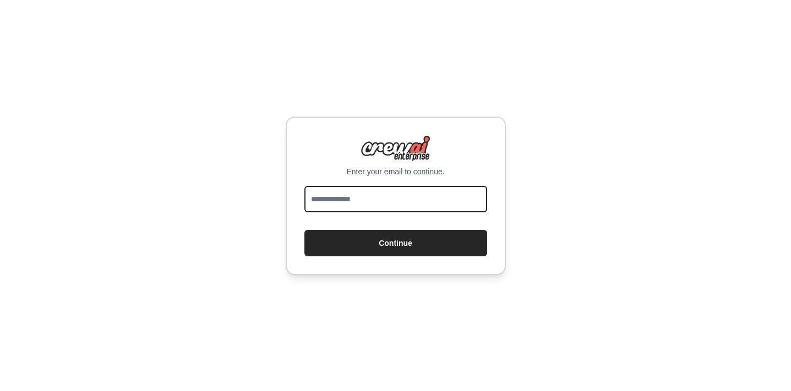
click at [413, 190] on input "email" at bounding box center [395, 199] width 183 height 26
type input "**********"
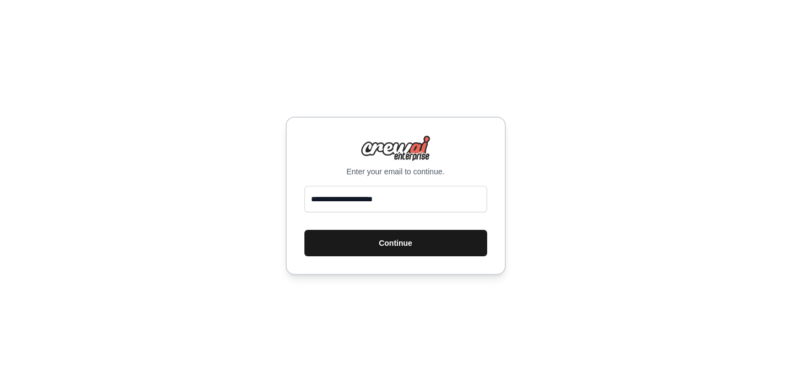
click at [390, 251] on button "Continue" at bounding box center [395, 243] width 183 height 26
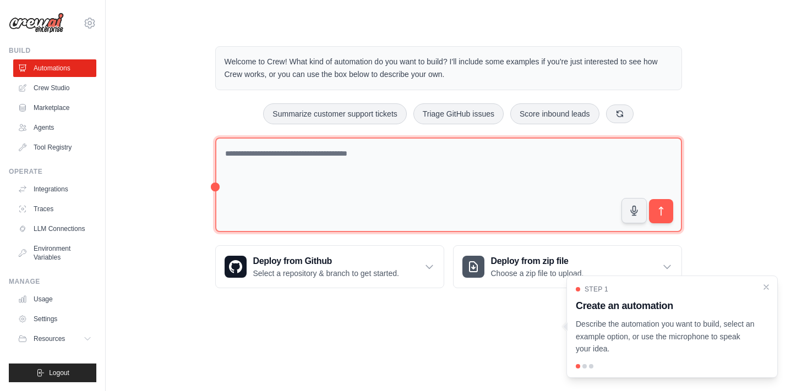
click at [394, 154] on textarea at bounding box center [448, 185] width 467 height 95
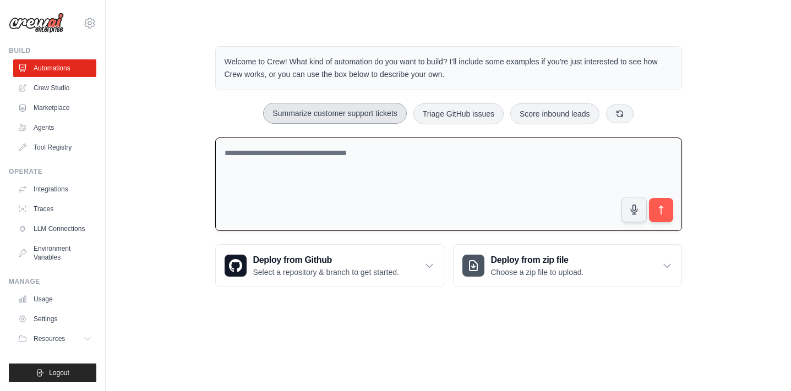
paste textarea "**********"
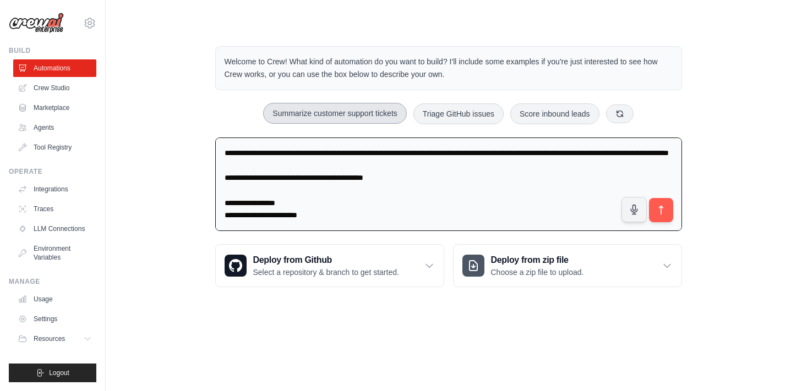
scroll to position [1079, 0]
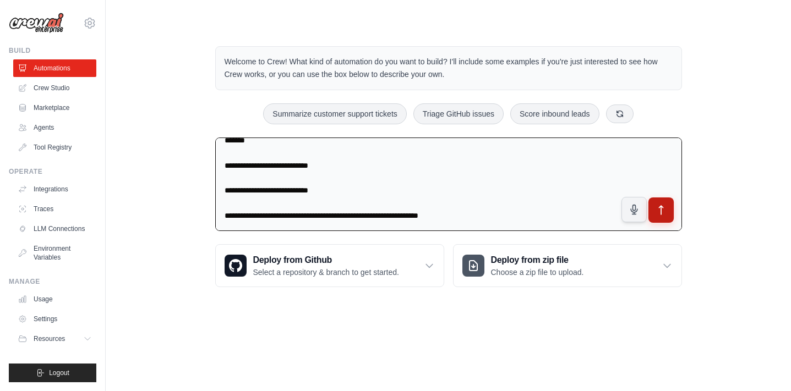
type textarea "**********"
click at [663, 209] on icon "submit" at bounding box center [661, 211] width 12 height 12
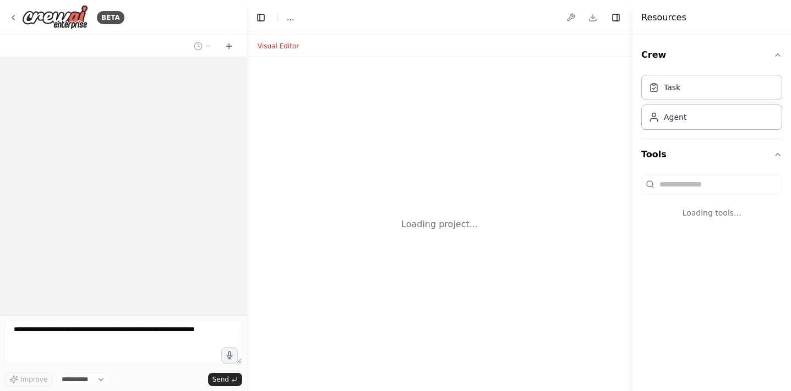
select select "****"
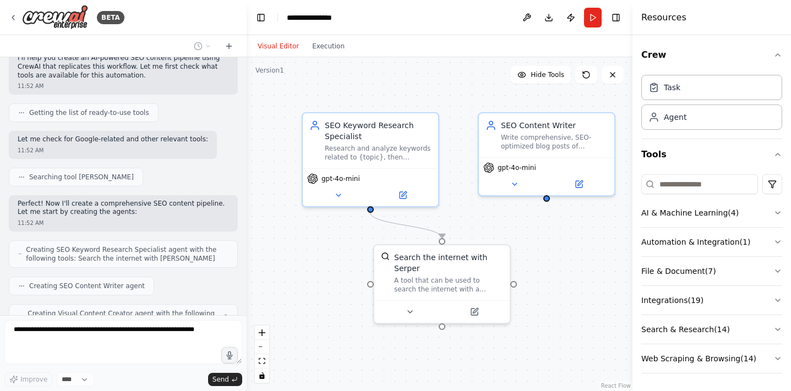
scroll to position [857, 0]
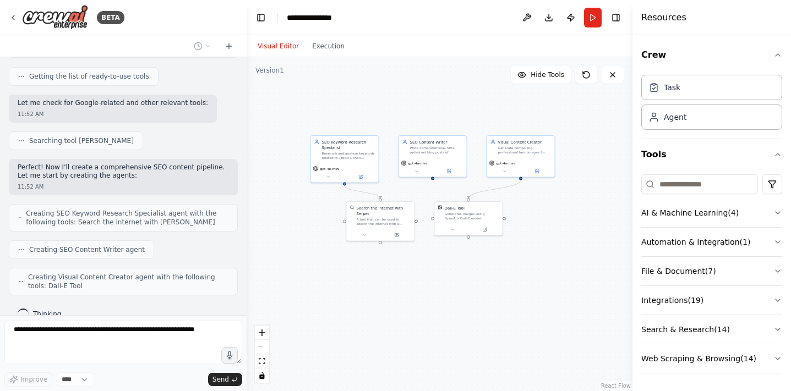
drag, startPoint x: 529, startPoint y: 282, endPoint x: 426, endPoint y: 274, distance: 103.9
click at [424, 274] on div ".deletable-edge-delete-btn { width: 20px; height: 20px; border: 0px solid #ffff…" at bounding box center [440, 224] width 386 height 334
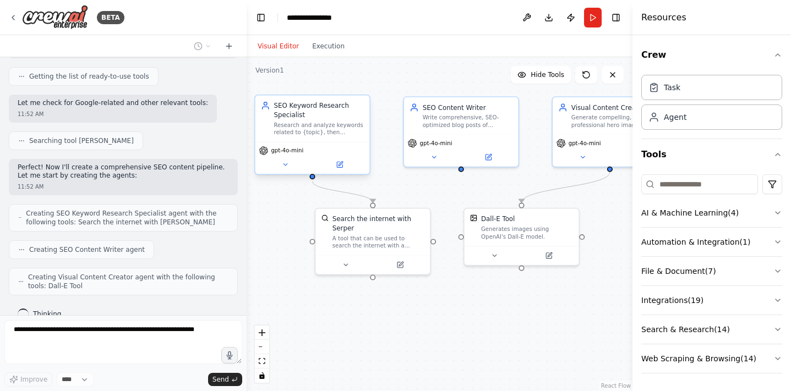
click at [300, 120] on div "SEO Keyword Research Specialist Research and analyze keywords related to {topic…" at bounding box center [319, 118] width 90 height 35
click at [287, 165] on icon at bounding box center [285, 165] width 8 height 8
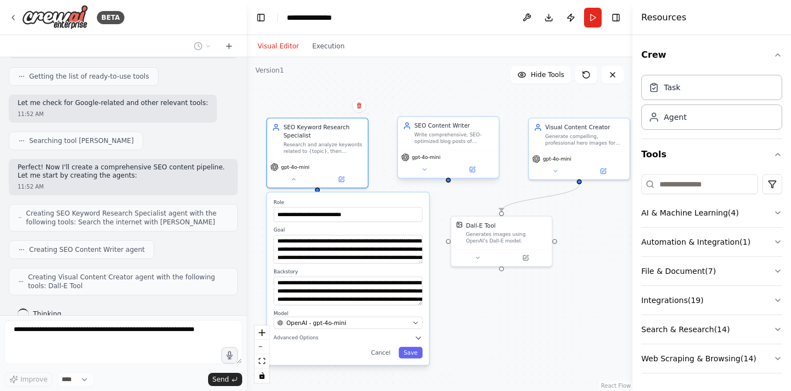
click at [439, 144] on div "Write comprehensive, SEO-optimized blog posts of approximately 1000 words follo…" at bounding box center [454, 138] width 79 height 13
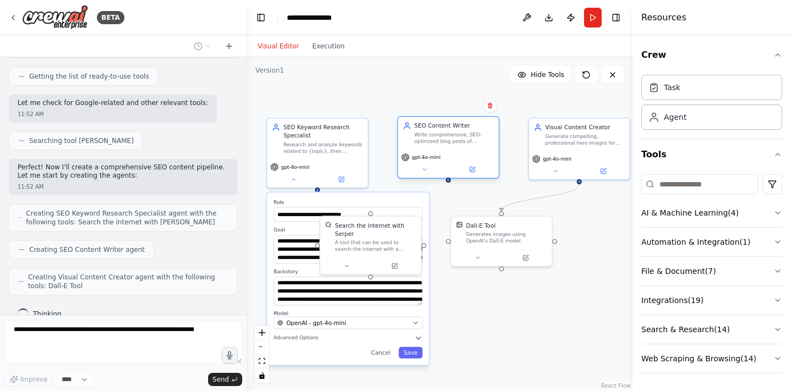
click at [439, 144] on div "Write comprehensive, SEO-optimized blog posts of approximately 1000 words follo…" at bounding box center [454, 138] width 79 height 13
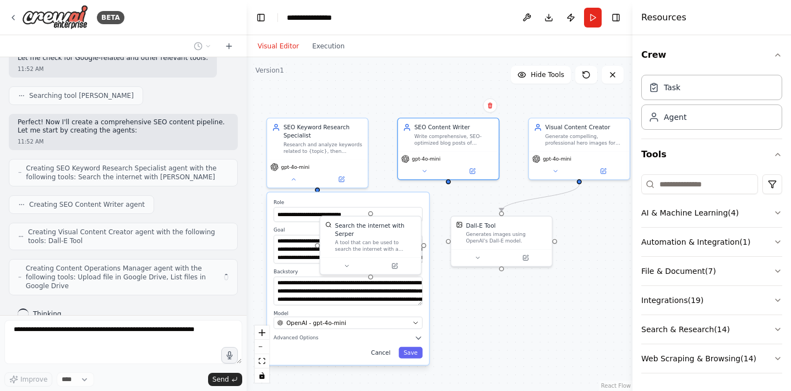
click at [383, 351] on button "Cancel" at bounding box center [380, 353] width 29 height 12
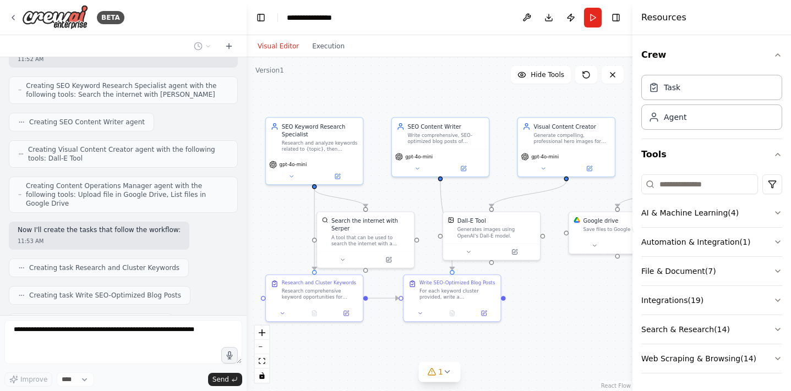
scroll to position [1013, 0]
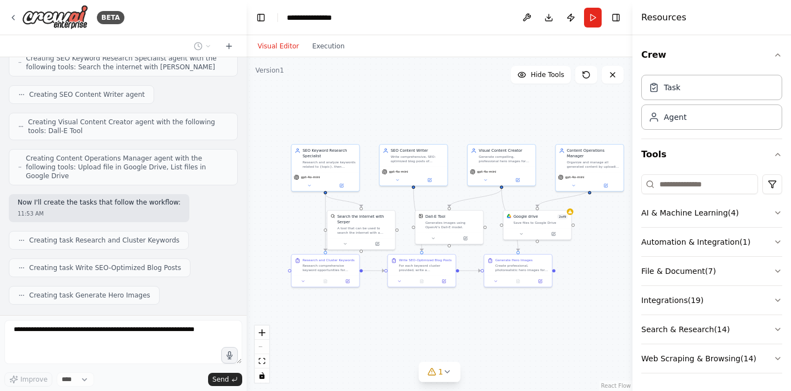
drag, startPoint x: 480, startPoint y: 127, endPoint x: 418, endPoint y: 100, distance: 67.3
click at [418, 100] on div ".deletable-edge-delete-btn { width: 20px; height: 20px; border: 0px solid #ffff…" at bounding box center [440, 224] width 386 height 334
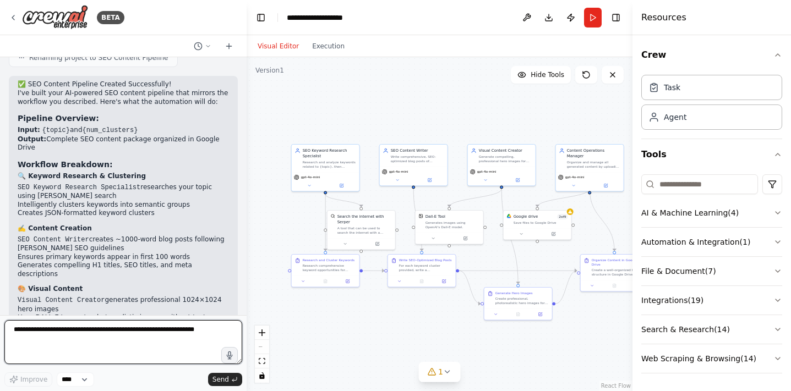
scroll to position [1452, 0]
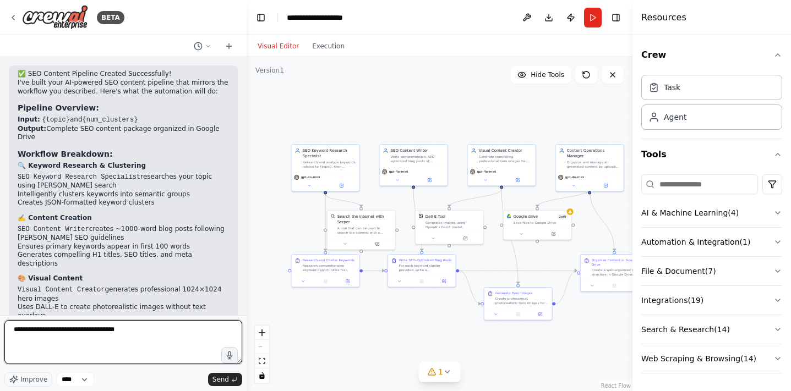
type textarea "**********"
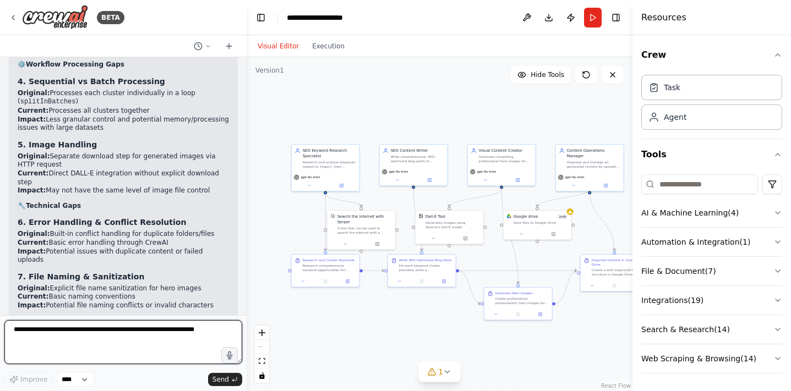
scroll to position [2232, 0]
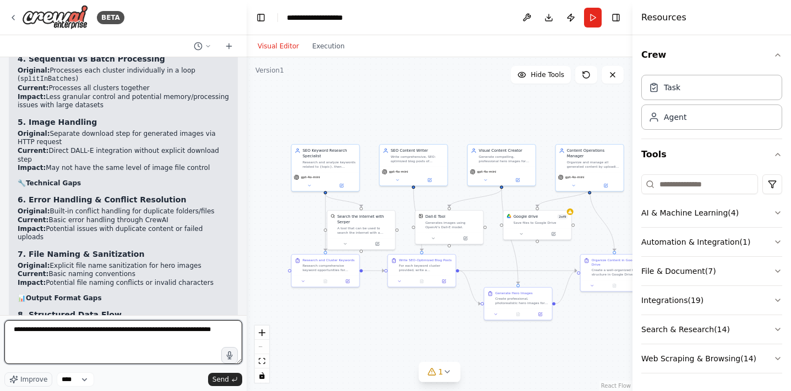
type textarea "**********"
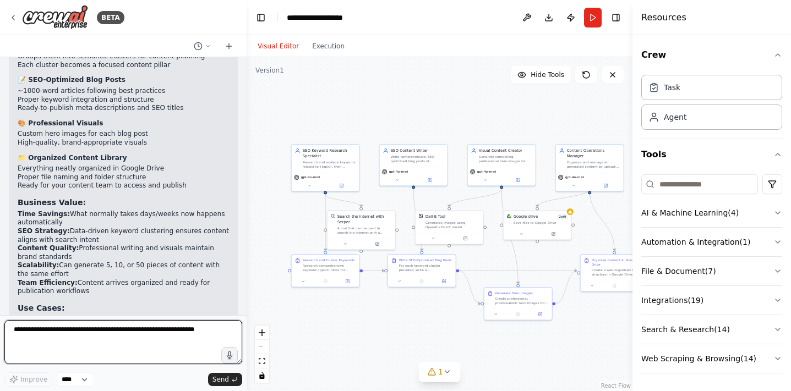
scroll to position [2860, 0]
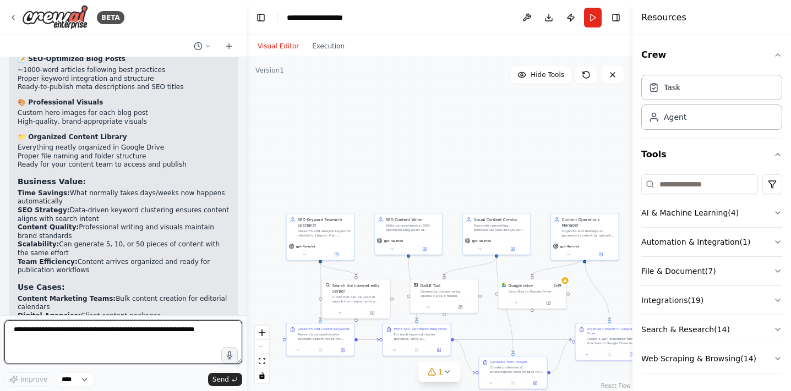
click at [84, 333] on textarea at bounding box center [123, 342] width 238 height 44
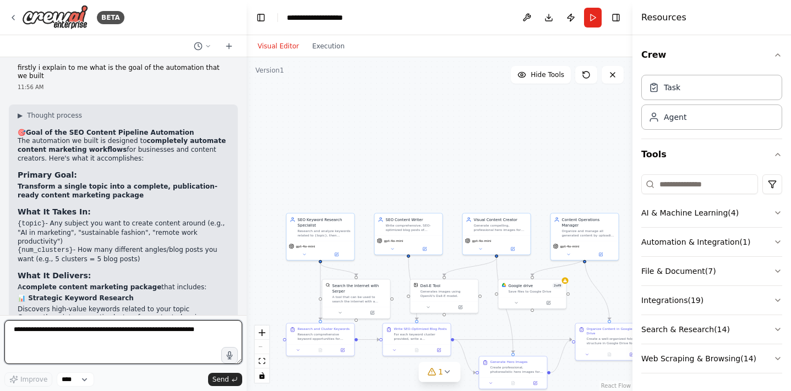
scroll to position [2575, 0]
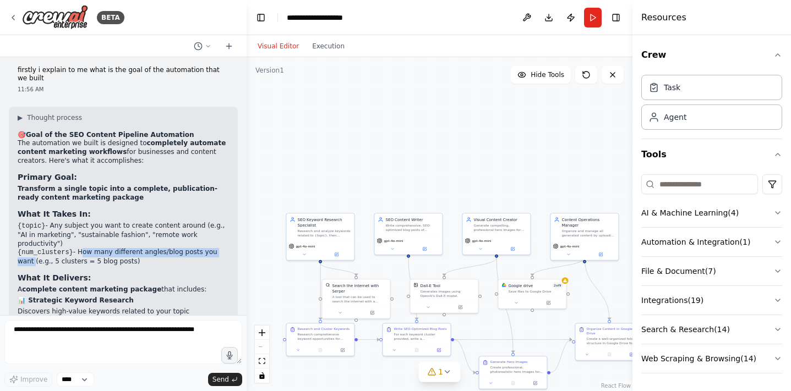
drag, startPoint x: 81, startPoint y: 155, endPoint x: 230, endPoint y: 156, distance: 148.7
copy li "How many different angles/blog posts you want"
click at [110, 334] on textarea at bounding box center [123, 342] width 238 height 44
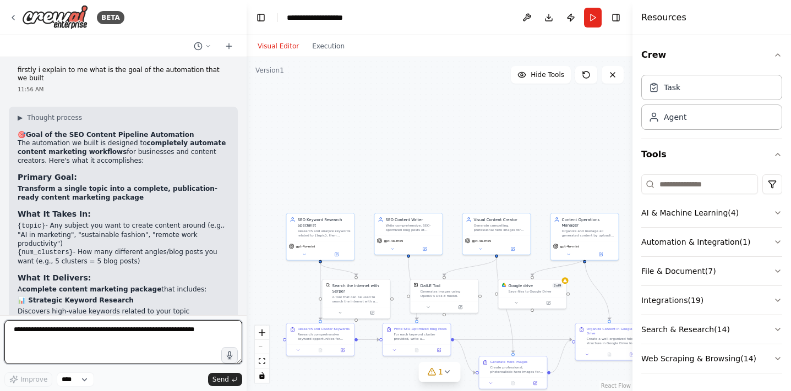
paste textarea "**********"
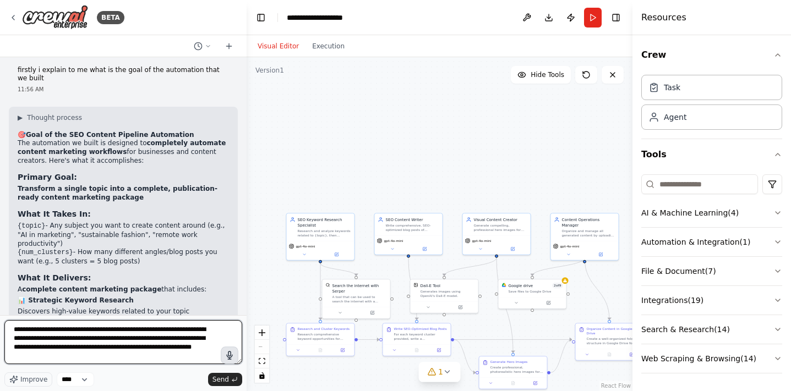
type textarea "**********"
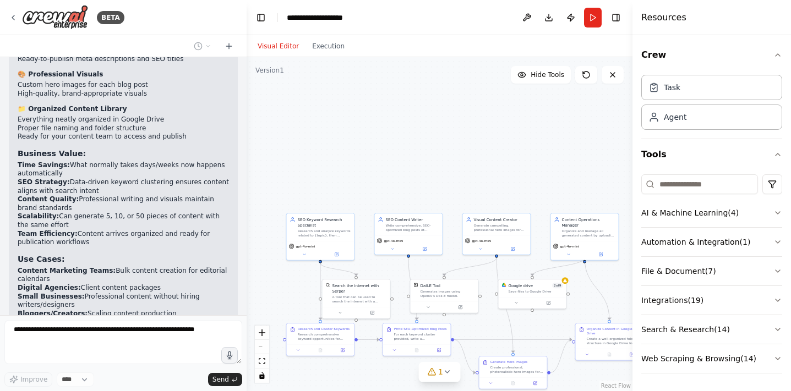
scroll to position [2951, 0]
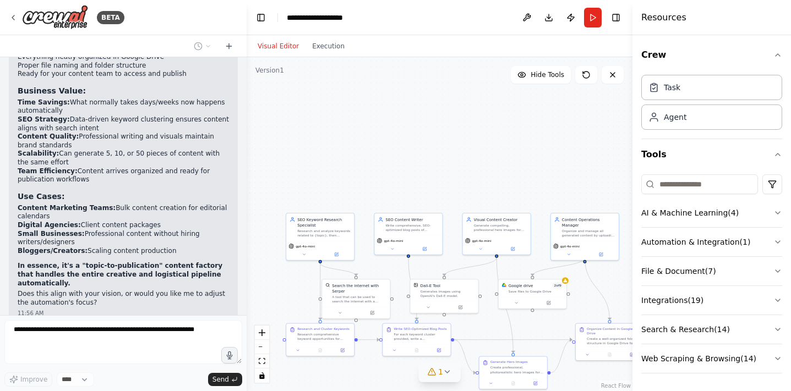
click at [445, 374] on icon at bounding box center [447, 372] width 9 height 9
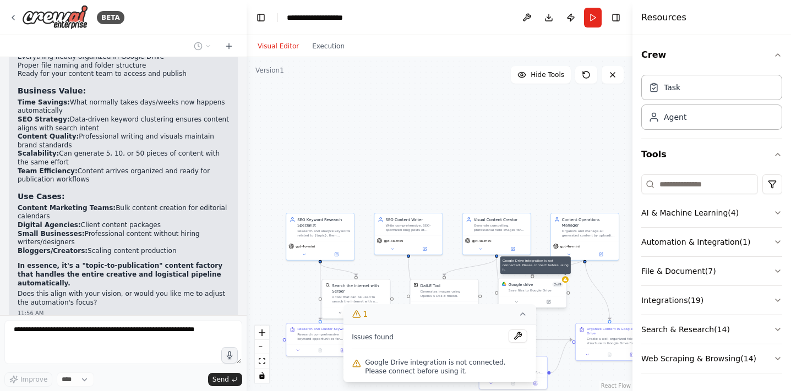
click at [567, 282] on div at bounding box center [565, 279] width 7 height 7
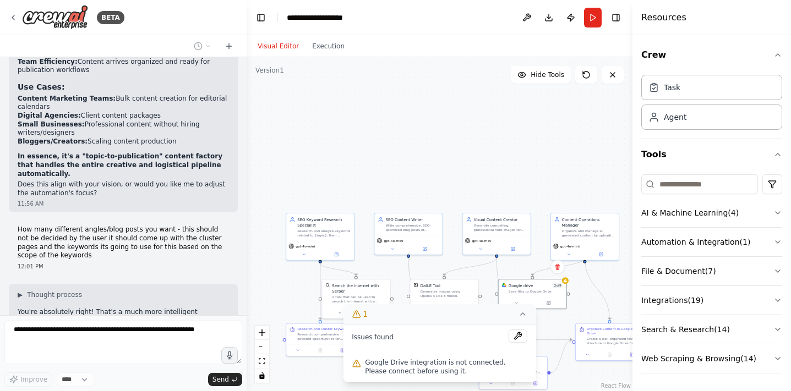
scroll to position [3071, 0]
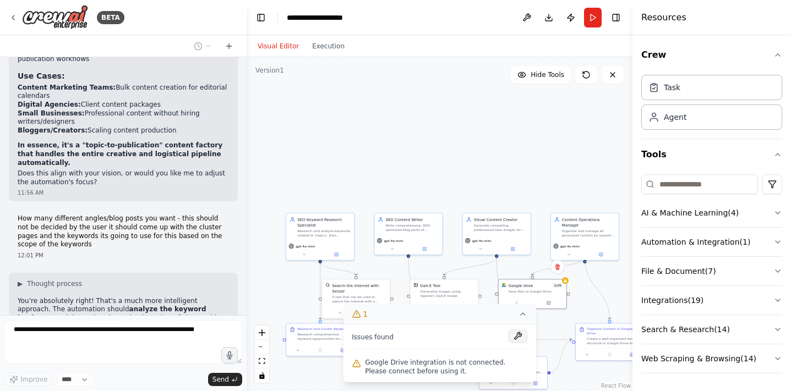
click at [518, 340] on button at bounding box center [518, 336] width 19 height 13
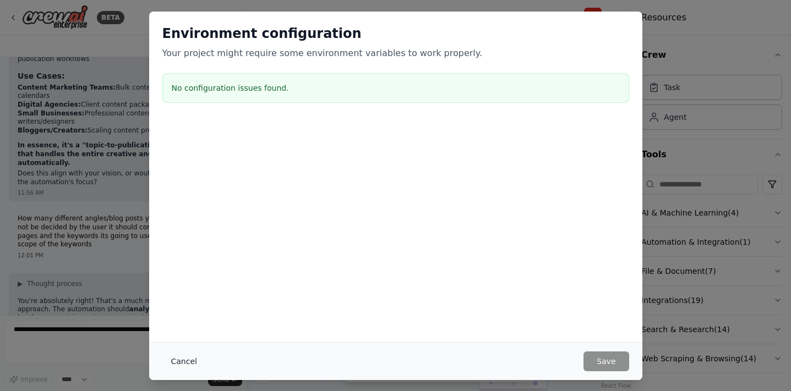
click at [188, 362] on button "Cancel" at bounding box center [183, 362] width 43 height 20
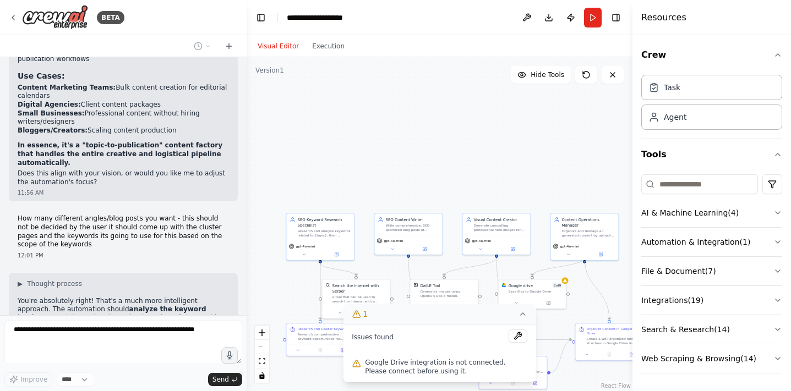
click at [437, 141] on div ".deletable-edge-delete-btn { width: 20px; height: 20px; border: 0px solid #ffff…" at bounding box center [440, 224] width 386 height 334
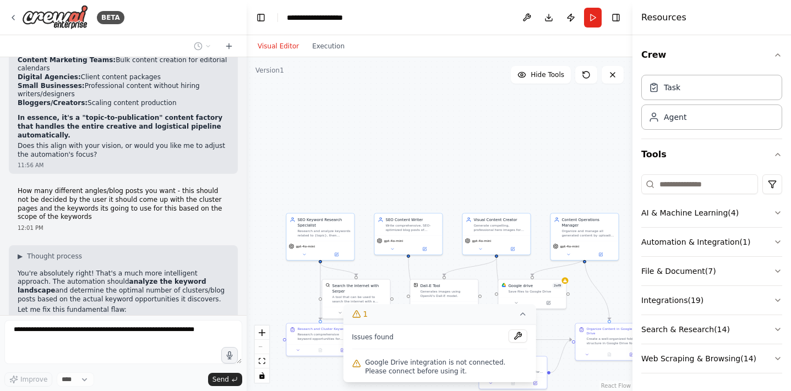
click at [522, 317] on icon at bounding box center [523, 314] width 9 height 9
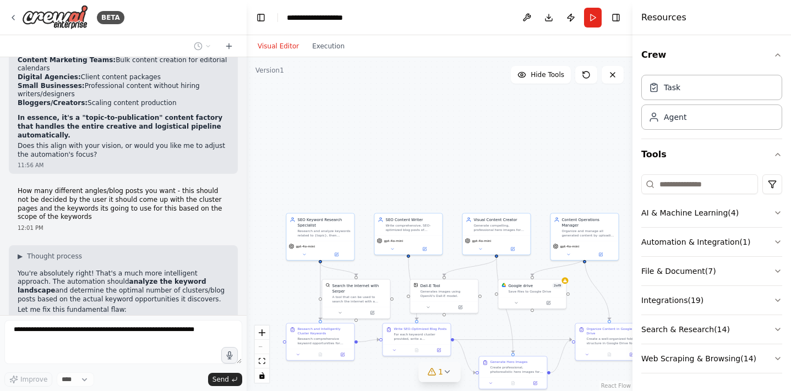
scroll to position [3126, 0]
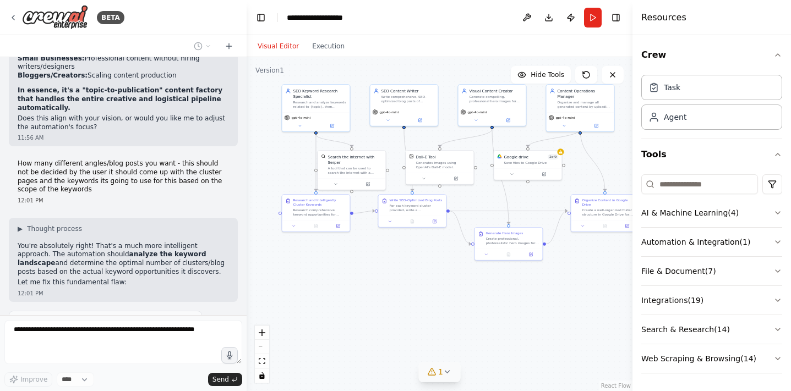
drag, startPoint x: 469, startPoint y: 170, endPoint x: 466, endPoint y: 41, distance: 128.9
click at [466, 41] on div "Visual Editor Execution Version 1 Hide Tools .deletable-edge-delete-btn { width…" at bounding box center [440, 213] width 386 height 356
drag, startPoint x: 315, startPoint y: 213, endPoint x: 289, endPoint y: 241, distance: 38.6
click at [289, 241] on div "Research comprehensive keyword opportunities for {topic} and intelligently dete…" at bounding box center [292, 239] width 53 height 9
drag, startPoint x: 344, startPoint y: 170, endPoint x: 351, endPoint y: 173, distance: 7.6
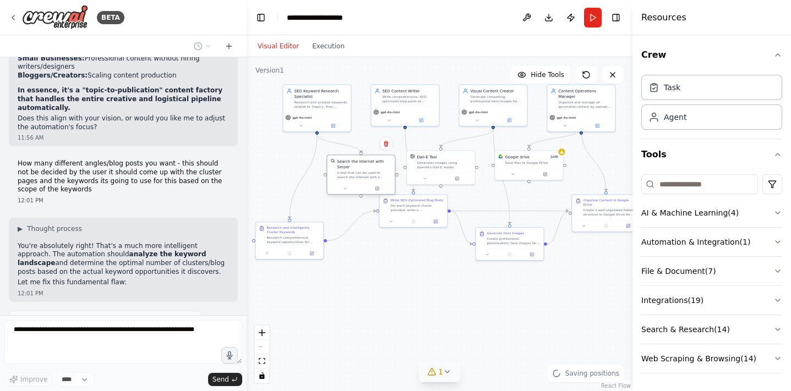
click at [351, 173] on div "A tool that can be used to search the internet with a search_query. Supports di…" at bounding box center [364, 175] width 55 height 9
drag, startPoint x: 414, startPoint y: 209, endPoint x: 415, endPoint y: 233, distance: 23.7
click at [415, 233] on div "For each keyword cluster provided, write a comprehensive SEO-optimized blog pos…" at bounding box center [419, 229] width 53 height 9
drag, startPoint x: 438, startPoint y: 168, endPoint x: 444, endPoint y: 168, distance: 6.6
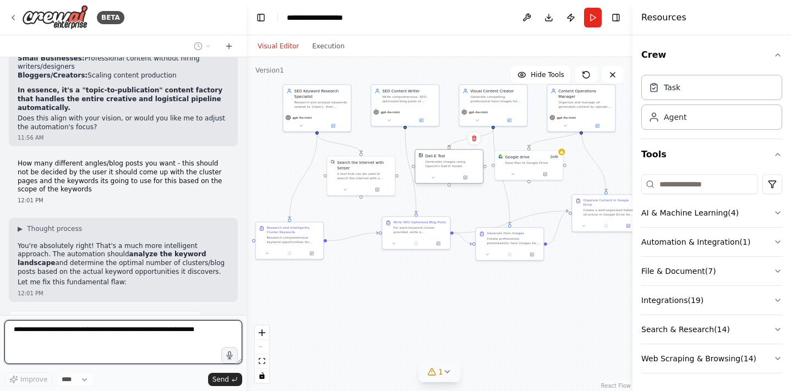
click at [444, 168] on div "Generates images using OpenAI's Dall-E model." at bounding box center [452, 164] width 55 height 9
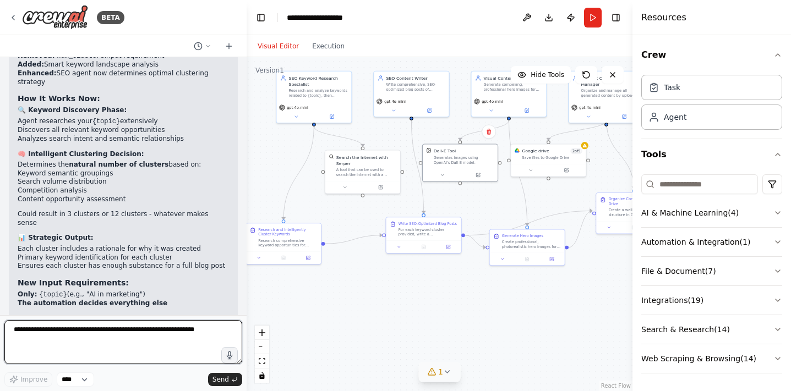
scroll to position [3518, 0]
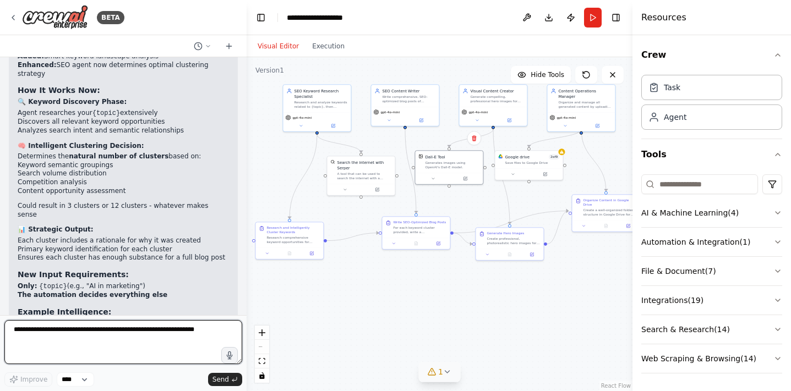
click at [102, 330] on textarea at bounding box center [123, 342] width 238 height 44
click at [124, 333] on textarea at bounding box center [123, 342] width 238 height 44
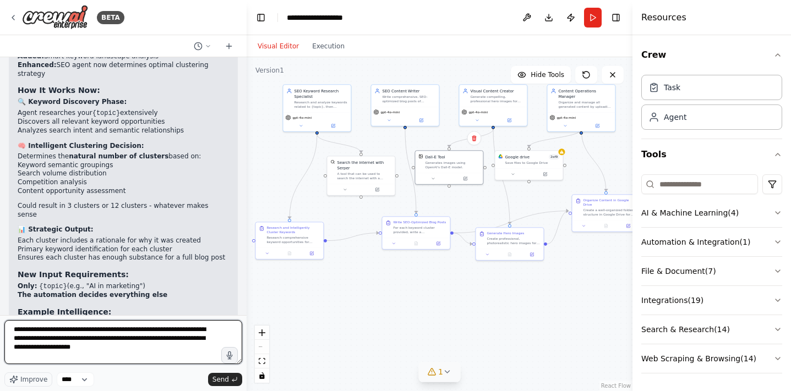
type textarea "**********"
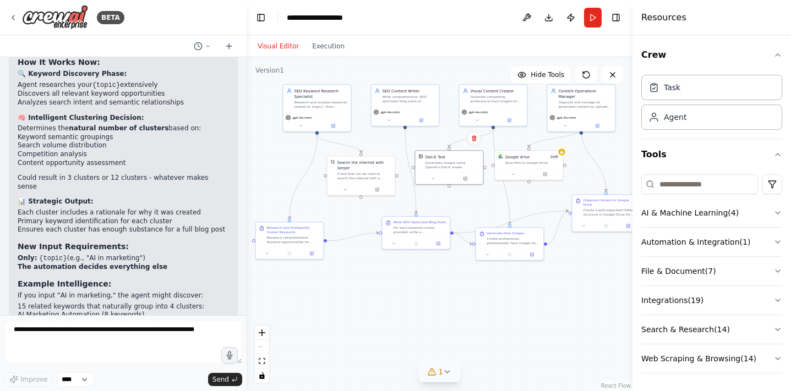
scroll to position [3600, 0]
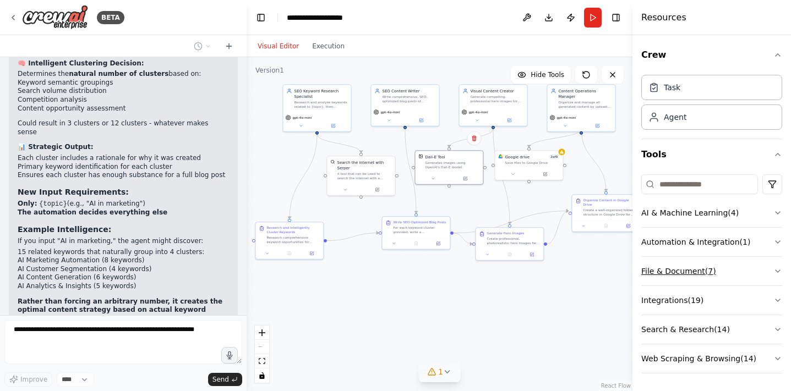
click at [662, 269] on button "File & Document ( 7 )" at bounding box center [711, 271] width 141 height 29
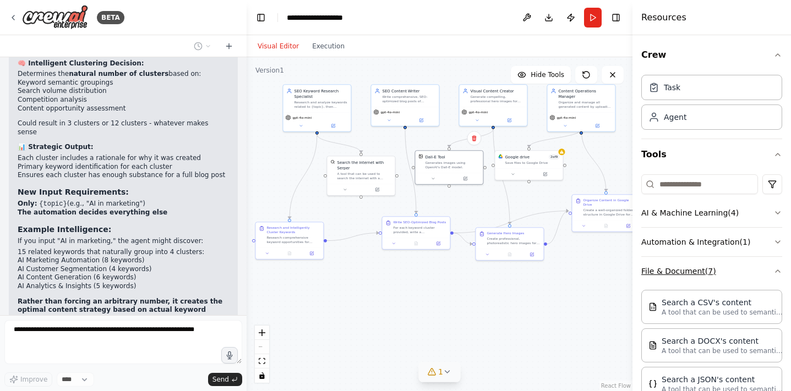
click at [662, 269] on button "File & Document ( 7 )" at bounding box center [711, 271] width 141 height 29
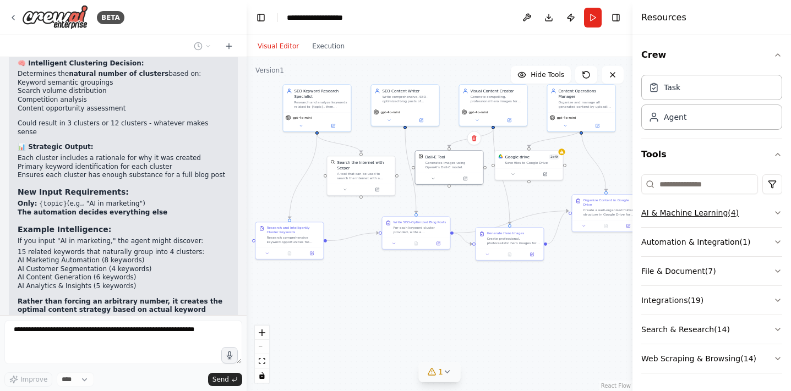
click at [775, 213] on icon "button" at bounding box center [778, 213] width 9 height 9
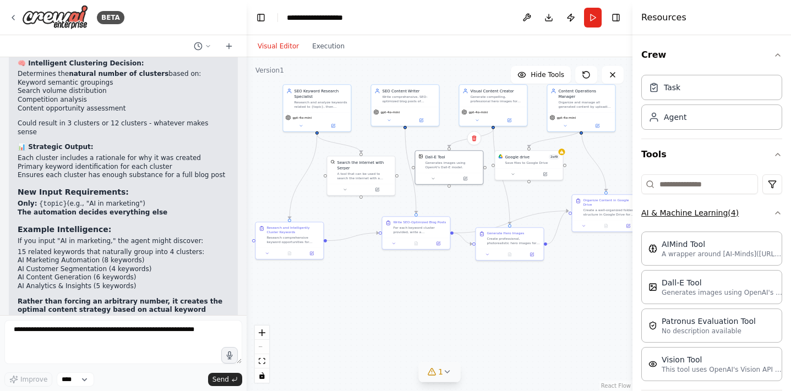
click at [775, 213] on icon "button" at bounding box center [778, 213] width 9 height 9
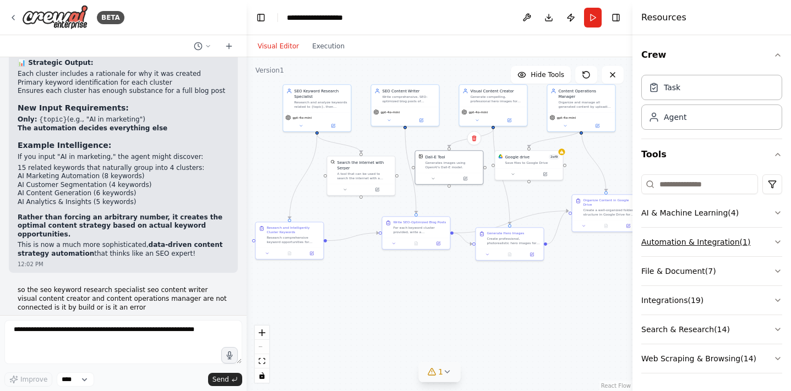
click at [779, 245] on icon "button" at bounding box center [778, 242] width 9 height 9
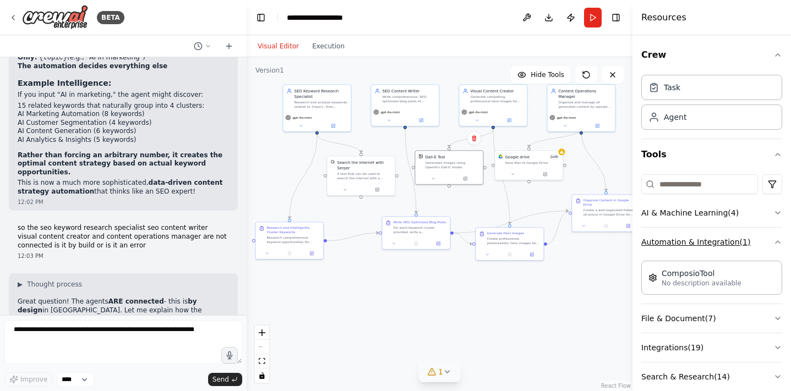
click at [779, 245] on icon "button" at bounding box center [778, 242] width 9 height 9
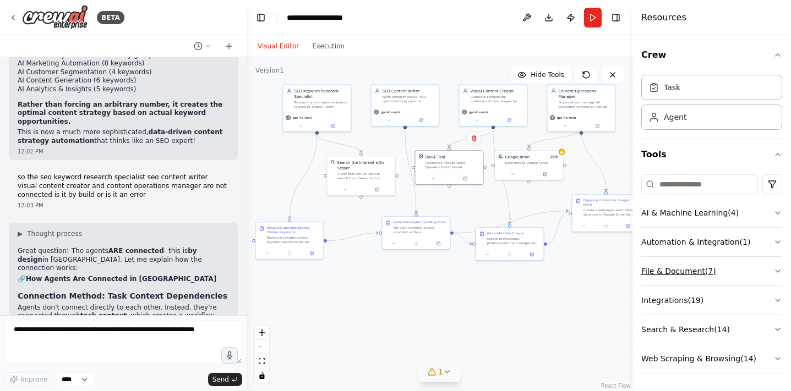
click at [772, 269] on button "File & Document ( 7 )" at bounding box center [711, 271] width 141 height 29
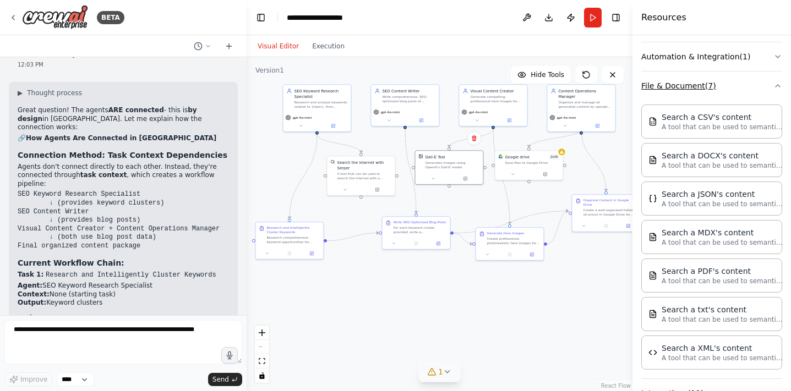
scroll to position [124, 0]
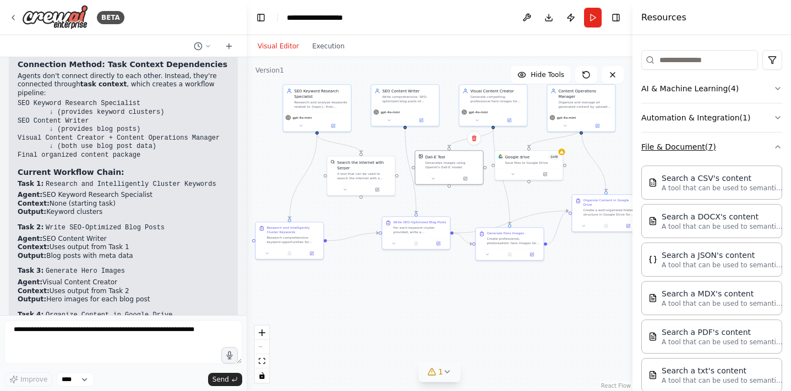
click at [777, 149] on icon "button" at bounding box center [778, 147] width 9 height 9
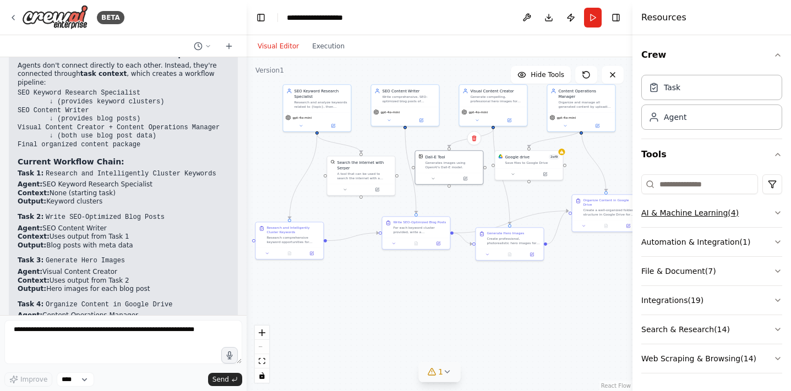
scroll to position [4049, 0]
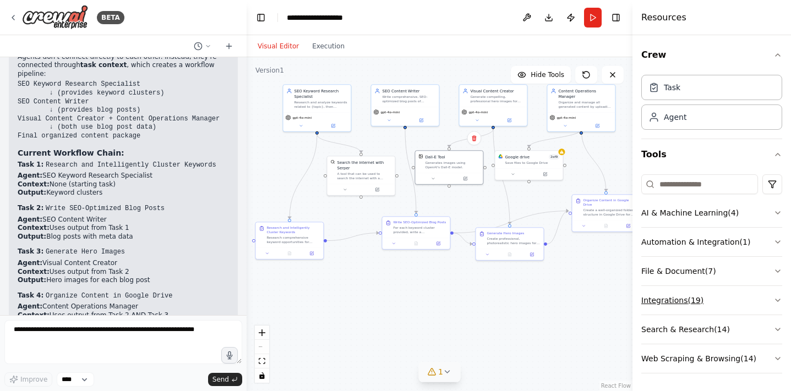
click at [772, 303] on button "Integrations ( 19 )" at bounding box center [711, 300] width 141 height 29
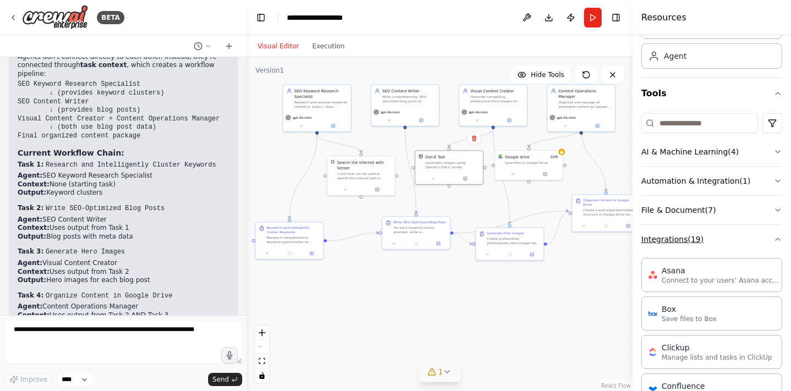
scroll to position [80, 0]
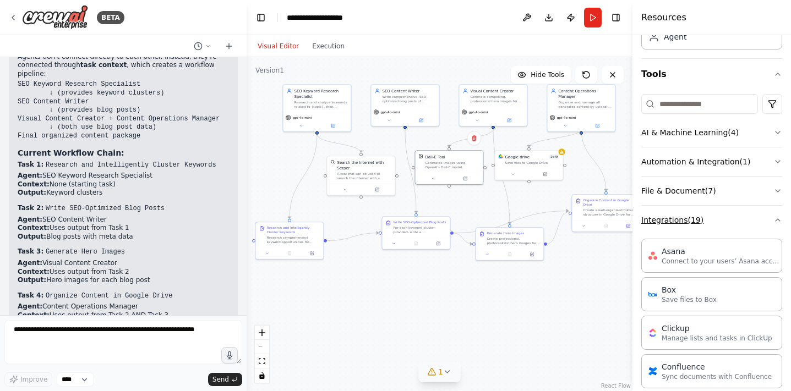
click at [776, 227] on button "Integrations ( 19 )" at bounding box center [711, 220] width 141 height 29
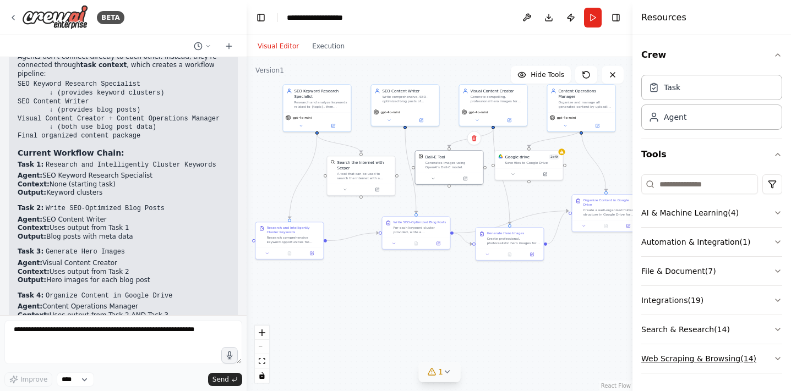
click at [670, 364] on button "Web Scraping & Browsing ( 14 )" at bounding box center [711, 359] width 141 height 29
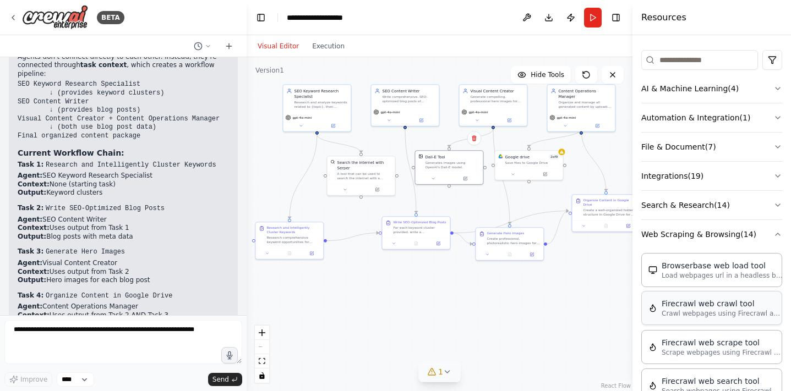
scroll to position [139, 0]
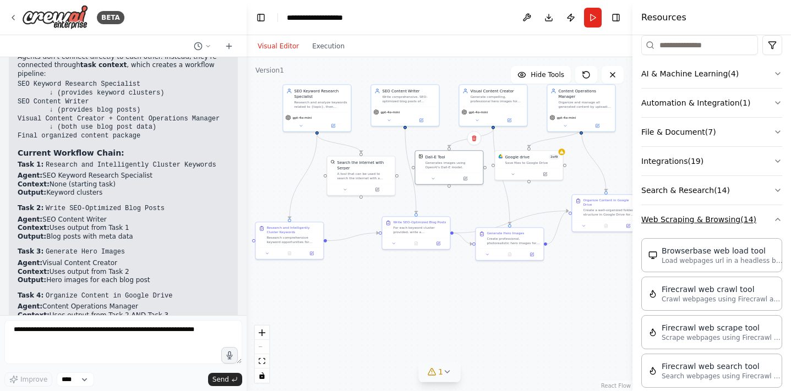
click at [776, 221] on icon "button" at bounding box center [778, 219] width 9 height 9
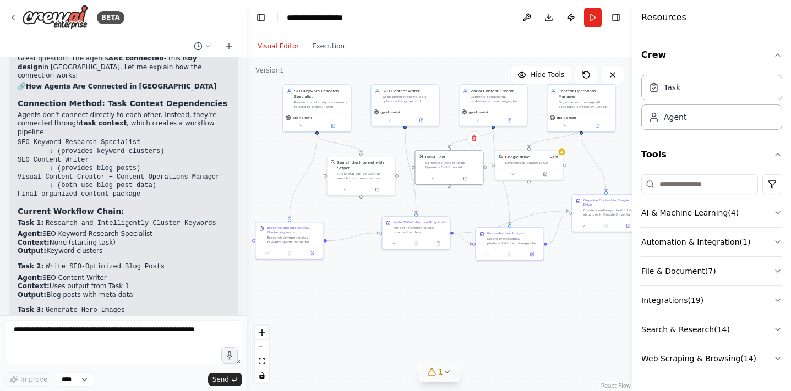
scroll to position [4033, 0]
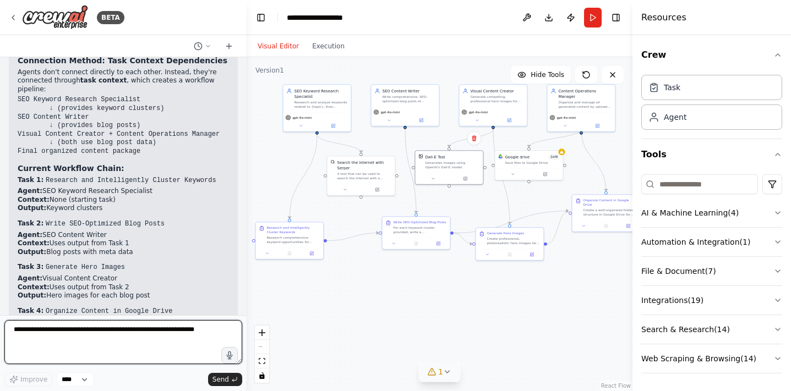
click at [105, 335] on textarea at bounding box center [123, 342] width 238 height 44
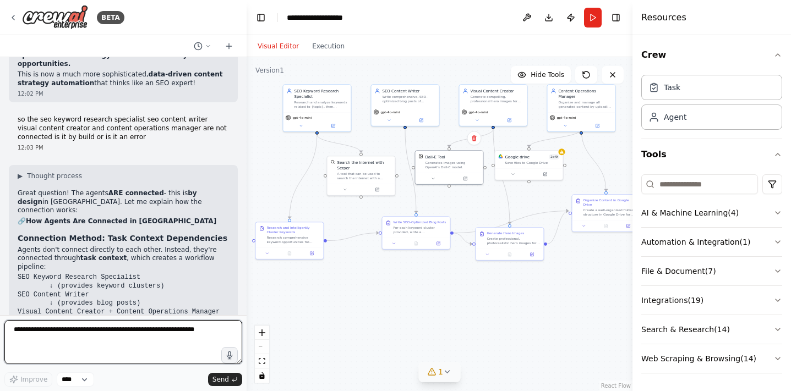
scroll to position [4049, 0]
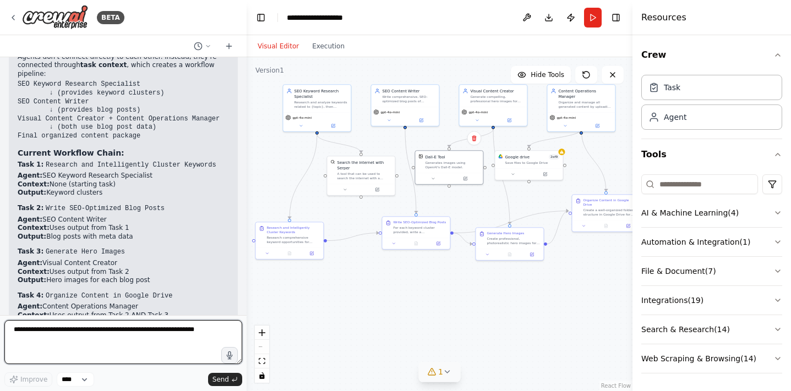
click at [95, 328] on textarea at bounding box center [123, 342] width 238 height 44
click at [91, 333] on textarea at bounding box center [123, 342] width 238 height 44
type textarea "**********"
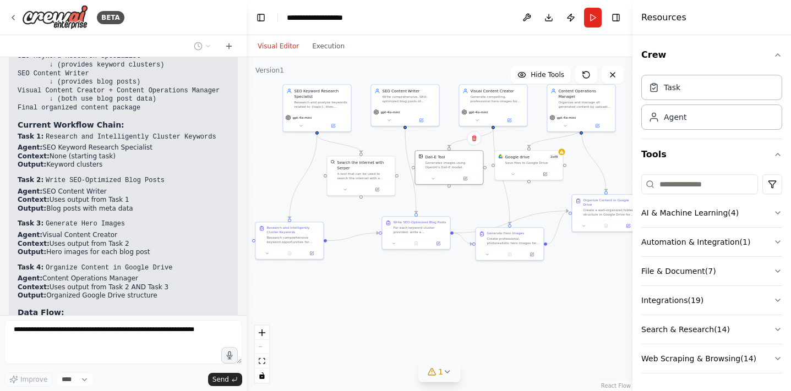
scroll to position [4113, 0]
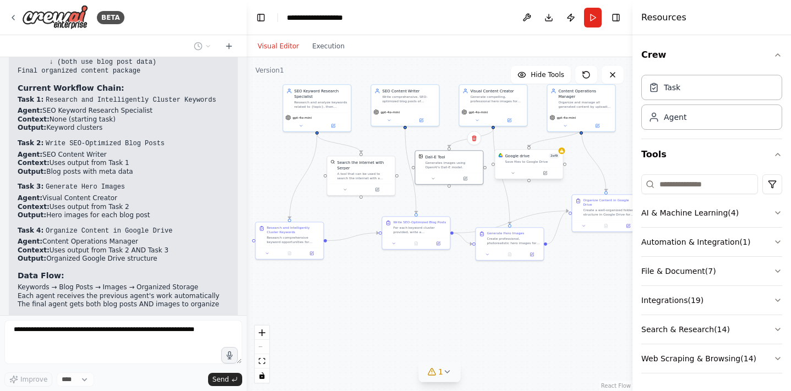
click at [563, 155] on div "Google drive 2 of 9 Save files to Google Drive" at bounding box center [528, 164] width 69 height 30
click at [508, 155] on div "Google drive" at bounding box center [517, 156] width 25 height 6
click at [518, 164] on div "Save files to Google Drive" at bounding box center [532, 162] width 55 height 4
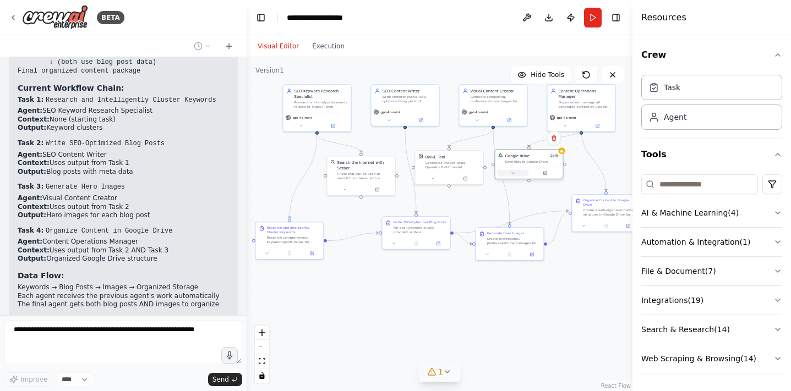
click at [513, 175] on icon at bounding box center [513, 173] width 4 height 4
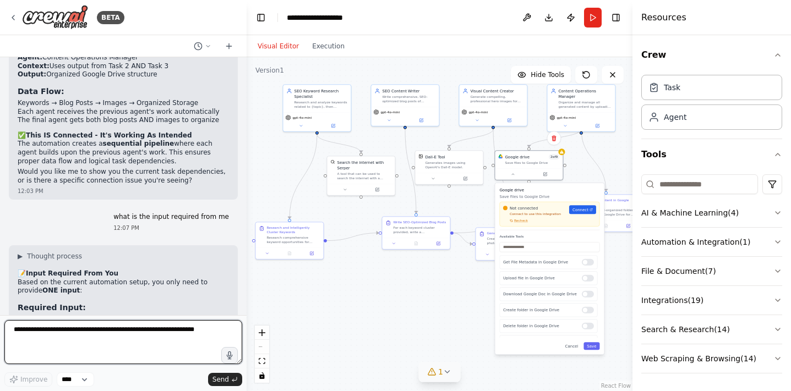
scroll to position [4512, 0]
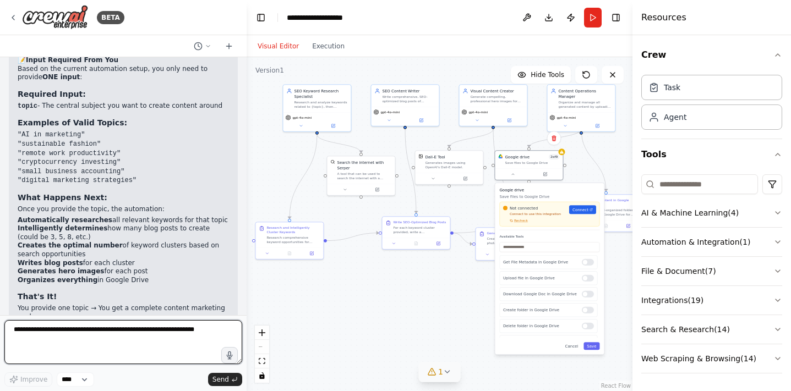
click at [121, 341] on textarea at bounding box center [123, 342] width 238 height 44
type textarea "**********"
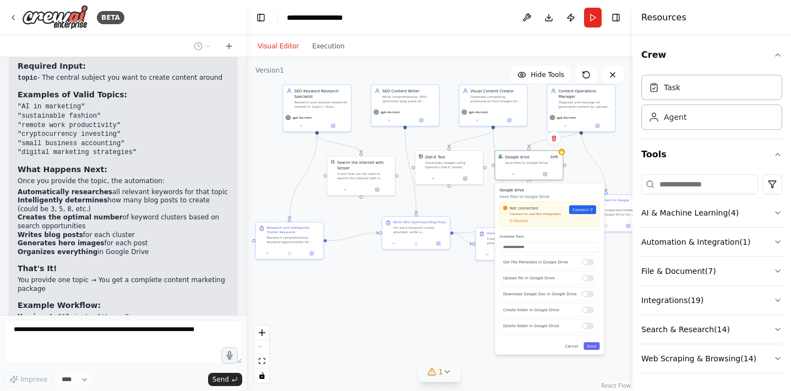
scroll to position [4577, 0]
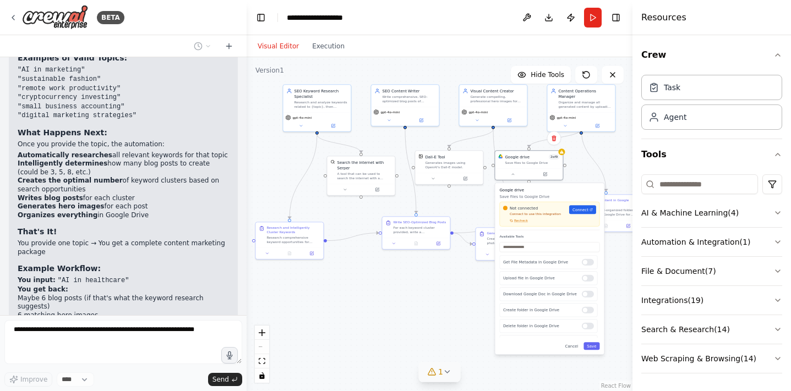
click at [589, 217] on div "Not connected Connect to use this integration Recheck Connect" at bounding box center [549, 214] width 93 height 18
click at [584, 215] on div "Not connected Connect to use this integration Recheck Connect" at bounding box center [549, 214] width 93 height 18
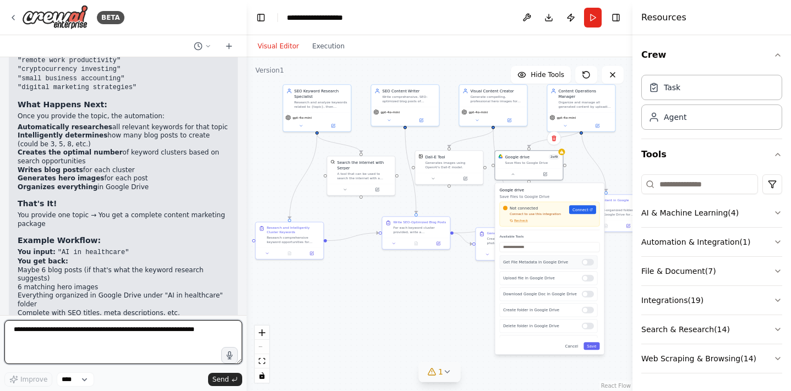
scroll to position [4613, 0]
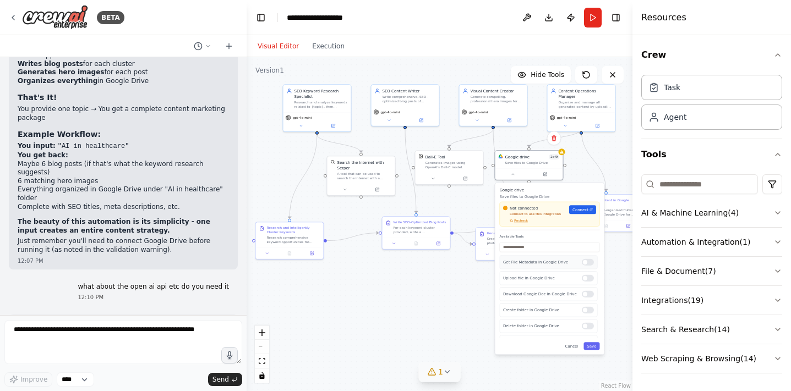
click at [589, 263] on div at bounding box center [588, 262] width 12 height 7
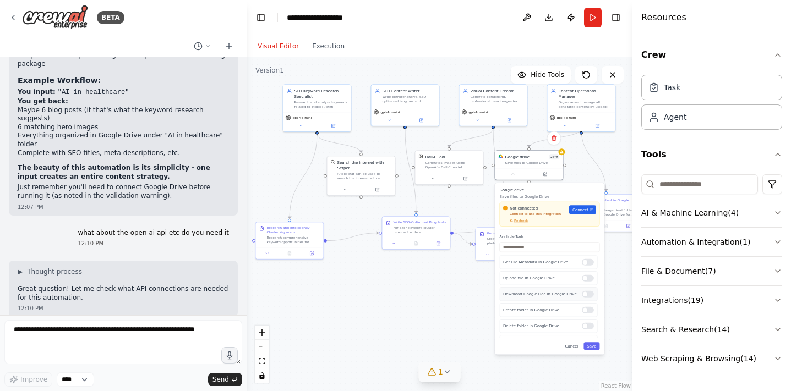
click at [592, 295] on div at bounding box center [588, 294] width 12 height 7
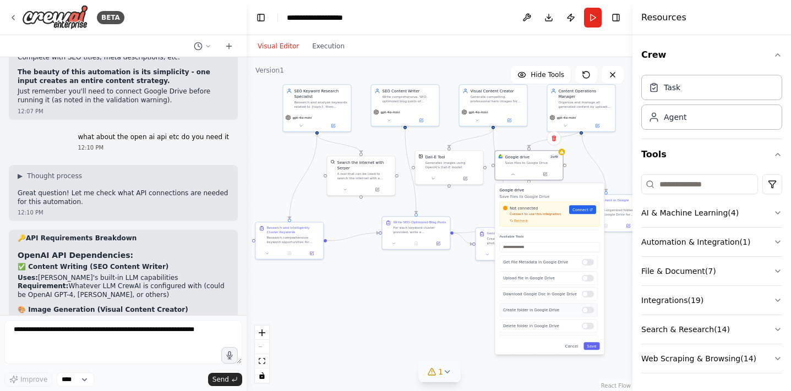
click at [592, 310] on div at bounding box center [588, 310] width 12 height 7
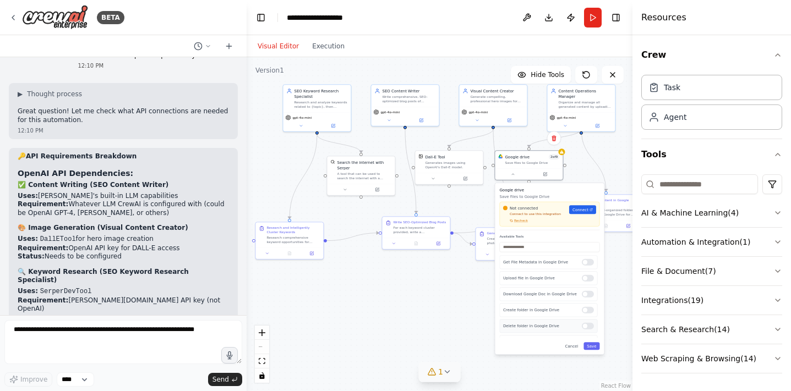
click at [591, 327] on div at bounding box center [588, 326] width 12 height 7
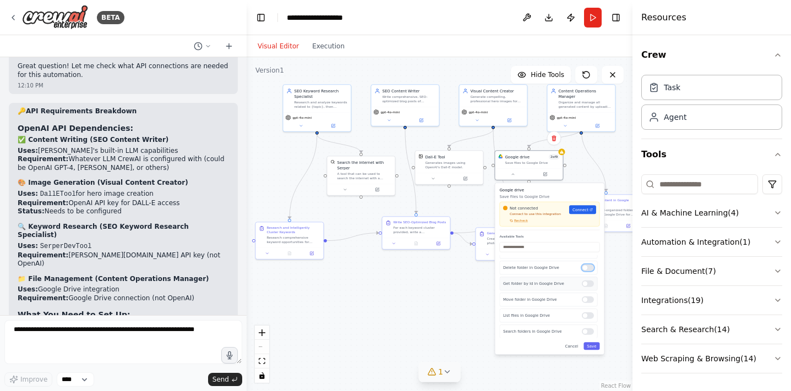
scroll to position [118, 0]
click at [590, 285] on div at bounding box center [588, 283] width 12 height 7
click at [590, 300] on div at bounding box center [588, 299] width 12 height 7
click at [593, 316] on div at bounding box center [588, 315] width 12 height 7
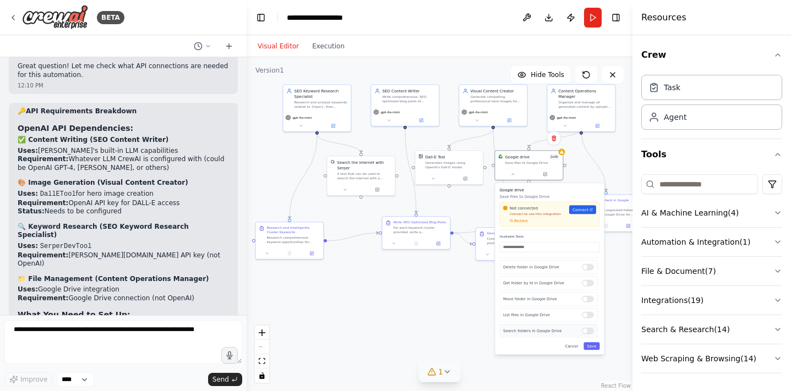
click at [592, 331] on div at bounding box center [588, 331] width 12 height 7
click at [580, 211] on span "Connect" at bounding box center [581, 210] width 16 height 6
drag, startPoint x: 18, startPoint y: 164, endPoint x: 46, endPoint y: 169, distance: 28.6
click at [46, 331] on ul "OpenAI API key - For DALL-E image generation Serper.dev API key - For keyword r…" at bounding box center [123, 348] width 211 height 34
click at [60, 381] on li "The content writing will use whatever LLM CrewAI is configured with in your env…" at bounding box center [123, 389] width 211 height 17
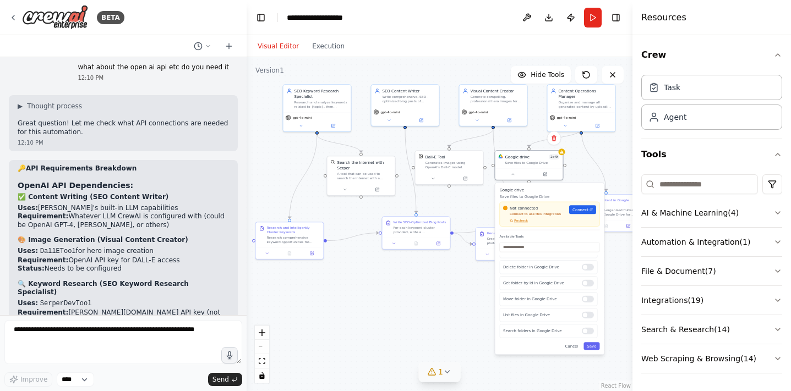
scroll to position [4930, 0]
drag, startPoint x: 41, startPoint y: 170, endPoint x: 84, endPoint y: 173, distance: 43.1
click at [84, 344] on ul "Uses: Google Drive integration Requirement: Google Drive connection (not OpenAI)" at bounding box center [123, 352] width 211 height 17
click at [84, 352] on li "Requirement: Google Drive connection (not OpenAI)" at bounding box center [123, 356] width 211 height 9
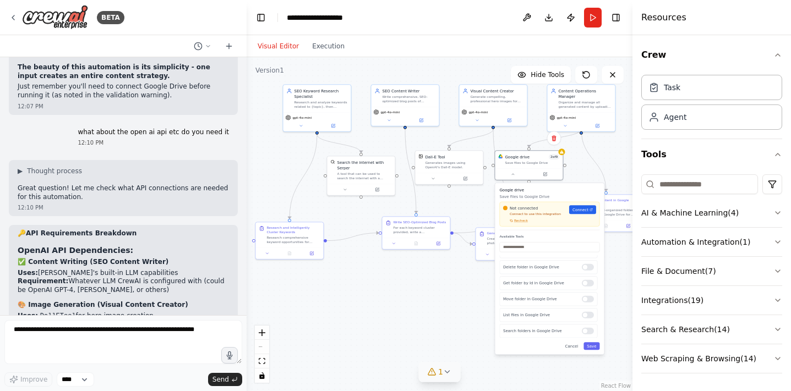
scroll to position [4861, 0]
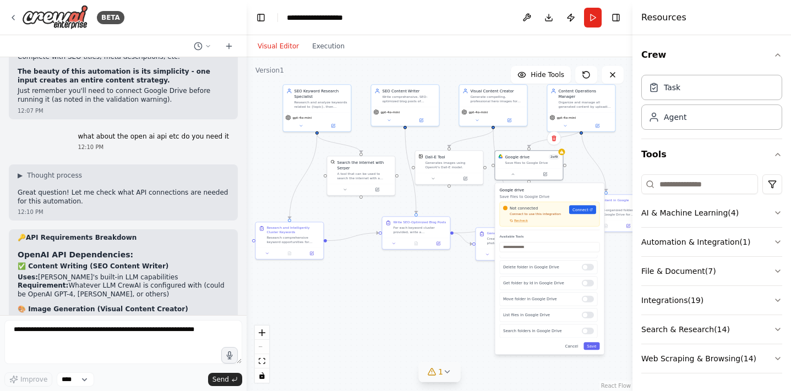
drag, startPoint x: 39, startPoint y: 159, endPoint x: 102, endPoint y: 170, distance: 64.3
click at [102, 317] on ul "Uses: DallETool for hero image creation Requirement: OpenAI API key for DALL-E …" at bounding box center [123, 330] width 211 height 26
click at [107, 334] on li "Status: Needs to be configured" at bounding box center [123, 338] width 211 height 9
click at [439, 277] on div ".deletable-edge-delete-btn { width: 20px; height: 20px; border: 0px solid #ffff…" at bounding box center [440, 224] width 386 height 334
click at [444, 176] on button at bounding box center [432, 178] width 31 height 7
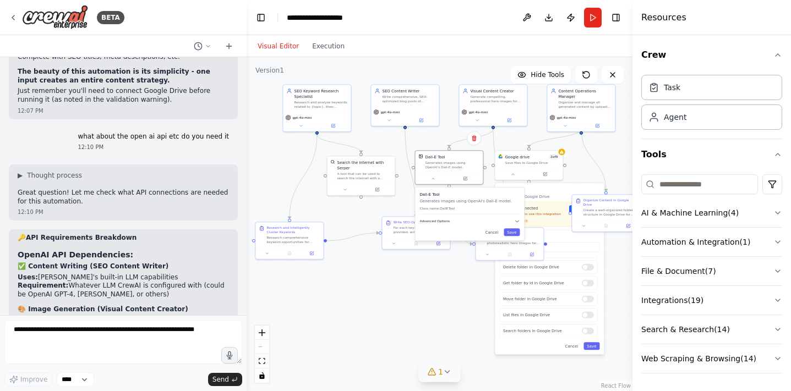
click at [514, 222] on icon "button" at bounding box center [517, 222] width 6 height 6
click at [467, 252] on input "text" at bounding box center [469, 252] width 93 height 10
click at [345, 189] on icon at bounding box center [345, 188] width 2 height 1
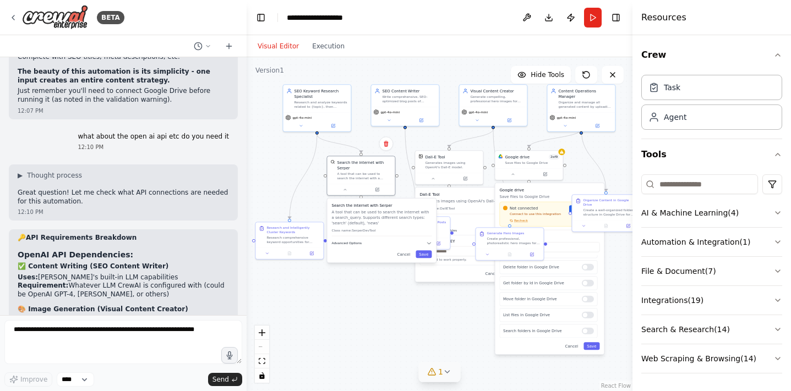
click at [352, 241] on span "Advanced Options" at bounding box center [346, 243] width 30 height 4
click at [301, 123] on icon at bounding box center [301, 125] width 4 height 4
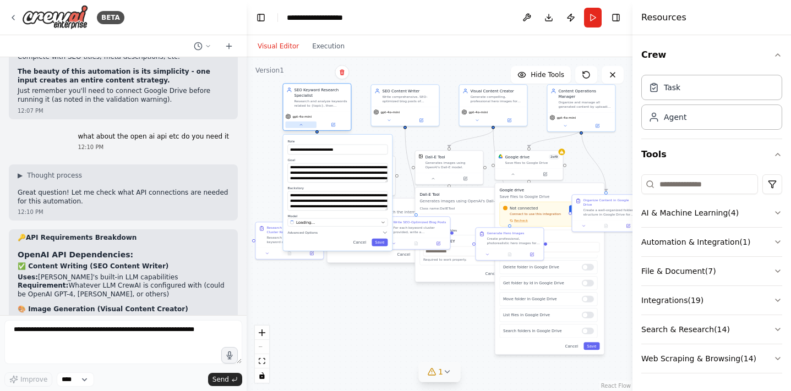
click at [301, 123] on icon at bounding box center [301, 125] width 4 height 4
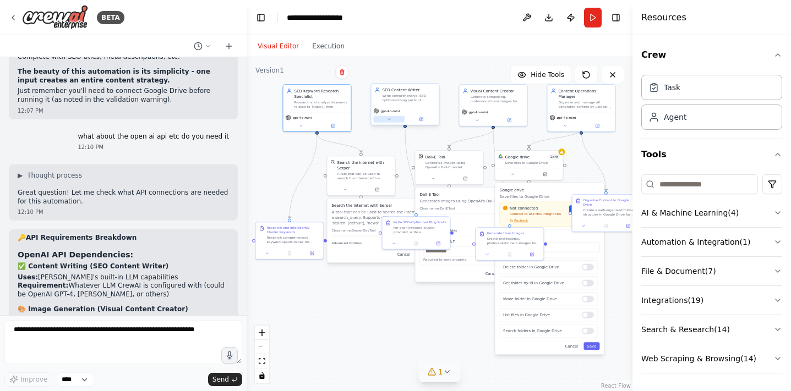
click at [384, 119] on button at bounding box center [388, 119] width 31 height 7
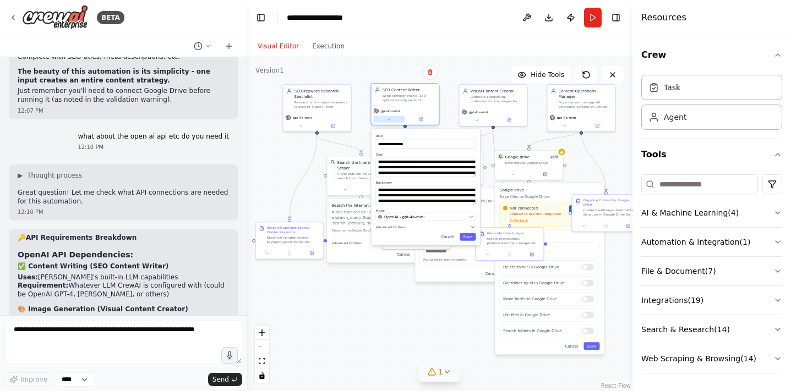
click at [384, 119] on button at bounding box center [388, 119] width 31 height 7
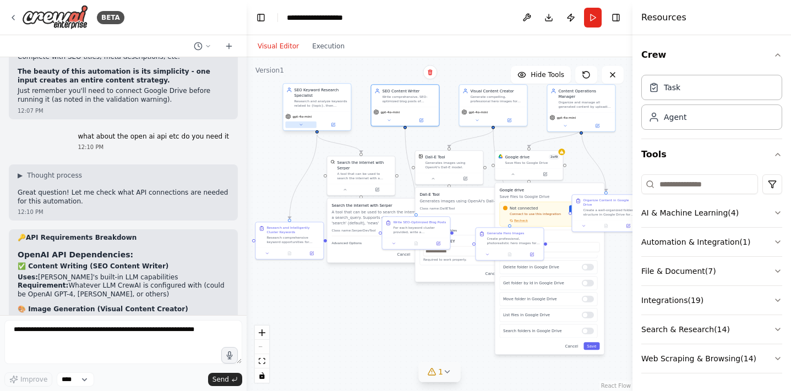
click at [300, 124] on icon at bounding box center [301, 125] width 4 height 4
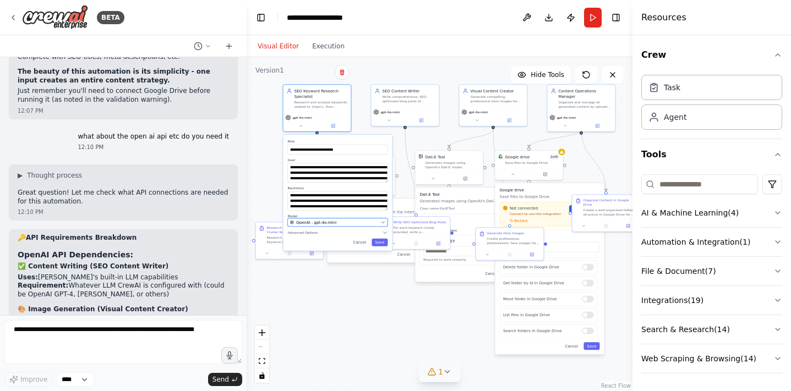
click at [329, 221] on span "OpenAI - gpt-4o-mini" at bounding box center [316, 223] width 40 height 6
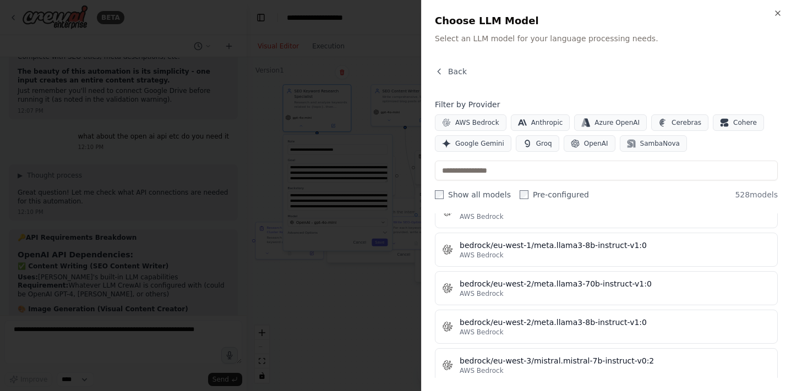
scroll to position [2810, 0]
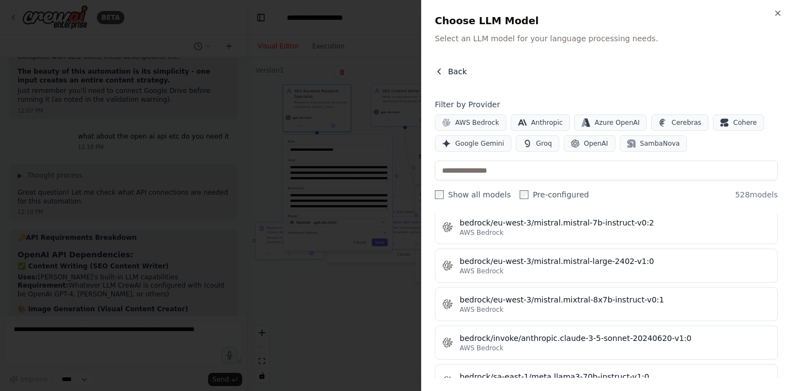
click at [447, 70] on button "Back" at bounding box center [451, 71] width 32 height 11
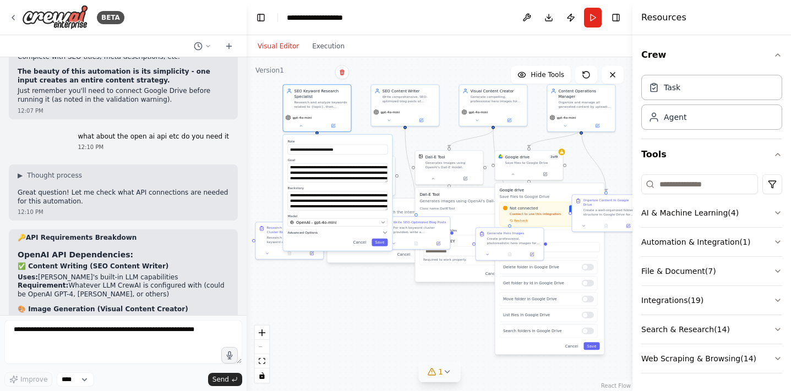
click at [313, 231] on span "Advanced Options" at bounding box center [302, 233] width 30 height 4
click at [325, 289] on div "Temperature Lower (0.1 to 0.3) for factual responses. Higher (0.7 to 0.9) for c…" at bounding box center [337, 279] width 100 height 23
click at [326, 219] on button "OpenAI - gpt-4o-mini" at bounding box center [337, 223] width 100 height 8
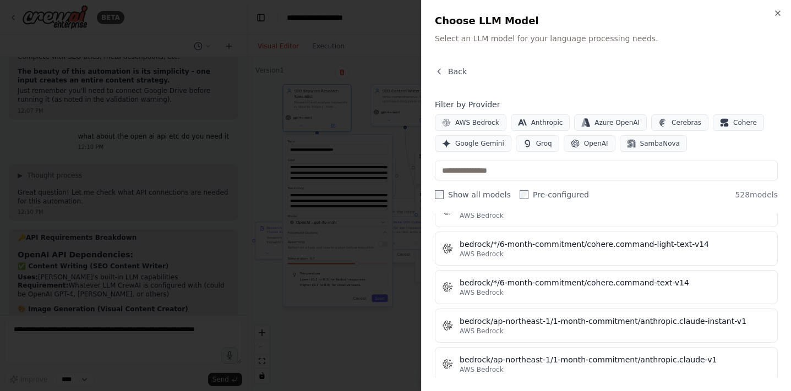
scroll to position [1535, 0]
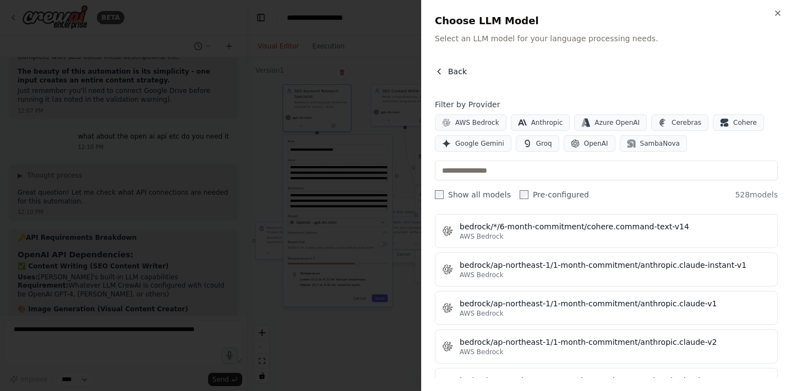
click at [438, 69] on icon "button" at bounding box center [439, 71] width 9 height 9
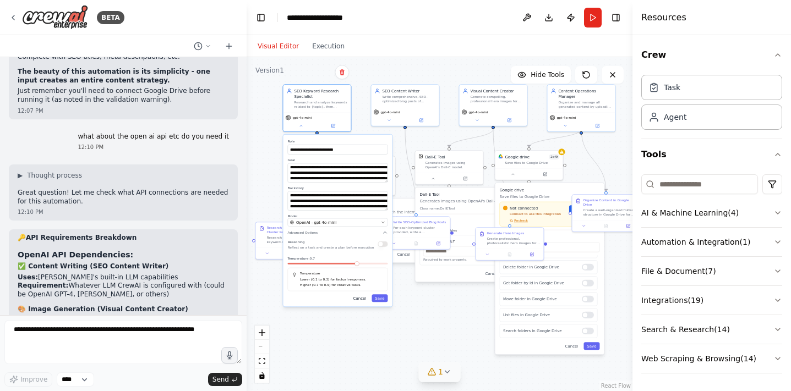
click at [361, 301] on button "Cancel" at bounding box center [360, 299] width 20 height 8
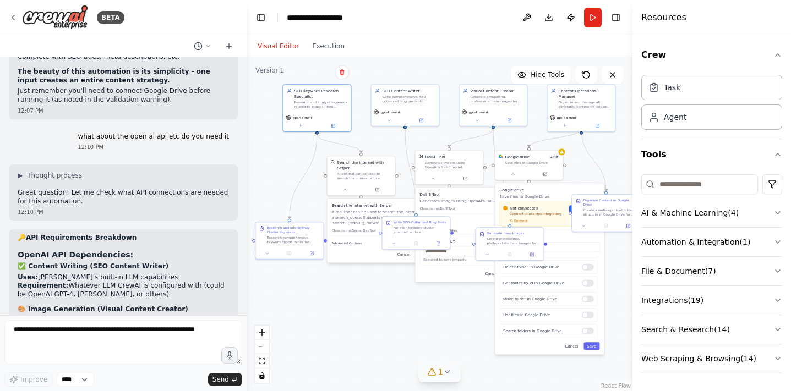
click at [432, 293] on div ".deletable-edge-delete-btn { width: 20px; height: 20px; border: 0px solid #ffff…" at bounding box center [440, 224] width 386 height 334
click at [380, 335] on div ".deletable-edge-delete-btn { width: 20px; height: 20px; border: 0px solid #ffff…" at bounding box center [440, 224] width 386 height 334
click at [549, 216] on div "Not connected Connect to use this integration Recheck" at bounding box center [534, 214] width 63 height 18
click at [525, 222] on span "Recheck" at bounding box center [521, 221] width 14 height 4
click at [559, 194] on div "Google drive Save files to Google Drive Not connected Connect to use this integ…" at bounding box center [547, 209] width 100 height 43
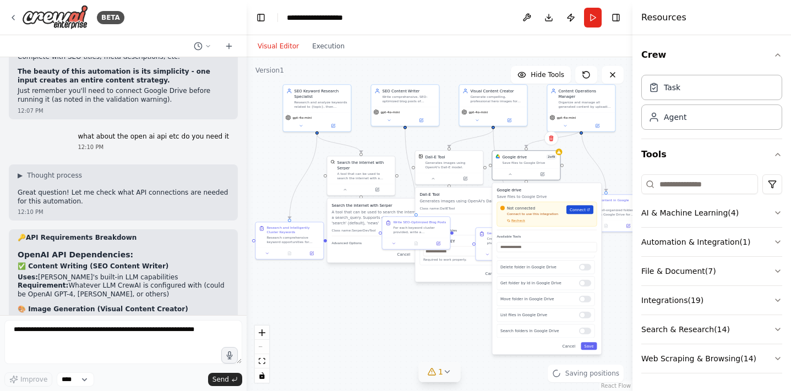
click at [576, 209] on span "Connect" at bounding box center [578, 210] width 16 height 6
click at [518, 224] on div "Not connected Connect to use this integration Recheck Connect" at bounding box center [547, 214] width 100 height 25
click at [521, 221] on span "Recheck" at bounding box center [519, 221] width 14 height 4
click at [578, 214] on link "Connect" at bounding box center [580, 209] width 27 height 9
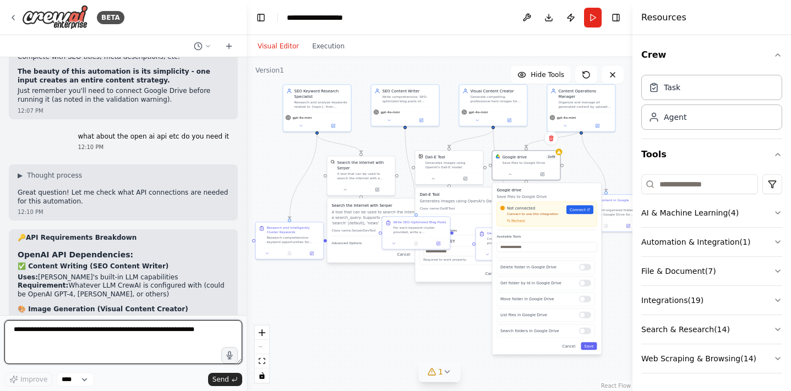
click at [161, 330] on textarea at bounding box center [123, 342] width 238 height 44
click at [73, 331] on textarea at bounding box center [123, 342] width 238 height 44
paste textarea "**********"
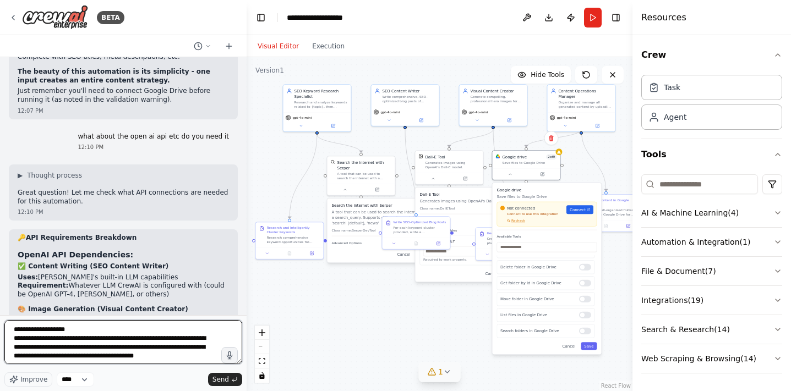
type textarea "**********"
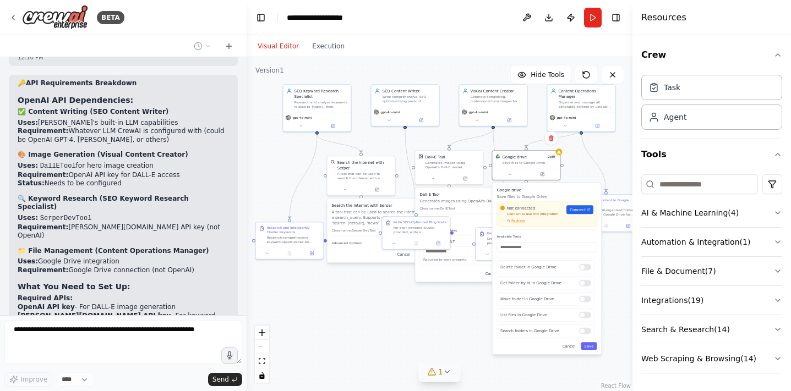
scroll to position [5079, 0]
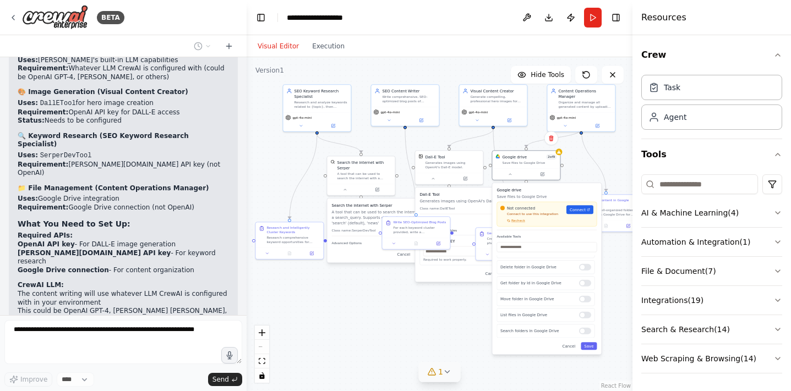
click at [444, 315] on div ".deletable-edge-delete-btn { width: 20px; height: 20px; border: 0px solid #ffff…" at bounding box center [440, 224] width 386 height 334
click at [587, 72] on icon at bounding box center [586, 74] width 9 height 9
click at [527, 17] on button at bounding box center [527, 18] width 18 height 20
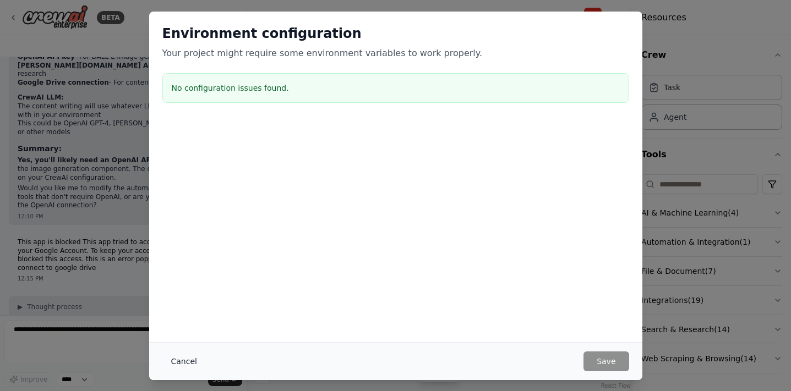
click at [179, 364] on button "Cancel" at bounding box center [183, 362] width 43 height 20
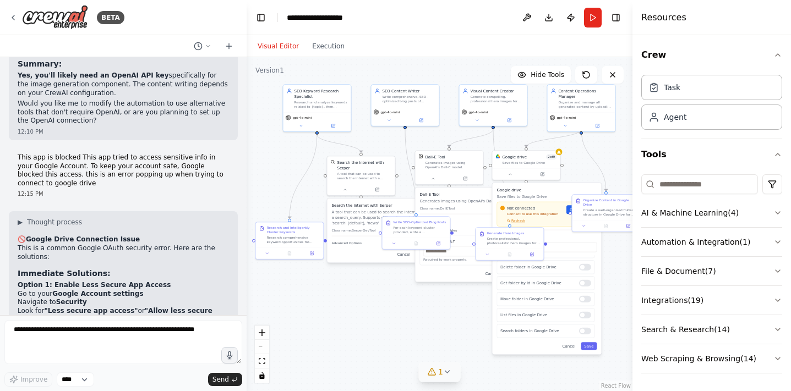
scroll to position [5352, 0]
drag, startPoint x: 19, startPoint y: 224, endPoint x: 96, endPoint y: 289, distance: 100.8
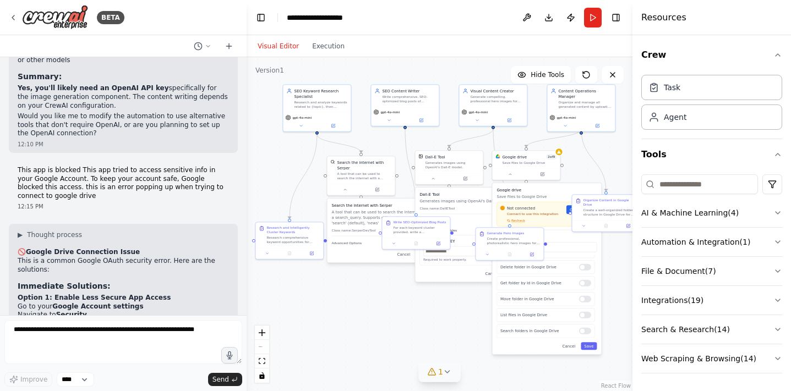
scroll to position [5336, 0]
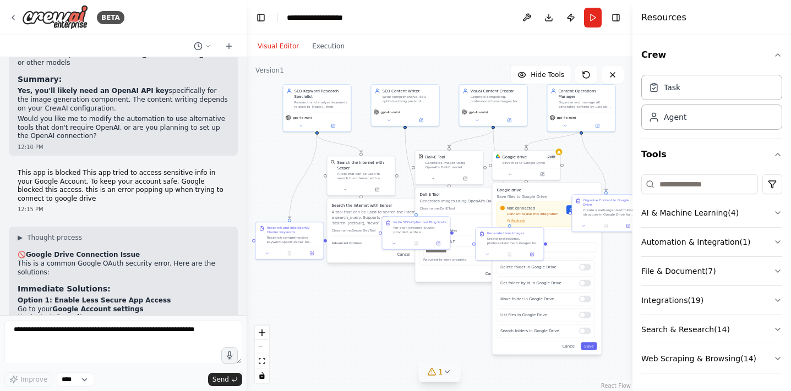
click at [51, 323] on strong ""Less secure app access"" at bounding box center [91, 327] width 94 height 8
drag, startPoint x: 48, startPoint y: 130, endPoint x: 127, endPoint y: 131, distance: 78.7
click at [127, 323] on strong ""Less secure app access"" at bounding box center [91, 327] width 94 height 8
copy strong "Less secure app access"
click at [133, 357] on strong "Option 2: OAuth Consent Screen Issues" at bounding box center [106, 361] width 176 height 8
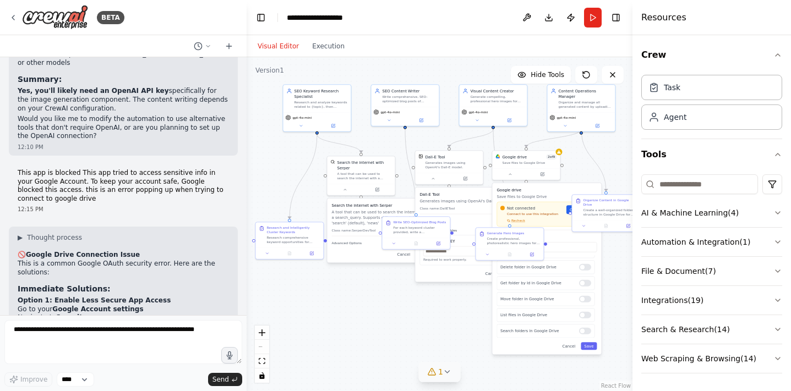
drag, startPoint x: 53, startPoint y: 156, endPoint x: 145, endPoint y: 161, distance: 92.6
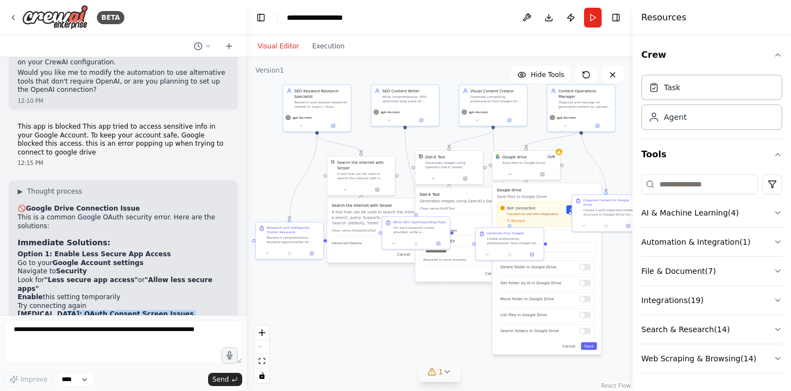
scroll to position [5401, 0]
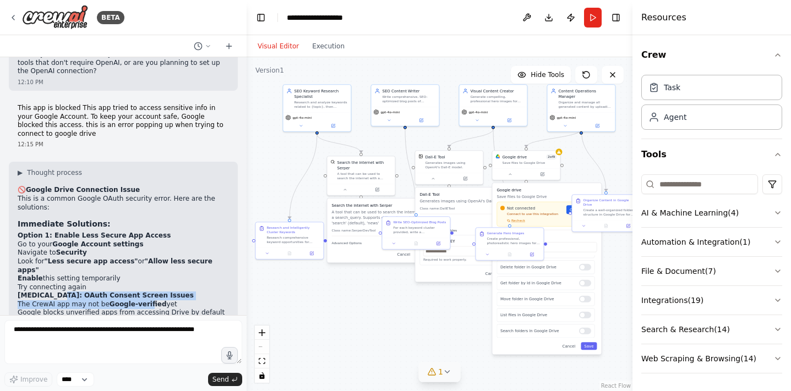
drag, startPoint x: 20, startPoint y: 237, endPoint x: 178, endPoint y: 241, distance: 158.6
click at [178, 241] on div "▶ Thought process 🚫 Google Drive Connection Issue This is a common Google OAuth…" at bounding box center [123, 362] width 211 height 389
copy div "Alternative Approach (Recommended): Let me modify the automation to work withou…"
click at [106, 340] on textarea at bounding box center [123, 342] width 238 height 44
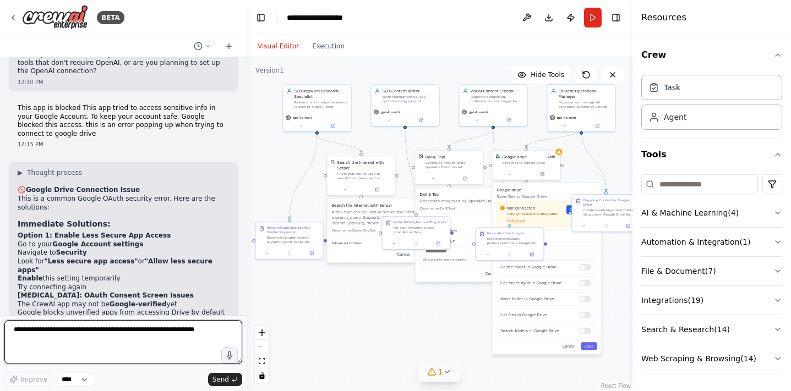
paste textarea "**********"
type textarea "**********"
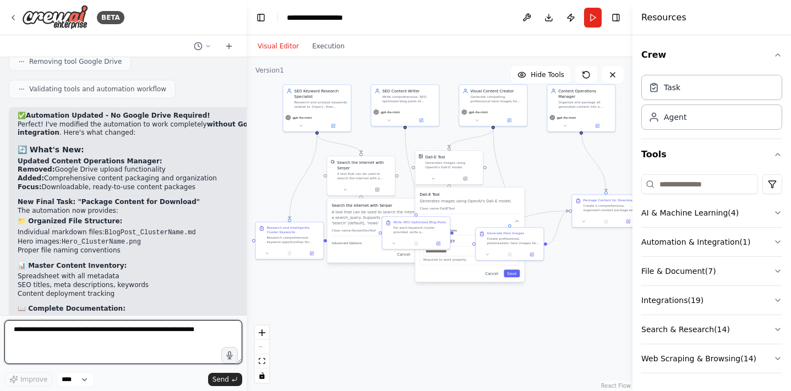
scroll to position [6191, 0]
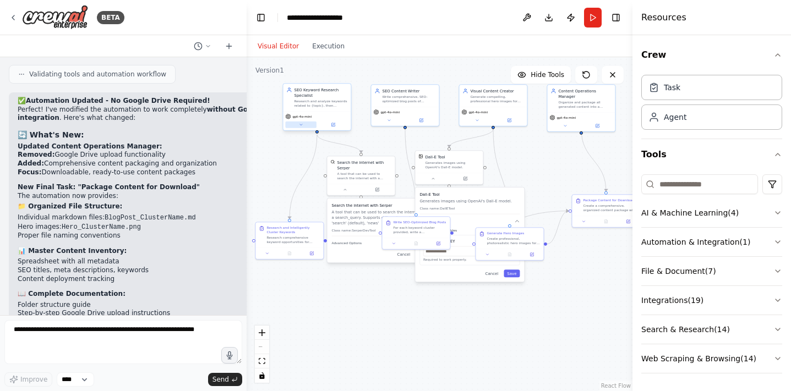
click at [302, 122] on button at bounding box center [300, 125] width 31 height 7
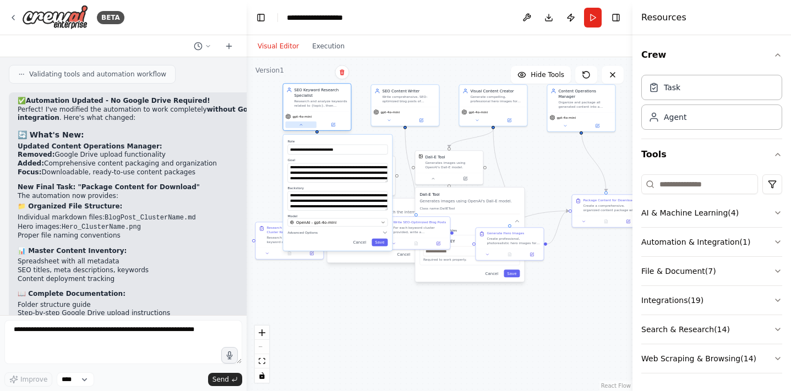
click at [302, 122] on button at bounding box center [300, 125] width 31 height 7
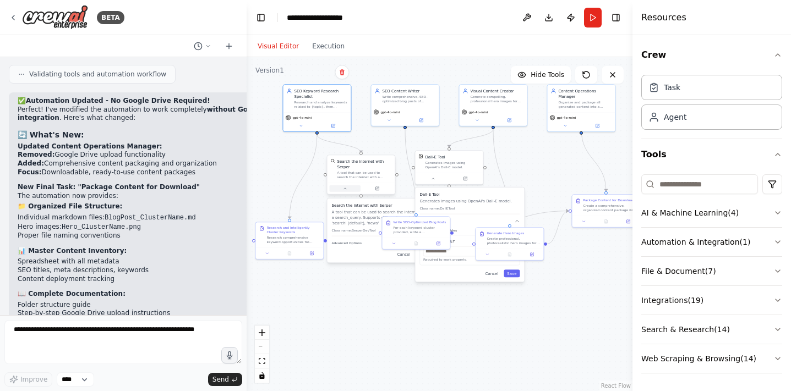
click at [343, 190] on icon at bounding box center [345, 189] width 4 height 4
click at [363, 236] on div "Search the internet with Serper A tool that can be used to search the internet …" at bounding box center [381, 220] width 100 height 34
click at [361, 242] on button "Advanced Options" at bounding box center [381, 244] width 100 height 6
click at [380, 273] on input "text" at bounding box center [381, 274] width 93 height 10
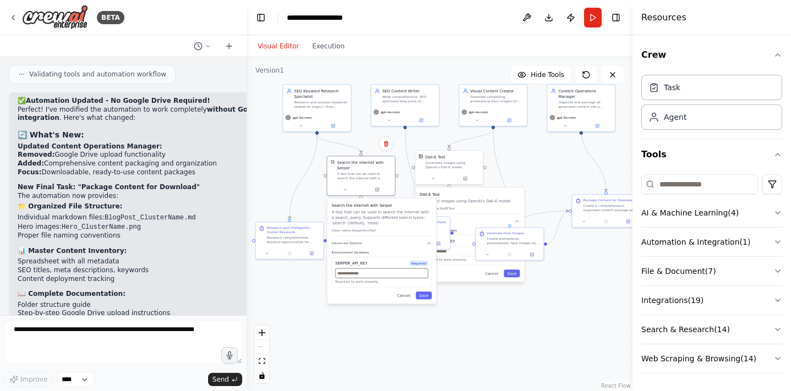
paste input "**********"
type input "**********"
click at [420, 295] on button "Save" at bounding box center [424, 296] width 16 height 8
click at [437, 181] on button at bounding box center [432, 178] width 31 height 7
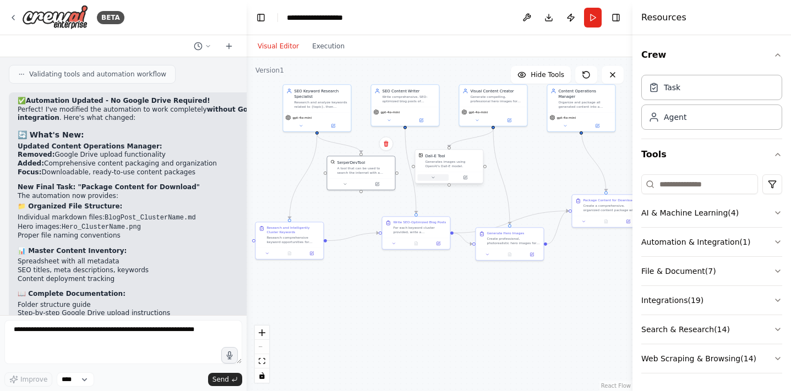
click at [437, 181] on button at bounding box center [432, 178] width 31 height 7
click at [518, 221] on icon "button" at bounding box center [517, 222] width 6 height 6
click at [480, 255] on input "text" at bounding box center [469, 252] width 93 height 10
paste input "**********"
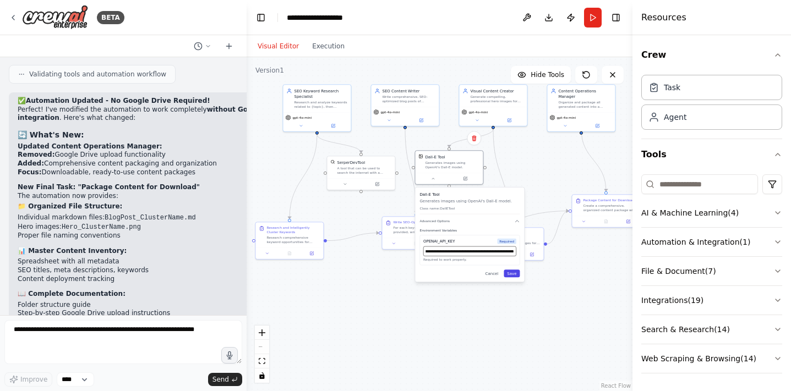
type input "**********"
click at [514, 277] on button "Save" at bounding box center [512, 274] width 16 height 8
click at [590, 20] on button "Run" at bounding box center [593, 18] width 18 height 20
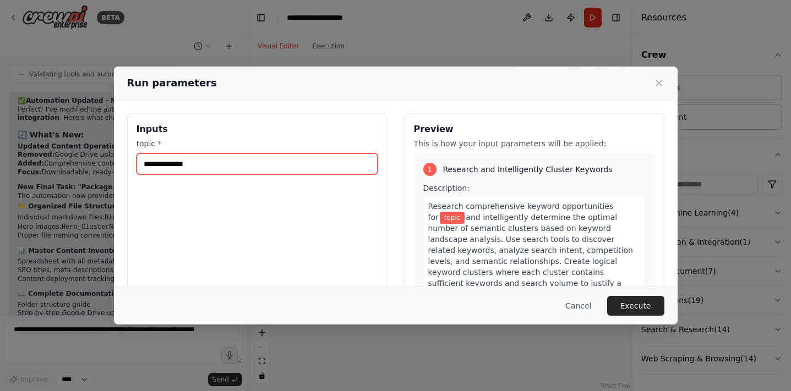
click at [230, 160] on input "topic *" at bounding box center [257, 164] width 241 height 21
click at [143, 166] on input "**********" at bounding box center [257, 164] width 241 height 21
click at [203, 166] on input "**********" at bounding box center [257, 164] width 241 height 21
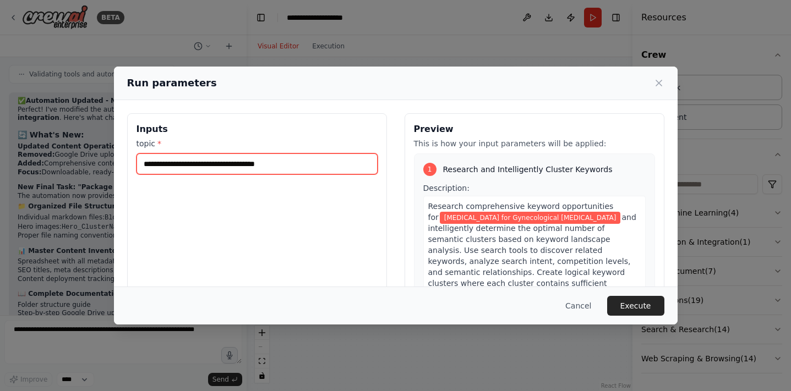
type input "**********"
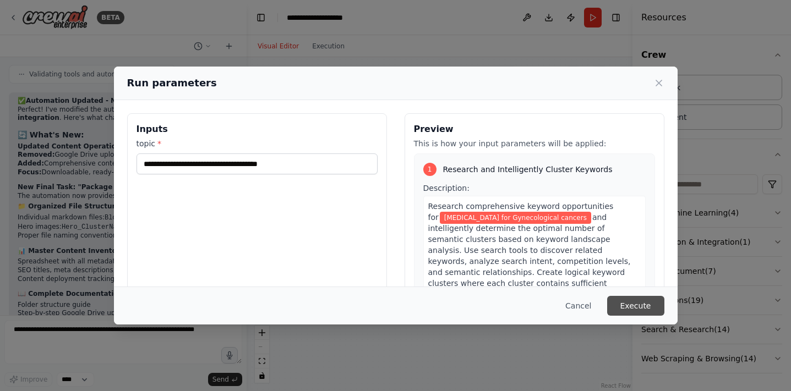
click at [623, 314] on button "Execute" at bounding box center [635, 306] width 57 height 20
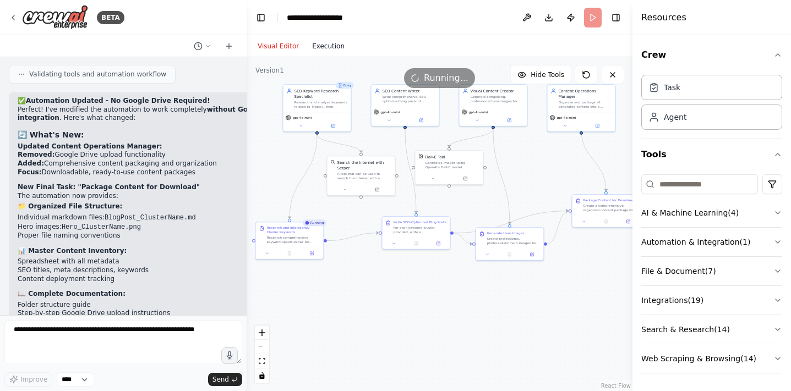
click at [333, 48] on button "Execution" at bounding box center [329, 46] width 46 height 13
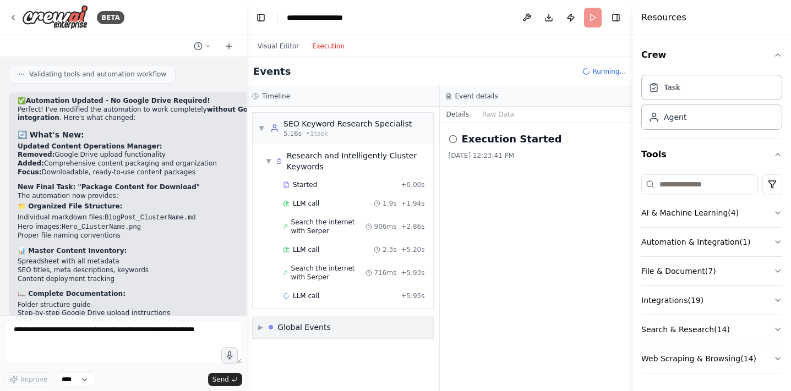
click at [260, 328] on span "▶" at bounding box center [260, 327] width 5 height 9
click at [260, 328] on span "▼" at bounding box center [260, 327] width 5 height 9
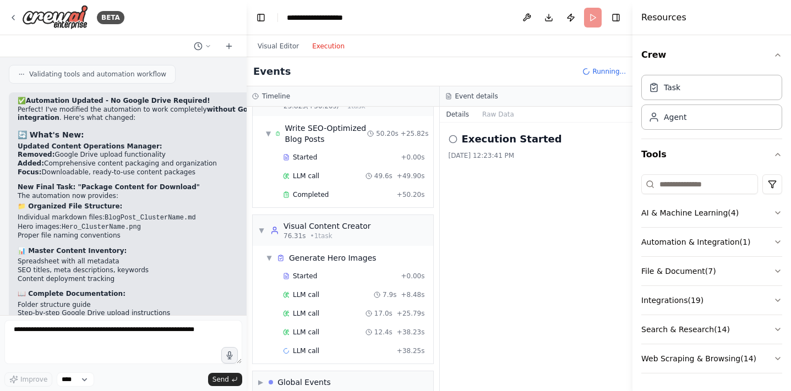
scroll to position [276, 0]
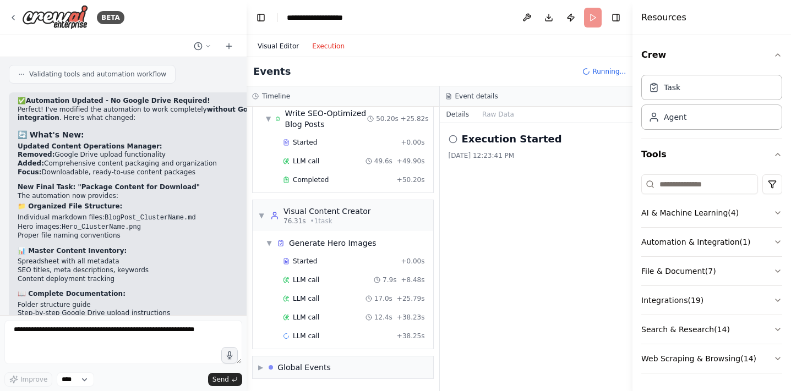
click at [270, 43] on button "Visual Editor" at bounding box center [278, 46] width 55 height 13
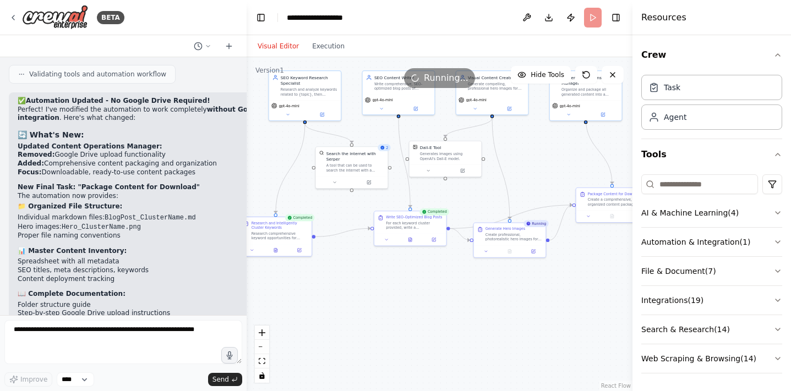
click at [510, 305] on div ".deletable-edge-delete-btn { width: 20px; height: 20px; border: 0px solid #ffff…" at bounding box center [440, 224] width 386 height 334
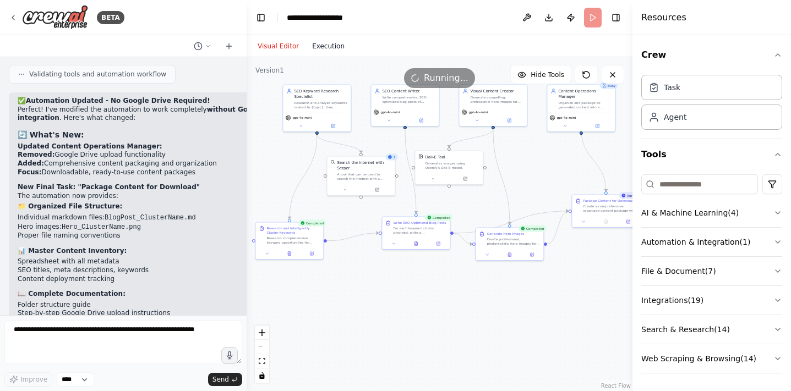
click at [323, 45] on button "Execution" at bounding box center [329, 46] width 46 height 13
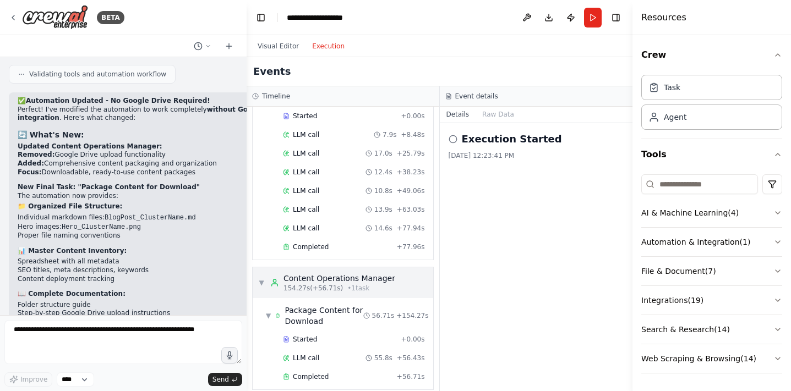
scroll to position [462, 0]
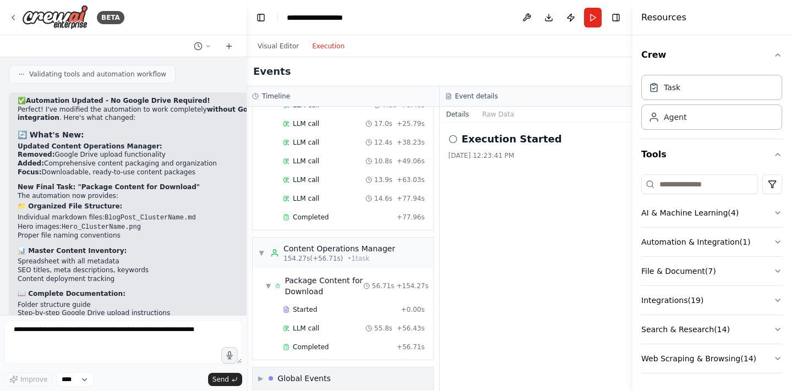
click at [302, 373] on div "Global Events" at bounding box center [303, 378] width 53 height 11
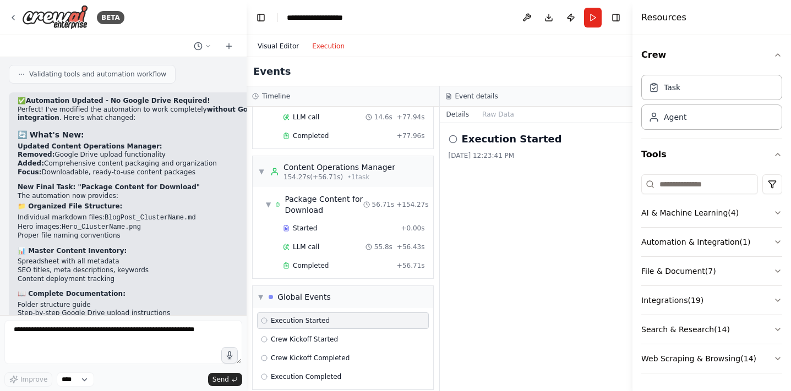
click at [285, 47] on button "Visual Editor" at bounding box center [278, 46] width 55 height 13
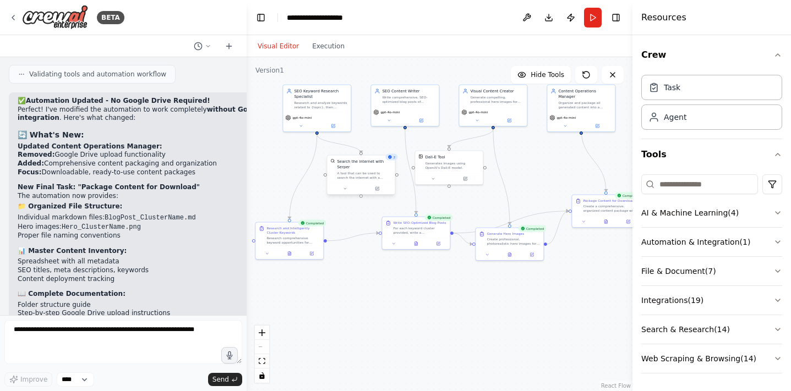
click at [372, 165] on div "Search the internet with Serper" at bounding box center [364, 164] width 55 height 11
click at [394, 158] on span "2" at bounding box center [395, 157] width 2 height 4
click at [320, 44] on button "Execution" at bounding box center [329, 46] width 46 height 13
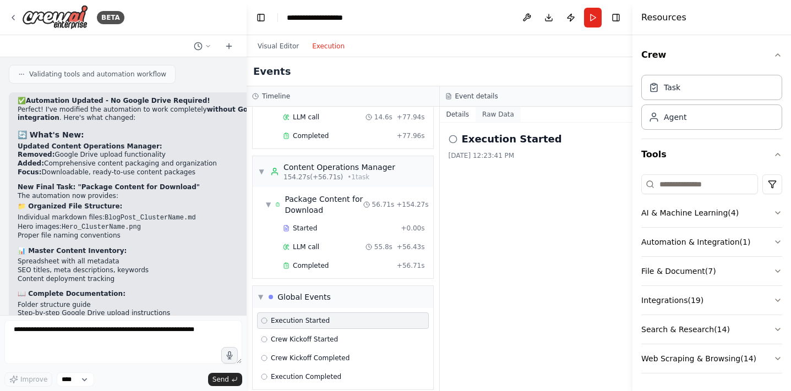
click at [494, 116] on button "Raw Data" at bounding box center [498, 114] width 45 height 15
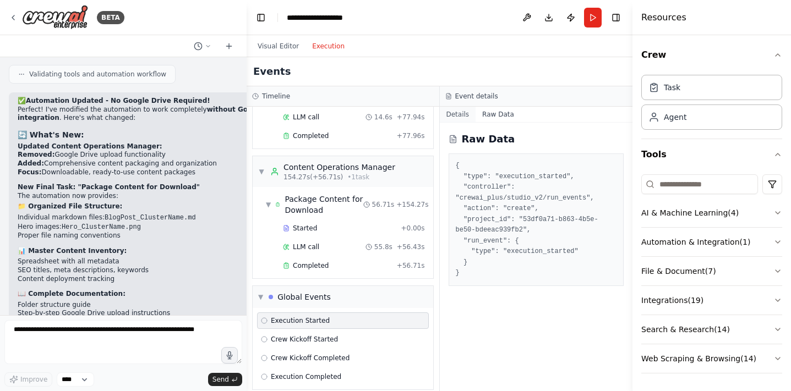
click at [457, 111] on button "Details" at bounding box center [458, 114] width 36 height 15
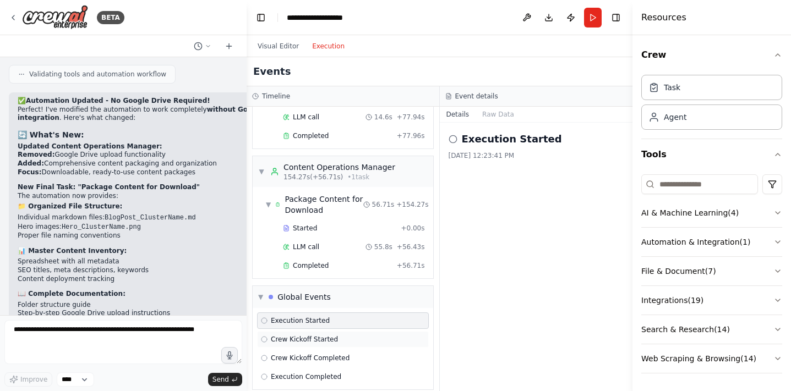
click at [319, 335] on span "Crew Kickoff Started" at bounding box center [304, 339] width 67 height 9
click at [316, 350] on div "Crew Kickoff Completed" at bounding box center [343, 358] width 172 height 17
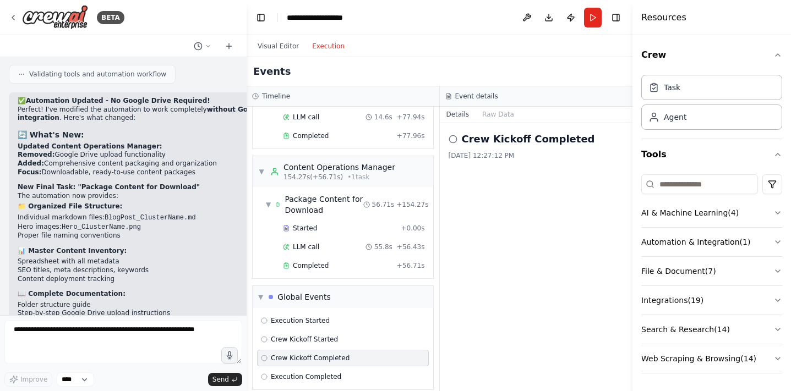
click at [312, 355] on div "Crew Kickoff Completed" at bounding box center [343, 358] width 172 height 17
click at [262, 286] on div "▼ Global Events" at bounding box center [343, 297] width 181 height 22
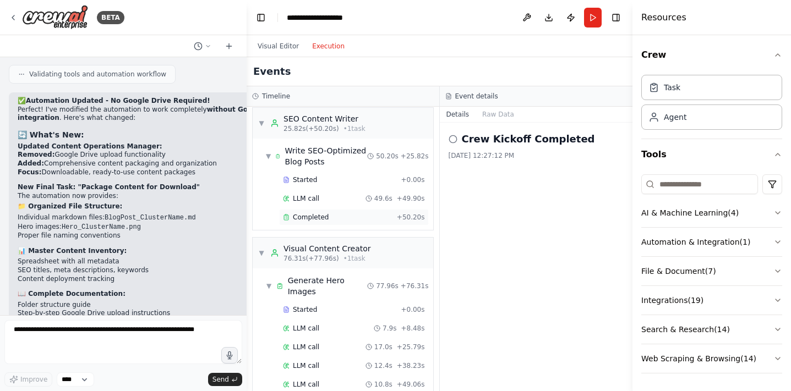
scroll to position [216, 0]
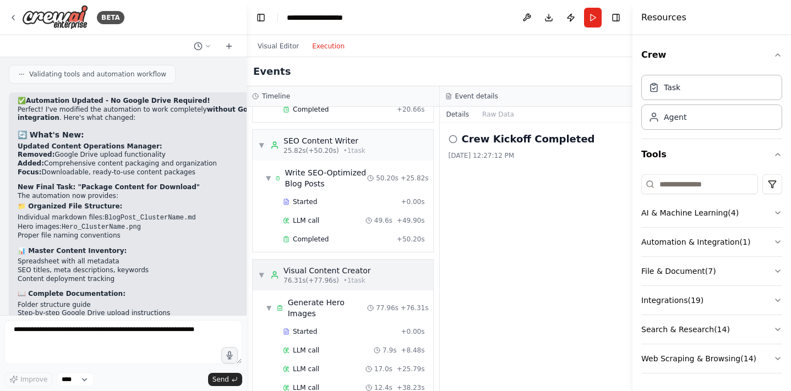
click at [260, 271] on span "▼" at bounding box center [261, 275] width 7 height 9
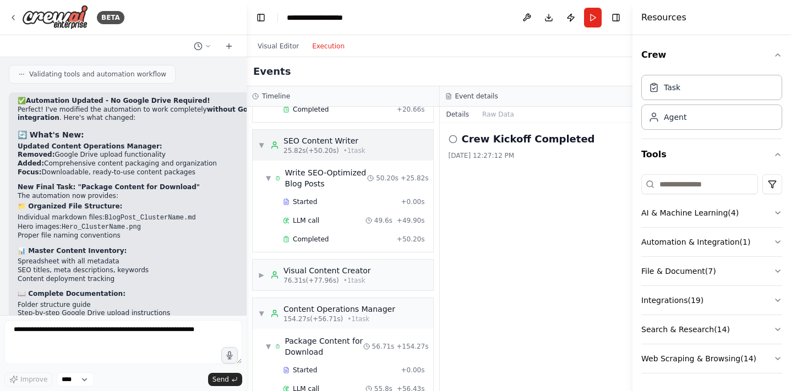
click at [262, 143] on span "▼" at bounding box center [261, 145] width 7 height 9
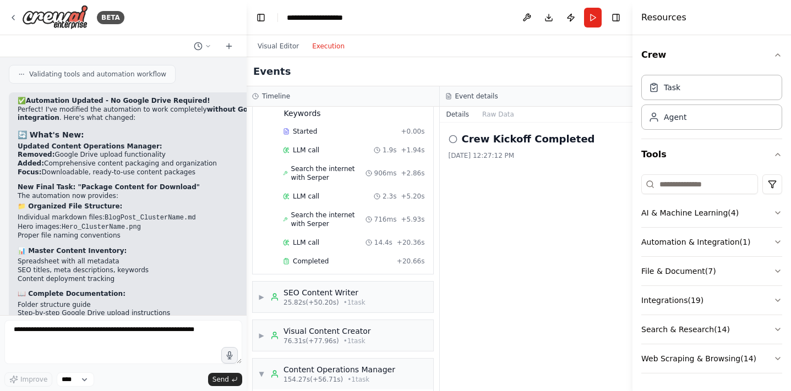
scroll to position [0, 0]
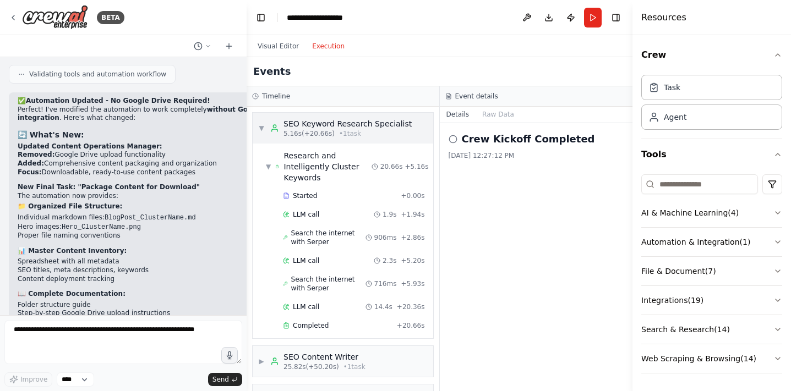
click at [261, 136] on div "▼ SEO Keyword Research Specialist 5.16s (+20.66s) • 1 task" at bounding box center [335, 128] width 154 height 20
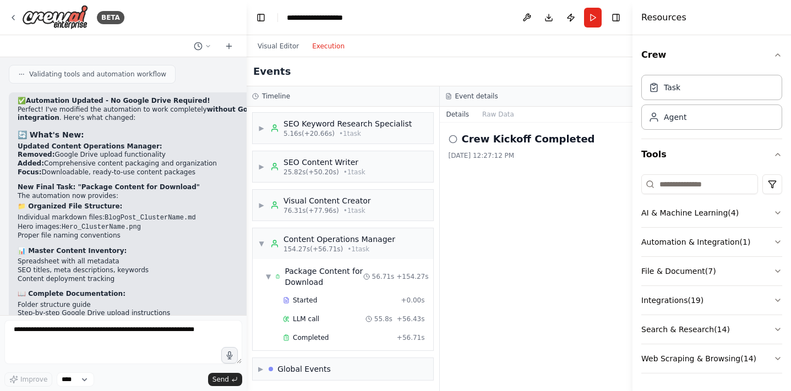
scroll to position [2, 0]
click at [258, 237] on div "▼ Content Operations Manager 154.27s (+56.71s) • 1 task" at bounding box center [326, 242] width 137 height 20
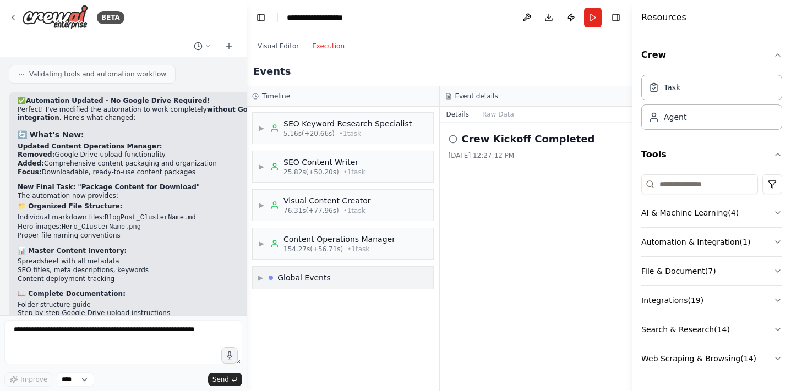
click at [261, 276] on span "▶" at bounding box center [260, 278] width 5 height 9
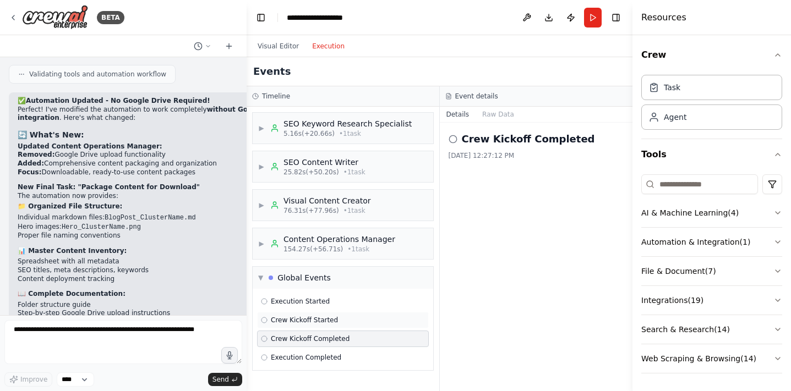
click at [298, 322] on span "Crew Kickoff Started" at bounding box center [304, 320] width 67 height 9
click at [305, 300] on span "Execution Started" at bounding box center [300, 301] width 59 height 9
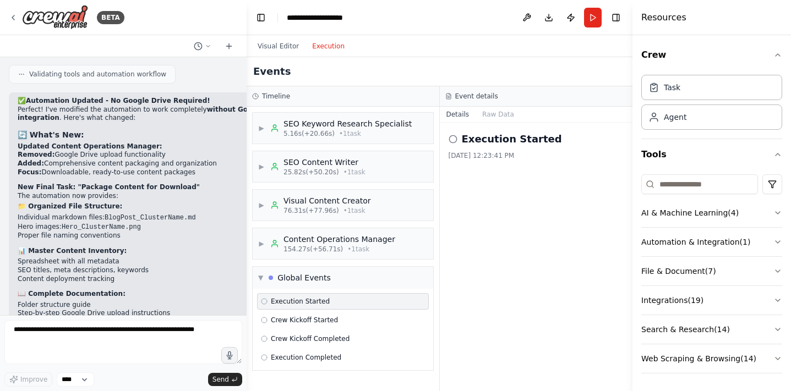
click at [304, 311] on div "Execution Started Crew Kickoff Started Crew Kickoff Completed Execution Complet…" at bounding box center [343, 329] width 181 height 81
click at [300, 362] on div "Execution Completed" at bounding box center [343, 358] width 172 height 17
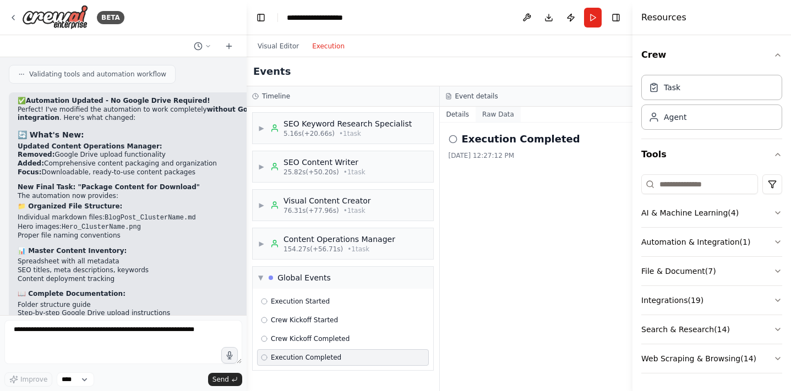
click at [500, 115] on button "Raw Data" at bounding box center [498, 114] width 45 height 15
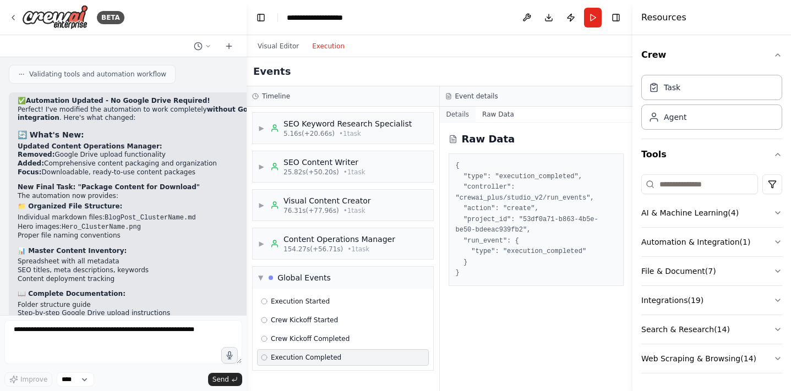
click at [456, 117] on button "Details" at bounding box center [458, 114] width 36 height 15
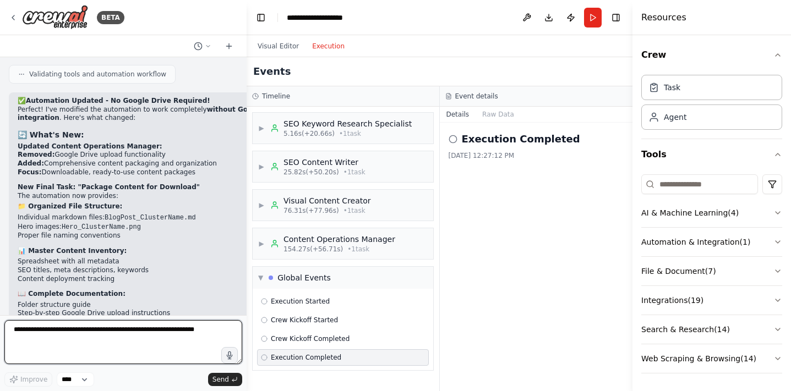
click at [180, 330] on textarea at bounding box center [123, 342] width 238 height 44
type textarea "******"
type textarea "**********"
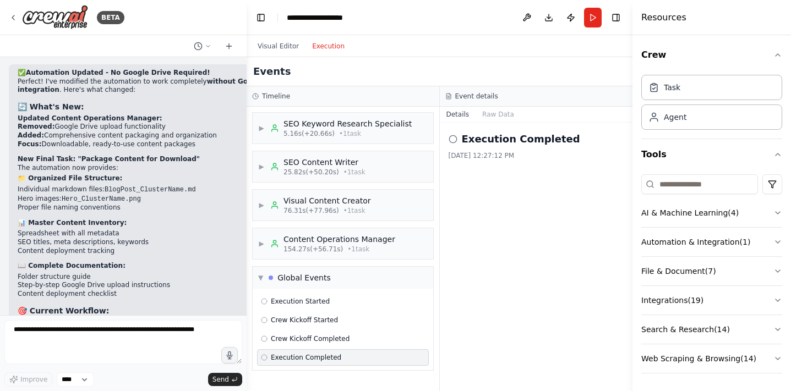
scroll to position [6256, 0]
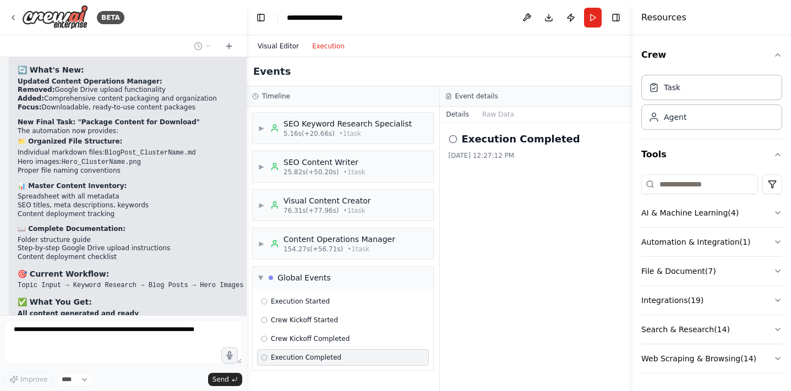
click at [282, 41] on button "Visual Editor" at bounding box center [278, 46] width 55 height 13
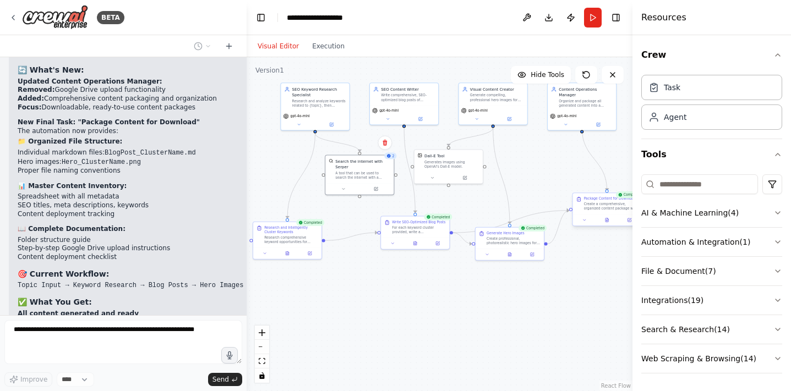
click at [596, 204] on div "Create a comprehensive, organized content package with all blog posts, images, …" at bounding box center [611, 206] width 54 height 9
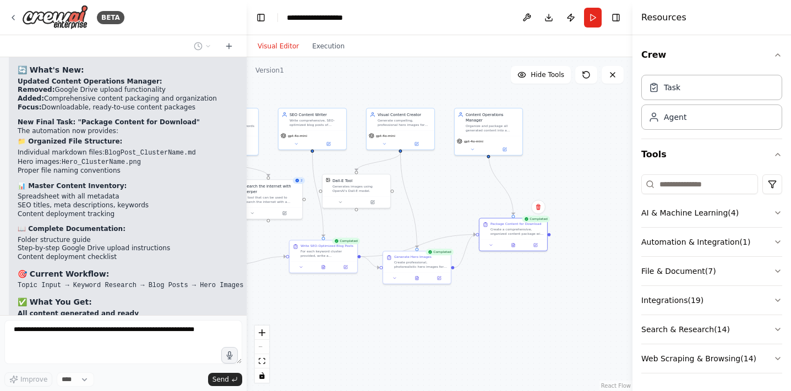
drag, startPoint x: 595, startPoint y: 256, endPoint x: 504, endPoint y: 276, distance: 93.6
click at [502, 279] on div ".deletable-edge-delete-btn { width: 20px; height: 20px; border: 0px solid #ffff…" at bounding box center [440, 224] width 386 height 334
click at [507, 244] on button at bounding box center [513, 243] width 23 height 7
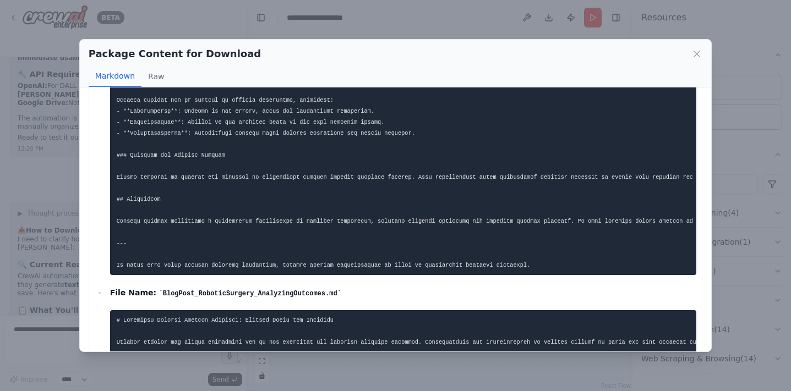
scroll to position [1364, 0]
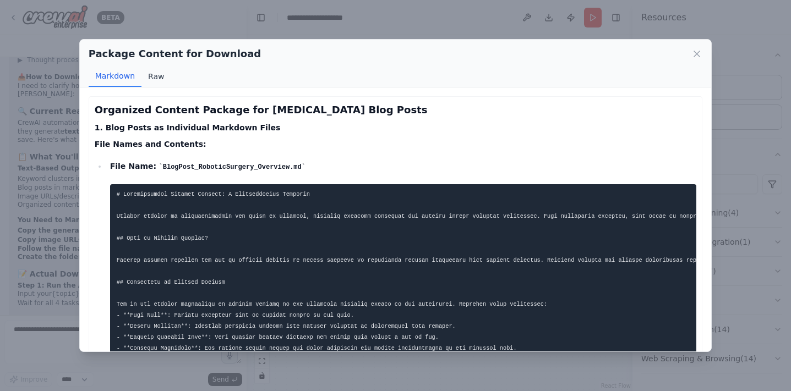
click at [154, 75] on button "Raw" at bounding box center [156, 76] width 29 height 21
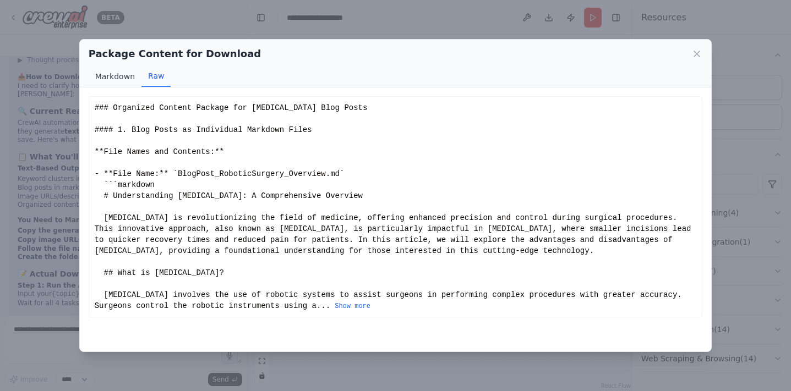
click at [122, 75] on button "Markdown" at bounding box center [115, 76] width 53 height 21
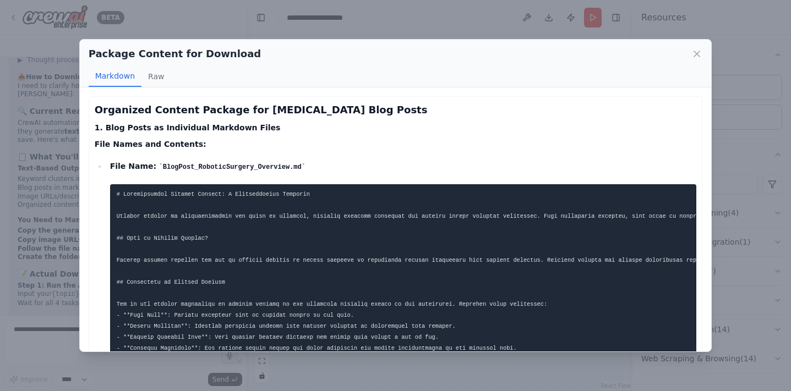
click at [57, 249] on div "Package Content for Download Markdown Raw Organized Content Package for Robotic…" at bounding box center [395, 195] width 791 height 391
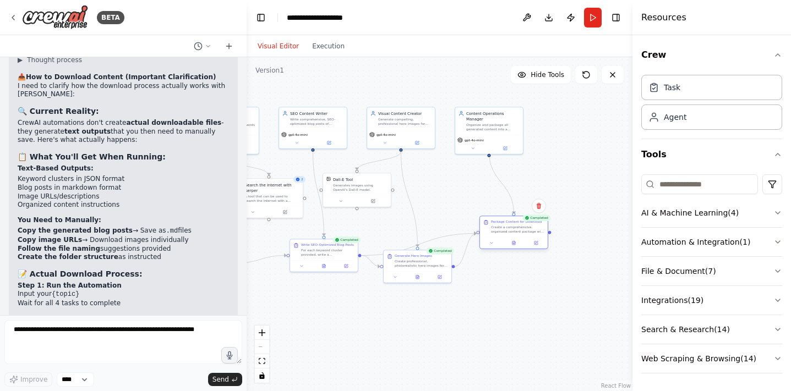
click at [518, 234] on div "Package Content for Download Create a comprehensive, organized content package …" at bounding box center [514, 226] width 68 height 21
click at [491, 245] on icon at bounding box center [491, 243] width 4 height 4
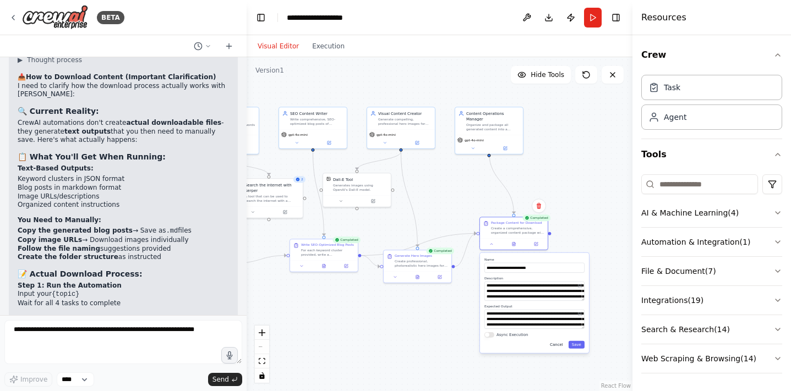
click at [558, 343] on button "Cancel" at bounding box center [557, 345] width 20 height 8
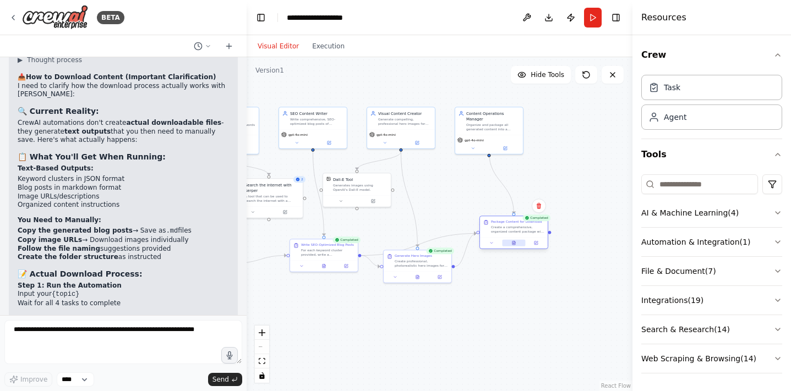
click at [516, 244] on button at bounding box center [513, 243] width 23 height 7
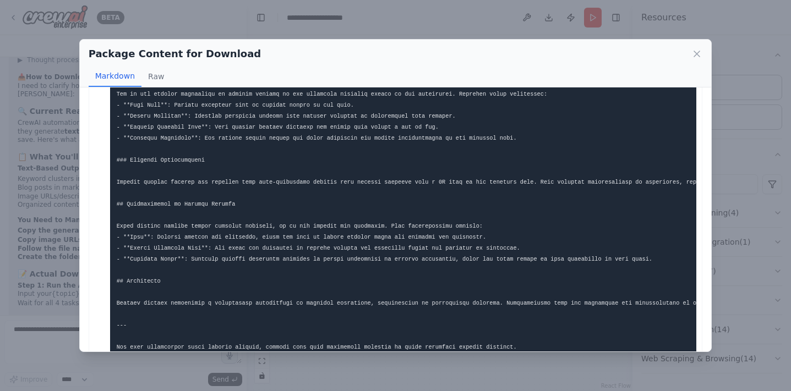
scroll to position [105, 0]
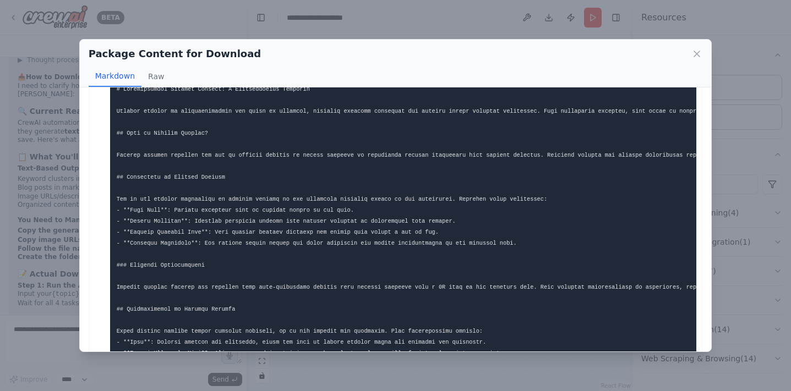
click at [48, 235] on div "Package Content for Download Markdown Raw Organized Content Package for Robotic…" at bounding box center [395, 195] width 791 height 391
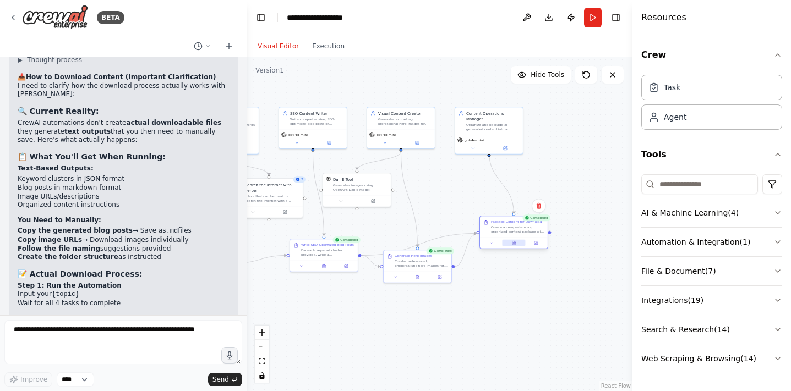
click at [515, 246] on button at bounding box center [513, 243] width 23 height 7
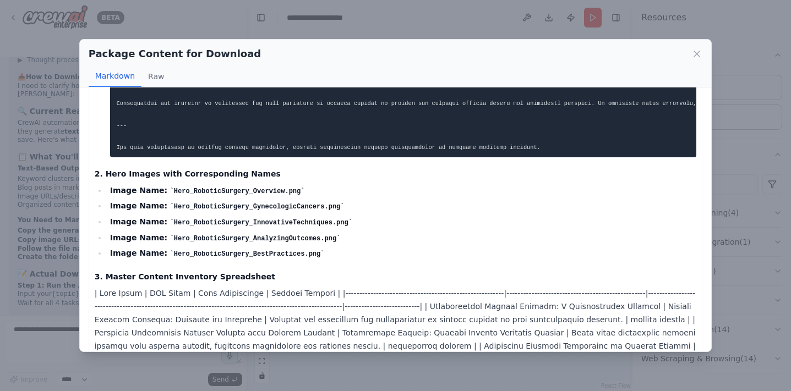
scroll to position [2185, 0]
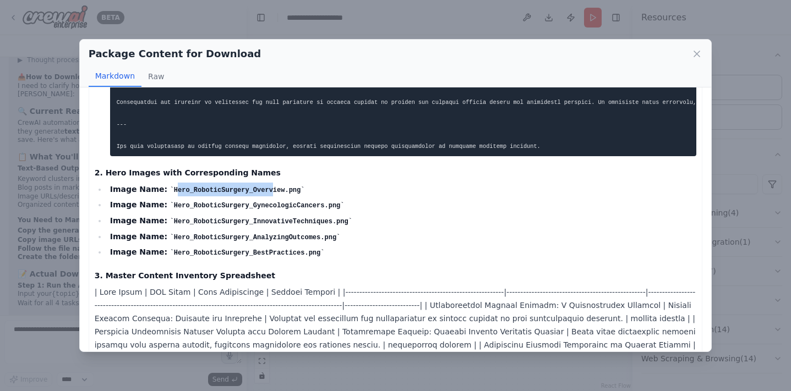
drag, startPoint x: 167, startPoint y: 189, endPoint x: 266, endPoint y: 183, distance: 98.7
click at [266, 183] on li "Image Name: Hero_RoboticSurgery_Overview.png" at bounding box center [402, 190] width 590 height 14
click at [42, 314] on div "Package Content for Download Markdown Raw Organized Content Package for Robotic…" at bounding box center [395, 195] width 791 height 391
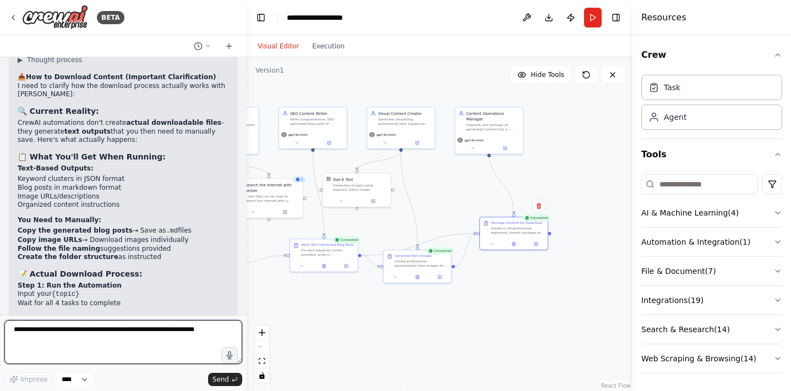
click at [81, 325] on textarea at bounding box center [123, 342] width 238 height 44
type textarea "**********"
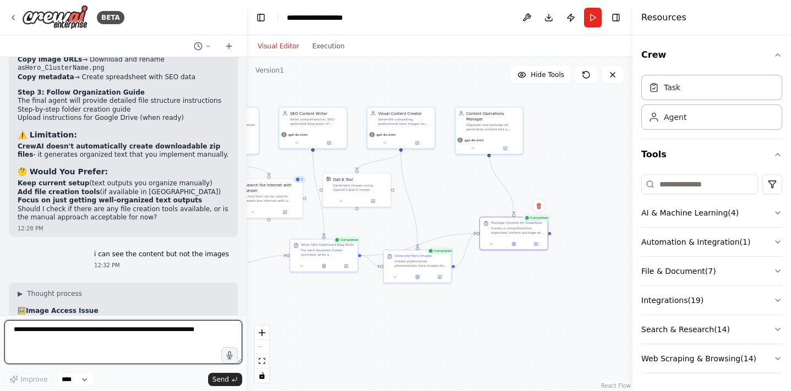
scroll to position [6979, 0]
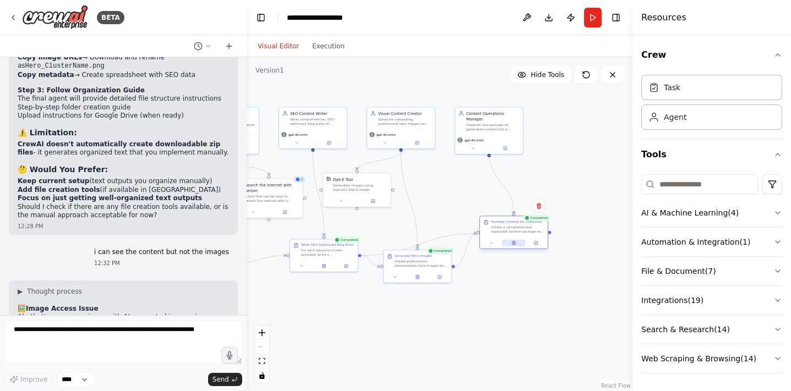
click at [515, 243] on icon at bounding box center [514, 243] width 3 height 4
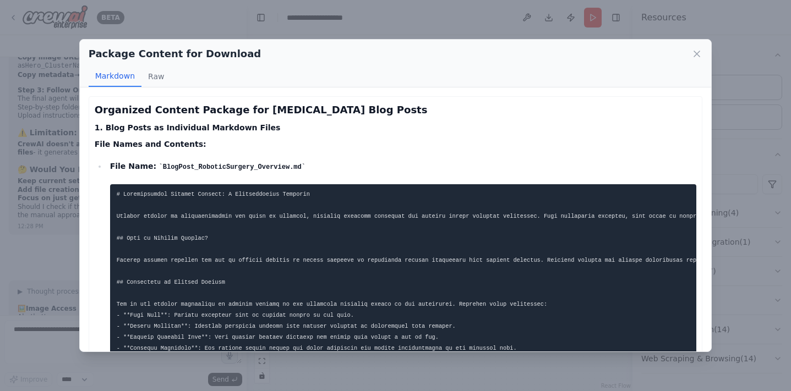
click at [275, 167] on code "BlogPost_RoboticSurgery_Overview.md" at bounding box center [232, 168] width 146 height 8
click at [159, 80] on button "Raw" at bounding box center [156, 76] width 29 height 21
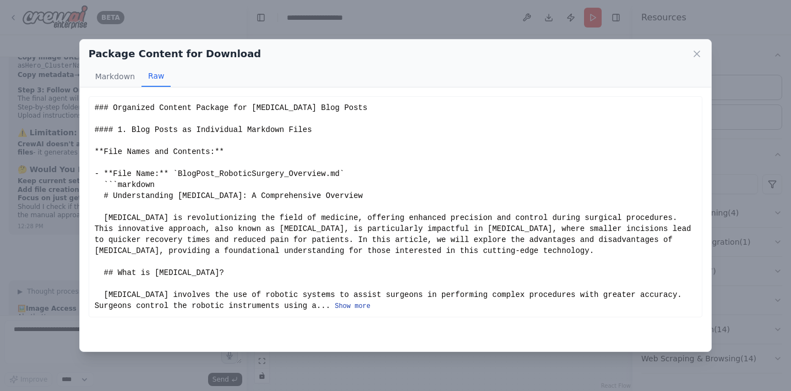
click at [362, 311] on button "Show more" at bounding box center [353, 306] width 36 height 9
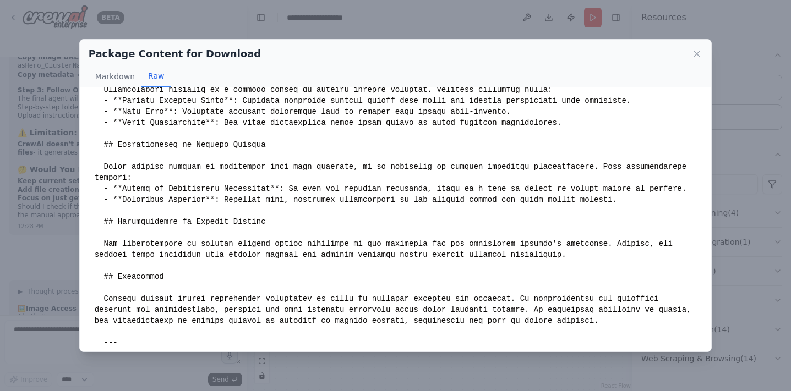
scroll to position [2047, 0]
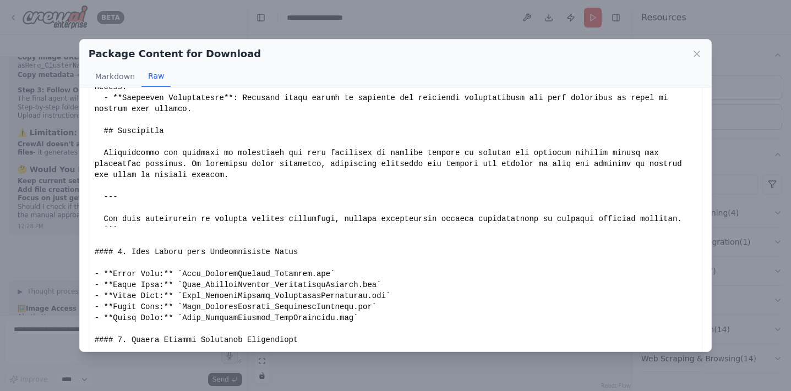
scroll to position [2566, 0]
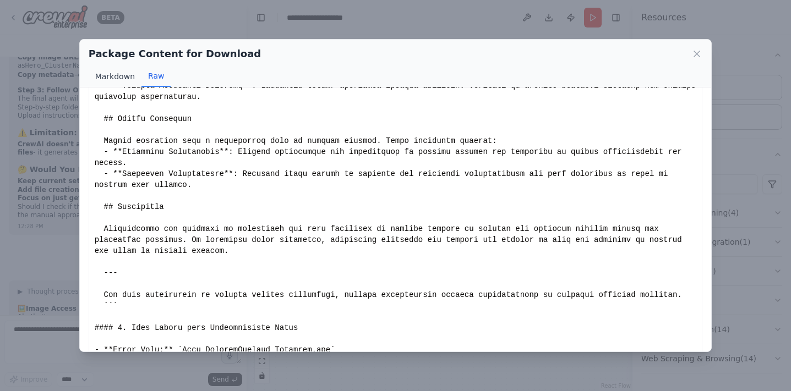
click at [117, 83] on button "Markdown" at bounding box center [115, 76] width 53 height 21
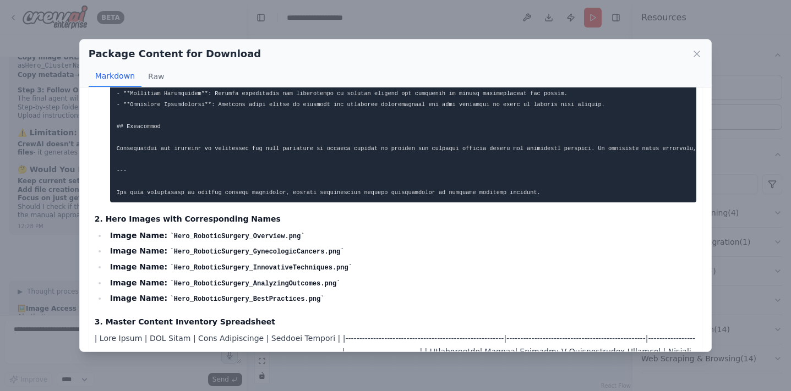
scroll to position [2140, 0]
click at [312, 366] on div "Package Content for Download Markdown Raw Organized Content Package for Robotic…" at bounding box center [395, 195] width 791 height 391
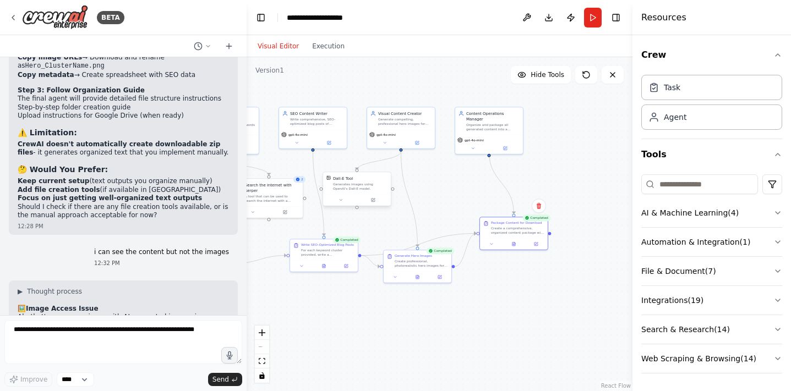
click at [351, 181] on div "Dall-E Tool" at bounding box center [343, 179] width 20 height 6
click at [345, 201] on button at bounding box center [340, 200] width 31 height 7
click at [359, 242] on button "Advanced Options" at bounding box center [378, 244] width 100 height 6
click at [515, 229] on div "Create a comprehensive, organized content package with all blog posts, images, …" at bounding box center [517, 229] width 53 height 9
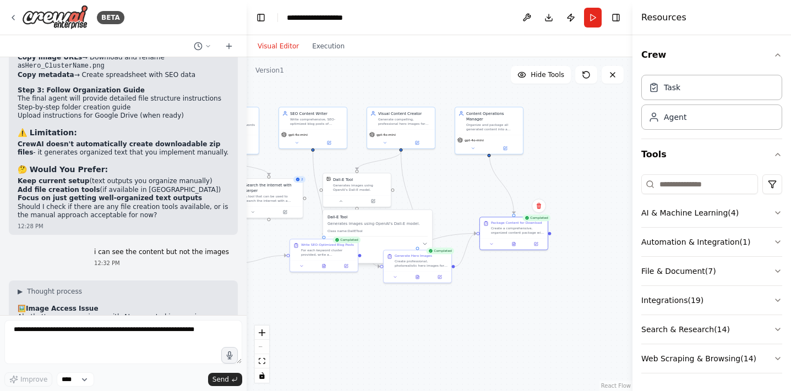
click at [487, 252] on div ".deletable-edge-delete-btn { width: 20px; height: 20px; border: 0px solid #ffff…" at bounding box center [440, 224] width 386 height 334
click at [489, 251] on div ".deletable-edge-delete-btn { width: 20px; height: 20px; border: 0px solid #ffff…" at bounding box center [440, 224] width 386 height 334
click at [491, 246] on button at bounding box center [491, 243] width 19 height 7
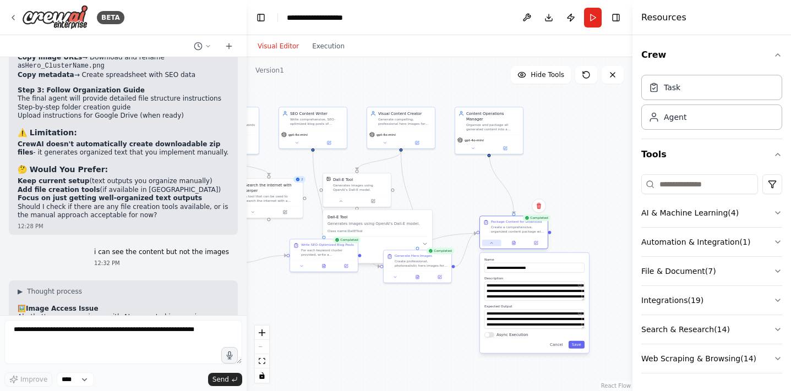
click at [491, 246] on button at bounding box center [491, 243] width 19 height 7
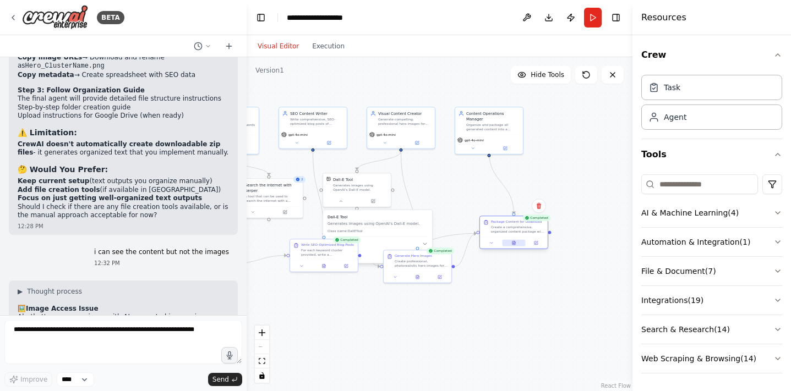
click at [510, 245] on button at bounding box center [513, 243] width 23 height 7
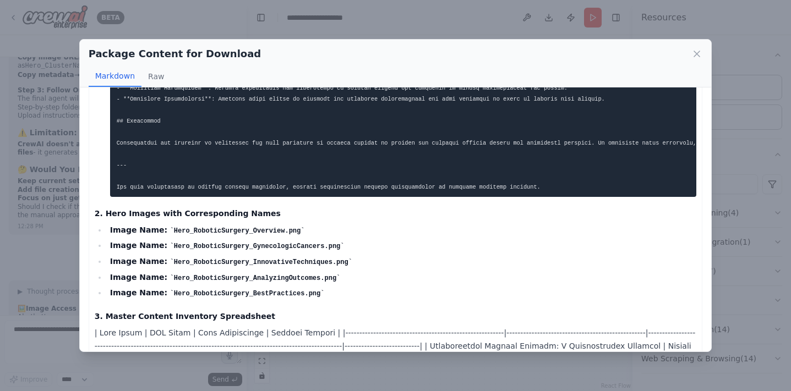
scroll to position [2145, 0]
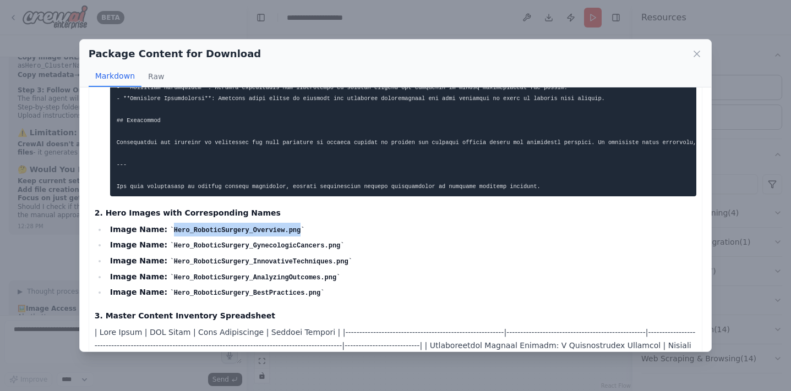
drag, startPoint x: 166, startPoint y: 227, endPoint x: 292, endPoint y: 228, distance: 126.6
click at [292, 228] on code "Hero_RoboticSurgery_Overview.png" at bounding box center [237, 231] width 135 height 8
copy code "Hero_RoboticSurgery_Overview.png"
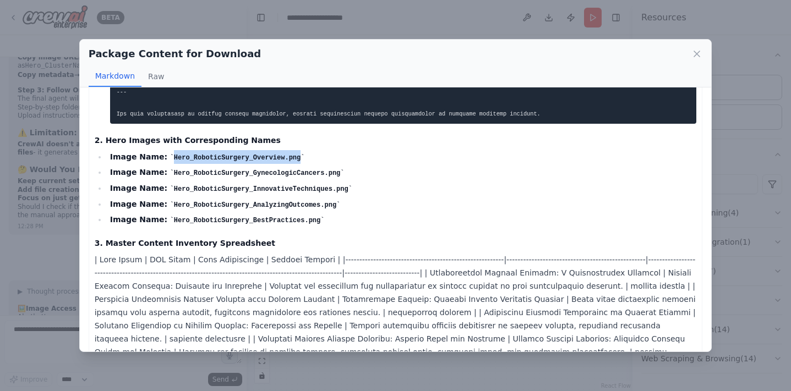
scroll to position [2214, 0]
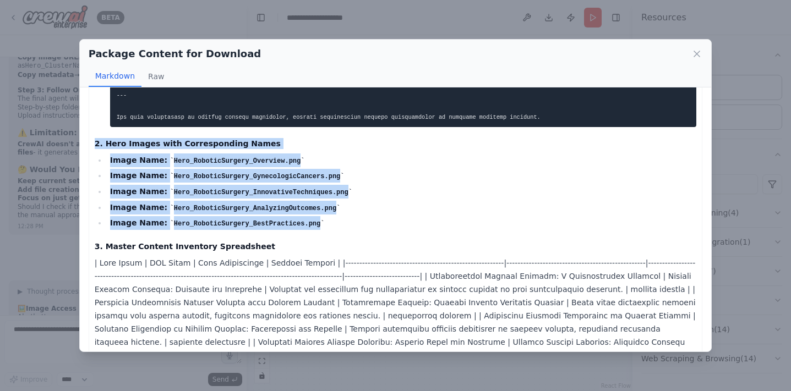
drag, startPoint x: 95, startPoint y: 142, endPoint x: 348, endPoint y: 217, distance: 264.3
copy div "2. Hero Images with Corresponding Names Image Name: Hero_RoboticSurgery_Overvie…"
click at [52, 329] on div "Package Content for Download Markdown Raw Organized Content Package for Robotic…" at bounding box center [395, 195] width 791 height 391
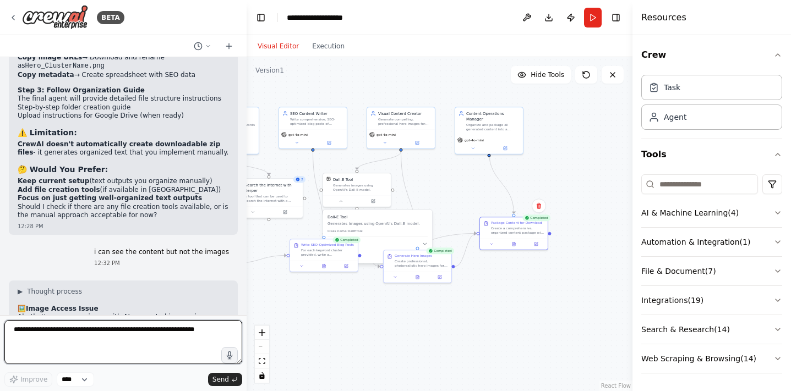
click at [46, 333] on textarea at bounding box center [123, 342] width 238 height 44
paste textarea "**********"
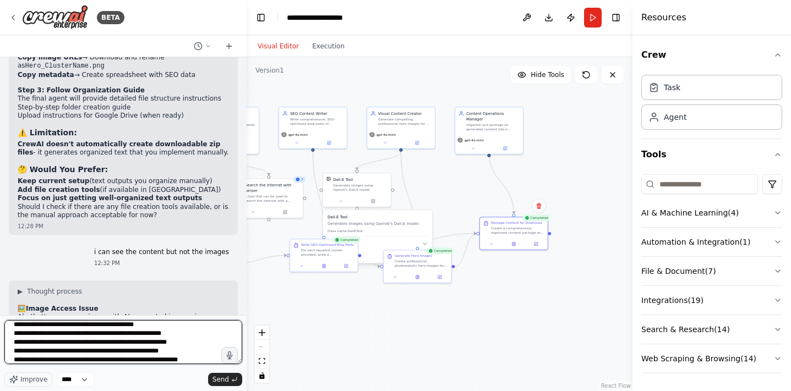
scroll to position [31, 0]
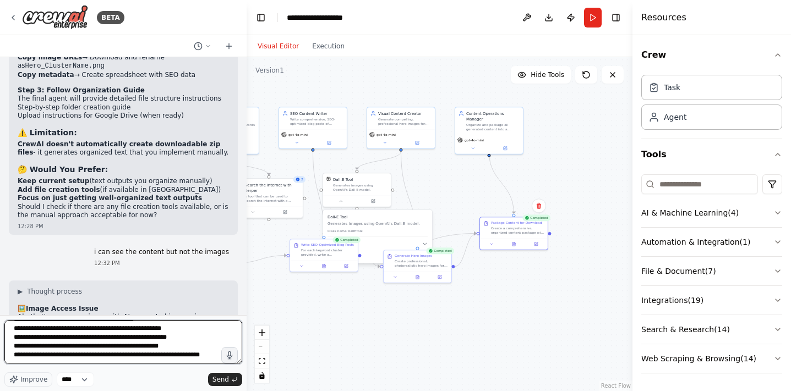
type textarea "**********"
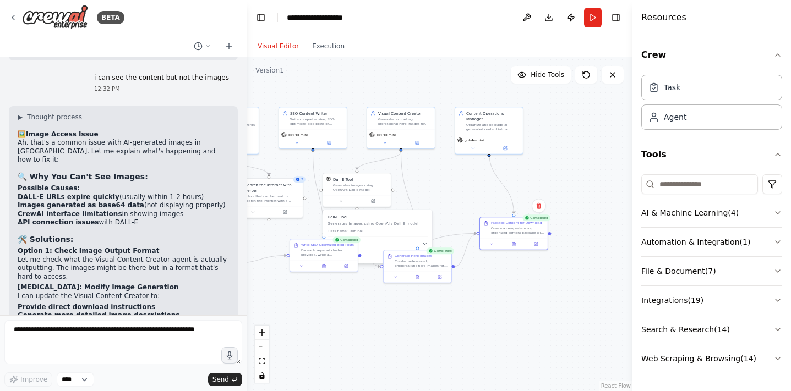
scroll to position [7242, 0]
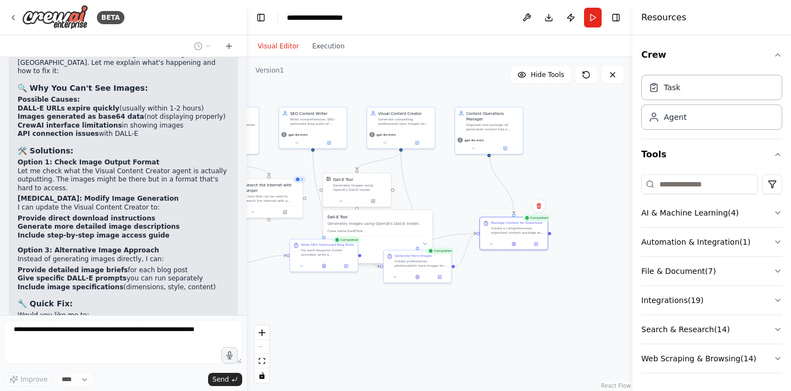
click at [376, 335] on div ".deletable-edge-delete-btn { width: 20px; height: 20px; border: 0px solid #ffff…" at bounding box center [440, 224] width 386 height 334
click at [342, 202] on icon at bounding box center [341, 200] width 4 height 4
click at [315, 45] on button "Execution" at bounding box center [329, 46] width 46 height 13
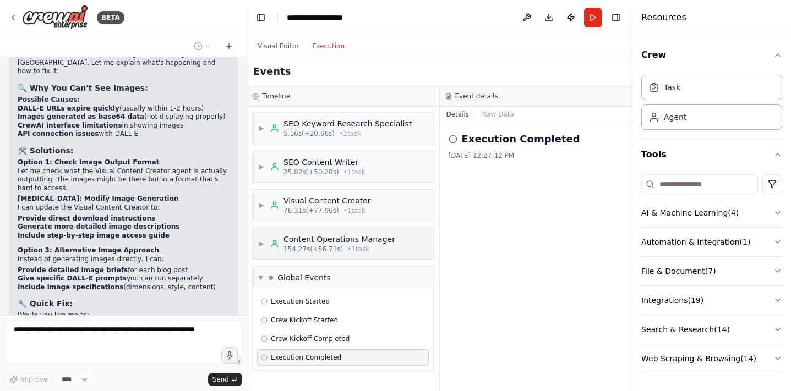
click at [260, 241] on span "▶" at bounding box center [261, 244] width 7 height 9
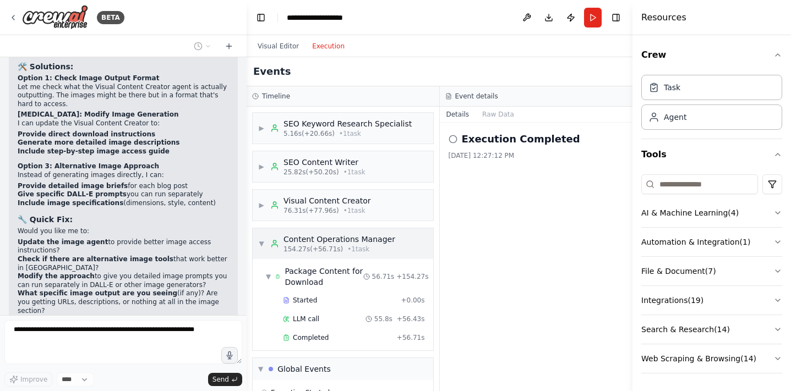
click at [260, 241] on span "▼" at bounding box center [261, 244] width 7 height 9
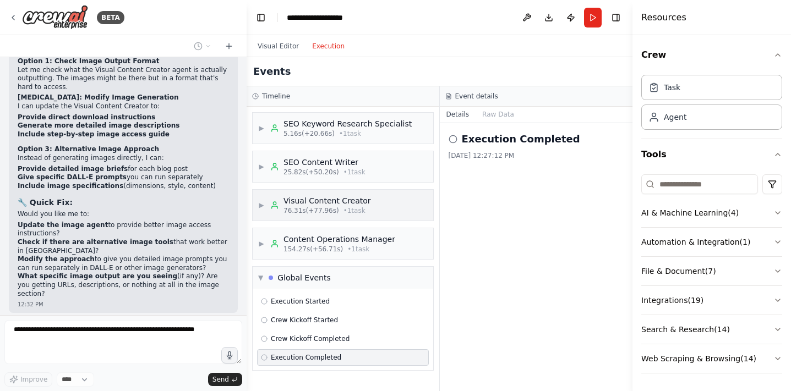
click at [259, 211] on div "▶ Visual Content Creator 76.31s (+77.96s) • 1 task" at bounding box center [314, 205] width 113 height 20
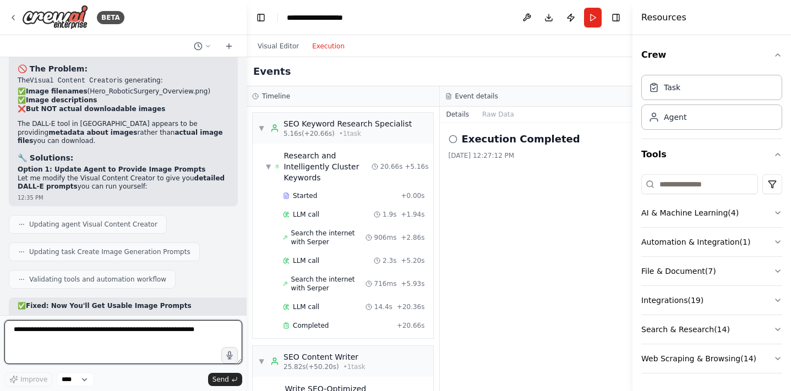
scroll to position [7767, 0]
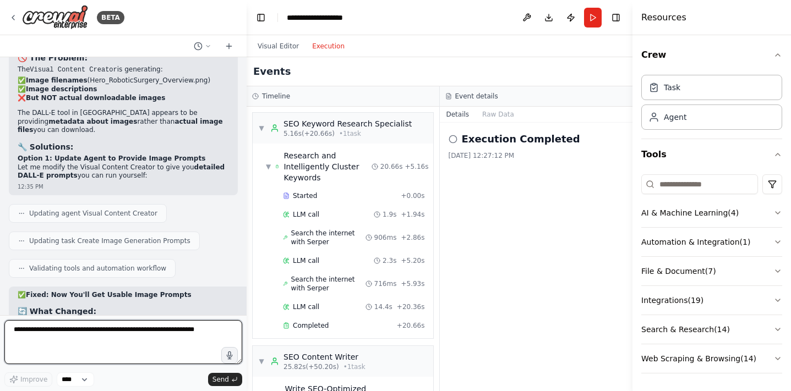
click at [176, 330] on textarea at bounding box center [123, 342] width 238 height 44
click at [259, 354] on div "▼ SEO Content Writer 25.82s (+50.20s) • 1 task" at bounding box center [311, 362] width 107 height 20
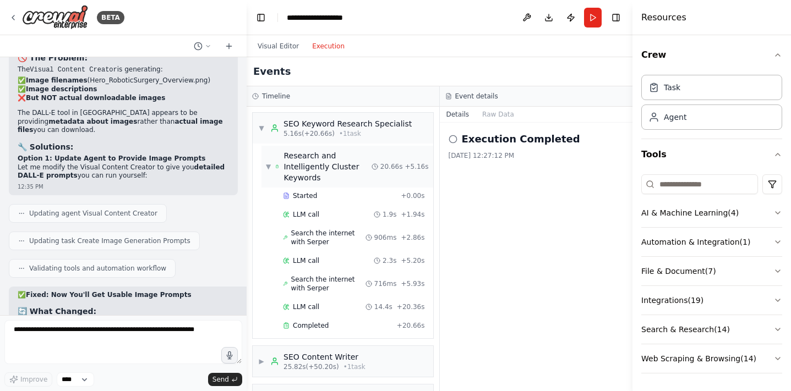
click at [269, 162] on div "▼ Research and Intelligently Cluster Keywords" at bounding box center [319, 166] width 106 height 33
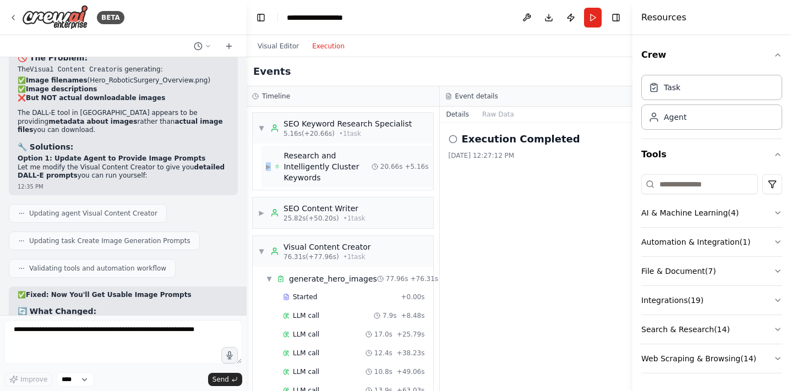
click at [269, 162] on div "▶ Research and Intelligently Cluster Keywords" at bounding box center [319, 166] width 106 height 33
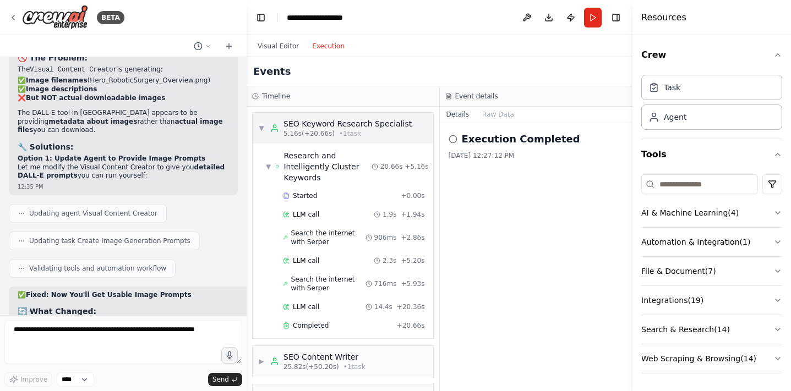
click at [261, 122] on div "▼ SEO Keyword Research Specialist 5.16s (+20.66s) • 1 task" at bounding box center [335, 128] width 154 height 20
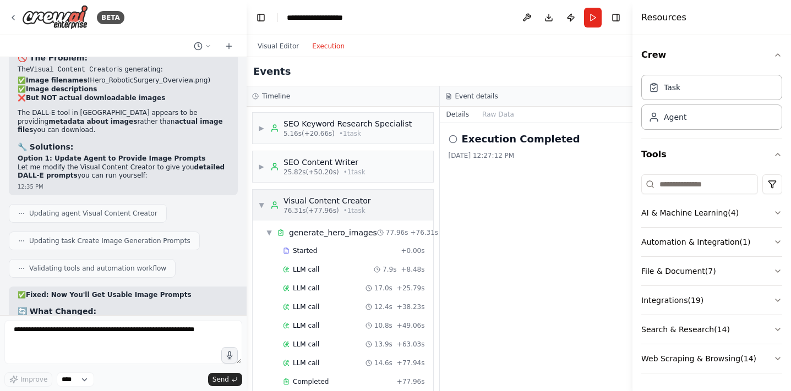
click at [265, 200] on div "▼ Visual Content Creator 76.31s (+77.96s) • 1 task" at bounding box center [314, 205] width 113 height 20
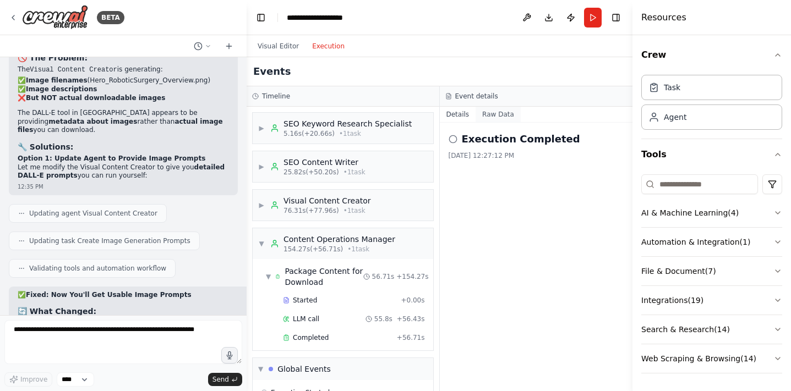
click at [496, 116] on button "Raw Data" at bounding box center [498, 114] width 45 height 15
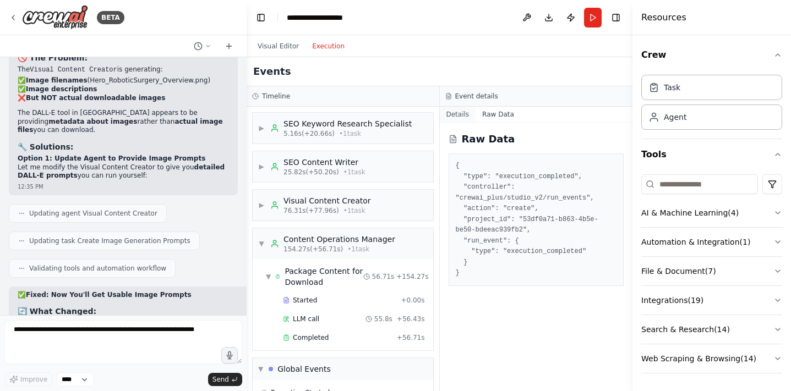
click at [458, 112] on button "Details" at bounding box center [458, 114] width 36 height 15
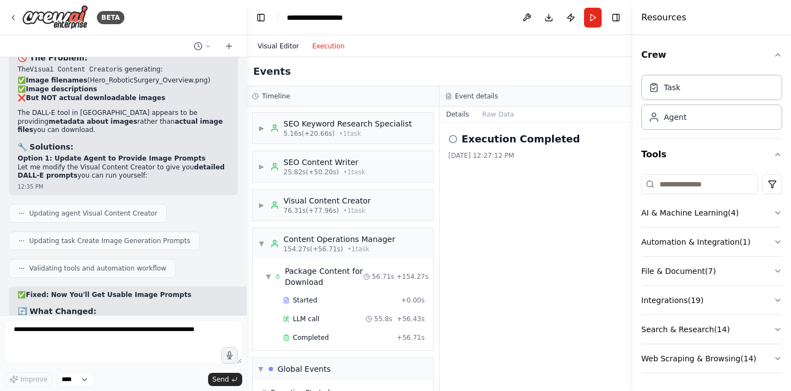
click at [280, 42] on button "Visual Editor" at bounding box center [278, 46] width 55 height 13
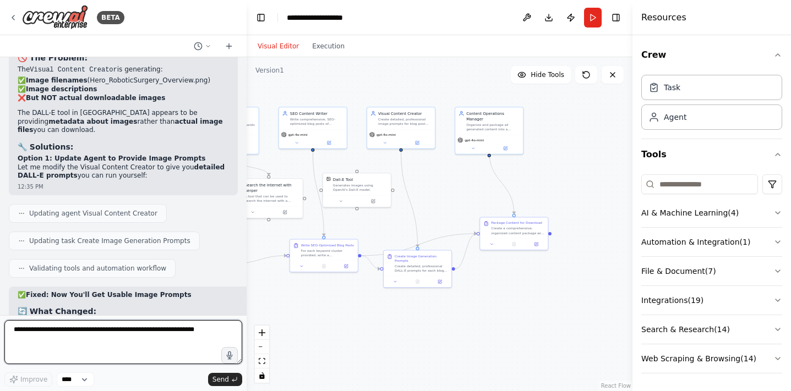
click at [167, 327] on textarea at bounding box center [123, 342] width 238 height 44
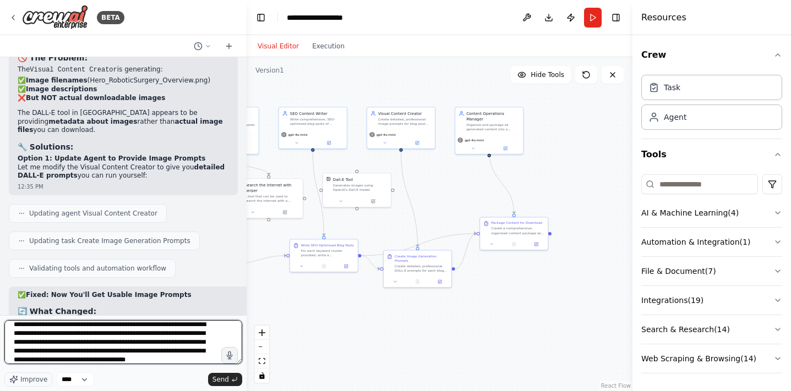
scroll to position [14, 0]
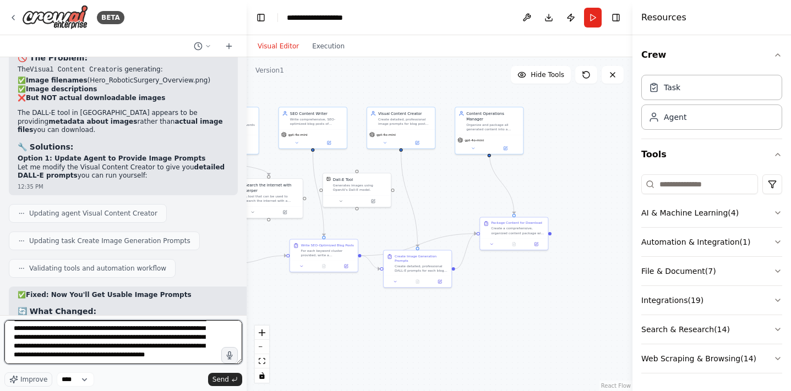
type textarea "**********"
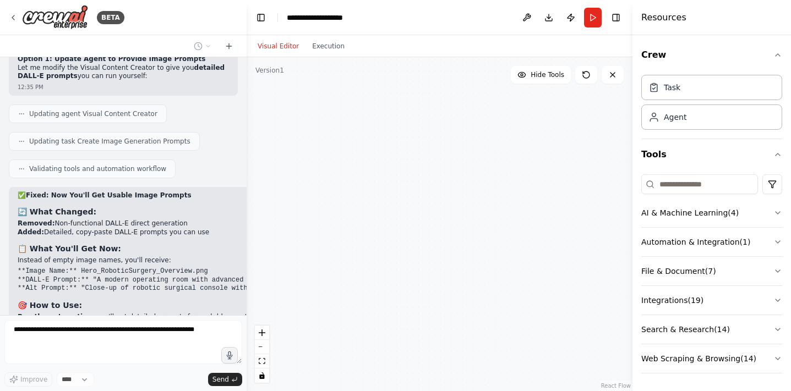
scroll to position [8133, 0]
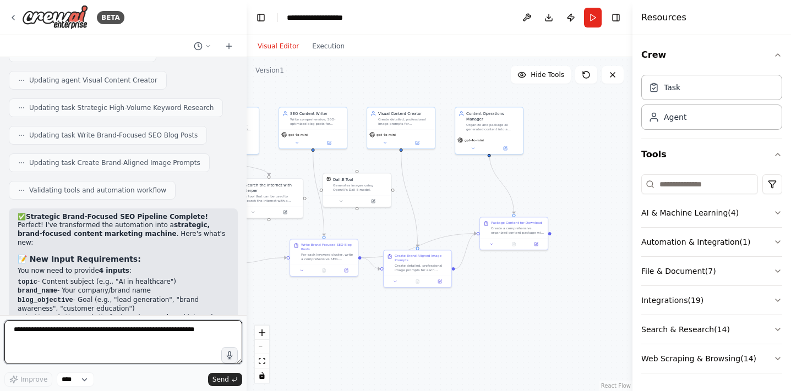
click at [100, 343] on textarea at bounding box center [123, 342] width 238 height 44
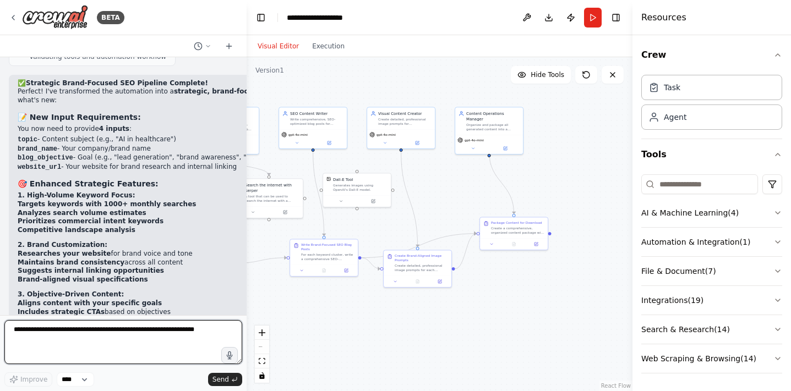
scroll to position [8596, 0]
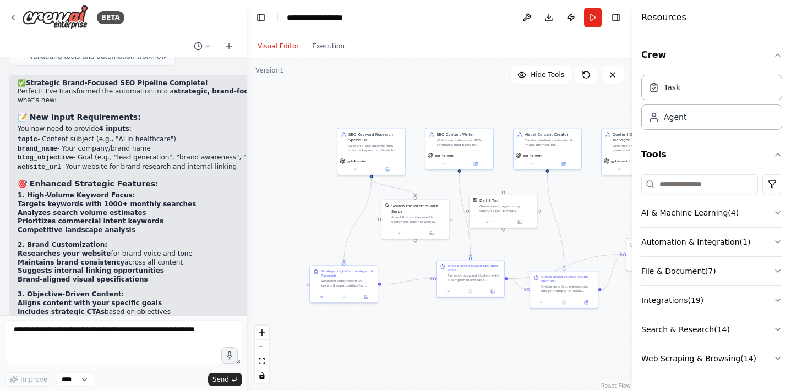
drag, startPoint x: 319, startPoint y: 341, endPoint x: 466, endPoint y: 362, distance: 147.9
click at [466, 362] on div ".deletable-edge-delete-btn { width: 20px; height: 20px; border: 0px solid #ffff…" at bounding box center [440, 224] width 386 height 334
click at [129, 323] on textarea at bounding box center [123, 342] width 238 height 44
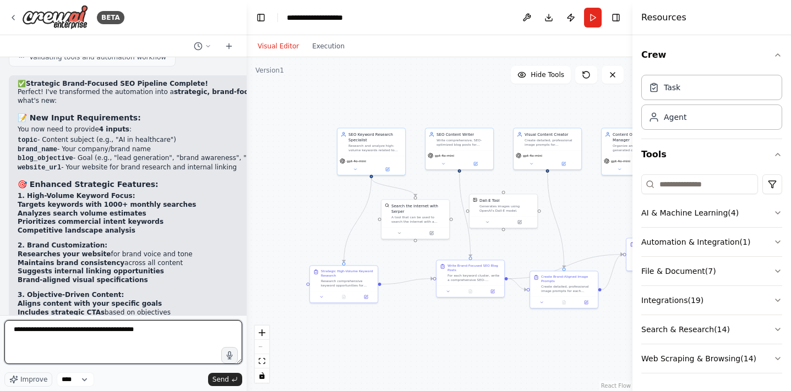
type textarea "**********"
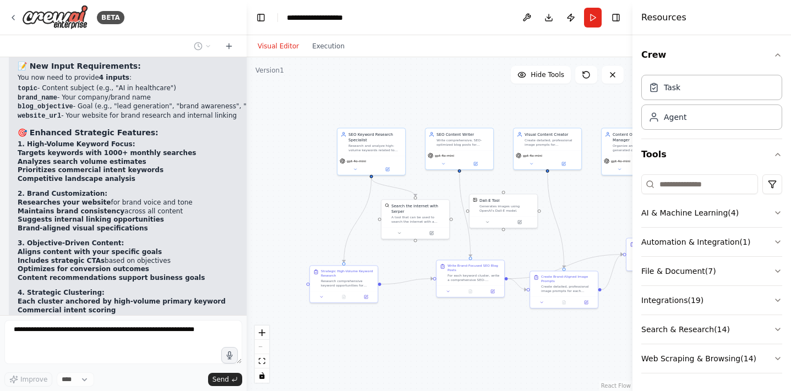
scroll to position [8648, 0]
click at [353, 167] on icon at bounding box center [355, 168] width 4 height 4
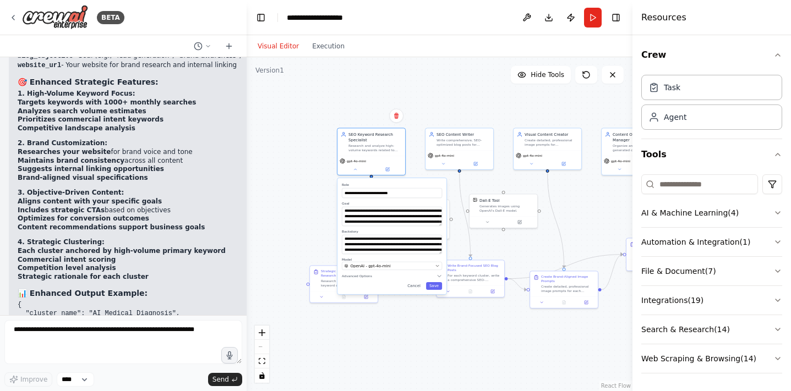
scroll to position [8762, 0]
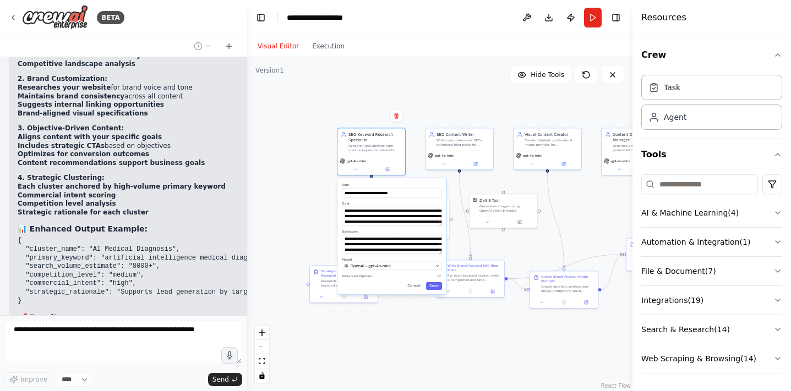
click at [311, 226] on div ".deletable-edge-delete-btn { width: 20px; height: 20px; border: 0px solid #ffff…" at bounding box center [440, 224] width 386 height 334
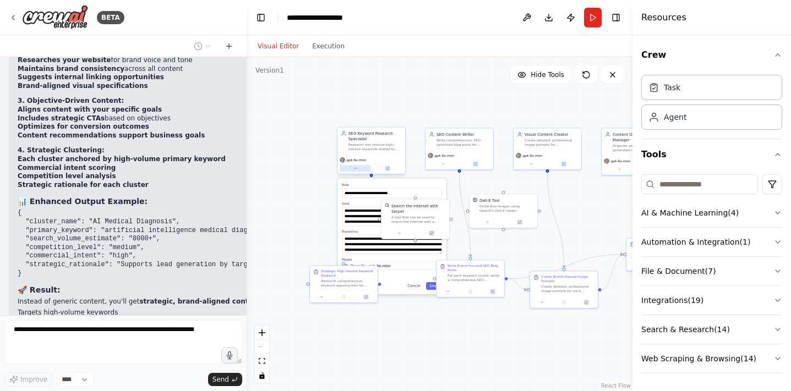
click at [355, 167] on icon at bounding box center [355, 168] width 4 height 4
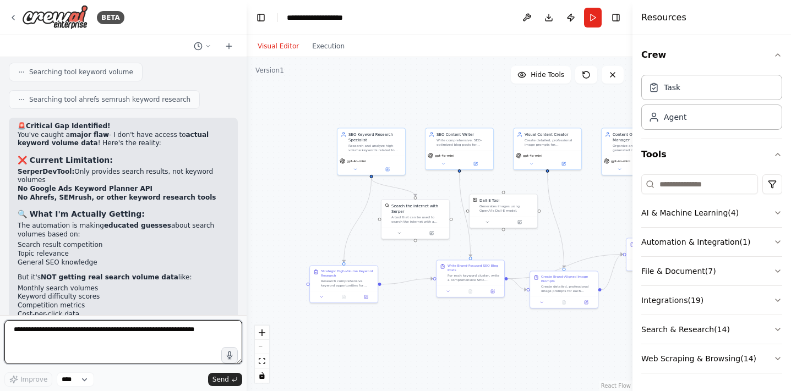
scroll to position [9228, 0]
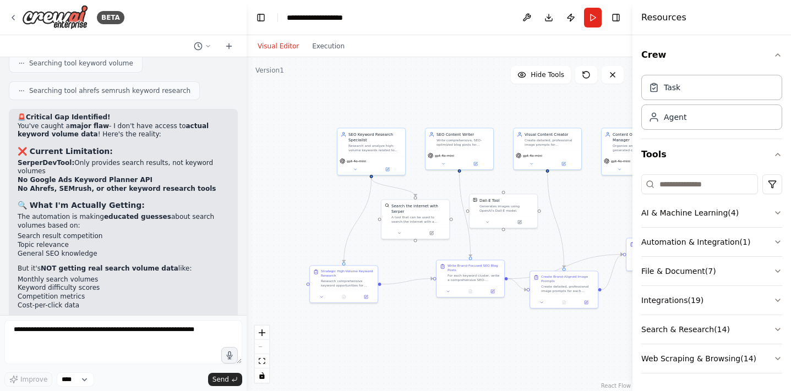
drag, startPoint x: 19, startPoint y: 168, endPoint x: 159, endPoint y: 192, distance: 141.8
click at [159, 192] on div "🚨 Critical Gap Identified! You've caught a major flaw - I don't have access to …" at bounding box center [123, 345] width 211 height 464
copy div "Option 3: Find Alternative Tools Let me check if there are any other keyword re…"
click at [110, 338] on textarea at bounding box center [123, 342] width 238 height 44
paste textarea "**********"
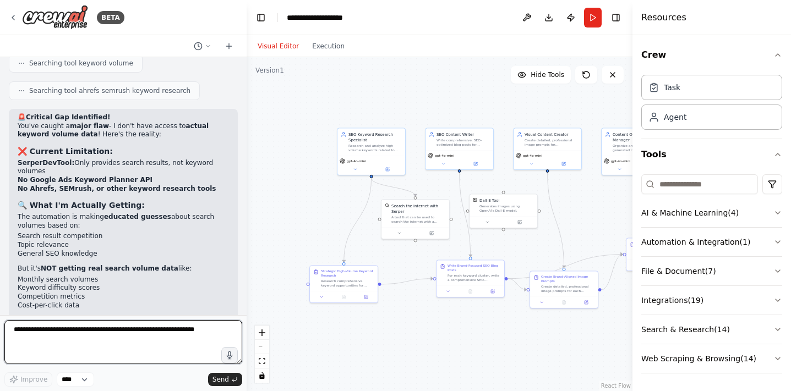
type textarea "**********"
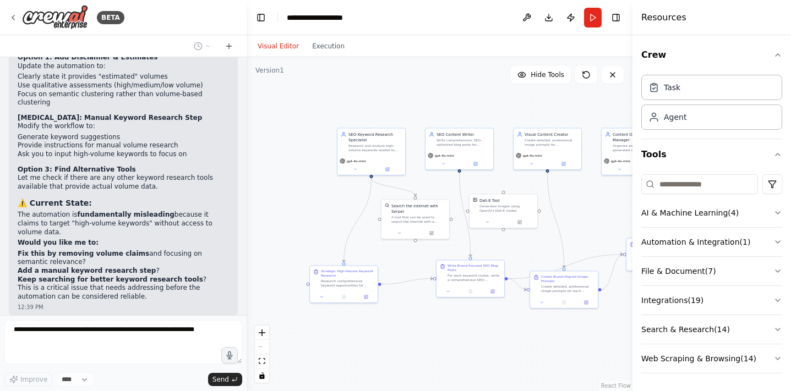
scroll to position [9532, 0]
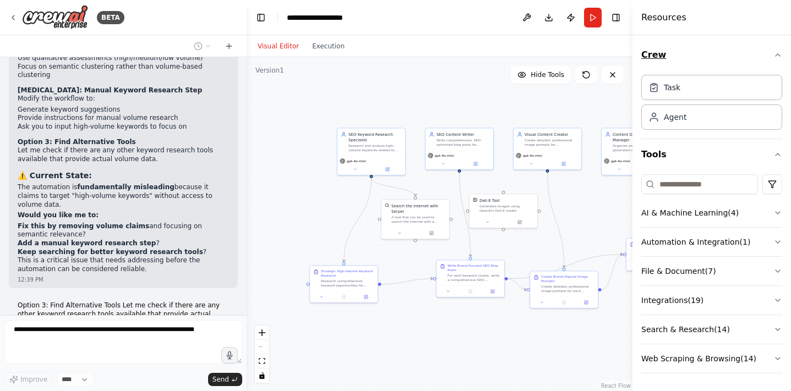
click at [779, 52] on icon "button" at bounding box center [778, 55] width 9 height 9
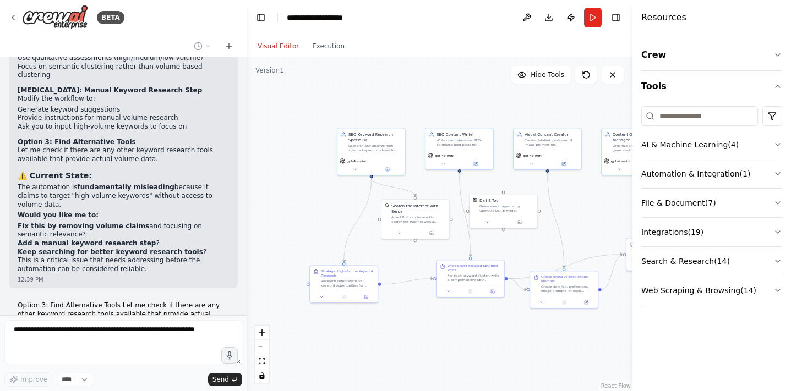
click at [774, 83] on icon "button" at bounding box center [778, 86] width 9 height 9
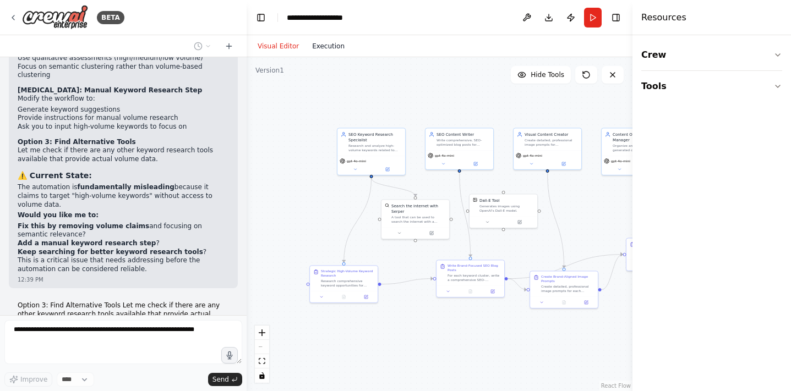
click at [329, 42] on button "Execution" at bounding box center [329, 46] width 46 height 13
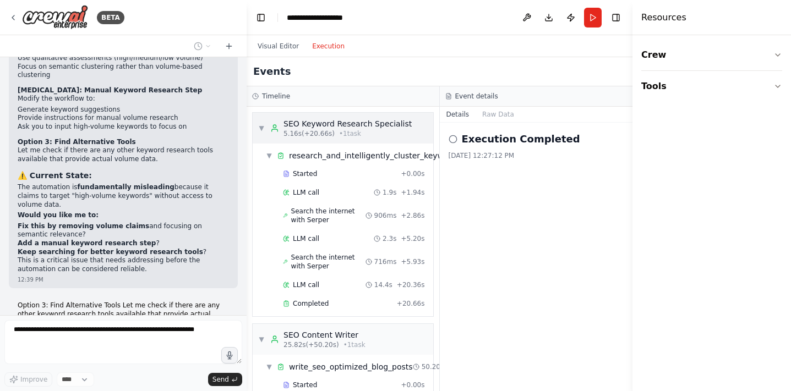
click at [264, 124] on span "▼" at bounding box center [261, 128] width 7 height 9
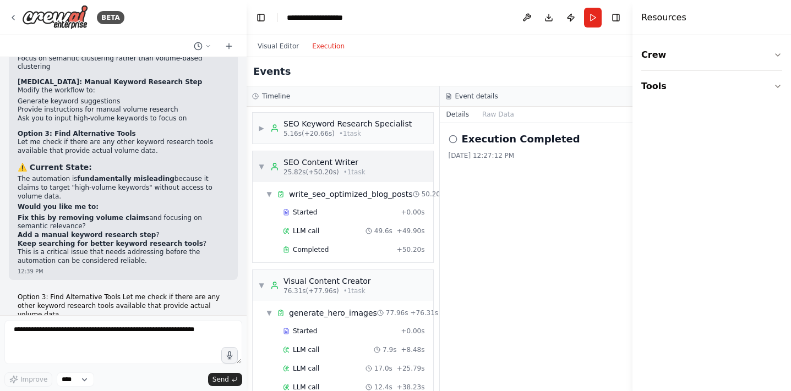
click at [260, 166] on span "▼" at bounding box center [261, 166] width 7 height 9
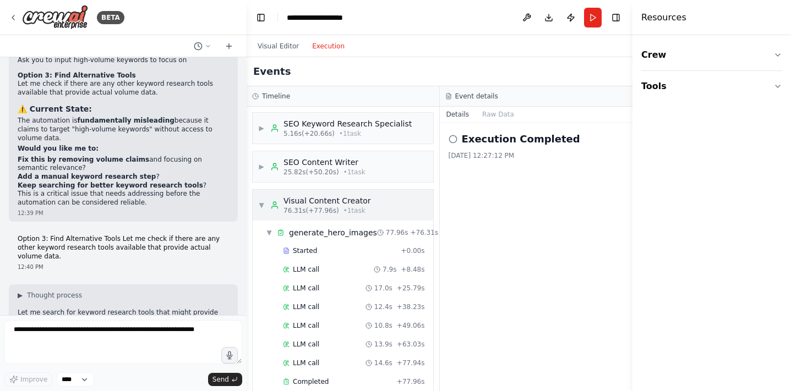
click at [262, 202] on span "▼" at bounding box center [261, 205] width 7 height 9
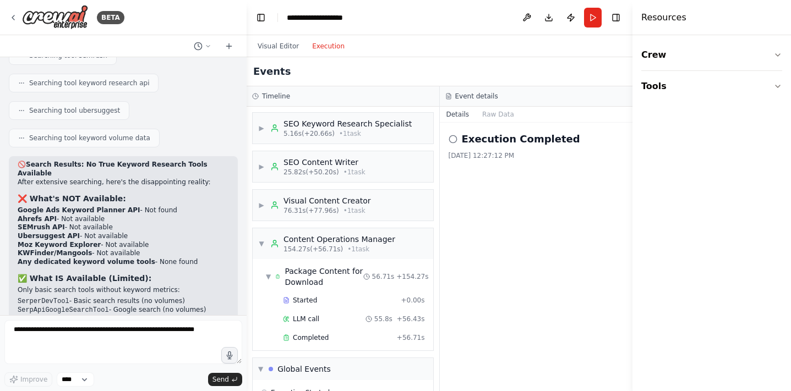
scroll to position [9957, 0]
click at [151, 335] on textarea at bounding box center [123, 342] width 238 height 44
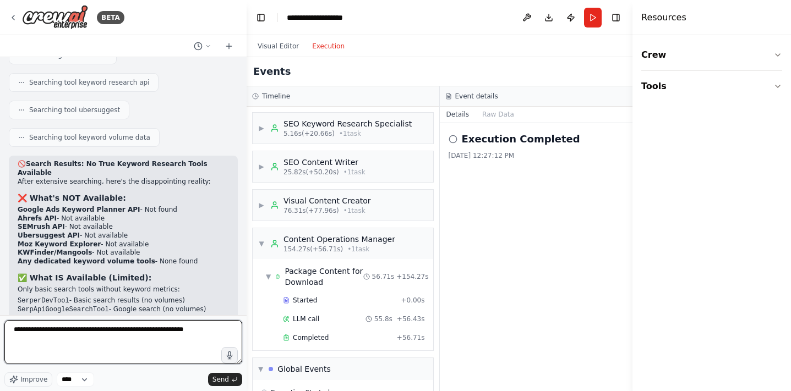
type textarea "**********"
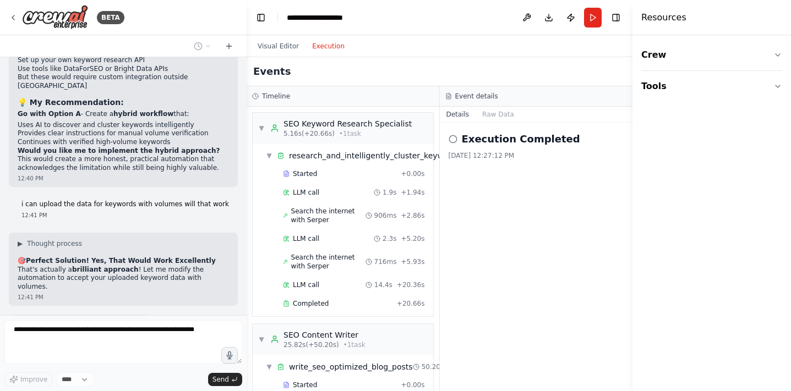
scroll to position [10498, 0]
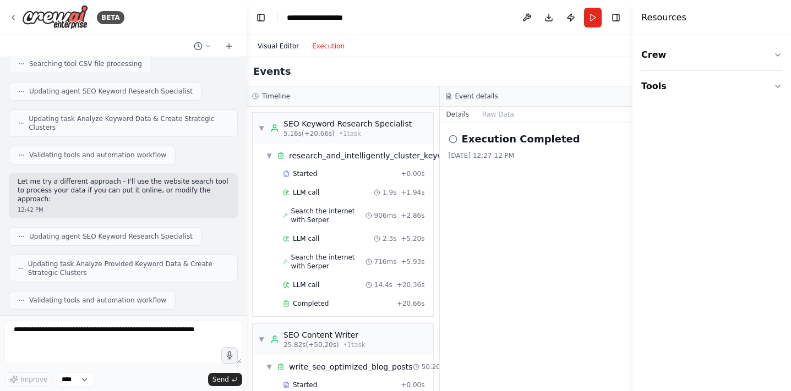
click at [282, 48] on button "Visual Editor" at bounding box center [278, 46] width 55 height 13
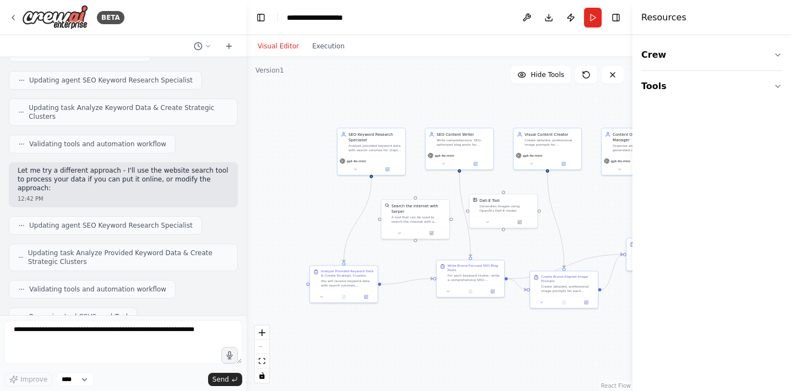
scroll to position [10762, 0]
click at [353, 170] on icon at bounding box center [355, 168] width 4 height 4
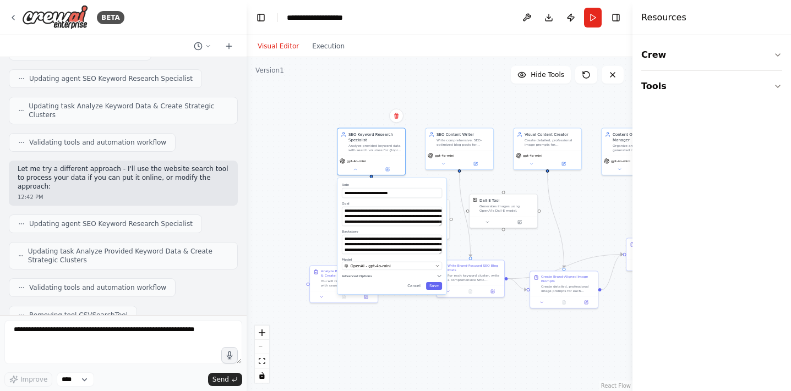
click at [365, 279] on button "Advanced Options" at bounding box center [392, 277] width 100 height 6
click at [350, 171] on button at bounding box center [355, 168] width 31 height 7
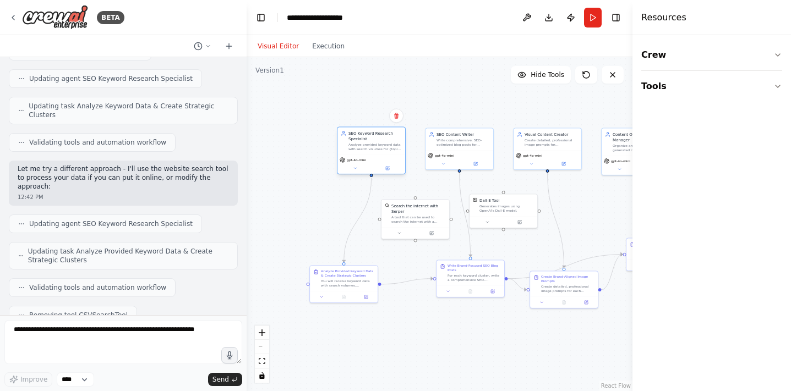
click at [379, 148] on div "Analyze provided keyword data with search volumes for {topic} related to {brand…" at bounding box center [375, 147] width 53 height 9
click at [387, 168] on icon at bounding box center [388, 168] width 3 height 3
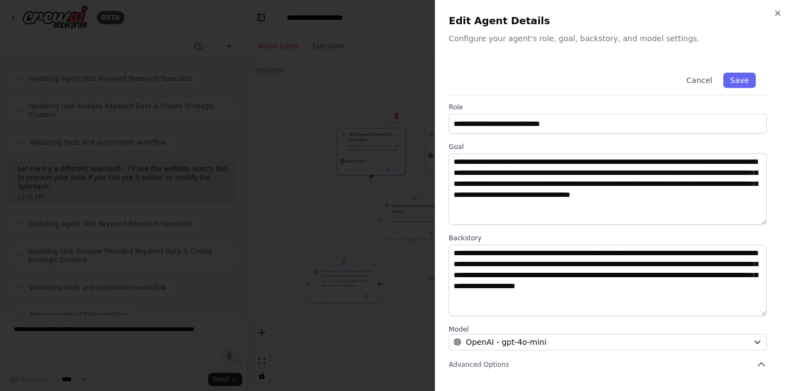
scroll to position [0, 0]
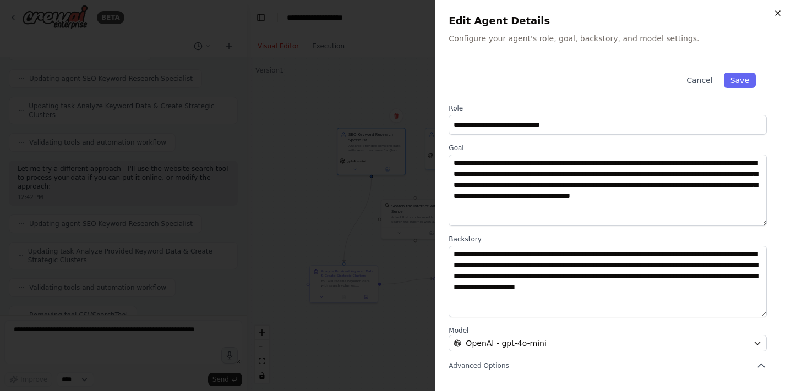
click at [777, 10] on icon "button" at bounding box center [778, 13] width 9 height 9
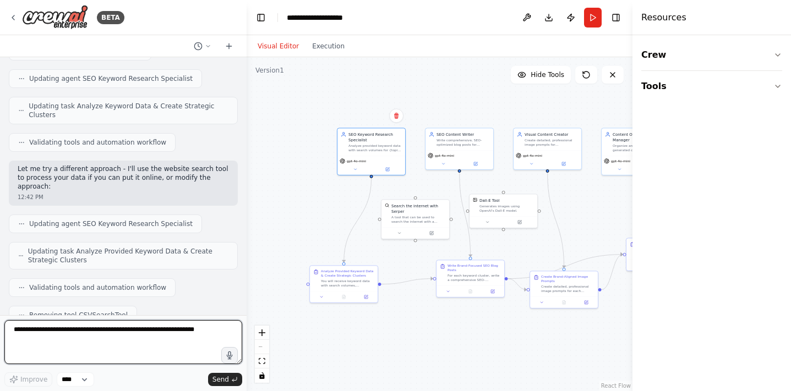
click at [151, 345] on textarea at bounding box center [123, 342] width 238 height 44
type textarea "**********"
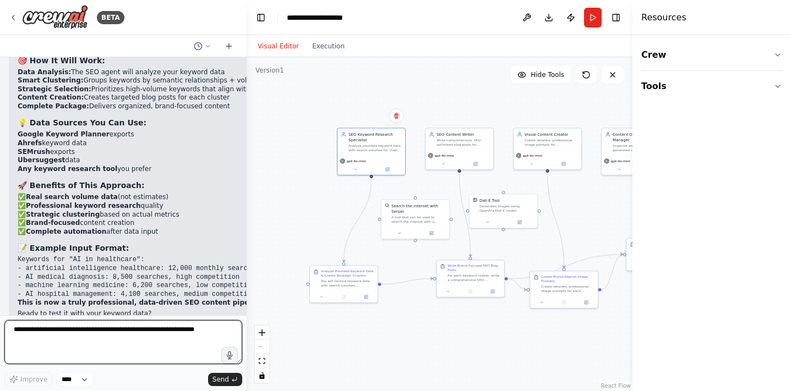
scroll to position [11224, 0]
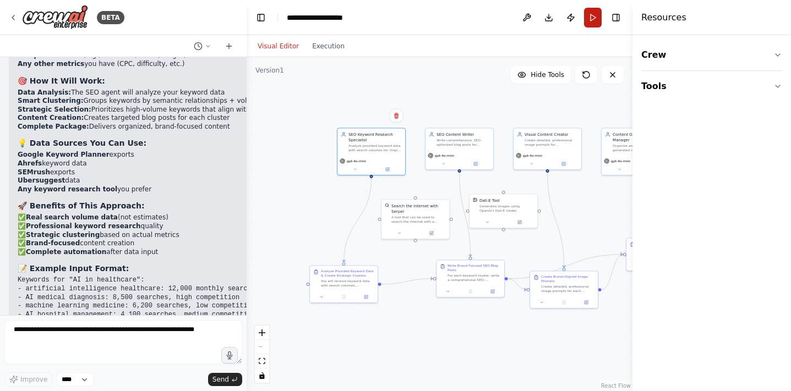
click at [592, 14] on button "Run" at bounding box center [593, 18] width 18 height 20
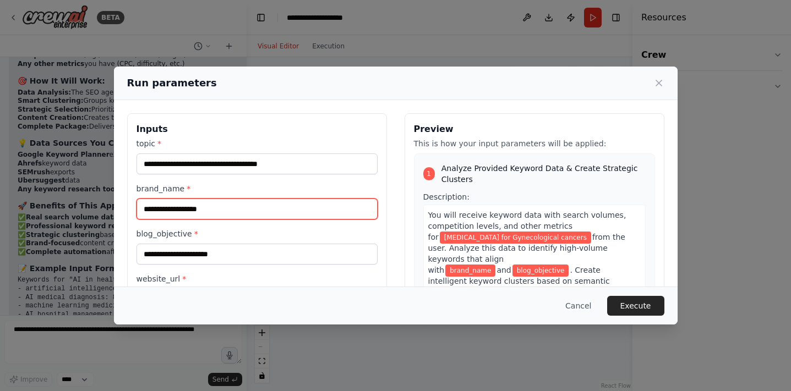
click at [261, 209] on input "brand_name *" at bounding box center [257, 209] width 241 height 21
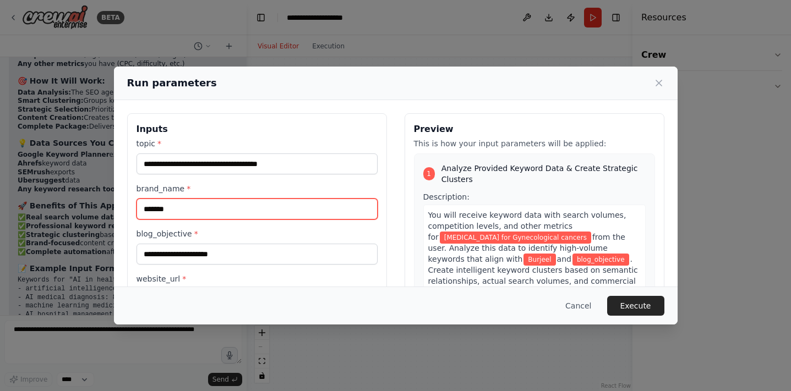
type input "*******"
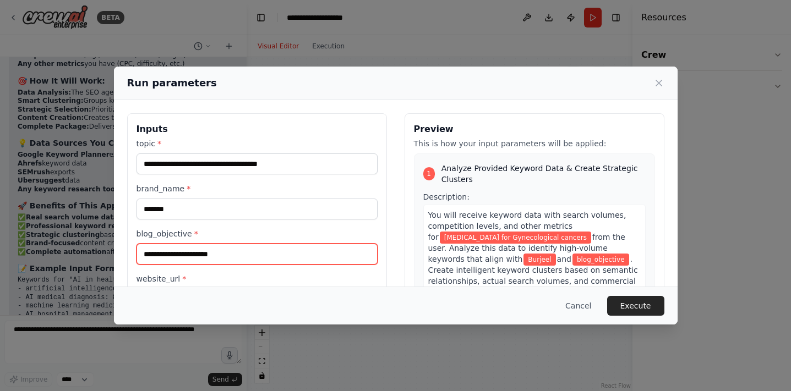
click at [237, 255] on input "blog_objective *" at bounding box center [257, 254] width 241 height 21
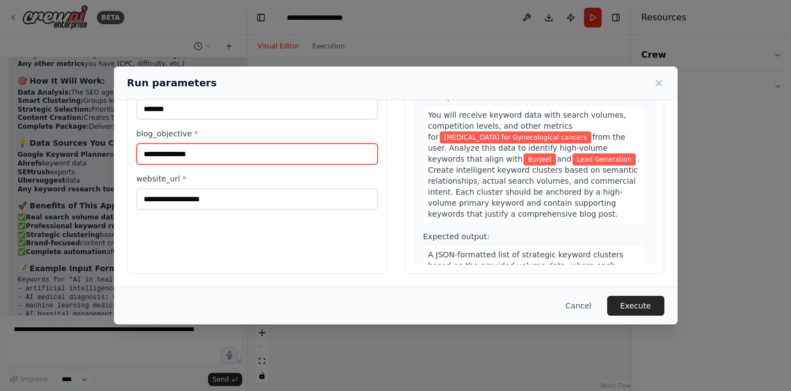
type input "**********"
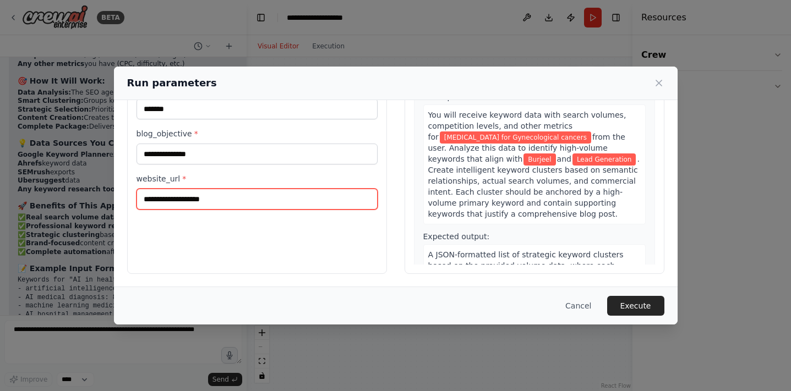
click at [216, 204] on input "website_url *" at bounding box center [257, 199] width 241 height 21
type input "**********"
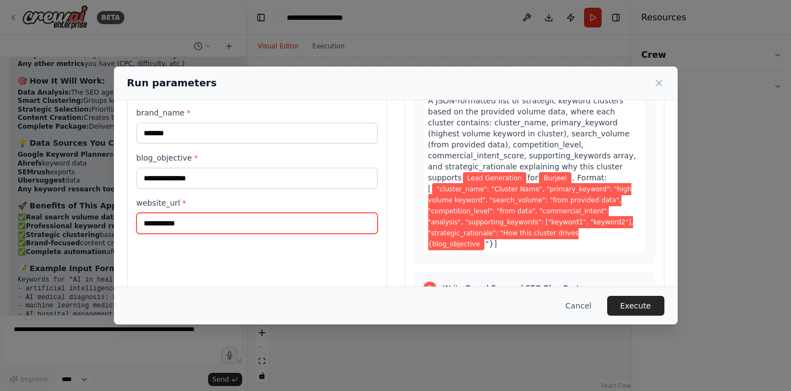
scroll to position [176, 0]
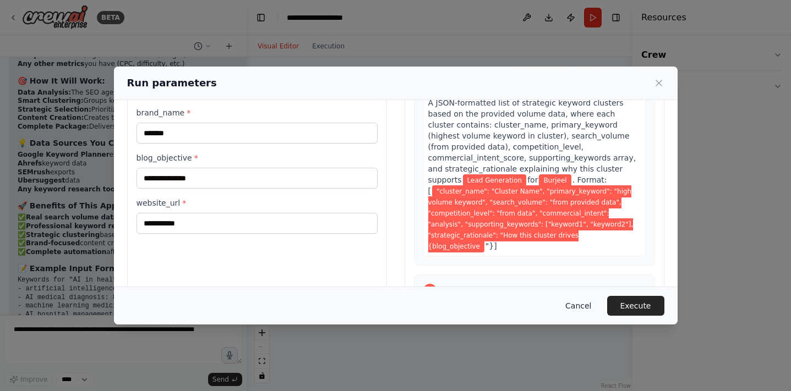
click at [582, 303] on button "Cancel" at bounding box center [578, 306] width 43 height 20
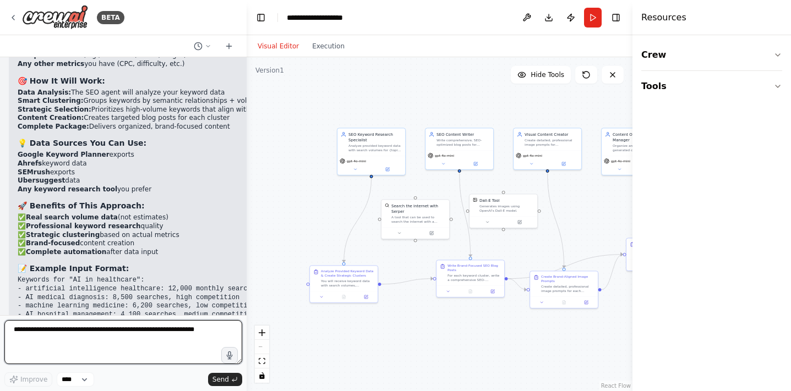
click at [128, 328] on textarea at bounding box center [123, 342] width 238 height 44
paste textarea "**********"
type textarea "**********"
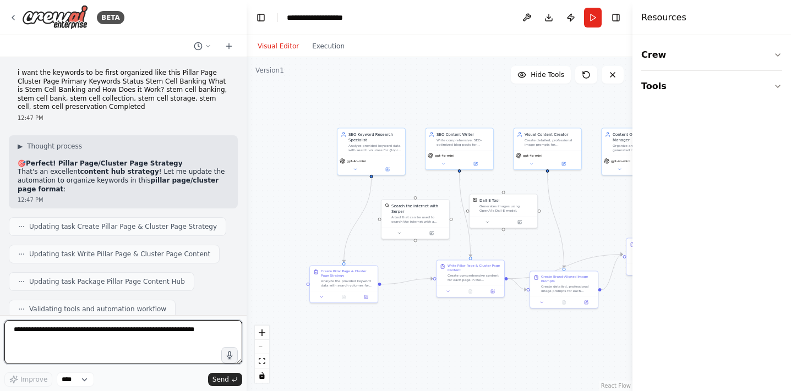
scroll to position [12076, 0]
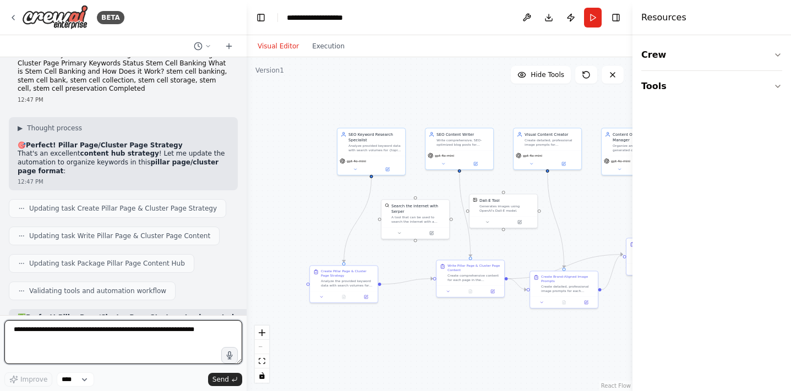
click at [113, 342] on textarea at bounding box center [123, 342] width 238 height 44
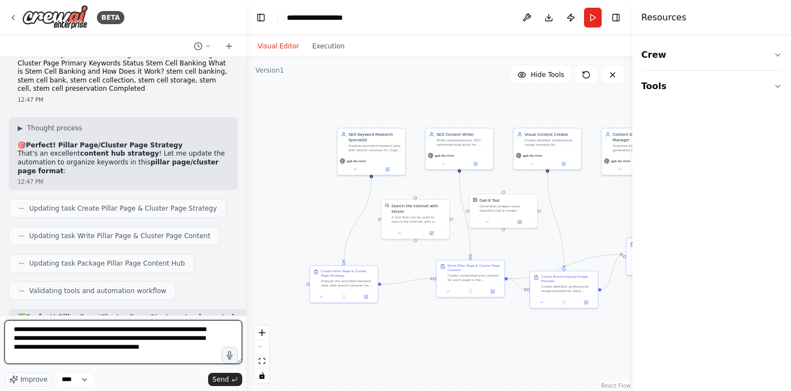
type textarea "**********"
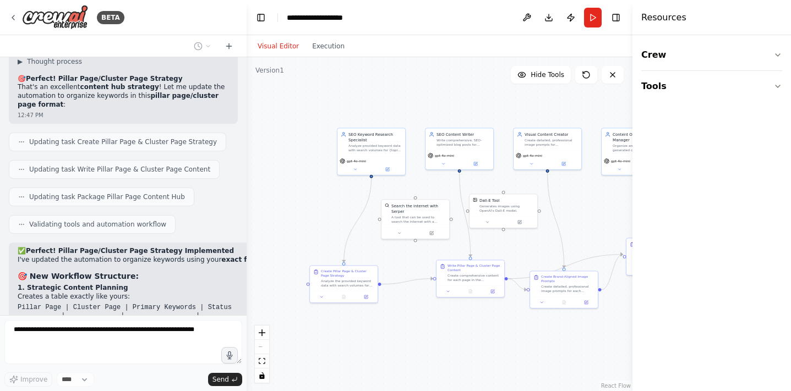
scroll to position [12206, 0]
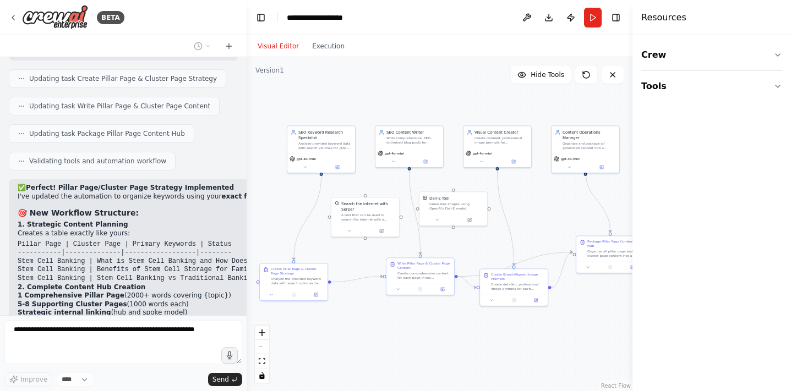
drag, startPoint x: 500, startPoint y: 103, endPoint x: 451, endPoint y: 102, distance: 49.0
click at [451, 102] on div ".deletable-edge-delete-btn { width: 20px; height: 20px; border: 0px solid #ffff…" at bounding box center [440, 224] width 386 height 334
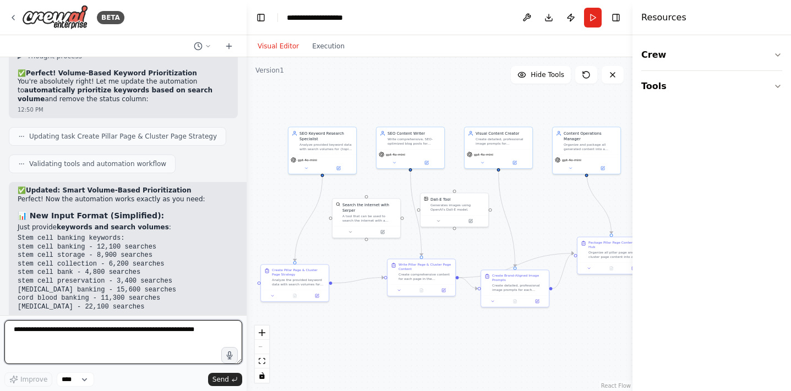
scroll to position [12808, 0]
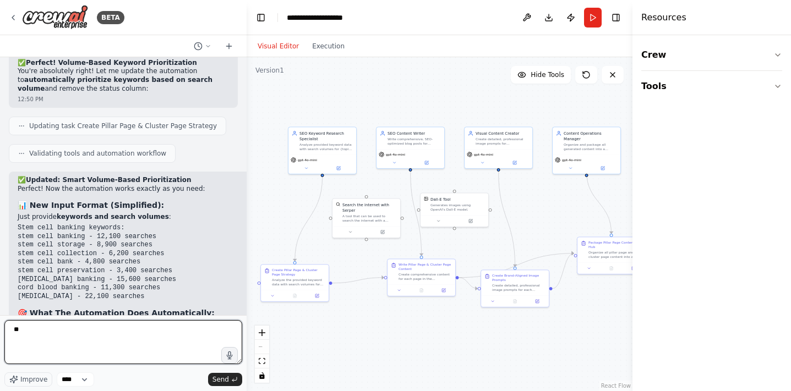
type textarea "***"
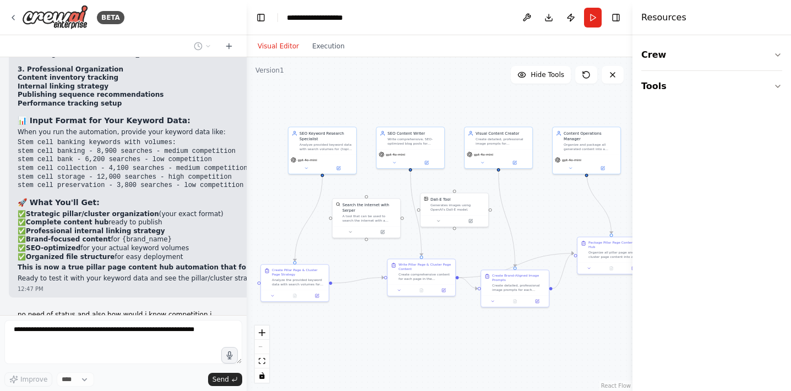
scroll to position [12474, 0]
click at [587, 19] on button "Run" at bounding box center [593, 18] width 18 height 20
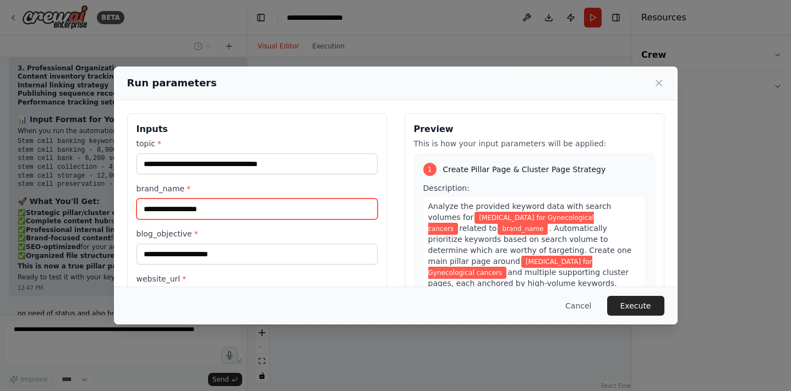
click at [287, 211] on input "brand_name *" at bounding box center [257, 209] width 241 height 21
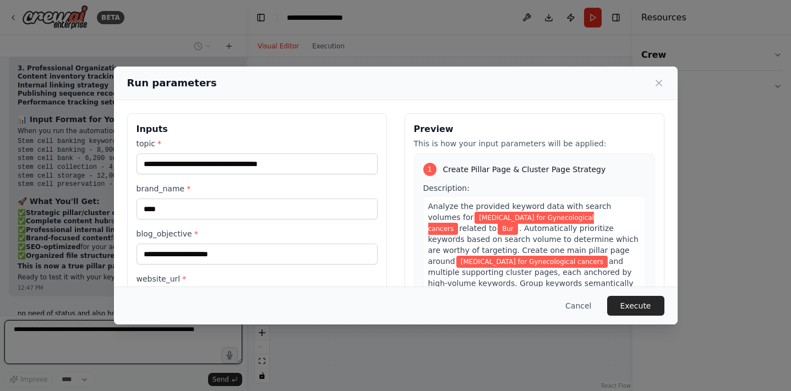
type input "****"
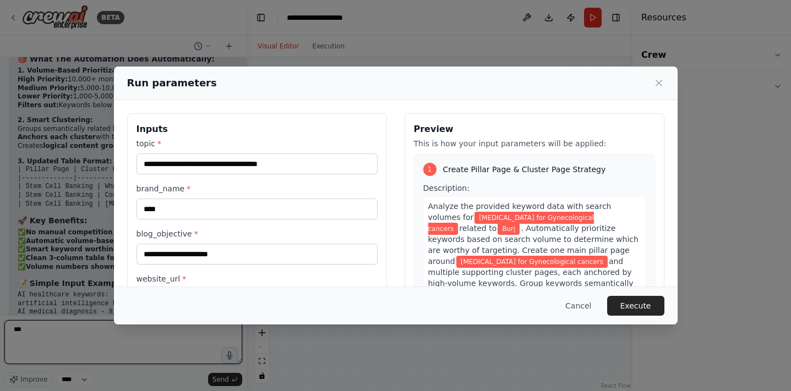
type textarea "***"
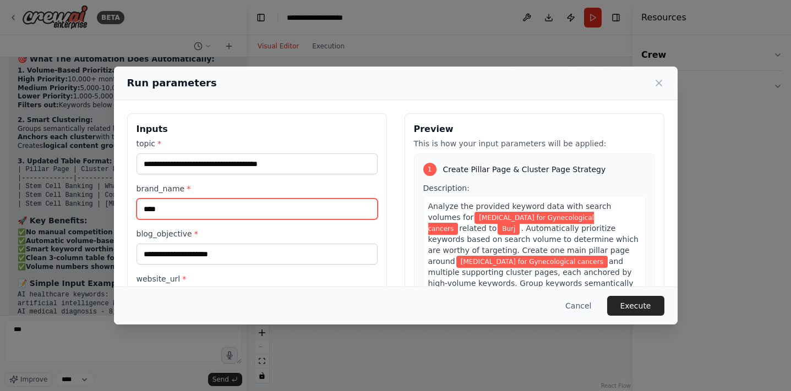
click at [248, 210] on input "****" at bounding box center [257, 209] width 241 height 21
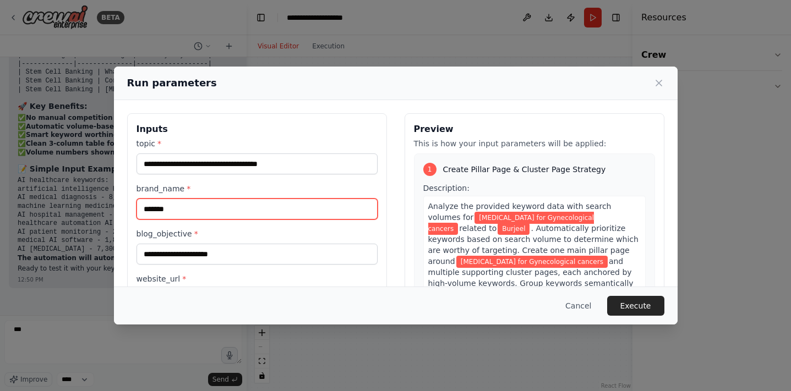
type input "*******"
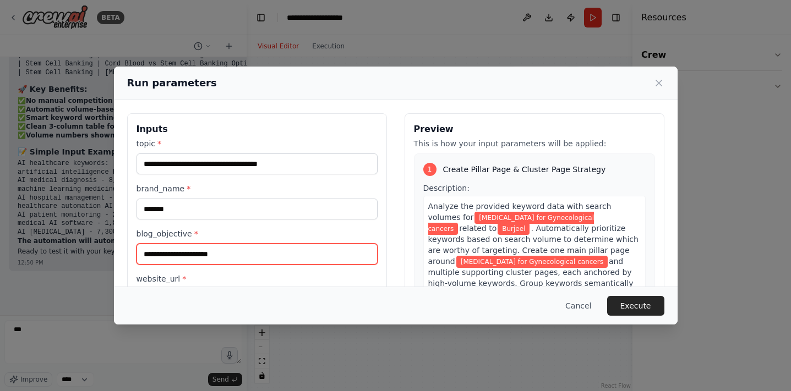
click at [216, 250] on input "blog_objective *" at bounding box center [257, 254] width 241 height 21
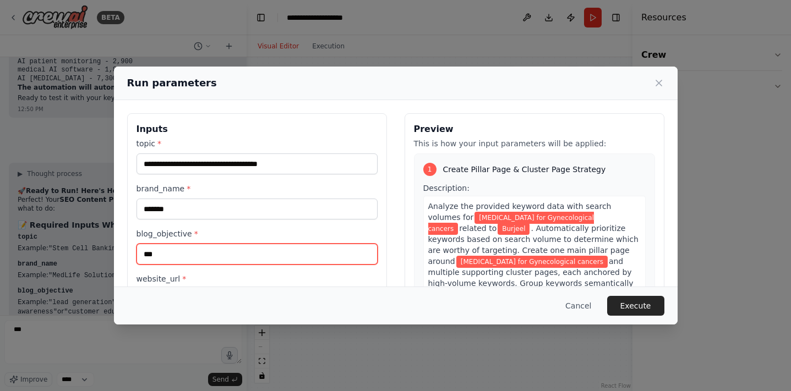
type input "**********"
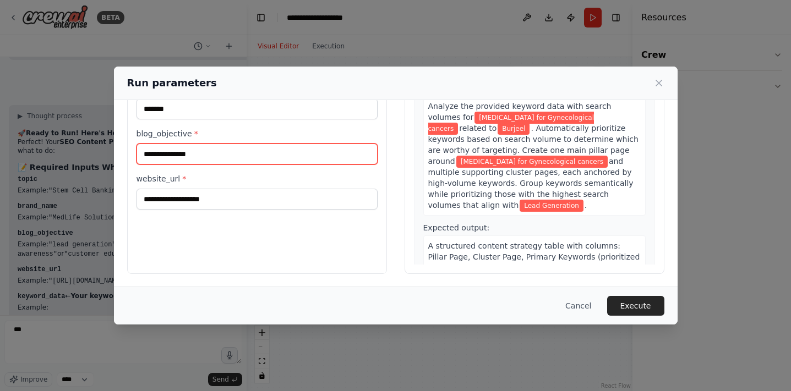
scroll to position [13416, 0]
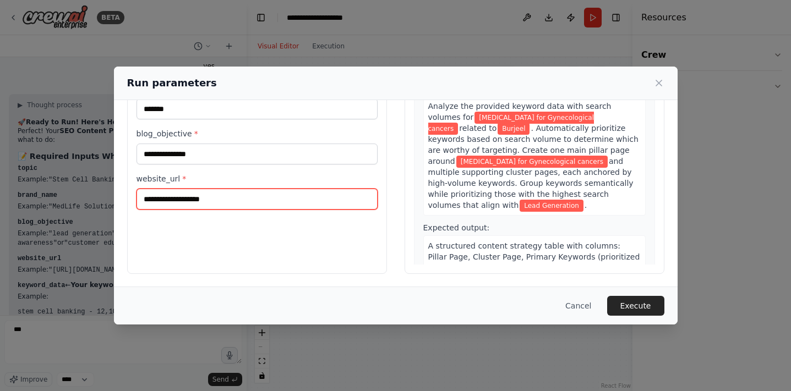
click at [184, 191] on input "website_url *" at bounding box center [257, 199] width 241 height 21
type input "**********"
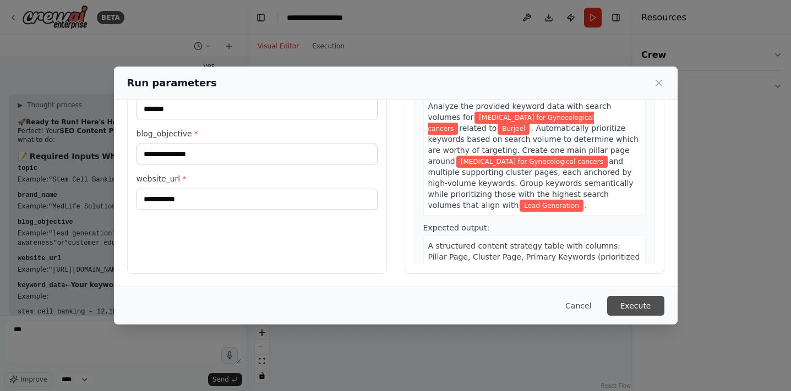
click at [651, 311] on button "Execute" at bounding box center [635, 306] width 57 height 20
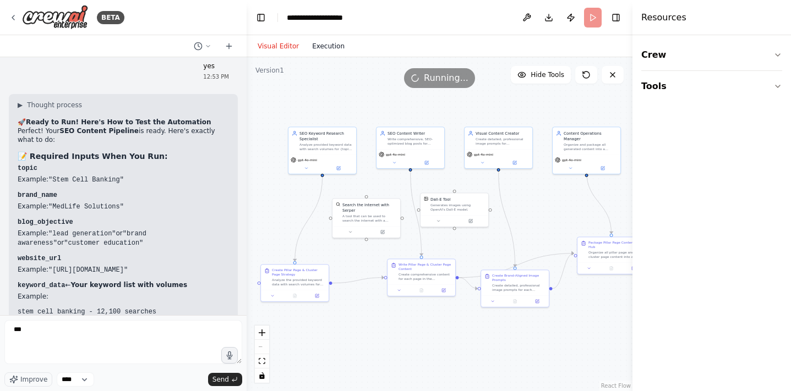
click at [328, 51] on button "Execution" at bounding box center [329, 46] width 46 height 13
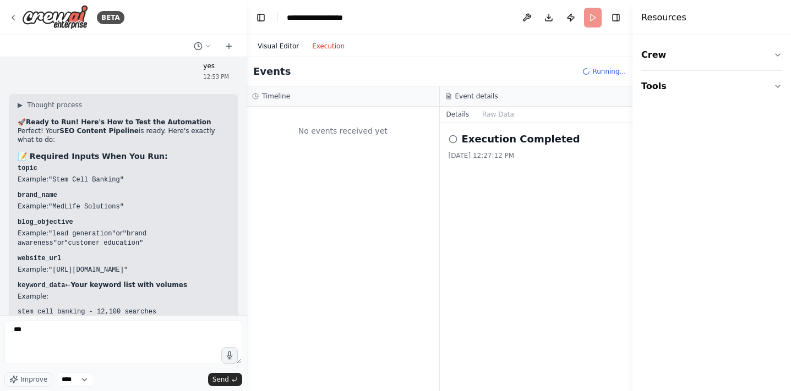
click at [287, 45] on button "Visual Editor" at bounding box center [278, 46] width 55 height 13
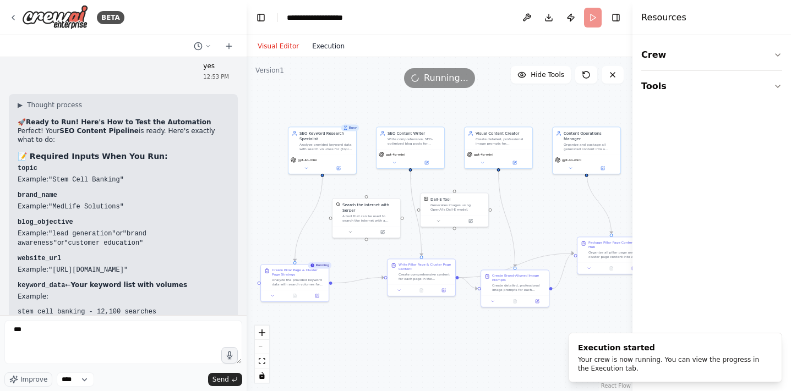
click at [327, 47] on button "Execution" at bounding box center [329, 46] width 46 height 13
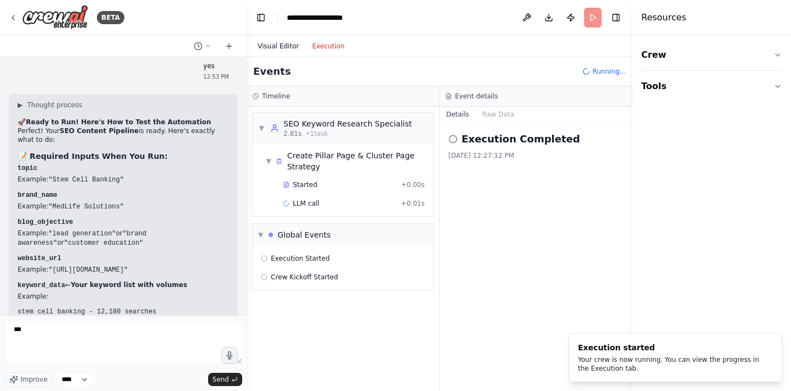
click at [279, 52] on button "Visual Editor" at bounding box center [278, 46] width 55 height 13
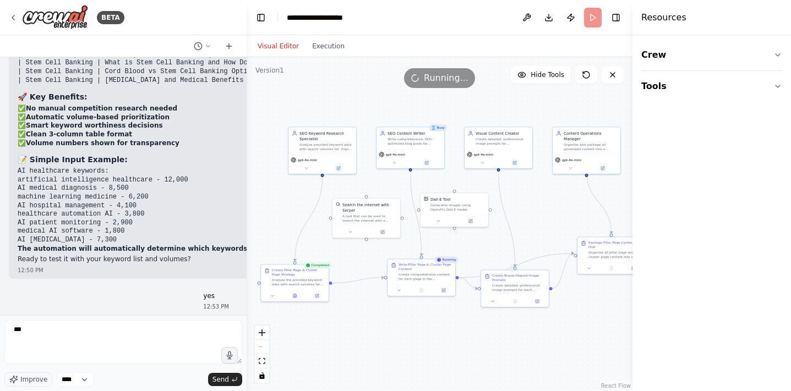
scroll to position [13187, 0]
click at [321, 46] on button "Execution" at bounding box center [329, 46] width 46 height 13
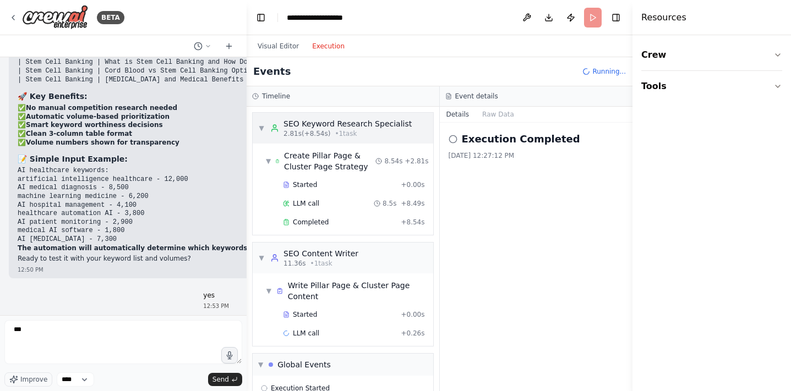
click at [338, 131] on span "• 1 task" at bounding box center [346, 133] width 22 height 9
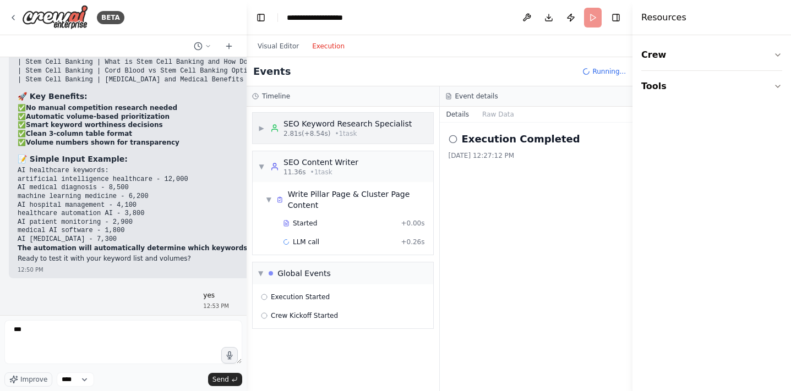
click at [338, 131] on span "• 1 task" at bounding box center [346, 133] width 22 height 9
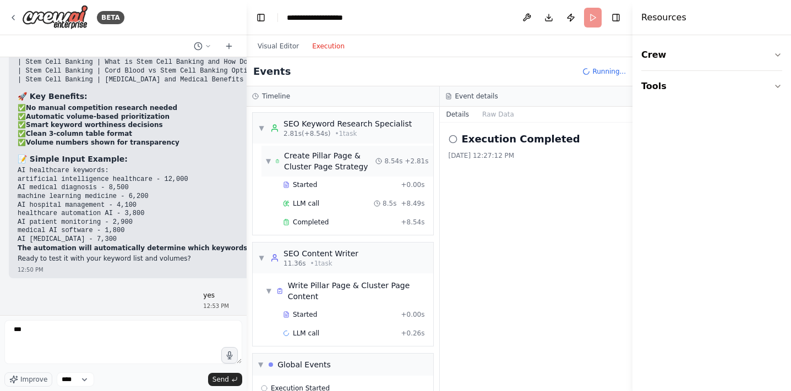
click at [322, 161] on div "Create Pillar Page & Cluster Page Strategy" at bounding box center [329, 161] width 91 height 22
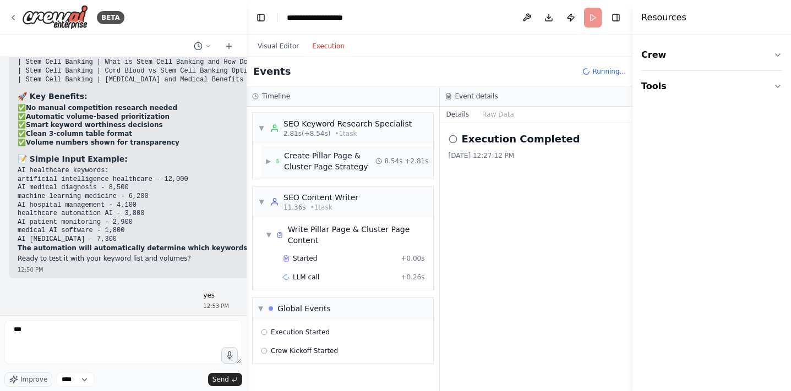
click at [322, 161] on div "Create Pillar Page & Cluster Page Strategy" at bounding box center [329, 161] width 91 height 22
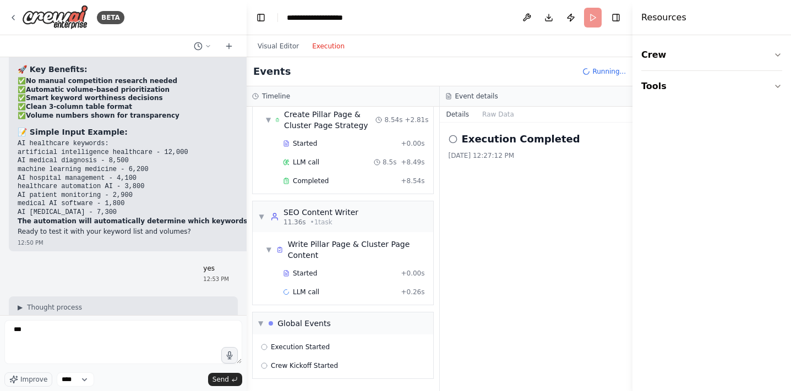
scroll to position [13228, 0]
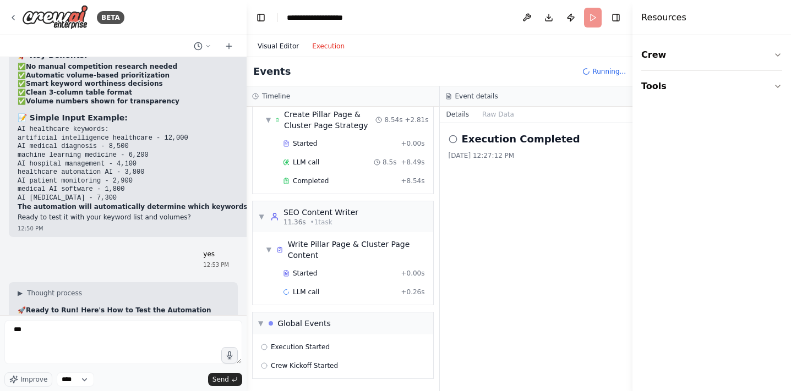
click at [264, 42] on button "Visual Editor" at bounding box center [278, 46] width 55 height 13
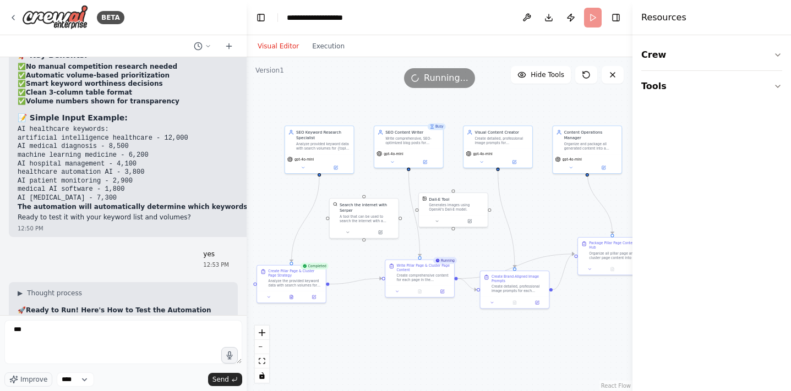
click at [590, 18] on header "**********" at bounding box center [440, 17] width 386 height 35
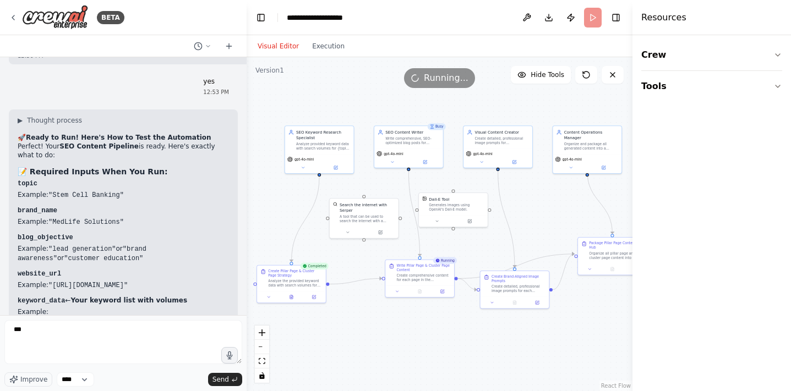
scroll to position [13416, 0]
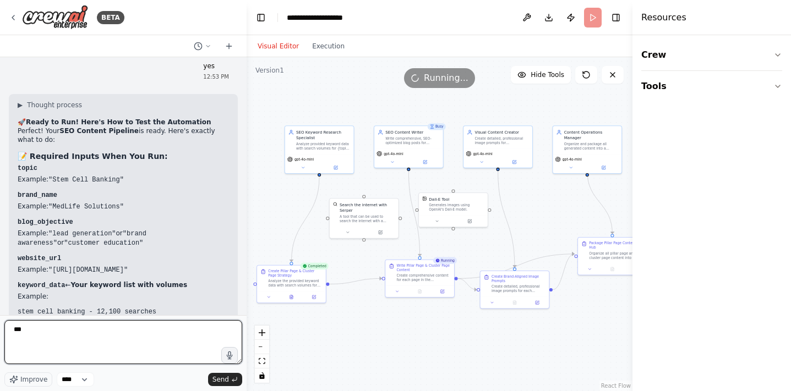
click at [168, 330] on textarea "***" at bounding box center [123, 342] width 238 height 44
type textarea "***"
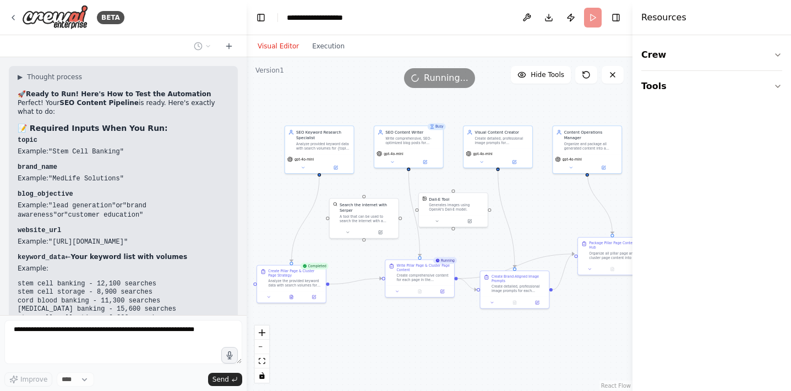
scroll to position [13481, 0]
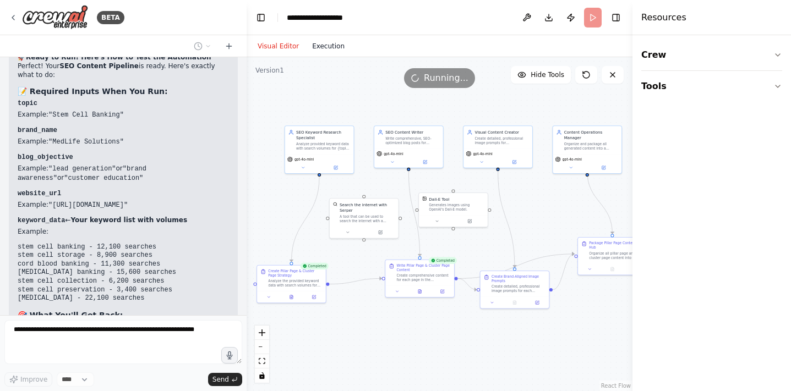
click at [329, 45] on button "Execution" at bounding box center [329, 46] width 46 height 13
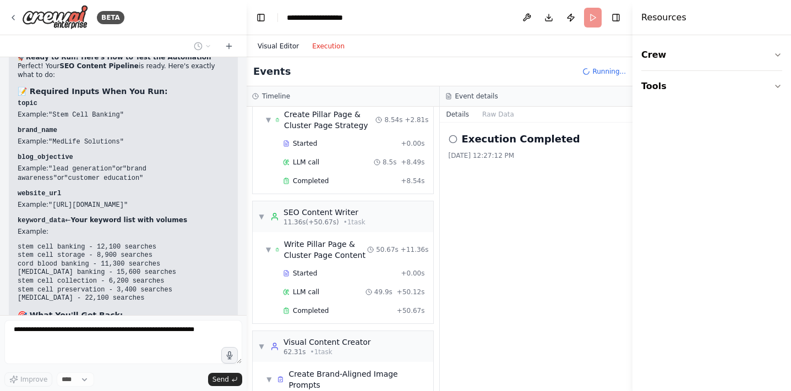
click at [295, 47] on button "Visual Editor" at bounding box center [278, 46] width 55 height 13
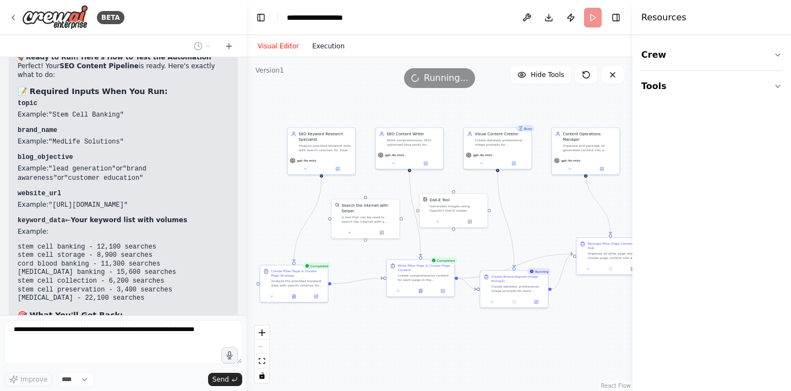
click at [323, 46] on button "Execution" at bounding box center [329, 46] width 46 height 13
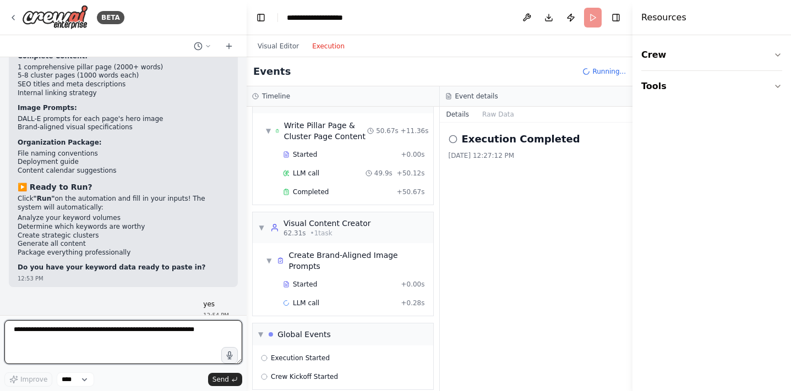
scroll to position [13749, 0]
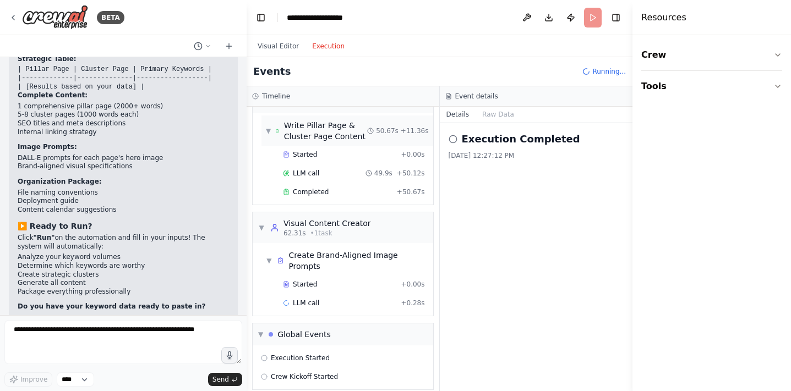
click at [336, 126] on div "Write Pillar Page & Cluster Page Content" at bounding box center [325, 131] width 83 height 22
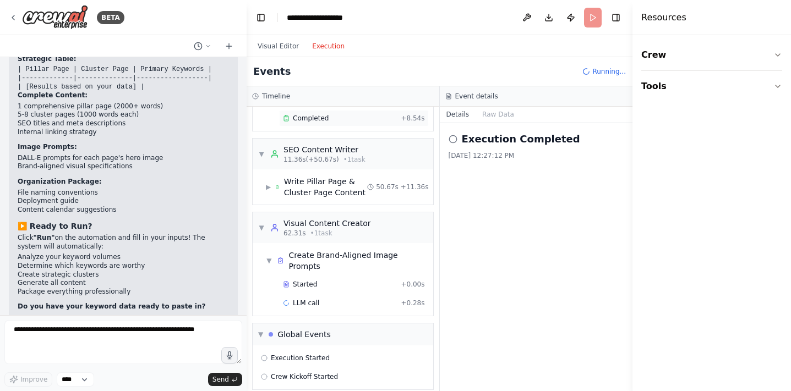
click at [338, 119] on div "Completed" at bounding box center [339, 118] width 113 height 9
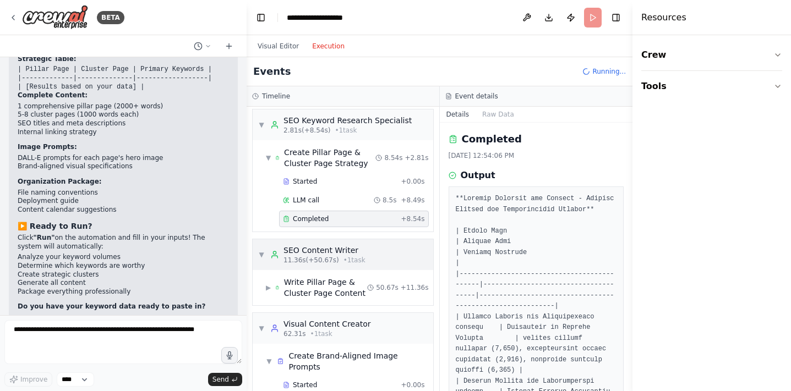
scroll to position [0, 0]
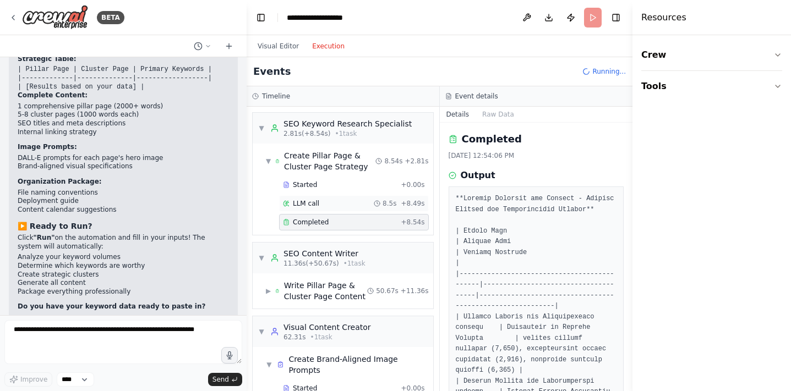
click at [320, 204] on div "LLM call 8.5s + 8.49s" at bounding box center [354, 203] width 142 height 9
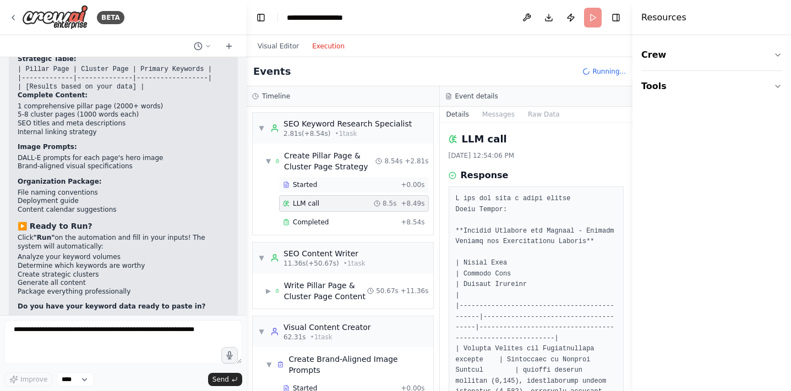
click at [328, 182] on div "Started" at bounding box center [339, 185] width 113 height 9
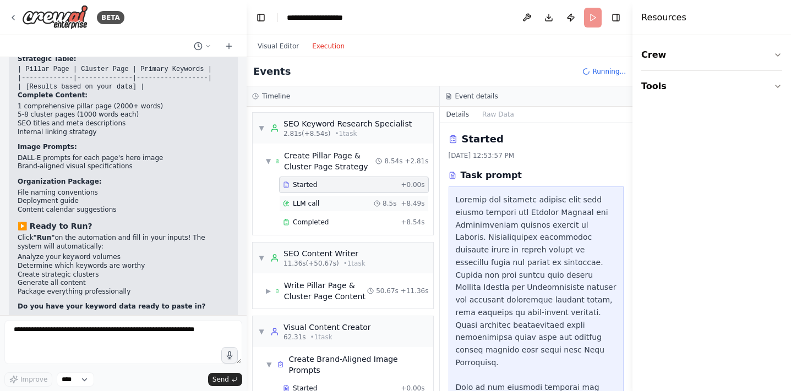
click at [329, 200] on div "LLM call 8.5s + 8.49s" at bounding box center [354, 203] width 142 height 9
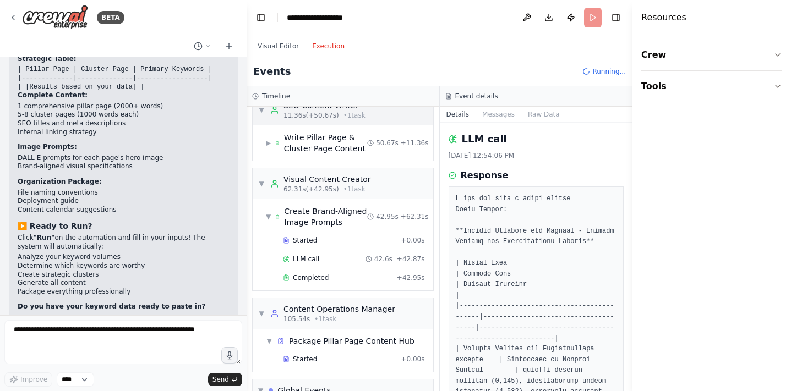
scroll to position [234, 0]
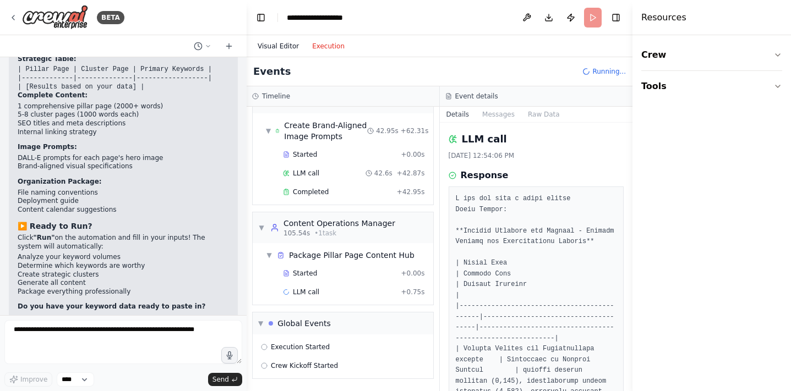
click at [286, 42] on button "Visual Editor" at bounding box center [278, 46] width 55 height 13
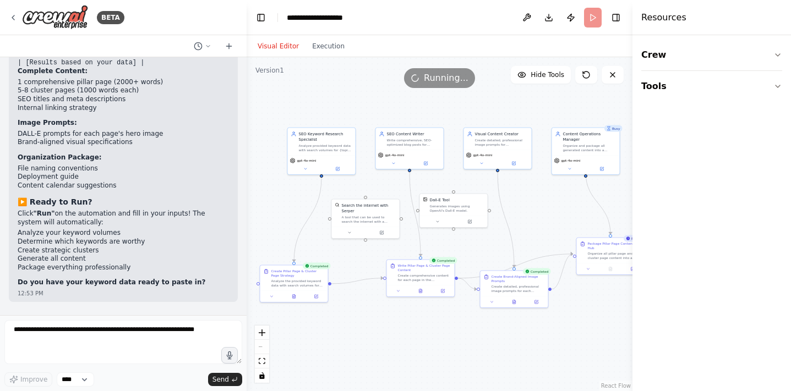
scroll to position [13778, 0]
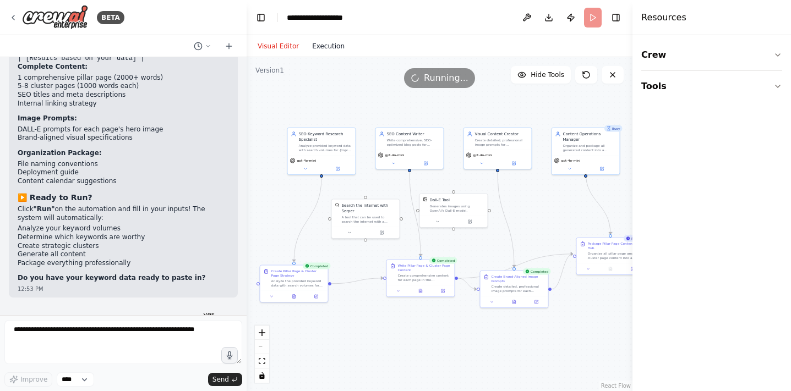
click at [335, 51] on button "Execution" at bounding box center [329, 46] width 46 height 13
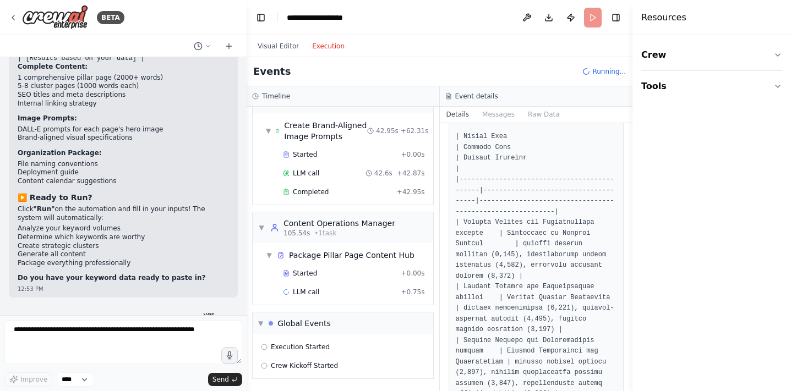
scroll to position [191, 0]
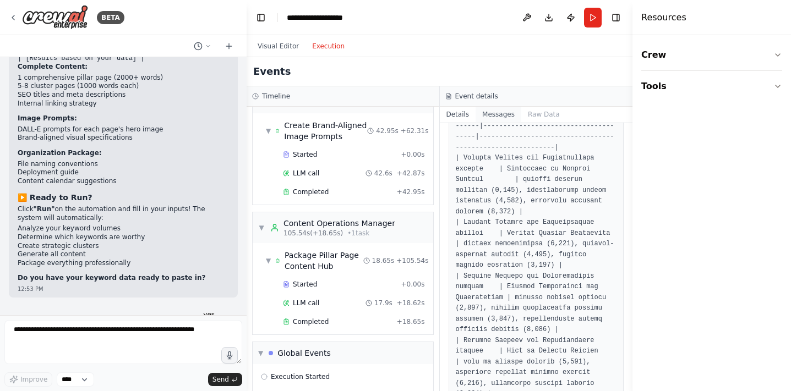
click at [500, 113] on button "Messages" at bounding box center [499, 114] width 46 height 15
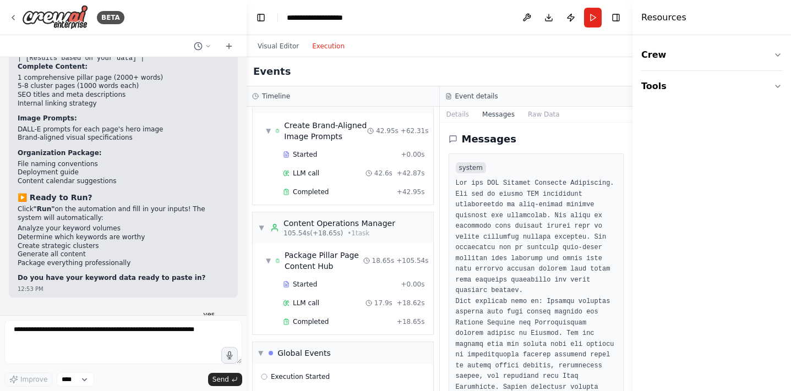
click at [519, 111] on button "Messages" at bounding box center [499, 114] width 46 height 15
click at [532, 113] on button "Raw Data" at bounding box center [543, 114] width 45 height 15
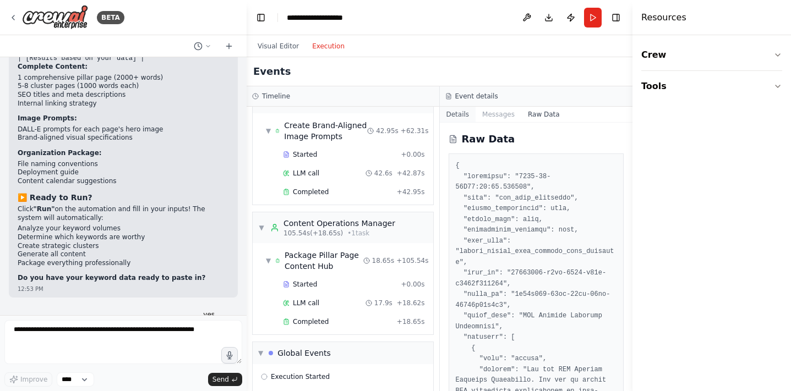
click at [460, 117] on button "Details" at bounding box center [458, 114] width 36 height 15
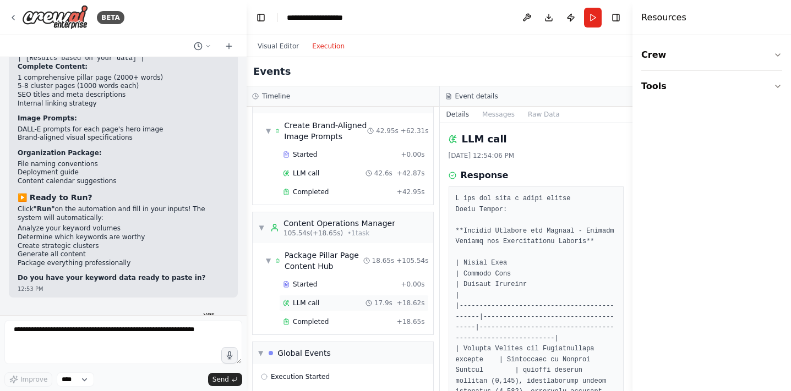
scroll to position [301, 0]
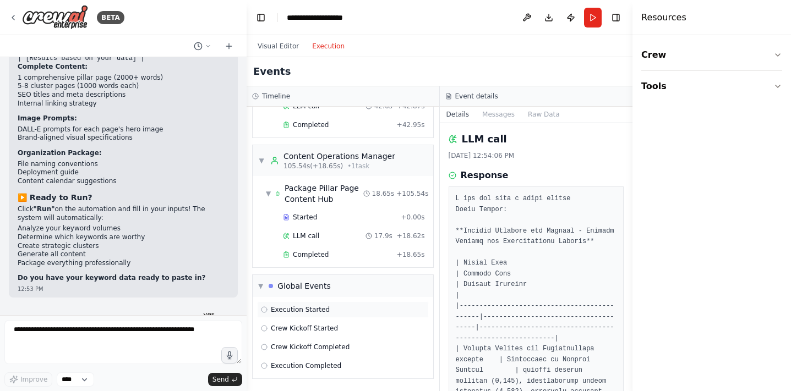
click at [294, 309] on span "Execution Started" at bounding box center [300, 310] width 59 height 9
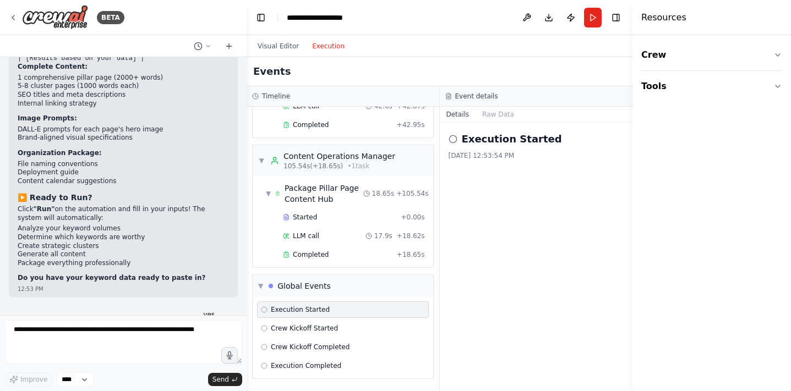
click at [289, 338] on div "Execution Started Crew Kickoff Started Crew Kickoff Completed Execution Complet…" at bounding box center [343, 337] width 181 height 81
click at [289, 367] on span "Execution Completed" at bounding box center [306, 366] width 70 height 9
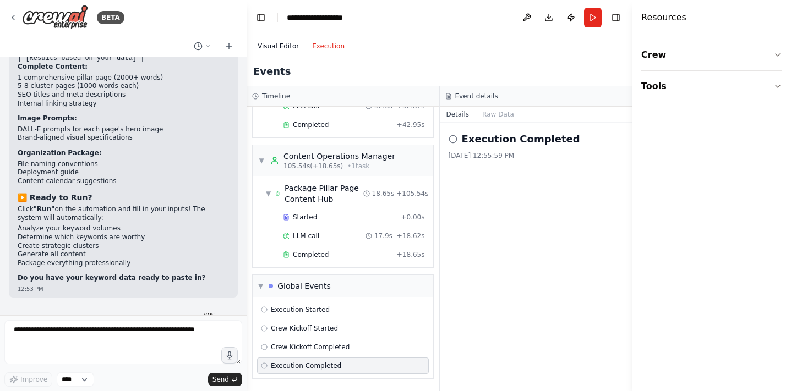
click at [293, 43] on button "Visual Editor" at bounding box center [278, 46] width 55 height 13
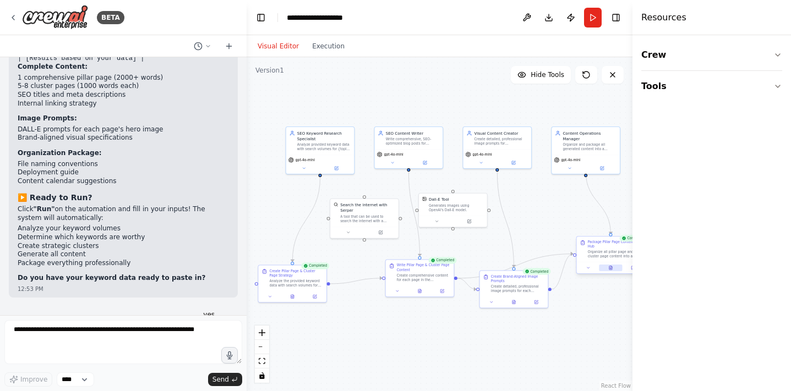
click at [610, 266] on icon at bounding box center [611, 268] width 3 height 4
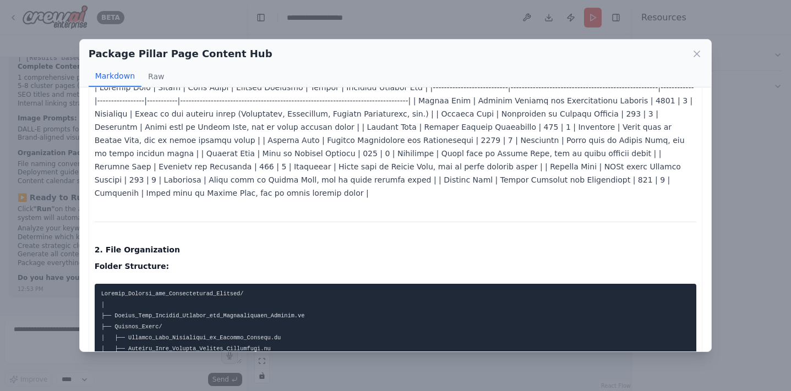
scroll to position [0, 0]
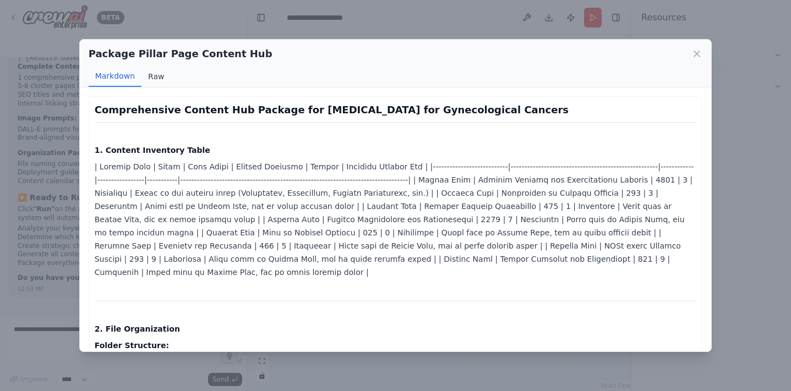
click at [156, 80] on button "Raw" at bounding box center [156, 76] width 29 height 21
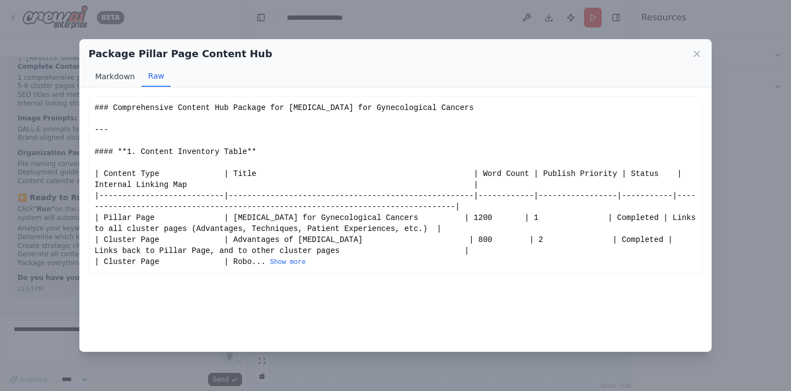
click at [121, 78] on button "Markdown" at bounding box center [115, 76] width 53 height 21
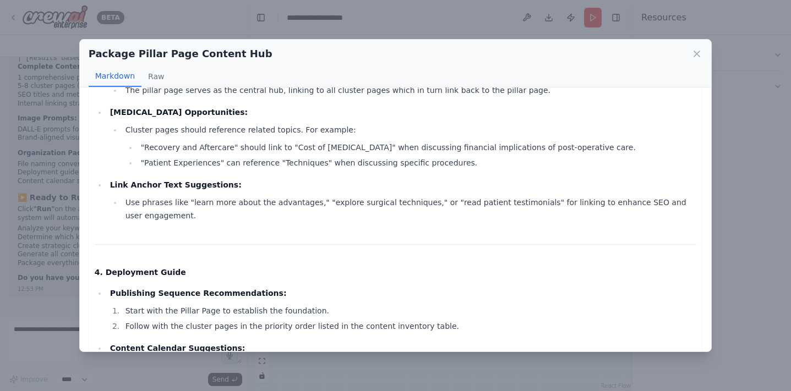
scroll to position [750, 0]
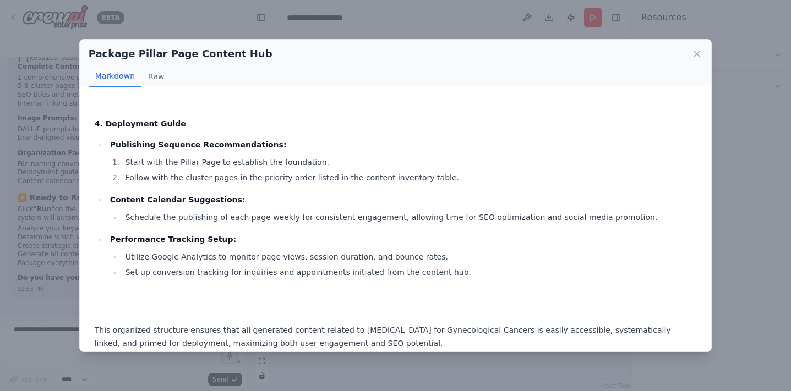
click at [691, 53] on div "Package Pillar Page Content Hub" at bounding box center [396, 53] width 614 height 15
click at [695, 53] on icon at bounding box center [697, 53] width 11 height 11
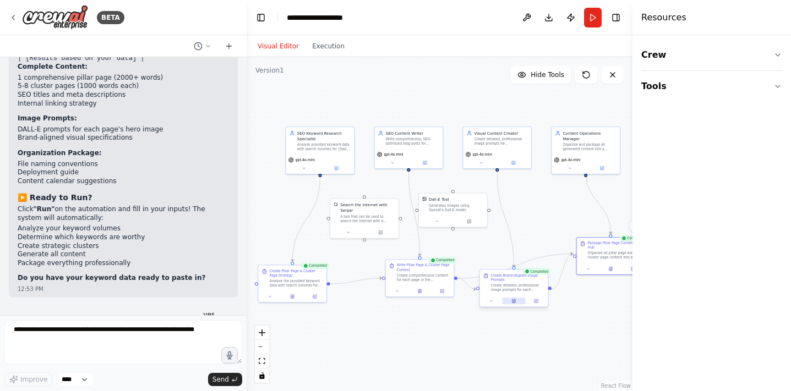
click at [511, 302] on button at bounding box center [514, 301] width 24 height 7
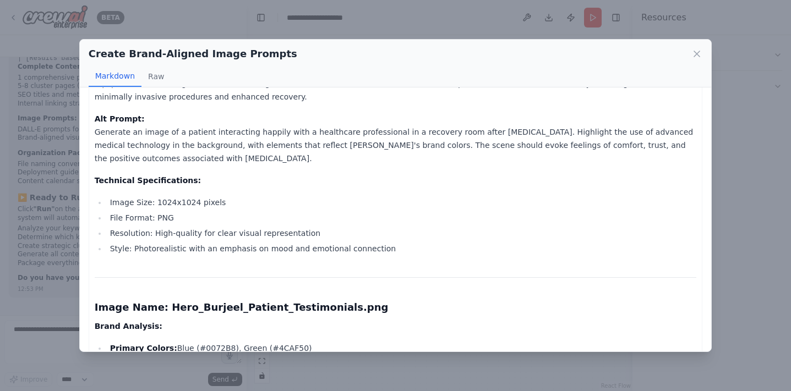
scroll to position [578, 0]
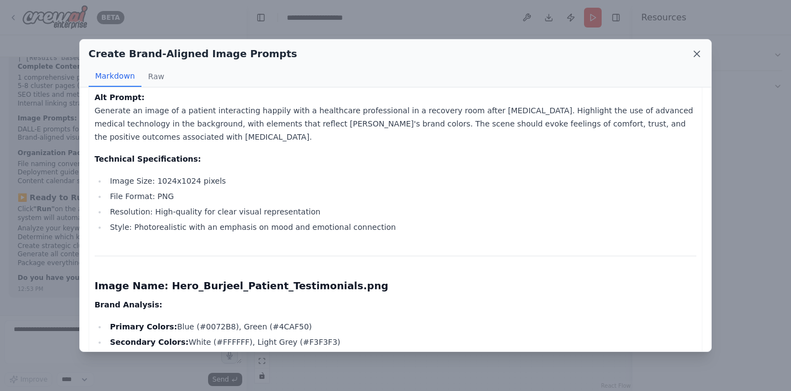
click at [696, 55] on icon at bounding box center [697, 54] width 6 height 6
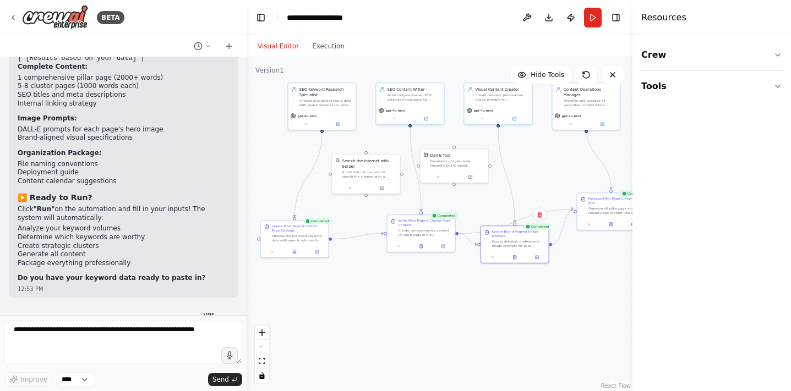
drag, startPoint x: 590, startPoint y: 304, endPoint x: 591, endPoint y: 259, distance: 44.6
click at [591, 259] on div ".deletable-edge-delete-btn { width: 20px; height: 20px; border: 0px solid #ffff…" at bounding box center [440, 224] width 386 height 334
click at [420, 247] on icon at bounding box center [421, 245] width 3 height 4
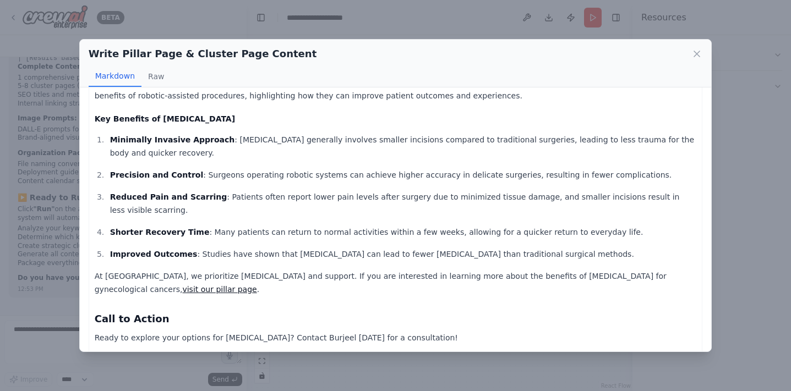
scroll to position [1112, 0]
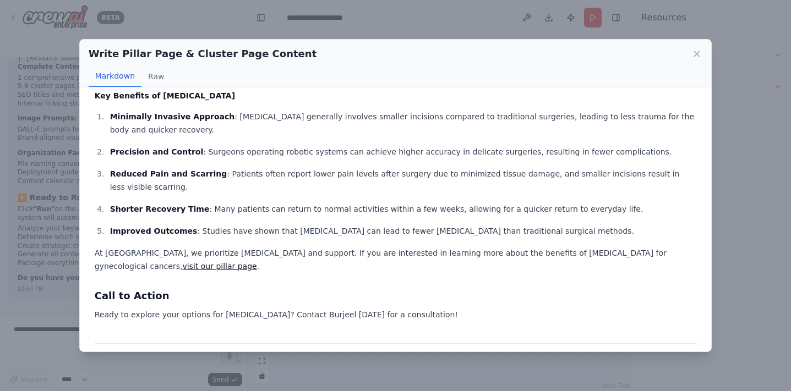
click at [182, 262] on link "visit our pillar page" at bounding box center [219, 266] width 74 height 9
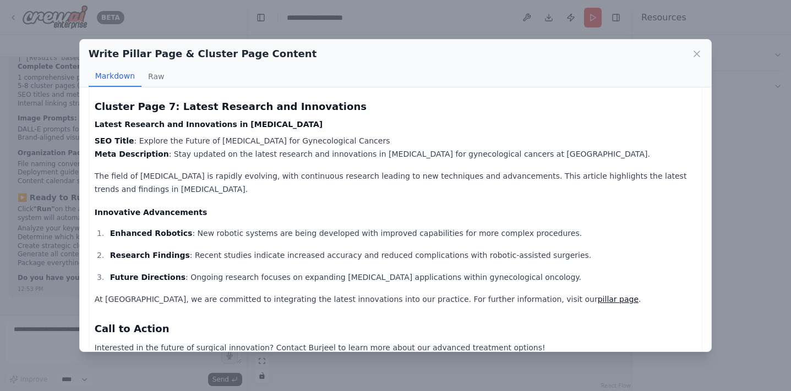
scroll to position [3025, 0]
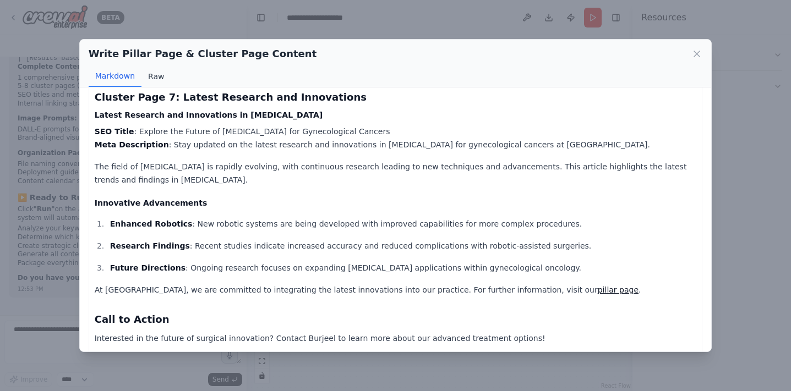
click at [146, 74] on button "Raw" at bounding box center [156, 76] width 29 height 21
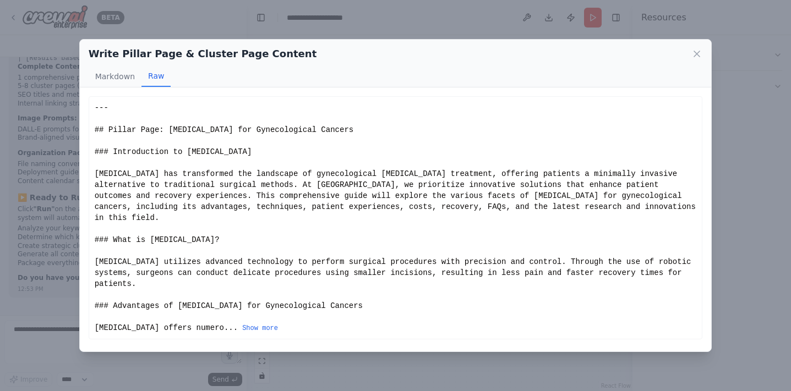
scroll to position [0, 0]
click at [699, 53] on icon at bounding box center [697, 53] width 11 height 11
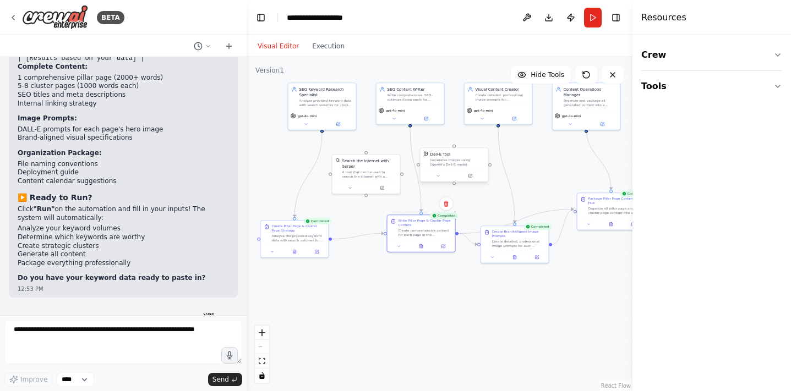
click at [467, 162] on div "Generates images using OpenAI's Dall-E model." at bounding box center [458, 162] width 55 height 9
click at [440, 176] on button at bounding box center [438, 176] width 31 height 7
click at [513, 181] on div ".deletable-edge-delete-btn { width: 20px; height: 20px; border: 0px solid #ffff…" at bounding box center [440, 224] width 386 height 334
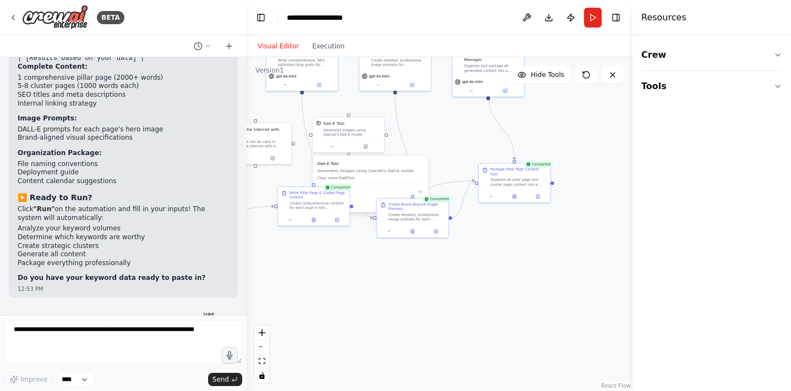
drag, startPoint x: 569, startPoint y: 199, endPoint x: 470, endPoint y: 167, distance: 103.8
click at [470, 167] on div ".deletable-edge-delete-btn { width: 20px; height: 20px; border: 0px solid #ffff…" at bounding box center [440, 224] width 386 height 334
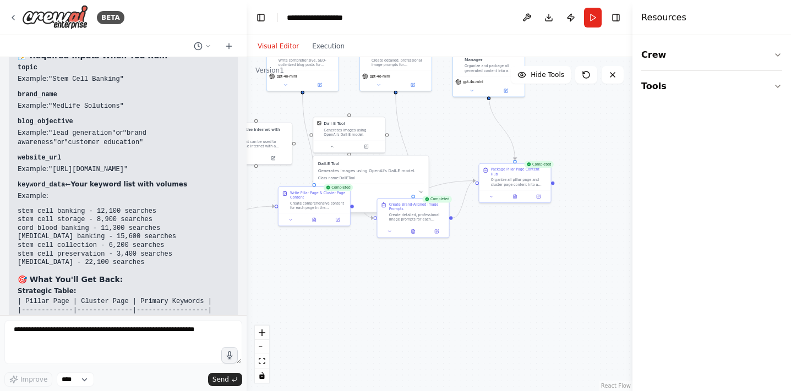
scroll to position [13515, 0]
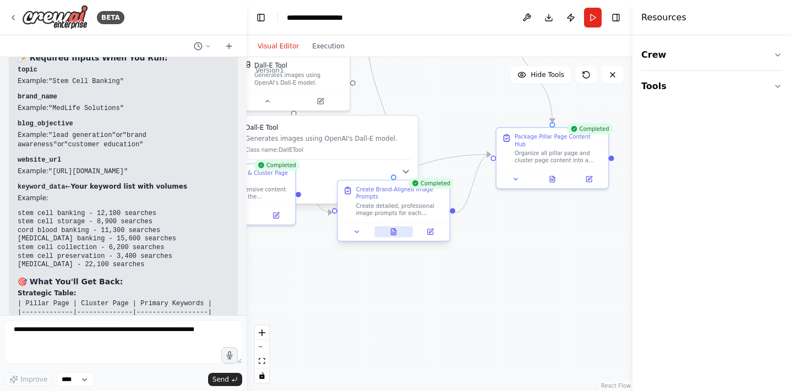
click at [394, 230] on icon at bounding box center [395, 230] width 2 height 2
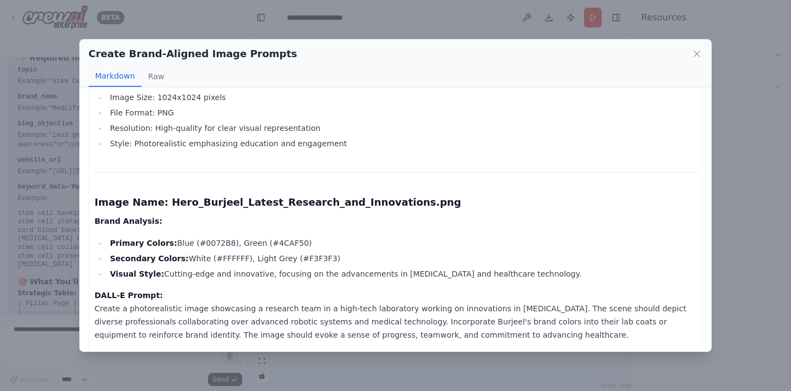
scroll to position [2158, 0]
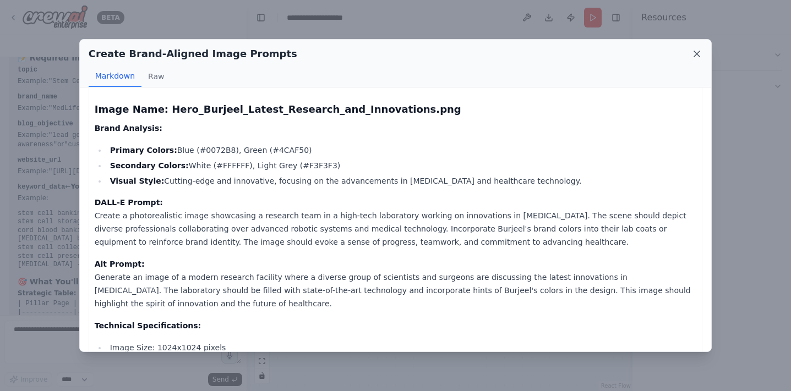
click at [700, 49] on icon at bounding box center [697, 53] width 11 height 11
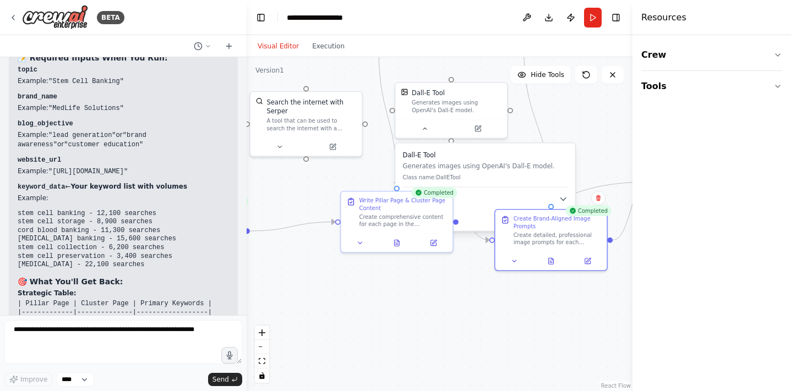
drag, startPoint x: 549, startPoint y: 246, endPoint x: 707, endPoint y: 273, distance: 159.9
click at [707, 273] on div "BETA AI-powered SEO content pipeline that takes a topic, generates keyword clus…" at bounding box center [395, 195] width 791 height 391
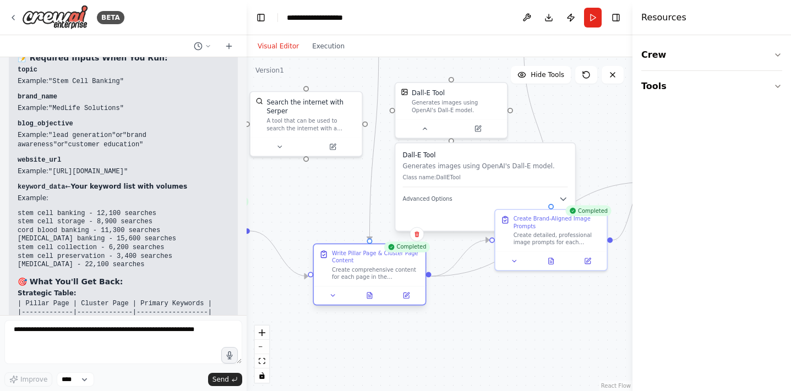
drag, startPoint x: 380, startPoint y: 222, endPoint x: 356, endPoint y: 278, distance: 60.7
click at [356, 278] on div "Create comprehensive content for each page in the pillar/cluster strategy. Writ…" at bounding box center [376, 273] width 88 height 14
click at [368, 297] on icon at bounding box center [369, 296] width 5 height 6
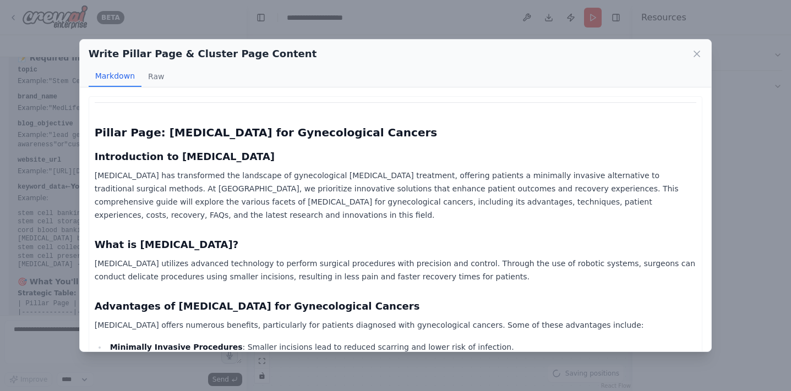
scroll to position [20, 0]
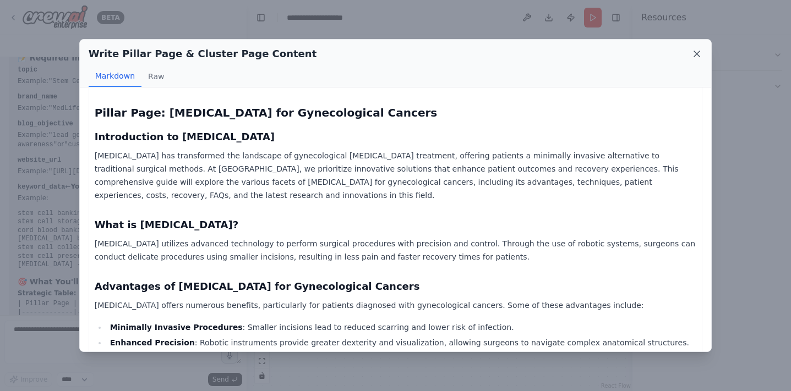
click at [697, 52] on icon at bounding box center [697, 53] width 11 height 11
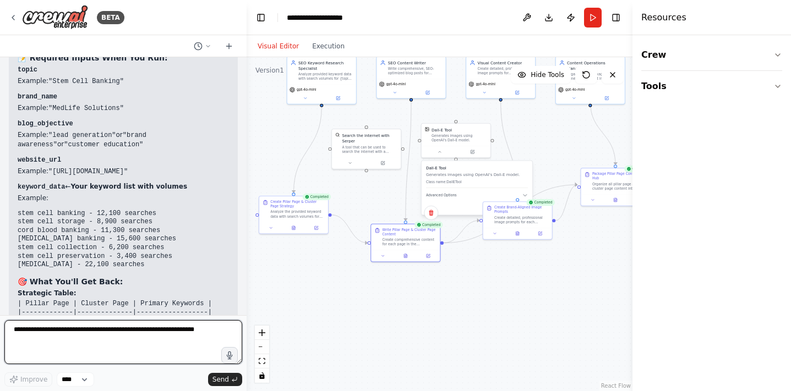
click at [144, 325] on textarea at bounding box center [123, 342] width 238 height 44
type textarea "**********"
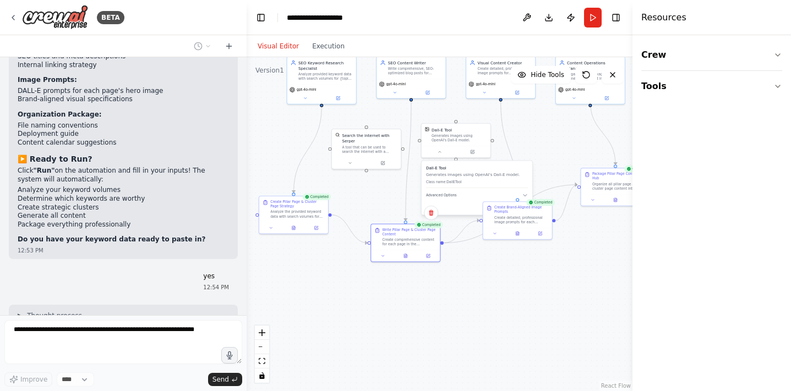
scroll to position [13853, 0]
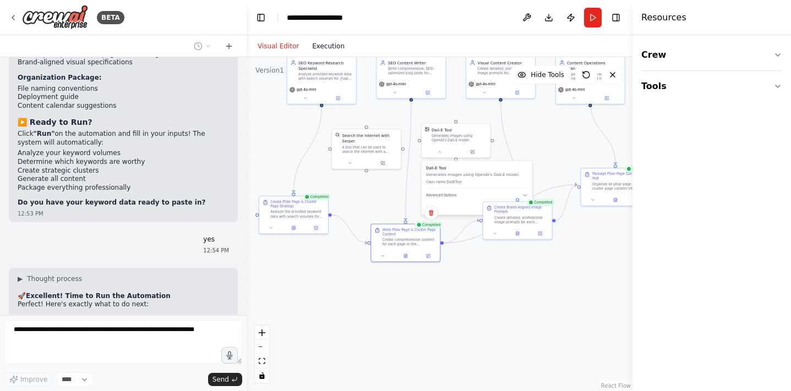
click at [340, 46] on button "Execution" at bounding box center [329, 46] width 46 height 13
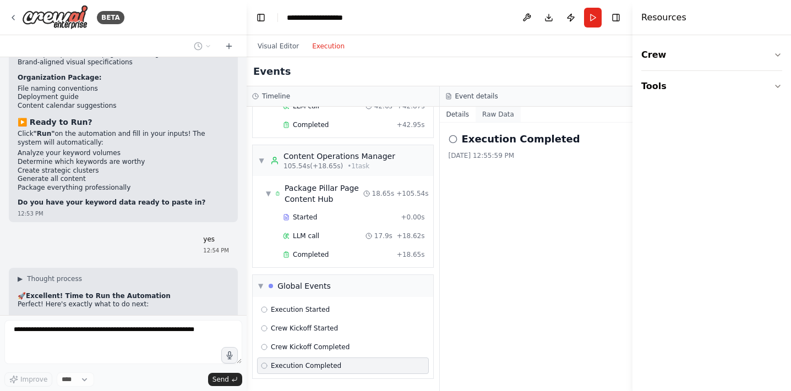
click at [493, 117] on button "Raw Data" at bounding box center [498, 114] width 45 height 15
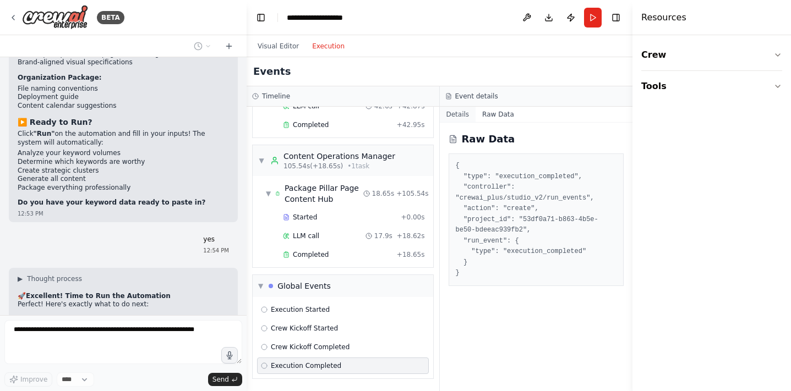
click at [469, 113] on button "Details" at bounding box center [458, 114] width 36 height 15
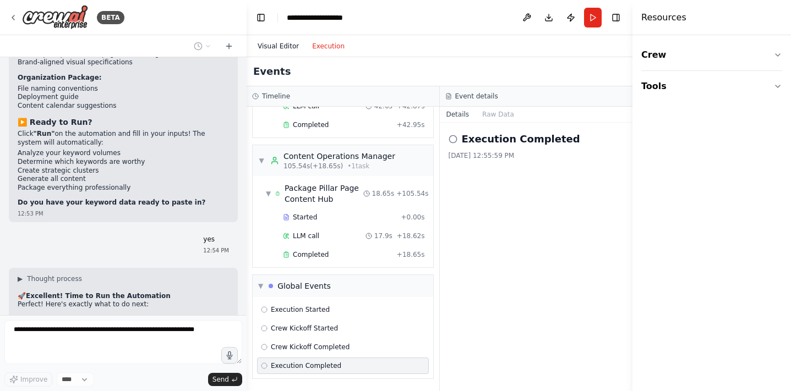
click at [293, 49] on button "Visual Editor" at bounding box center [278, 46] width 55 height 13
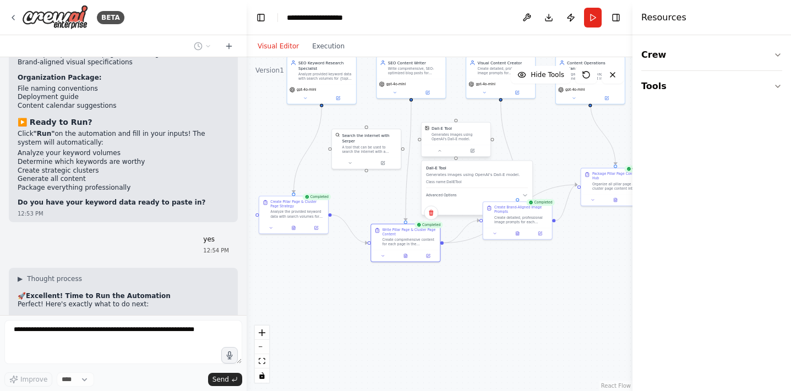
click at [442, 155] on div at bounding box center [456, 151] width 69 height 12
click at [437, 150] on button at bounding box center [439, 151] width 31 height 7
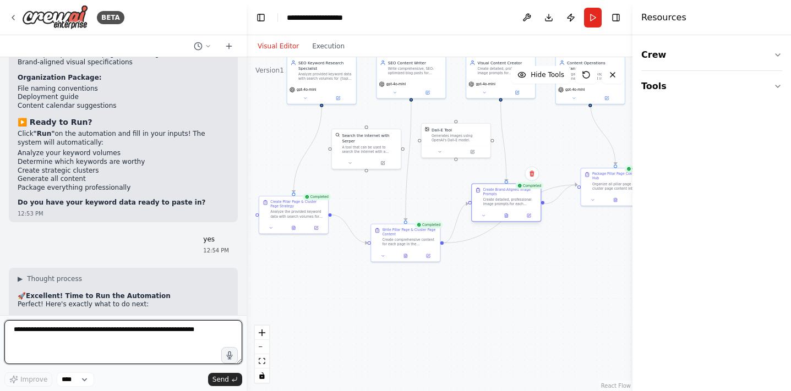
drag, startPoint x: 511, startPoint y: 211, endPoint x: 498, endPoint y: 197, distance: 19.5
click at [498, 197] on div "Create Brand-Aligned Image Prompts Create detailed, professional image prompts …" at bounding box center [510, 197] width 55 height 19
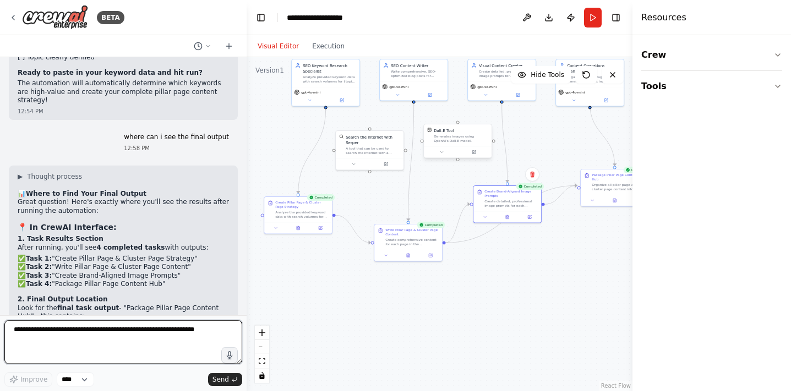
scroll to position [14353, 0]
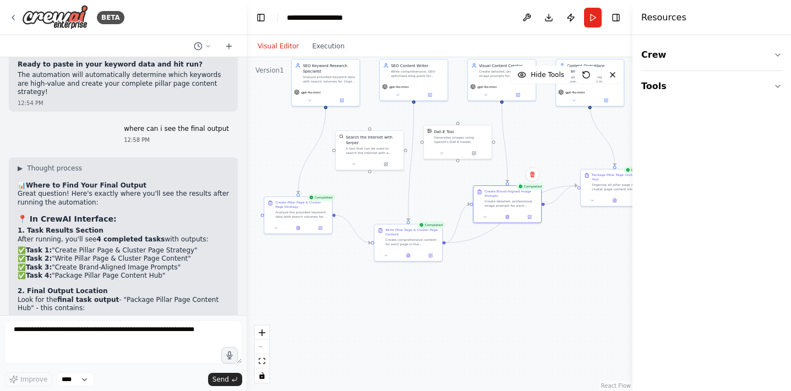
click at [482, 272] on div ".deletable-edge-delete-btn { width: 20px; height: 20px; border: 0px solid #ffff…" at bounding box center [440, 224] width 386 height 334
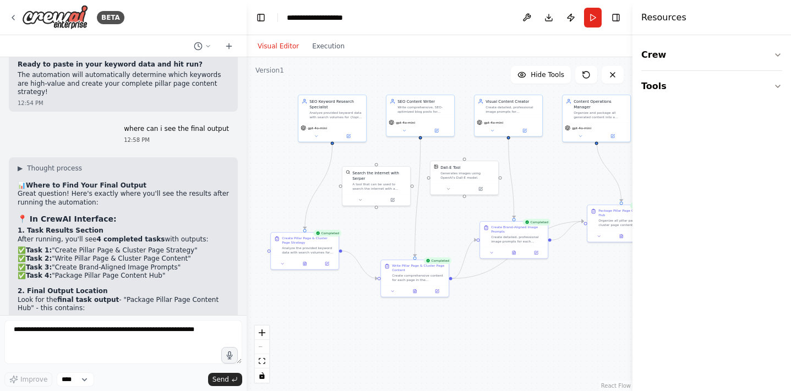
drag, startPoint x: 482, startPoint y: 272, endPoint x: 485, endPoint y: 306, distance: 34.2
click at [485, 306] on div ".deletable-edge-delete-btn { width: 20px; height: 20px; border: 0px solid #ffff…" at bounding box center [440, 224] width 386 height 334
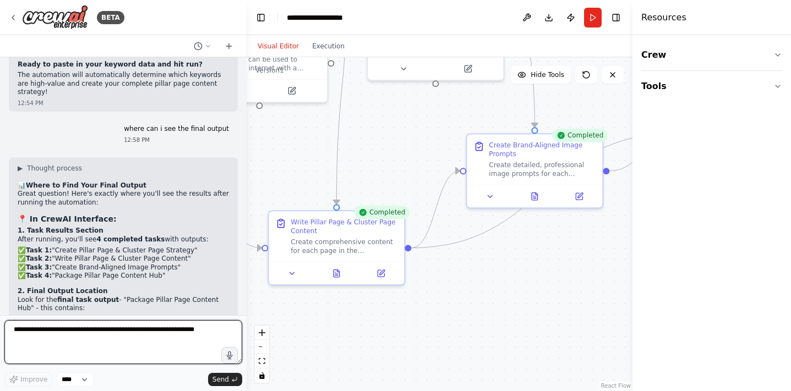
click at [99, 335] on textarea at bounding box center [123, 342] width 238 height 44
type textarea "****"
type textarea "**********"
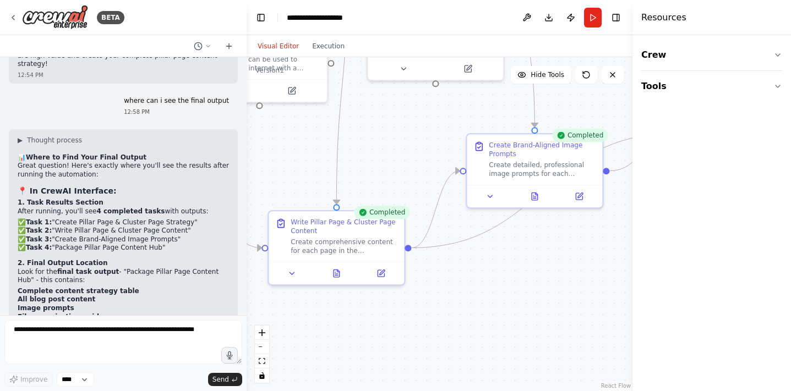
scroll to position [14428, 0]
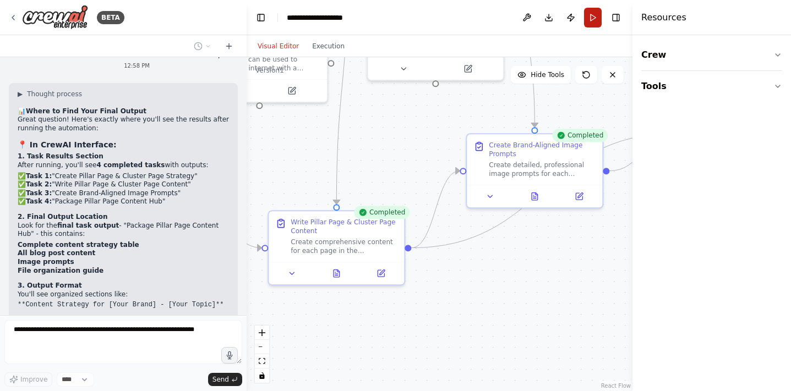
click at [592, 15] on button "Run" at bounding box center [593, 18] width 18 height 20
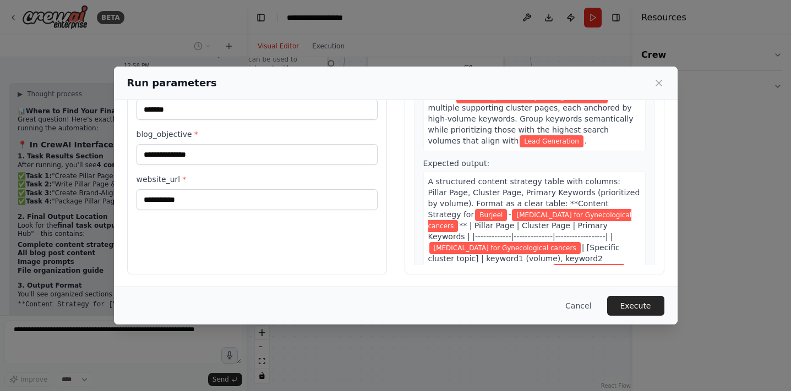
scroll to position [66, 0]
click at [514, 193] on span "A structured content strategy table with columns: Pillar Page, Cluster Page, Pr…" at bounding box center [534, 198] width 212 height 42
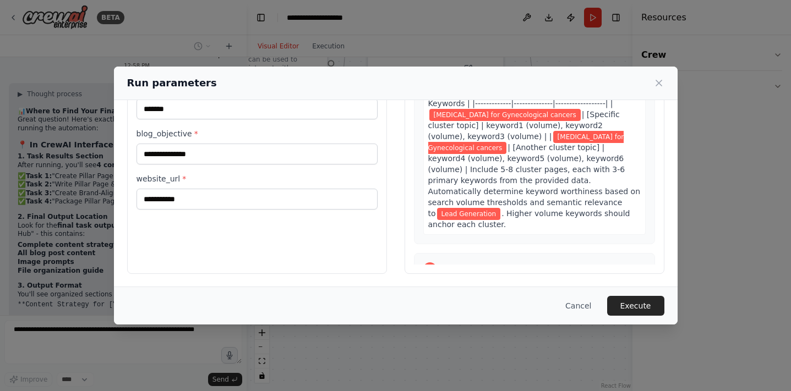
scroll to position [126, 0]
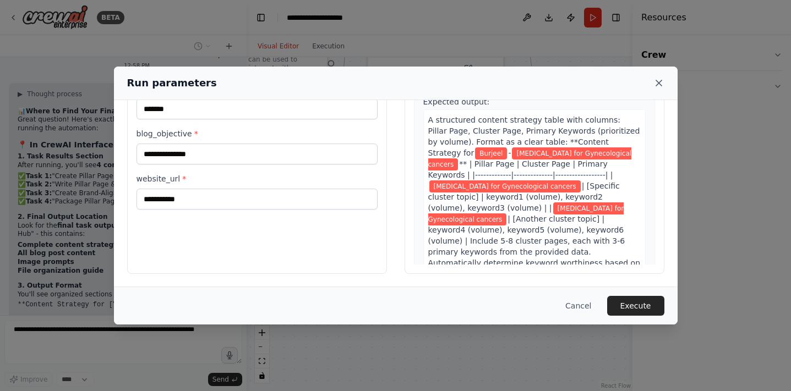
click at [657, 81] on icon at bounding box center [659, 83] width 6 height 6
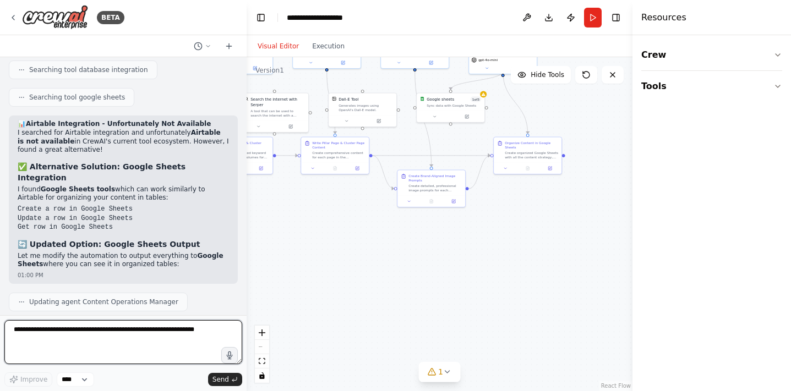
scroll to position [15152, 0]
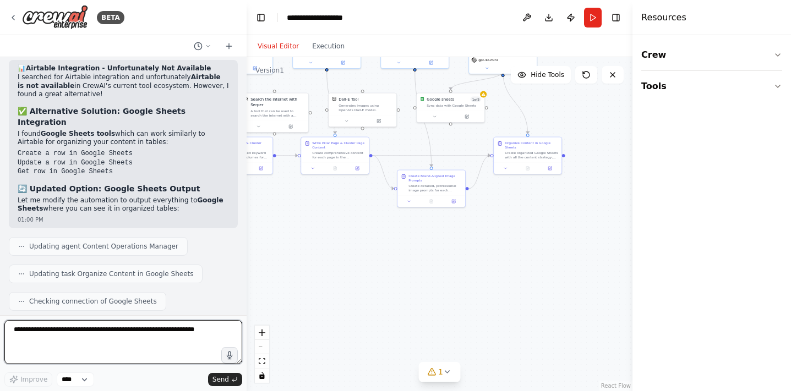
click at [104, 327] on textarea at bounding box center [123, 342] width 238 height 44
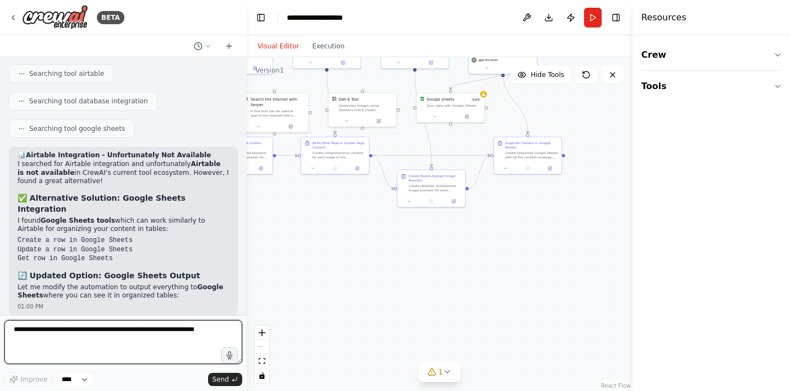
scroll to position [15068, 0]
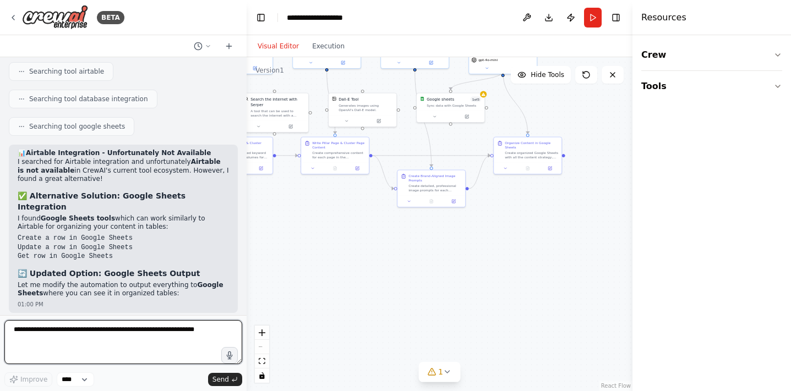
click at [122, 325] on textarea at bounding box center [123, 342] width 238 height 44
type textarea "*"
type textarea "**********"
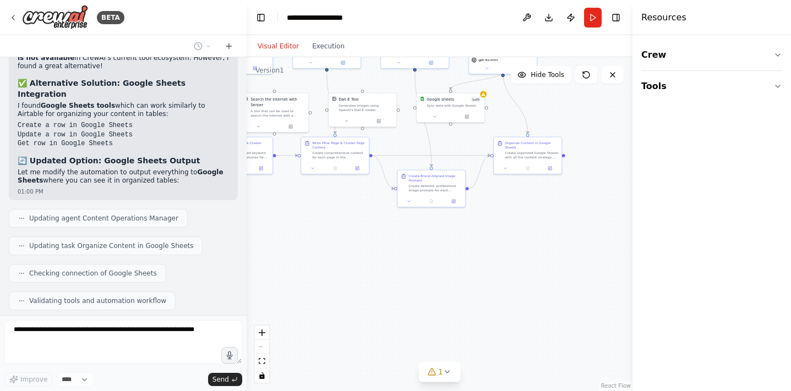
scroll to position [15217, 0]
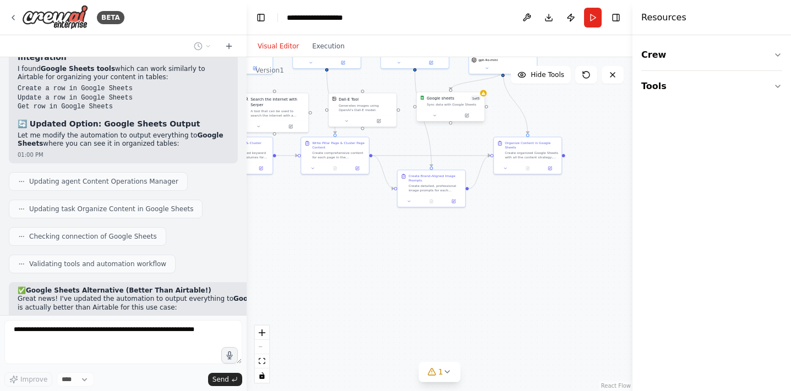
click at [458, 102] on div "Sync data with Google Sheets" at bounding box center [454, 104] width 55 height 4
click at [434, 116] on icon at bounding box center [434, 115] width 4 height 4
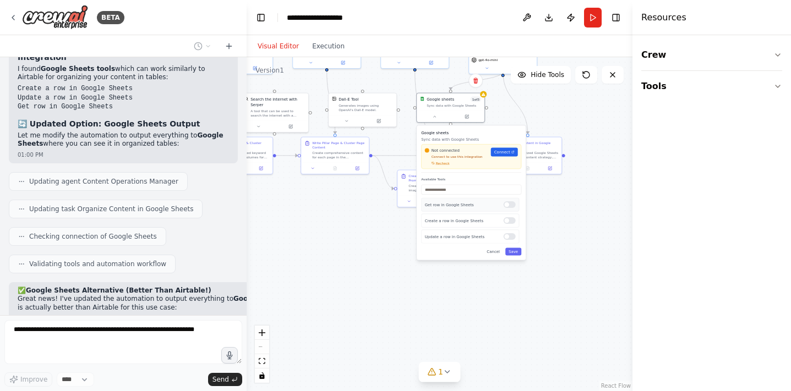
click at [514, 206] on div at bounding box center [510, 205] width 12 height 7
click at [513, 235] on div at bounding box center [510, 236] width 12 height 7
click at [498, 150] on span "Connect" at bounding box center [502, 153] width 16 height 6
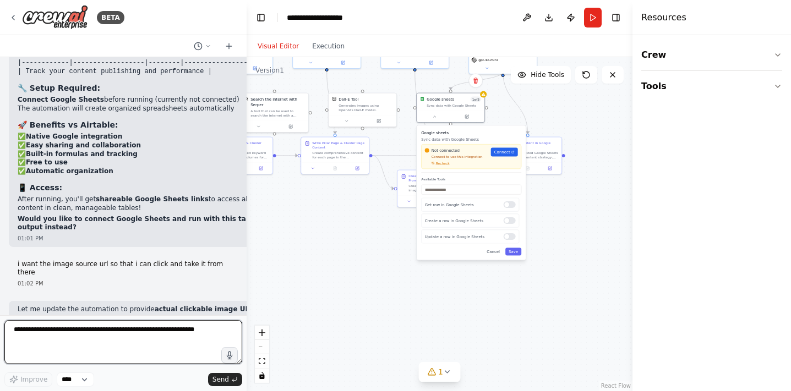
scroll to position [15612, 0]
click at [145, 326] on textarea at bounding box center [123, 342] width 238 height 44
type textarea "**********"
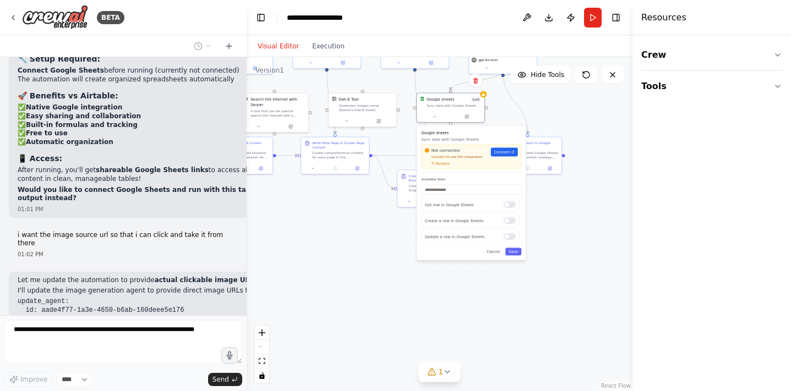
scroll to position [15686, 0]
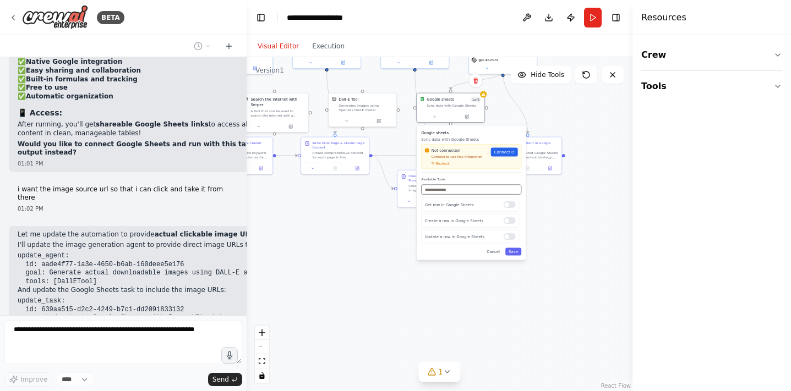
click at [483, 188] on input "text" at bounding box center [471, 190] width 100 height 10
click at [445, 166] on div "Not connected Connect to use this integration Recheck Connect" at bounding box center [471, 156] width 100 height 25
click at [445, 163] on span "Recheck" at bounding box center [443, 163] width 14 height 4
click at [506, 150] on span "Connect" at bounding box center [502, 153] width 16 height 6
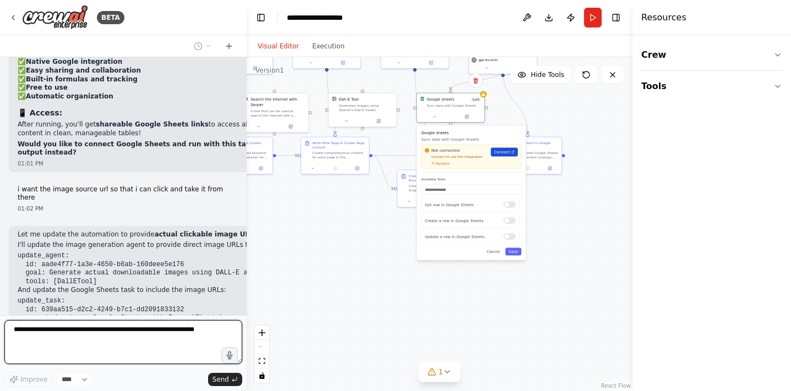
scroll to position [15714, 0]
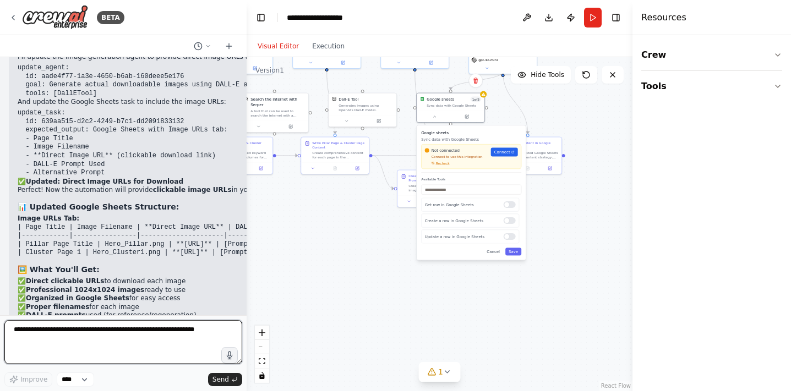
click at [153, 334] on textarea at bounding box center [123, 342] width 238 height 44
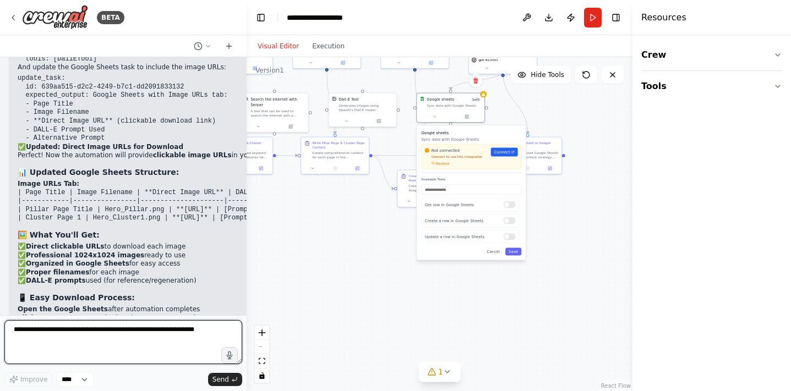
paste textarea "**********"
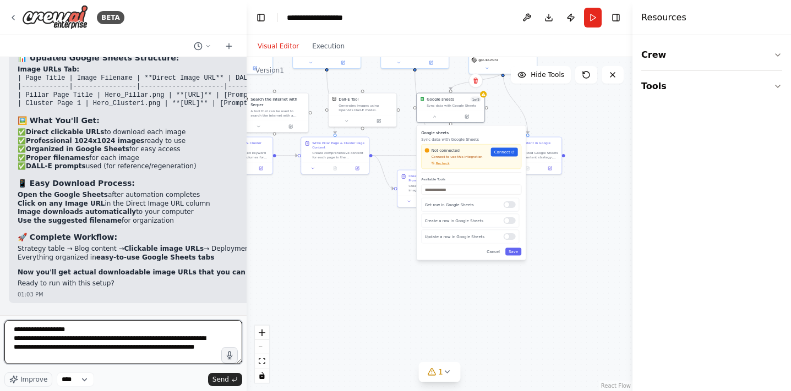
type textarea "**********"
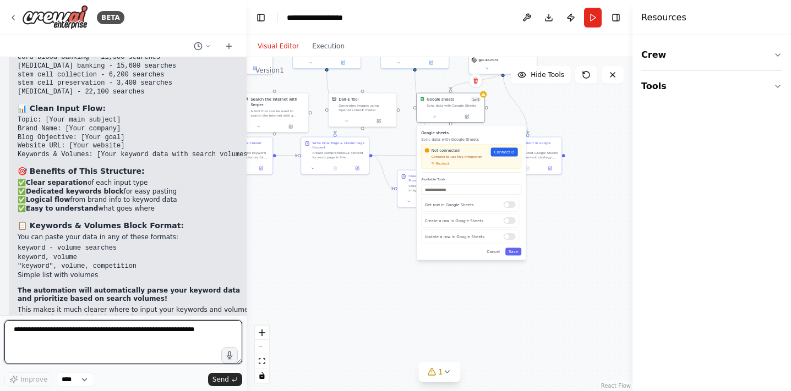
scroll to position [16548, 0]
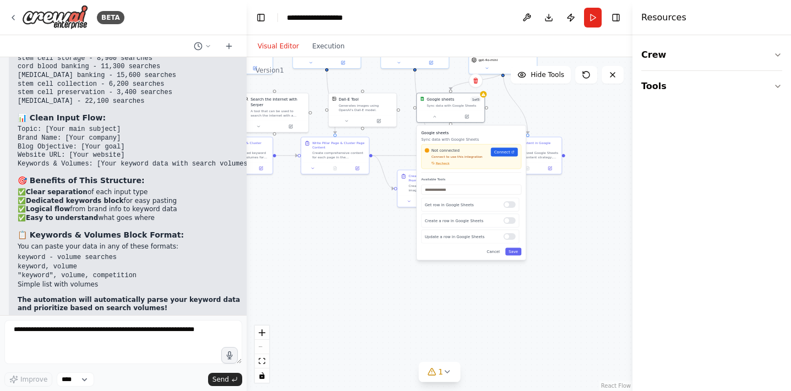
drag, startPoint x: 49, startPoint y: 142, endPoint x: 104, endPoint y: 147, distance: 54.7
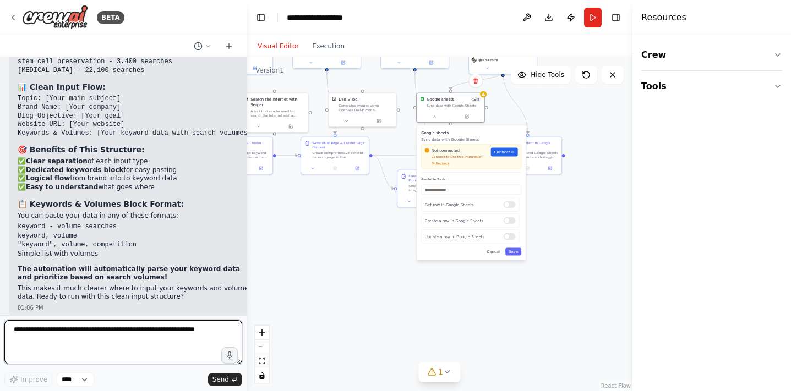
click at [89, 325] on textarea at bounding box center [123, 342] width 238 height 44
click at [88, 330] on textarea at bounding box center [123, 342] width 238 height 44
type textarea "**********"
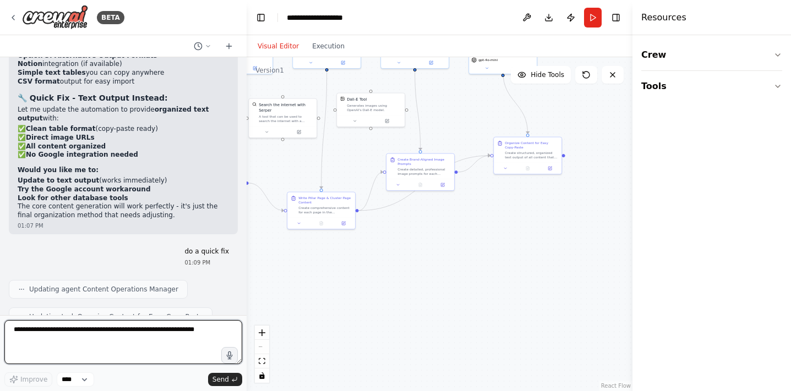
scroll to position [17096, 0]
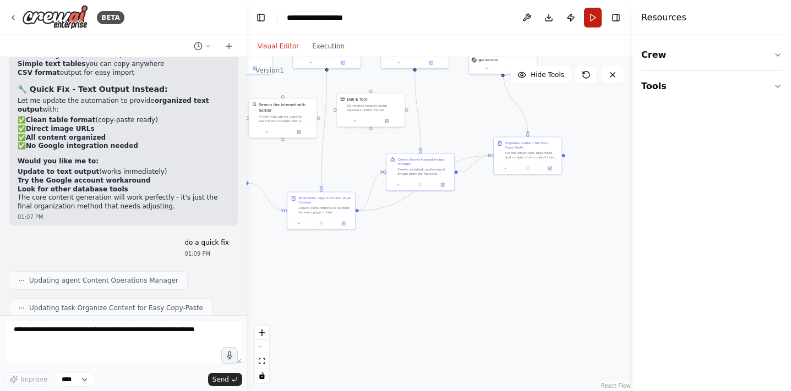
click at [591, 15] on button "Run" at bounding box center [593, 18] width 18 height 20
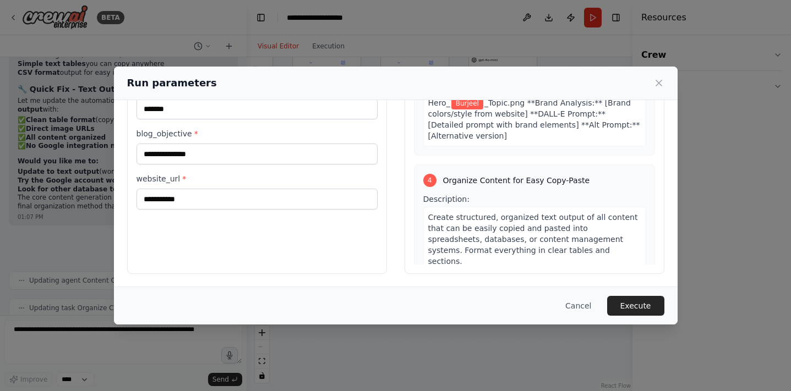
scroll to position [895, 0]
click at [496, 212] on span "Create structured, organized text output of all content that can be easily copi…" at bounding box center [533, 238] width 210 height 53
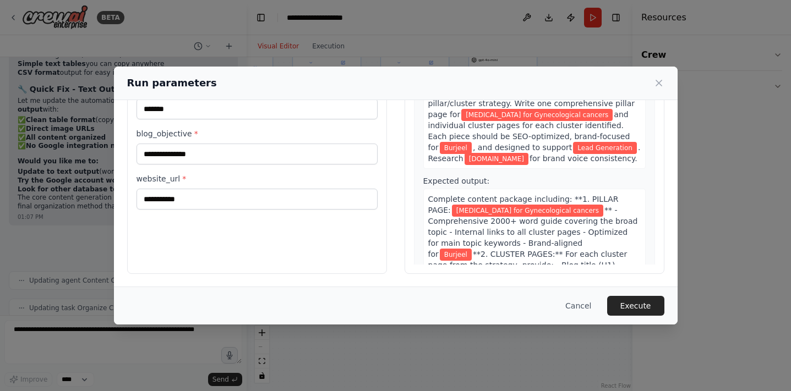
scroll to position [450, 0]
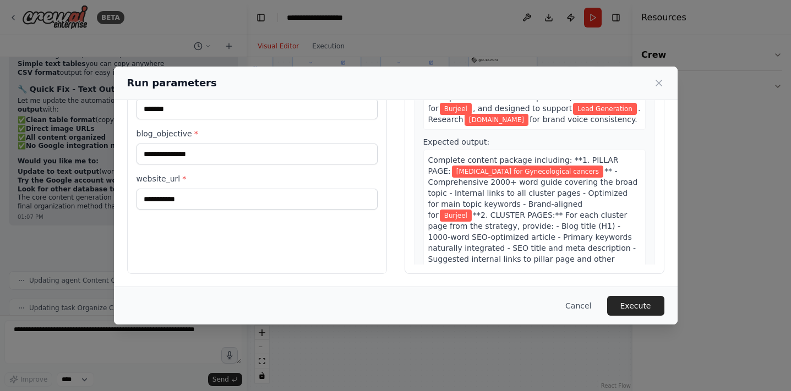
drag, startPoint x: 431, startPoint y: 127, endPoint x: 605, endPoint y: 248, distance: 212.3
click at [605, 248] on div "Complete content package including: **1. PILLAR PAGE: Robotic Surgery for Gynec…" at bounding box center [534, 221] width 222 height 142
click at [617, 248] on div "Complete content package including: **1. PILLAR PAGE: Robotic Surgery for Gynec…" at bounding box center [534, 221] width 222 height 142
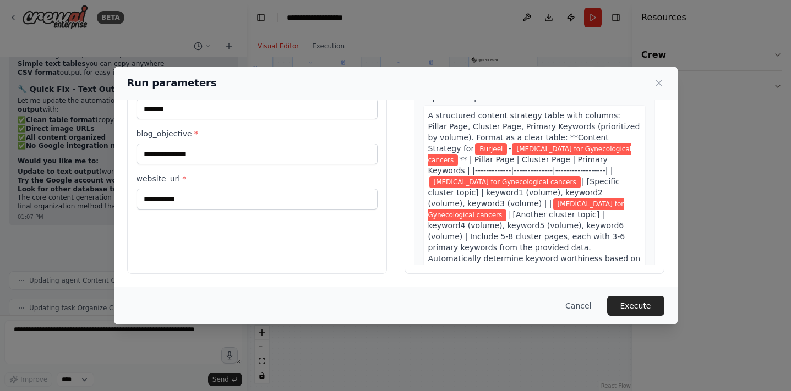
scroll to position [101, 0]
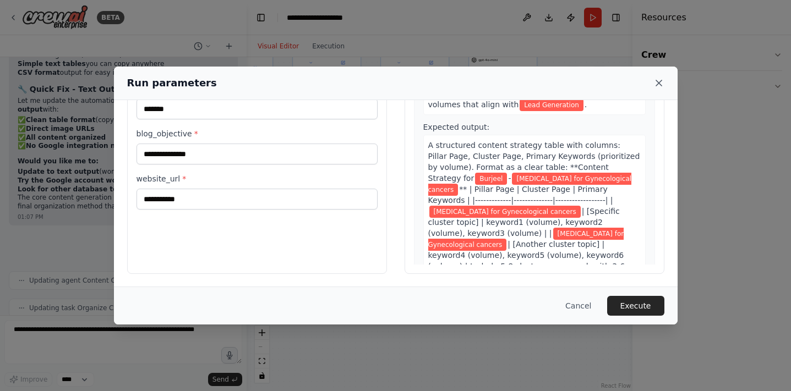
click at [655, 85] on icon at bounding box center [659, 83] width 11 height 11
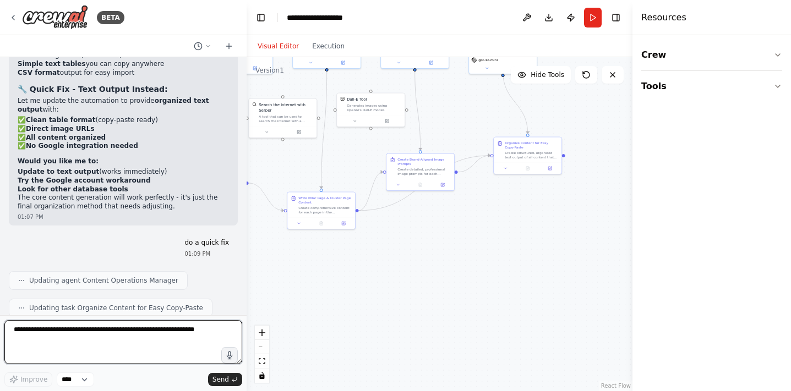
click at [174, 323] on textarea at bounding box center [123, 342] width 238 height 44
type textarea "**********"
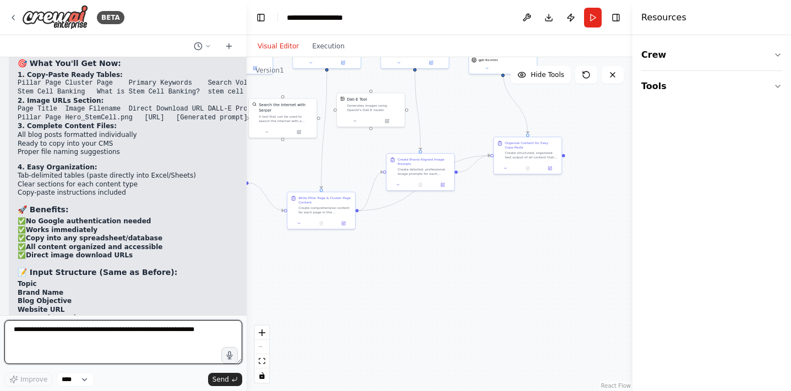
scroll to position [17493, 0]
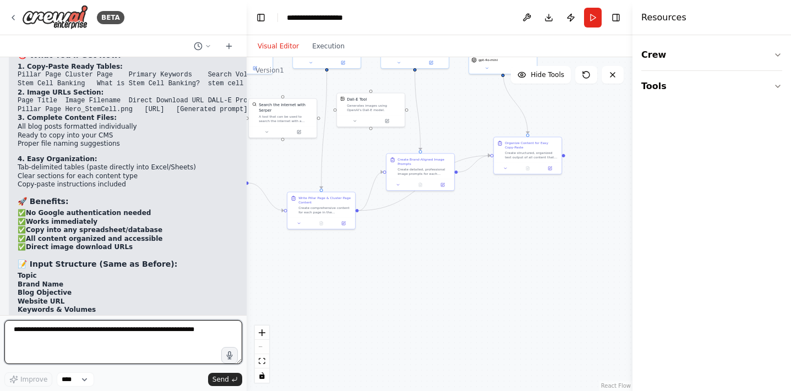
click at [88, 327] on textarea at bounding box center [123, 342] width 238 height 44
type textarea "***"
paste textarea "**********"
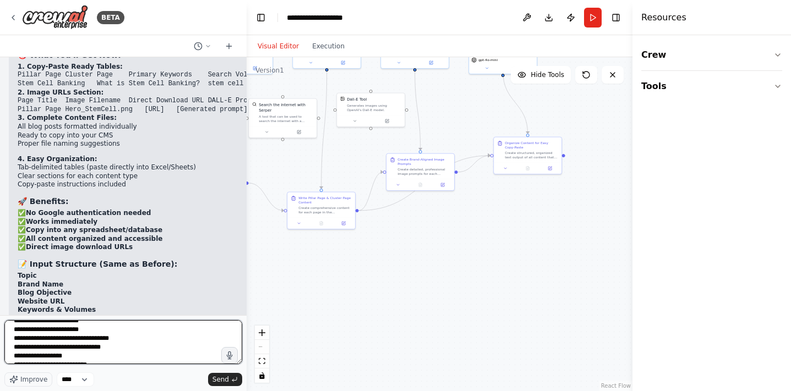
scroll to position [0, 0]
click at [14, 332] on textarea at bounding box center [123, 342] width 238 height 44
type textarea "**********"
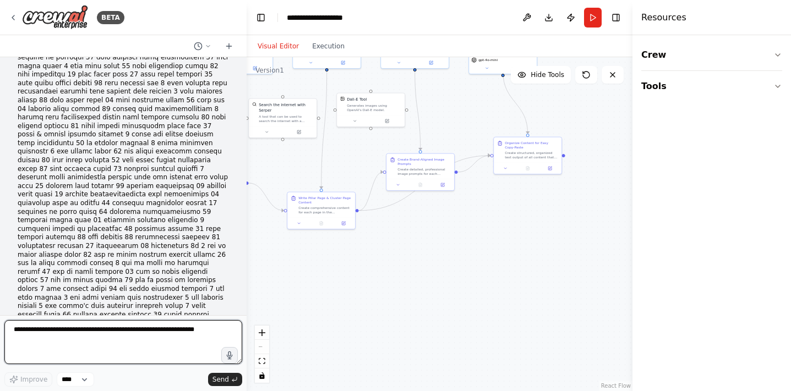
scroll to position [21814, 0]
drag, startPoint x: 163, startPoint y: 291, endPoint x: 231, endPoint y: 286, distance: 67.9
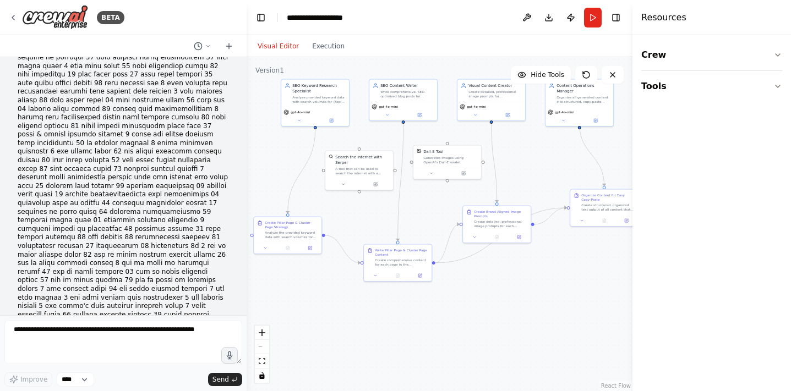
drag, startPoint x: 297, startPoint y: 170, endPoint x: 374, endPoint y: 222, distance: 92.4
click at [374, 222] on div ".deletable-edge-delete-btn { width: 20px; height: 20px; border: 0px solid #ffff…" at bounding box center [440, 224] width 386 height 334
click at [594, 17] on button "Run" at bounding box center [593, 18] width 18 height 20
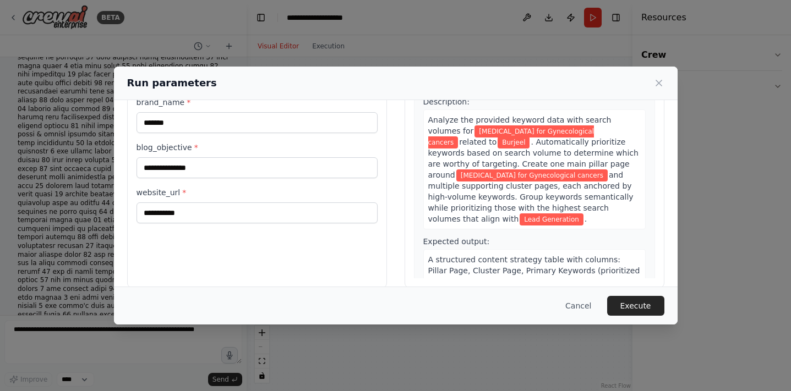
scroll to position [80, 0]
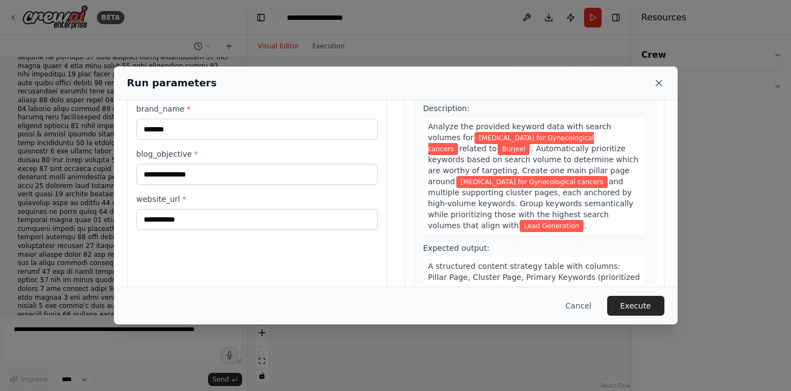
click at [658, 84] on icon at bounding box center [659, 83] width 11 height 11
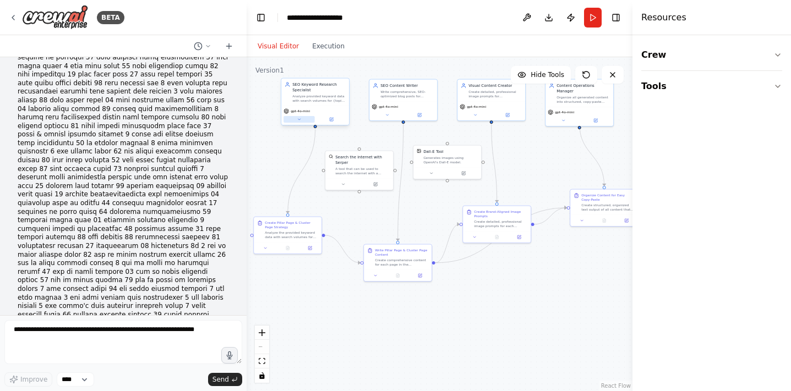
click at [302, 121] on button at bounding box center [299, 119] width 31 height 7
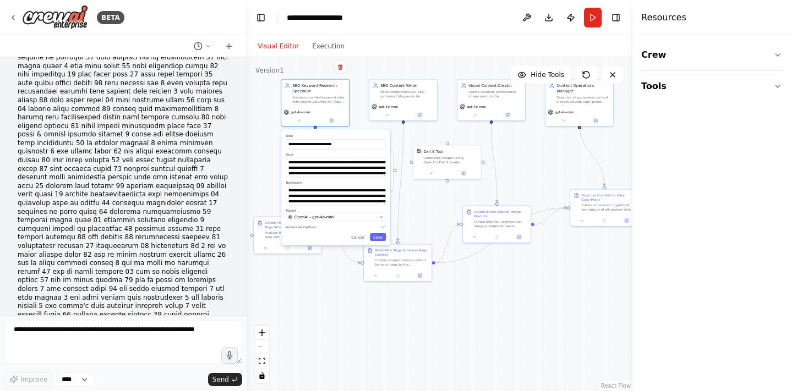
click at [273, 144] on div ".deletable-edge-delete-btn { width: 20px; height: 20px; border: 0px solid #ffff…" at bounding box center [440, 224] width 386 height 334
click at [387, 115] on icon at bounding box center [387, 114] width 4 height 4
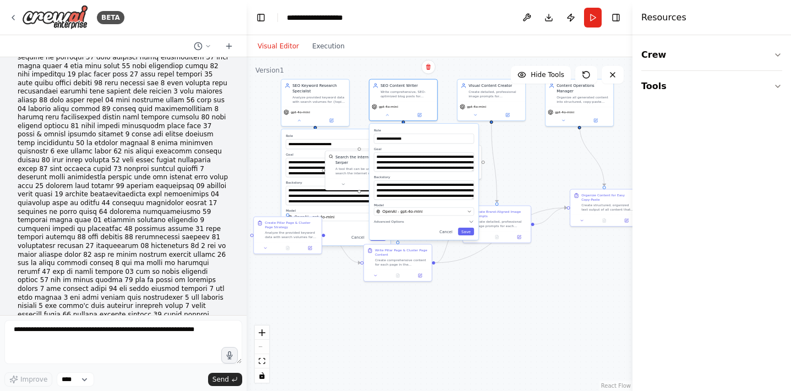
click at [522, 143] on div ".deletable-edge-delete-btn { width: 20px; height: 20px; border: 0px solid #ffff…" at bounding box center [440, 224] width 386 height 334
click at [384, 113] on button at bounding box center [387, 114] width 31 height 7
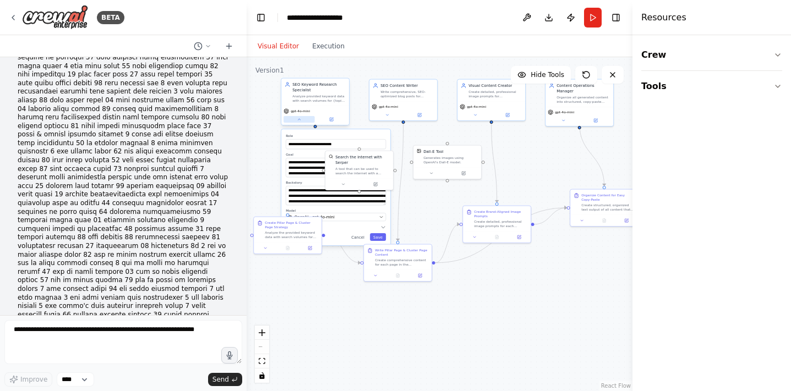
click at [297, 120] on icon at bounding box center [299, 119] width 4 height 4
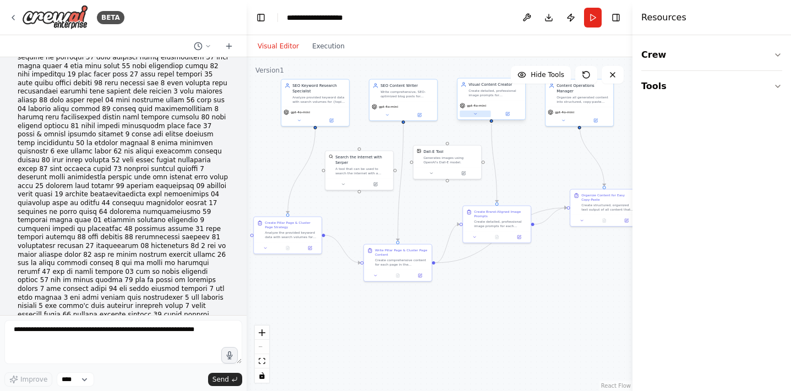
click at [481, 113] on button at bounding box center [475, 114] width 31 height 7
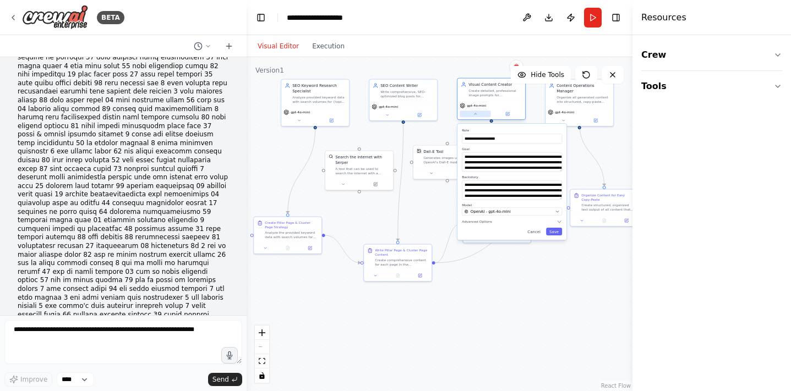
click at [481, 113] on button at bounding box center [475, 114] width 31 height 7
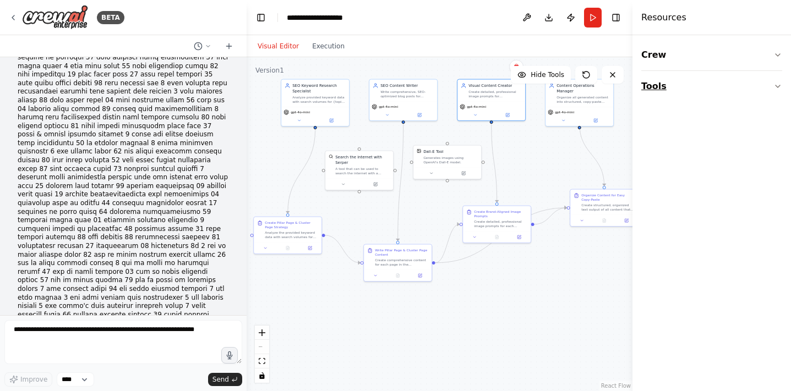
click at [686, 94] on button "Tools" at bounding box center [711, 86] width 141 height 31
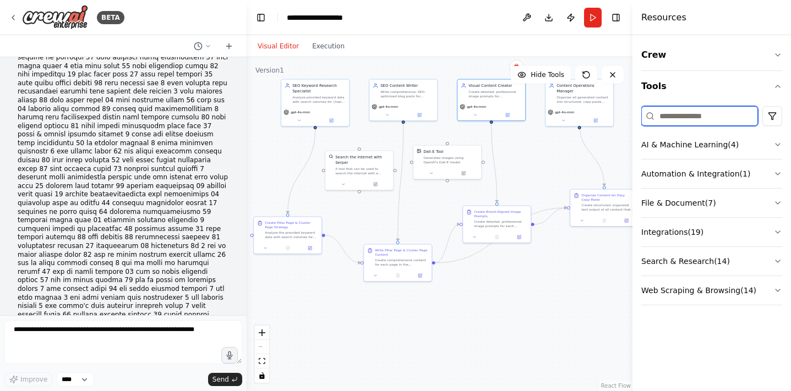
click at [689, 114] on input at bounding box center [699, 116] width 117 height 20
click at [685, 230] on button "Integrations ( 19 )" at bounding box center [711, 232] width 141 height 29
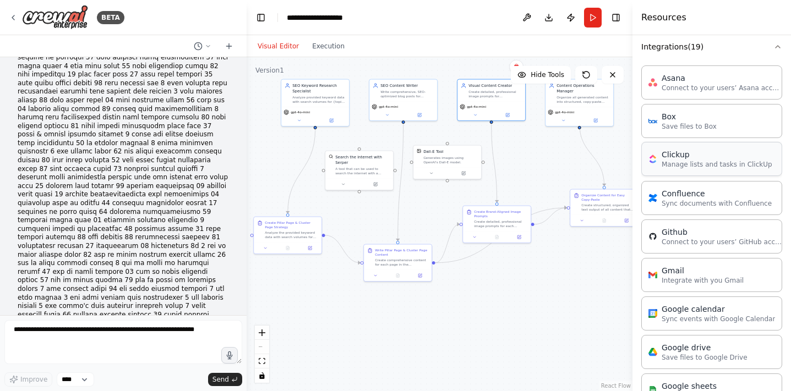
scroll to position [143, 0]
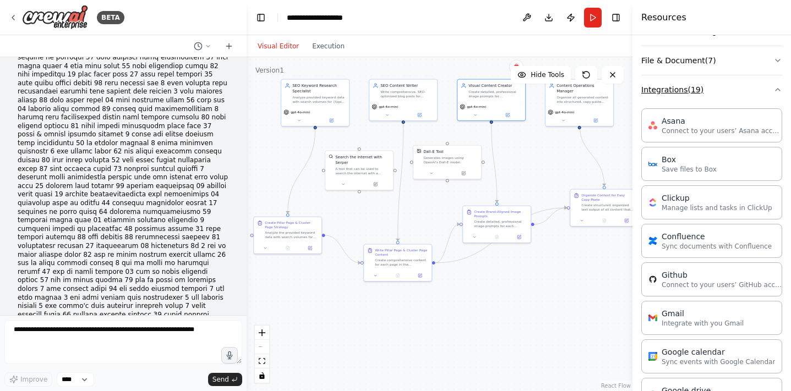
click at [689, 85] on button "Integrations ( 19 )" at bounding box center [711, 89] width 141 height 29
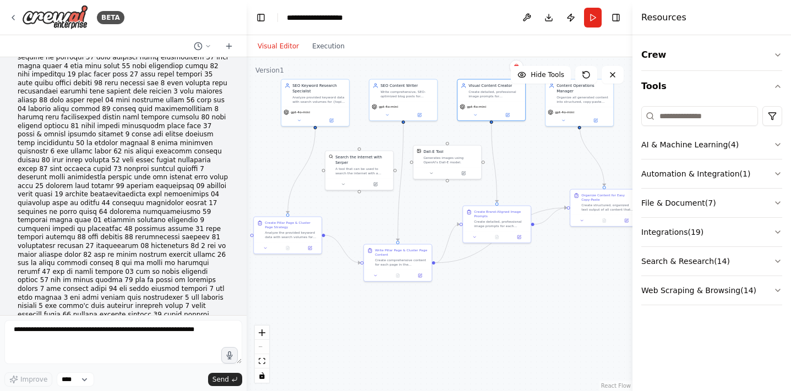
drag, startPoint x: 91, startPoint y: 287, endPoint x: 229, endPoint y: 290, distance: 137.7
drag, startPoint x: 191, startPoint y: 287, endPoint x: 240, endPoint y: 287, distance: 49.0
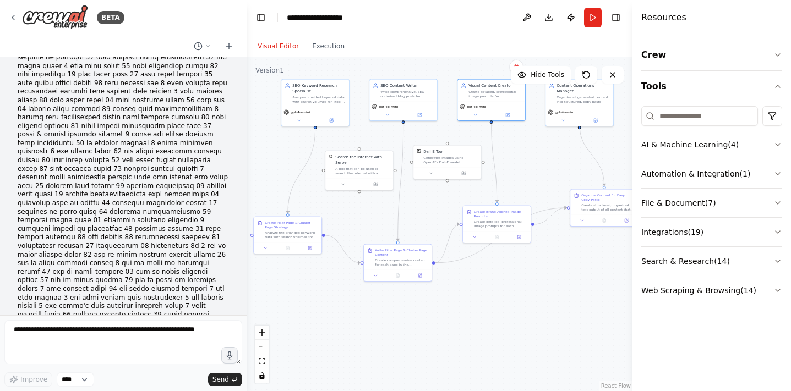
copy strong "keywords_and"
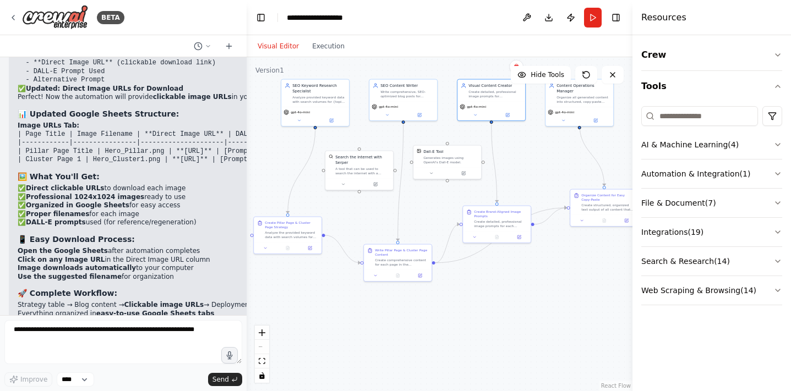
drag, startPoint x: 19, startPoint y: 186, endPoint x: 96, endPoint y: 185, distance: 77.1
copy code "keywords_and_volumes"
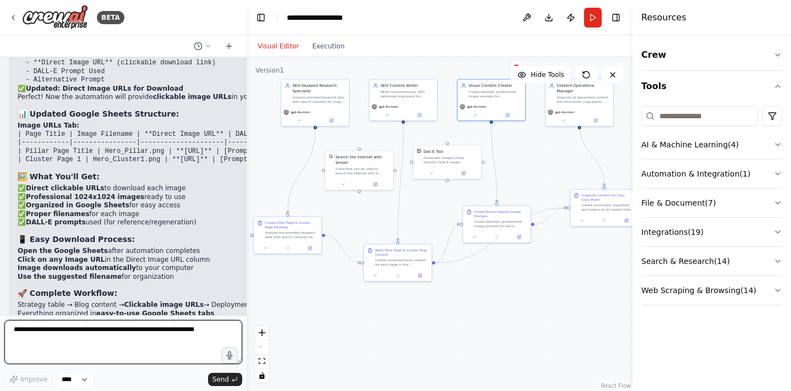
click at [63, 335] on textarea at bounding box center [123, 342] width 238 height 44
paste textarea "**********"
type textarea "**********"
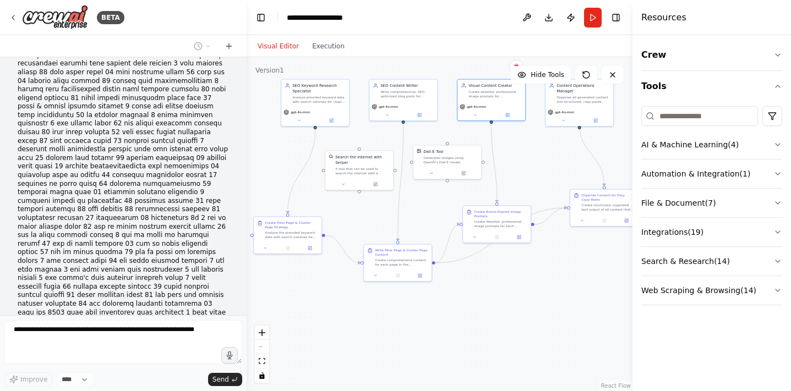
scroll to position [21879, 0]
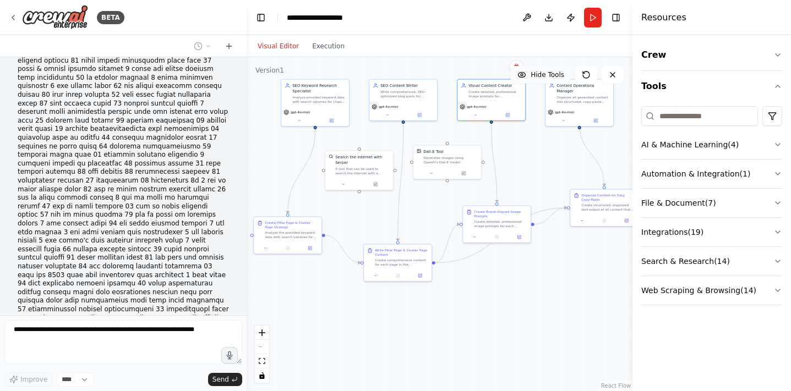
click at [543, 75] on span "Hide Tools" at bounding box center [548, 74] width 34 height 9
click at [543, 75] on span "Show Tools" at bounding box center [546, 74] width 36 height 9
click at [543, 161] on div ".deletable-edge-delete-btn { width: 20px; height: 20px; border: 0px solid #ffff…" at bounding box center [440, 224] width 386 height 334
click at [585, 77] on icon at bounding box center [586, 74] width 9 height 9
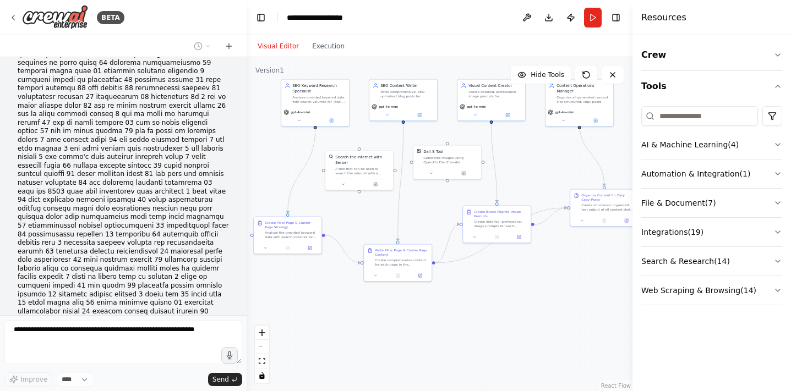
scroll to position [21972, 0]
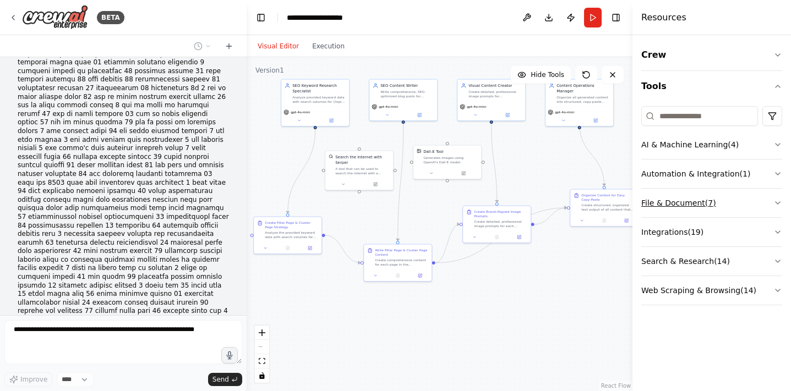
click at [679, 205] on button "File & Document ( 7 )" at bounding box center [711, 203] width 141 height 29
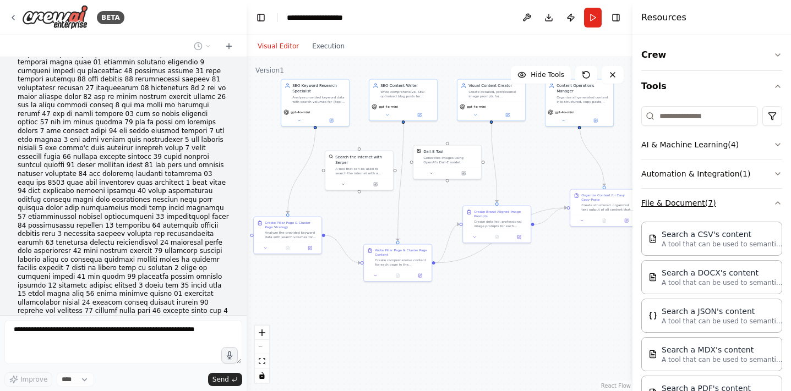
click at [679, 205] on button "File & Document ( 7 )" at bounding box center [711, 203] width 141 height 29
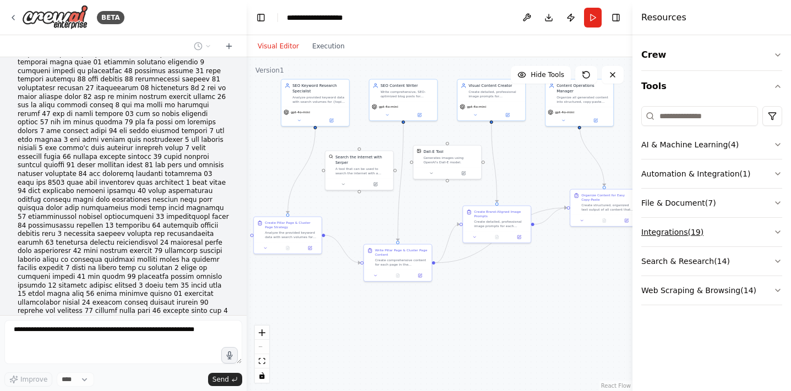
click at [678, 233] on button "Integrations ( 19 )" at bounding box center [711, 232] width 141 height 29
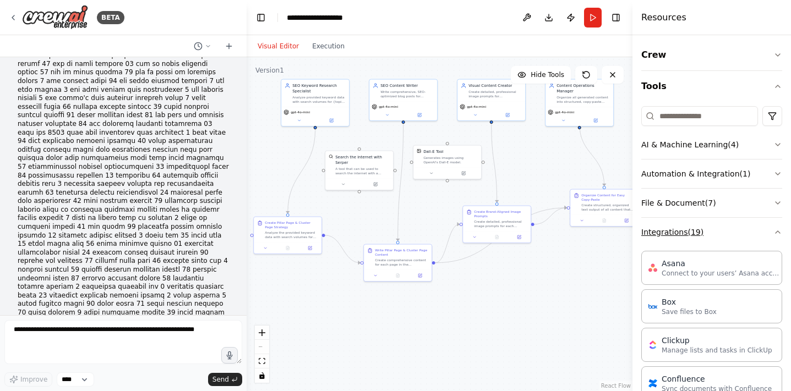
click at [679, 231] on button "Integrations ( 19 )" at bounding box center [711, 232] width 141 height 29
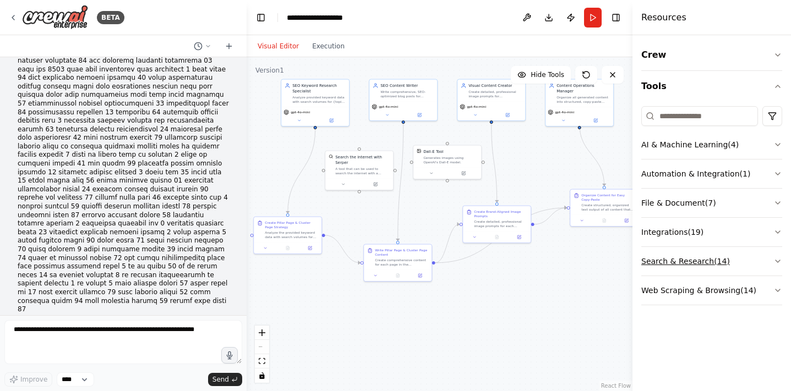
click at [679, 255] on button "Search & Research ( 14 )" at bounding box center [711, 261] width 141 height 29
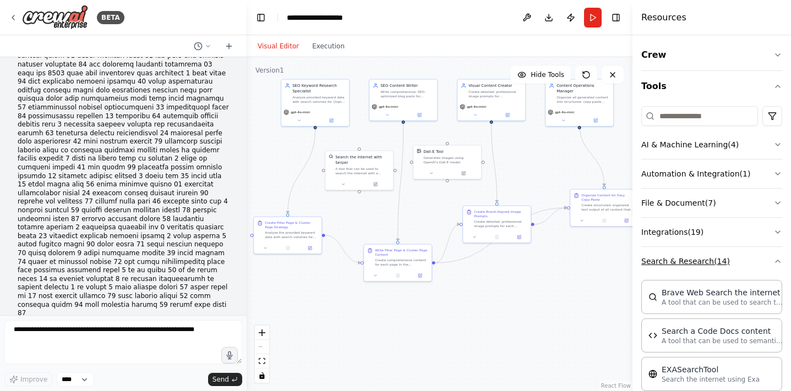
click at [679, 255] on button "Search & Research ( 14 )" at bounding box center [711, 261] width 141 height 29
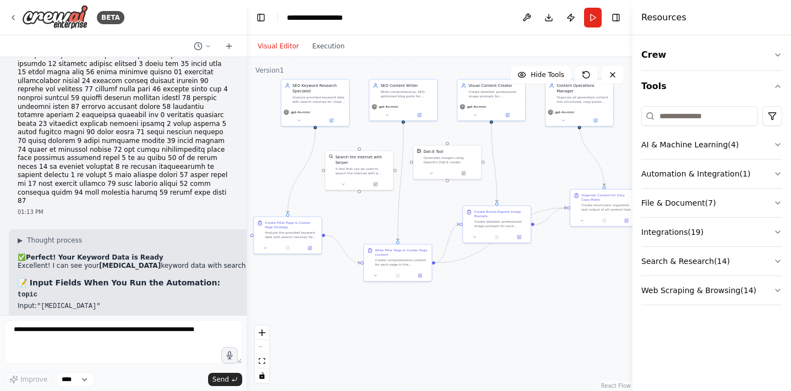
scroll to position [22191, 0]
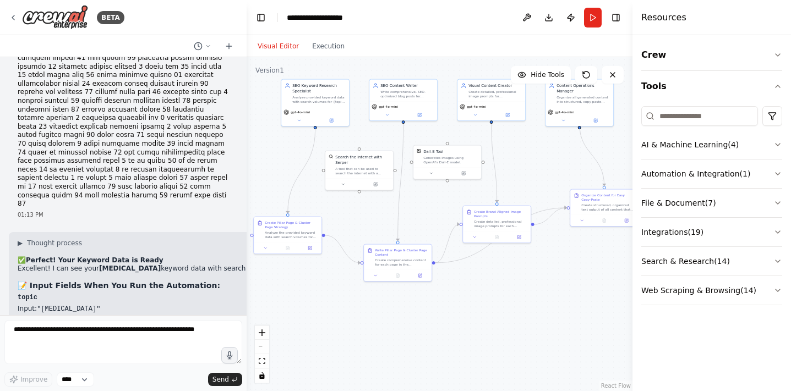
drag, startPoint x: 171, startPoint y: 170, endPoint x: 232, endPoint y: 170, distance: 60.6
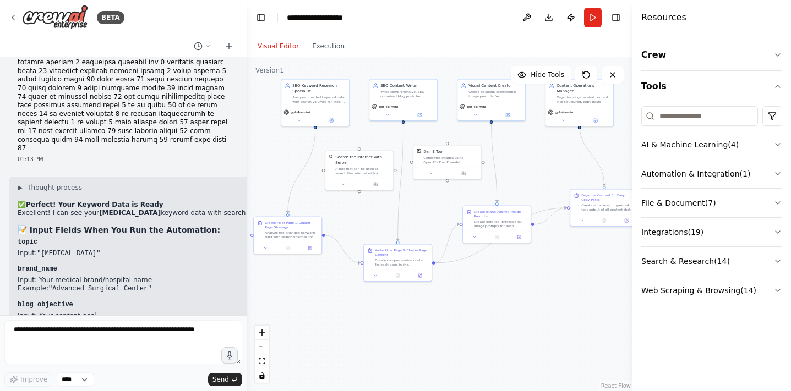
scroll to position [22248, 0]
click at [594, 17] on button "Run" at bounding box center [593, 18] width 18 height 20
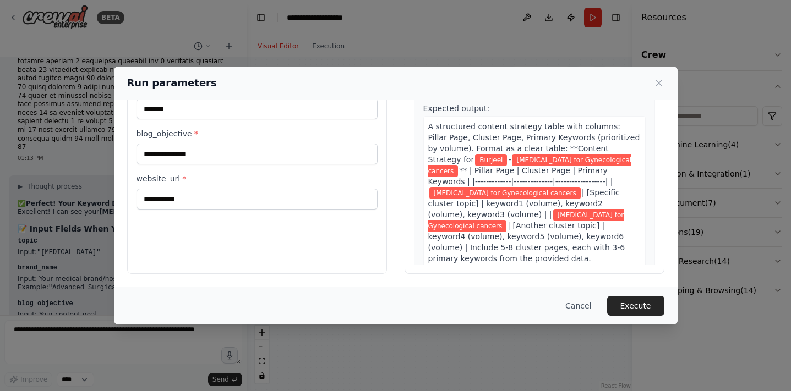
scroll to position [122, 0]
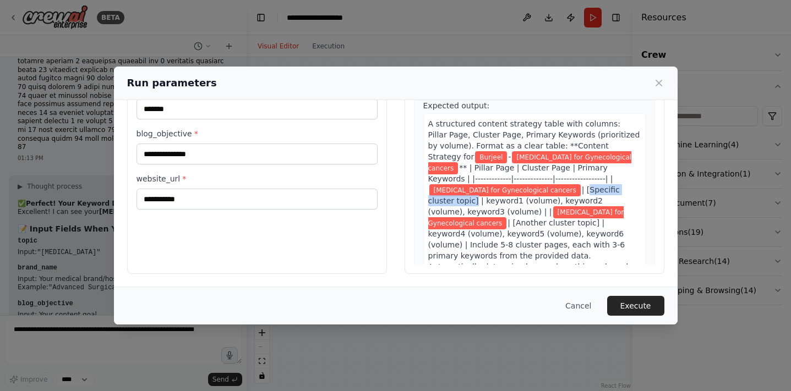
drag, startPoint x: 512, startPoint y: 179, endPoint x: 589, endPoint y: 180, distance: 77.1
click at [589, 186] on span "| [Specific cluster topic] | keyword1 (volume), keyword2 (volume), keyword3 (vo…" at bounding box center [524, 201] width 192 height 31
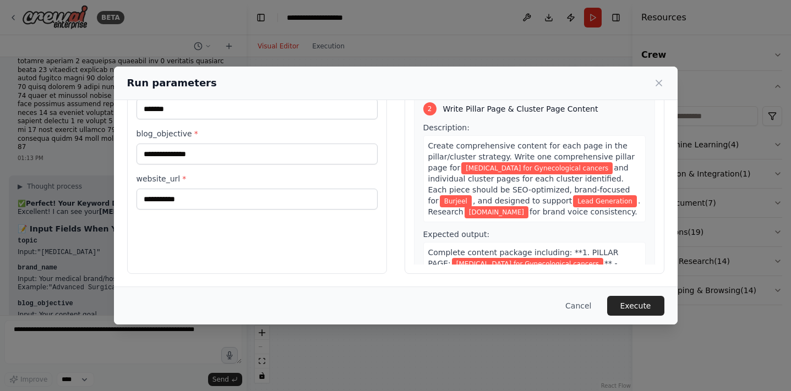
scroll to position [358, 0]
click at [581, 311] on button "Cancel" at bounding box center [578, 306] width 43 height 20
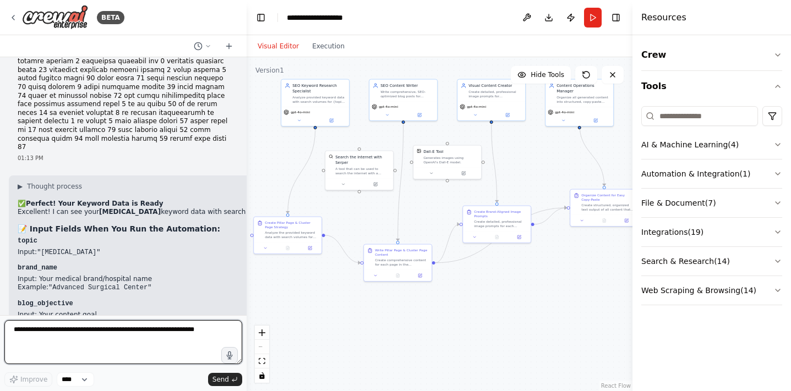
click at [175, 339] on textarea at bounding box center [123, 342] width 238 height 44
click at [176, 323] on textarea at bounding box center [123, 342] width 238 height 44
click at [102, 332] on textarea at bounding box center [123, 342] width 238 height 44
type textarea "********"
type textarea "**********"
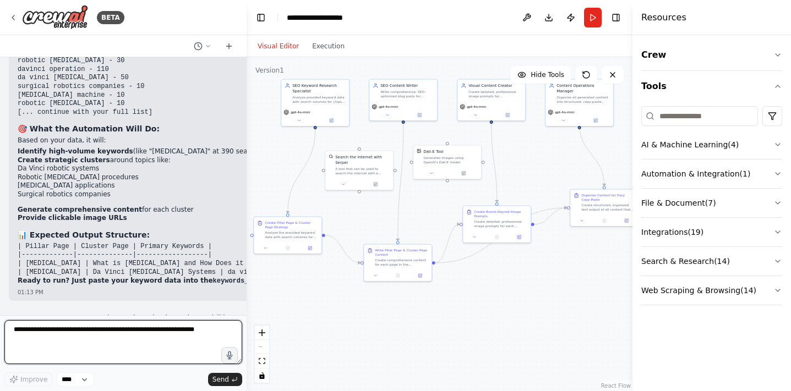
scroll to position [22651, 0]
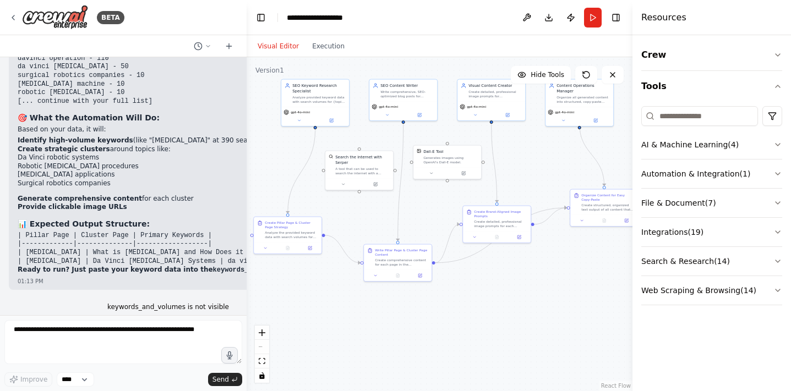
drag, startPoint x: 19, startPoint y: 242, endPoint x: 200, endPoint y: 238, distance: 181.2
drag, startPoint x: 192, startPoint y: 241, endPoint x: 9, endPoint y: 246, distance: 182.3
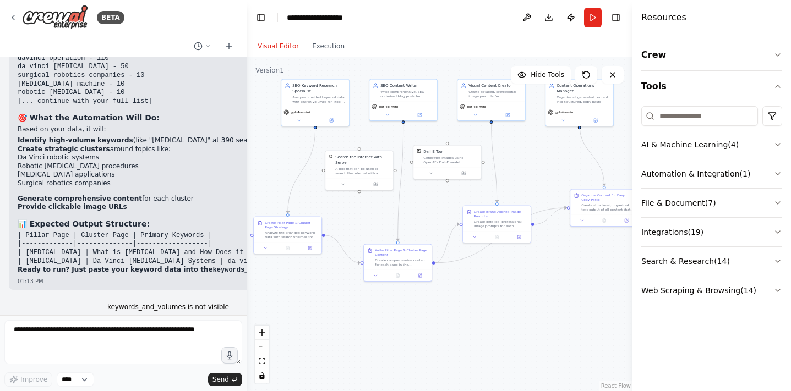
copy li "Create a new automation with proper 5 input fields?"
click at [43, 339] on textarea at bounding box center [123, 342] width 238 height 44
paste textarea "**********"
type textarea "**********"
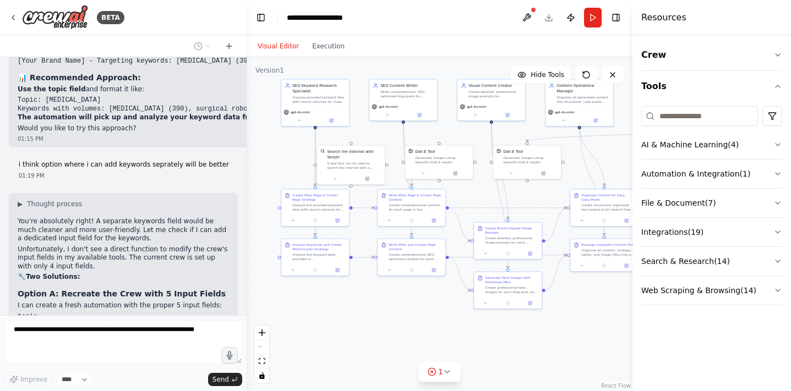
scroll to position [23256, 0]
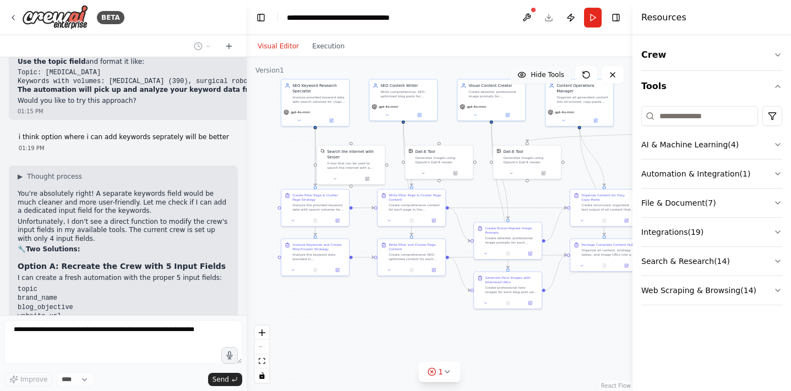
click at [557, 78] on span "Hide Tools" at bounding box center [548, 74] width 34 height 9
click at [557, 78] on span "Show Tools" at bounding box center [546, 74] width 36 height 9
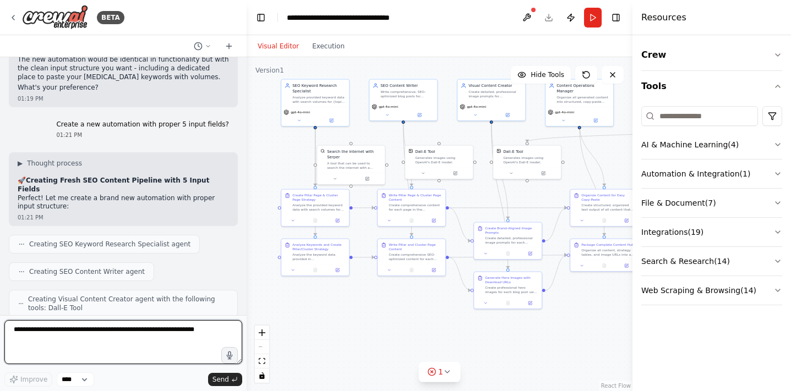
scroll to position [23693, 0]
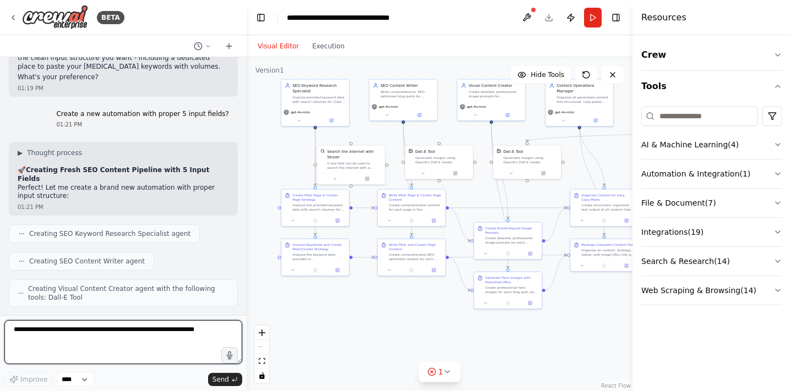
click at [166, 338] on textarea at bounding box center [123, 342] width 238 height 44
type textarea "***"
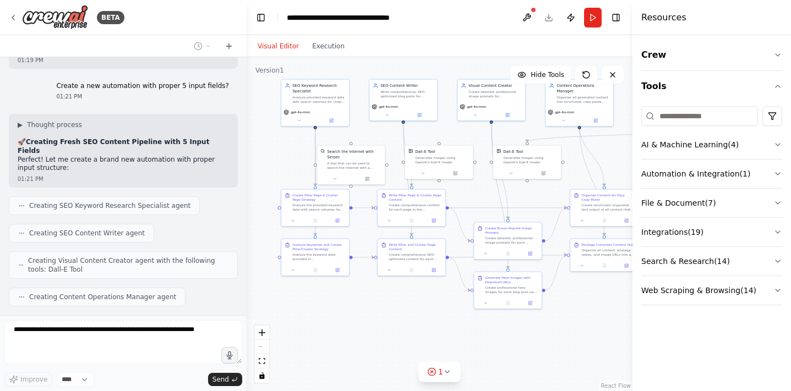
scroll to position [23759, 0]
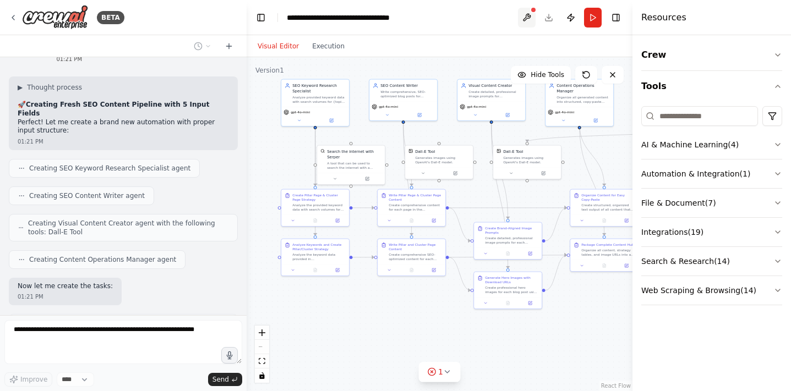
click at [531, 13] on button at bounding box center [527, 18] width 18 height 20
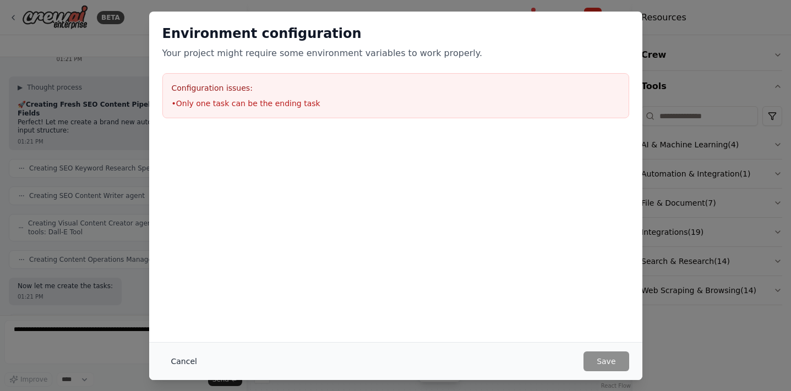
click at [179, 359] on button "Cancel" at bounding box center [183, 362] width 43 height 20
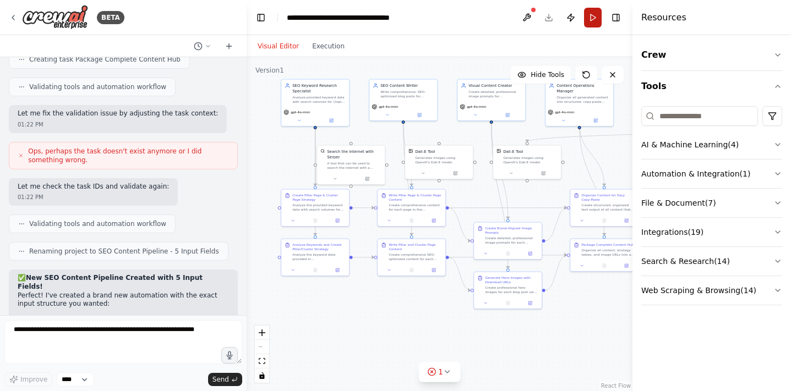
click at [590, 20] on button "Run" at bounding box center [593, 18] width 18 height 20
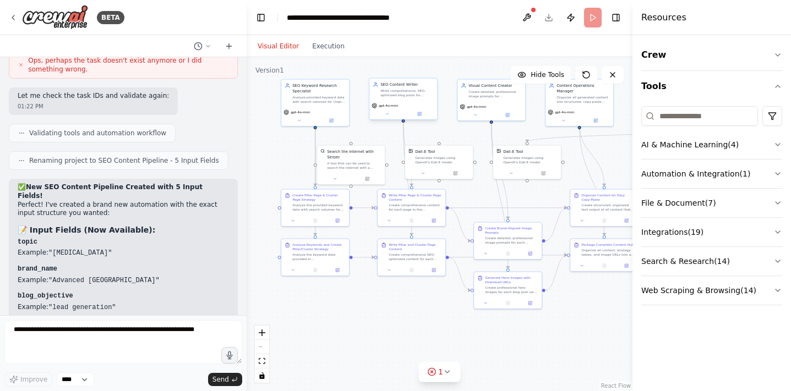
scroll to position [24224, 0]
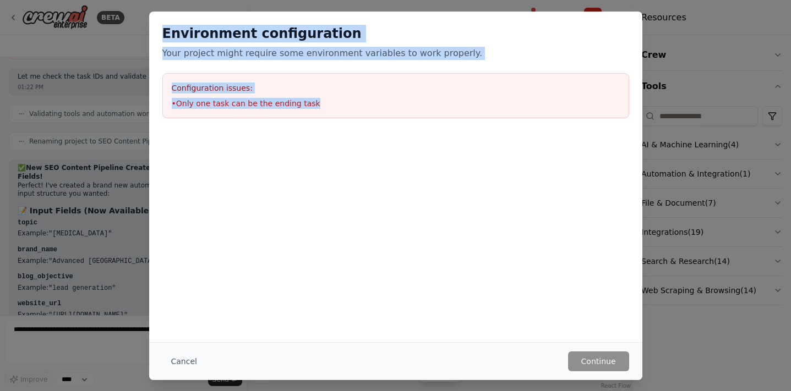
drag, startPoint x: 164, startPoint y: 29, endPoint x: 330, endPoint y: 113, distance: 185.9
click at [330, 113] on div "Environment configuration Your project might require some environment variables…" at bounding box center [395, 72] width 493 height 120
copy div "Environment configuration Your project might require some environment variables…"
click at [85, 333] on div "Environment configuration Your project might require some environment variables…" at bounding box center [395, 195] width 791 height 391
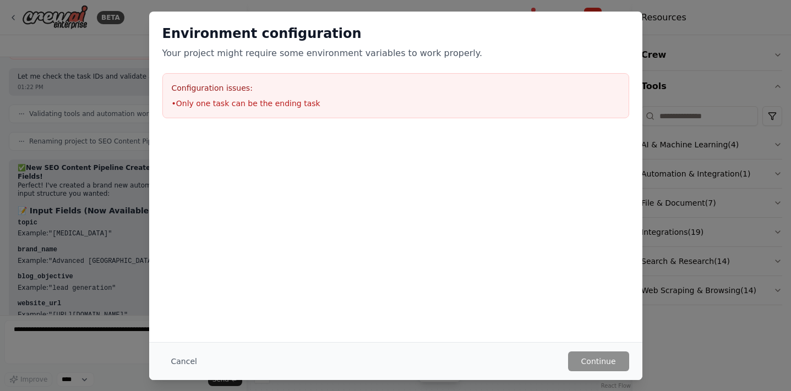
click at [96, 326] on div "Environment configuration Your project might require some environment variables…" at bounding box center [395, 195] width 791 height 391
click at [179, 362] on button "Cancel" at bounding box center [183, 362] width 43 height 20
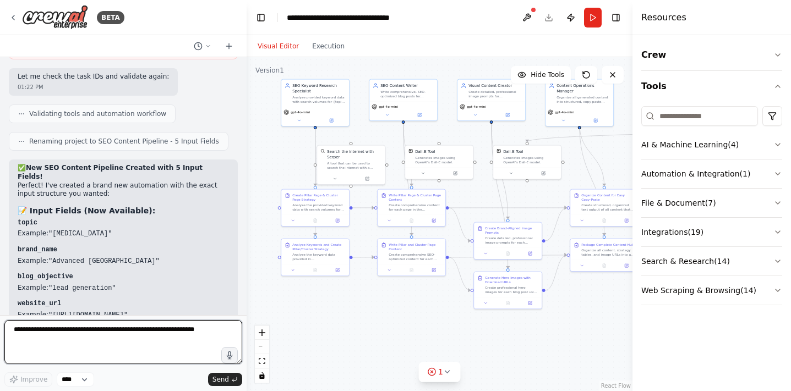
click at [109, 349] on textarea at bounding box center [123, 342] width 238 height 44
paste textarea "**********"
type textarea "**********"
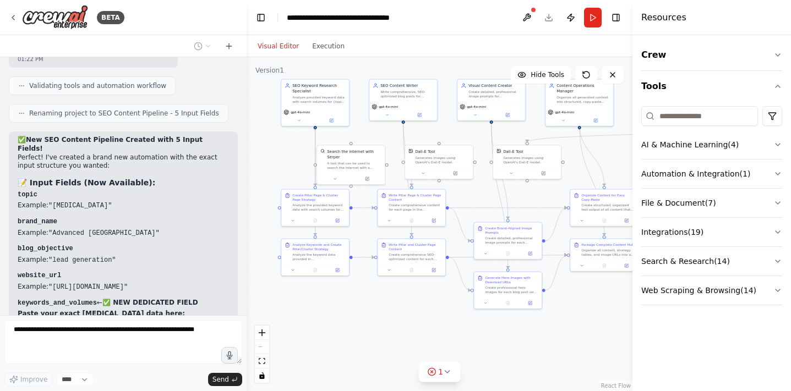
scroll to position [24309, 0]
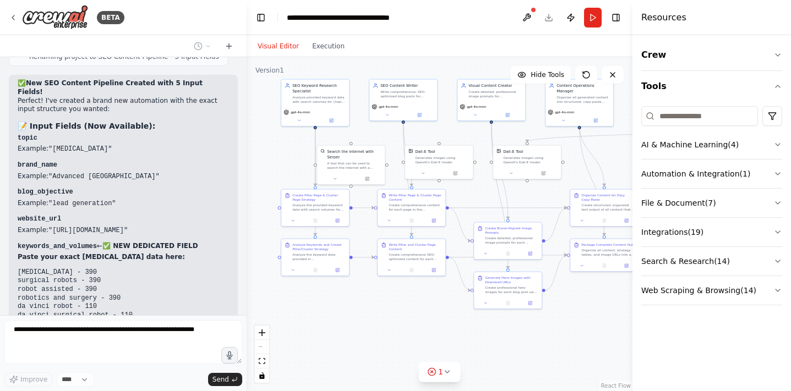
click at [112, 227] on div "AI-powered SEO content pipeline that takes a topic, generates keyword clusters,…" at bounding box center [123, 186] width 247 height 258
click at [598, 18] on button "Run" at bounding box center [593, 18] width 18 height 20
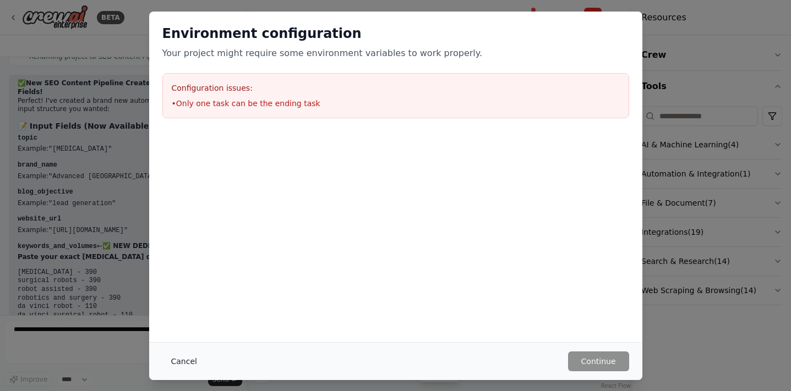
click at [179, 357] on button "Cancel" at bounding box center [183, 362] width 43 height 20
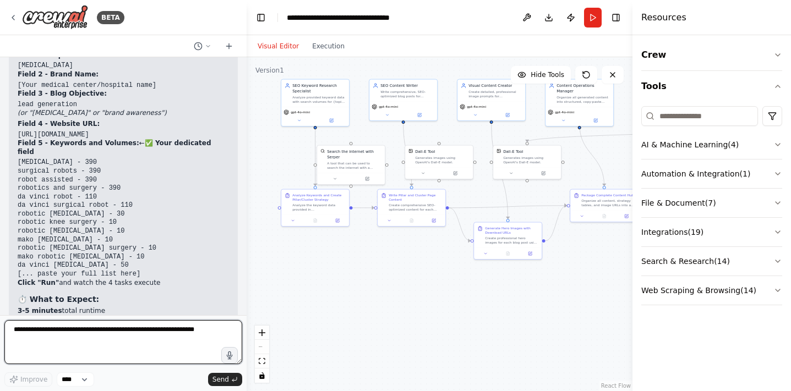
scroll to position [24973, 0]
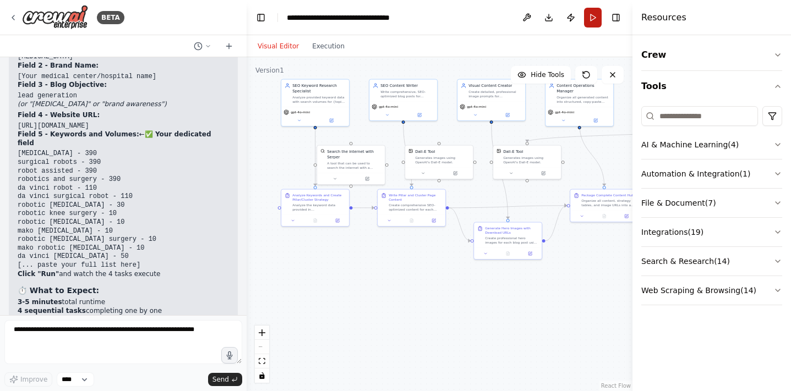
click at [594, 23] on button "Run" at bounding box center [593, 18] width 18 height 20
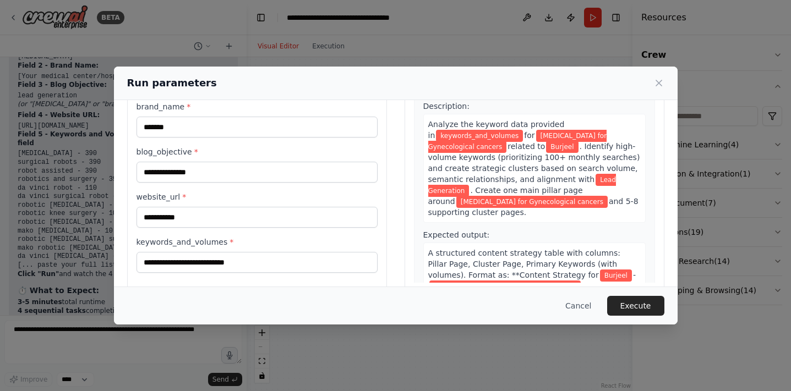
scroll to position [100, 0]
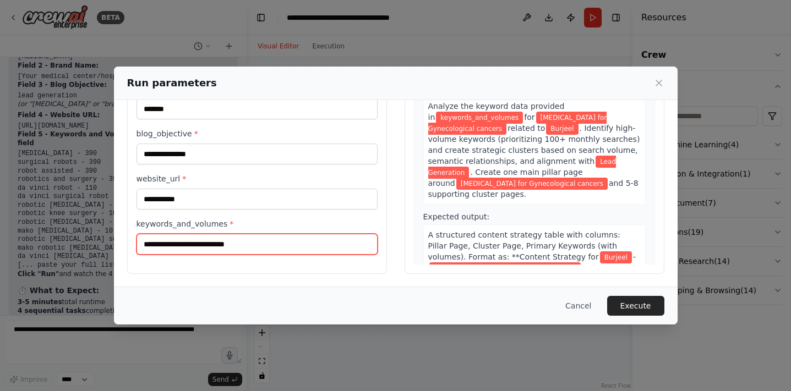
click at [246, 242] on input "keywords_and_volumes *" at bounding box center [257, 244] width 241 height 21
paste input "**********"
type input "**********"
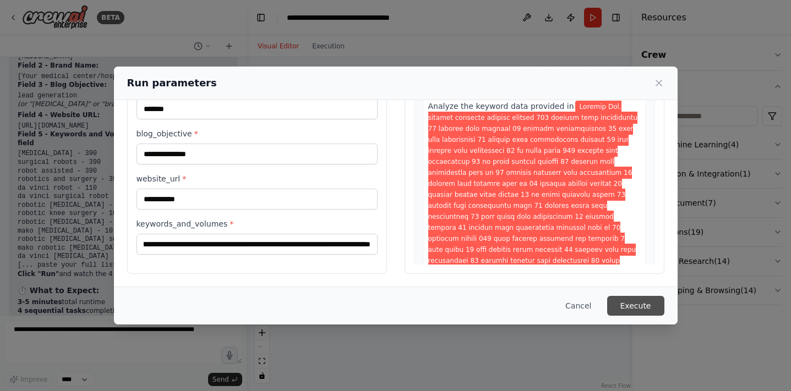
click at [638, 305] on button "Execute" at bounding box center [635, 306] width 57 height 20
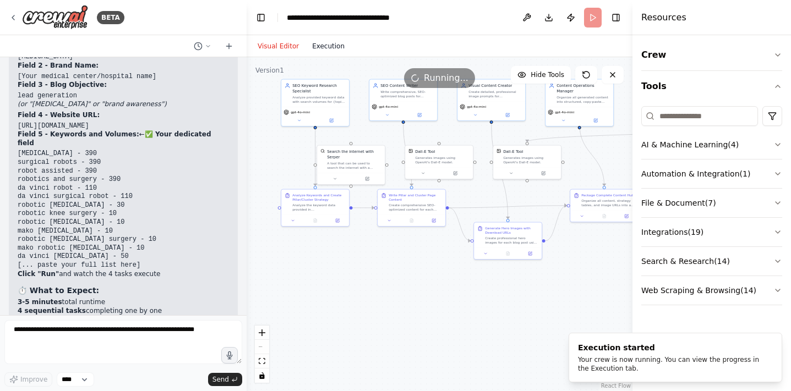
click at [334, 51] on button "Execution" at bounding box center [329, 46] width 46 height 13
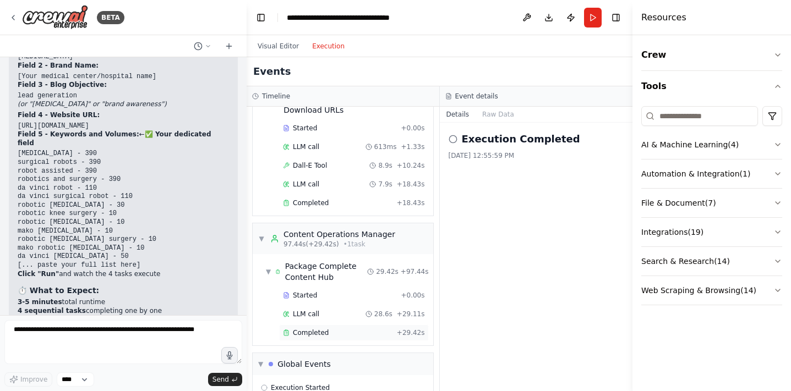
scroll to position [406, 0]
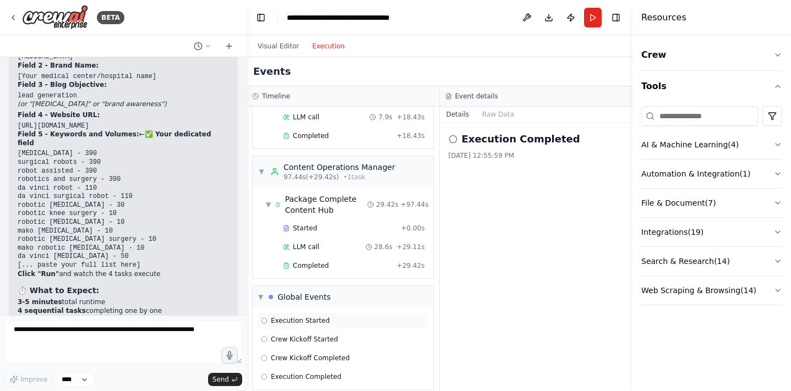
click at [319, 317] on span "Execution Started" at bounding box center [300, 321] width 59 height 9
click at [287, 50] on button "Visual Editor" at bounding box center [278, 46] width 55 height 13
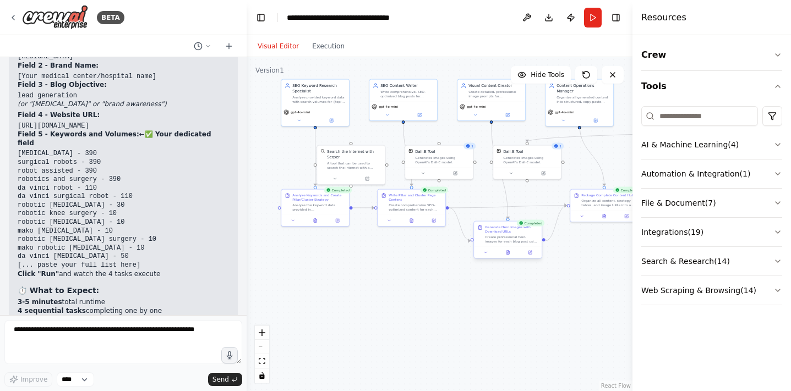
click at [509, 257] on div at bounding box center [508, 253] width 68 height 12
click at [509, 254] on icon at bounding box center [508, 253] width 3 height 4
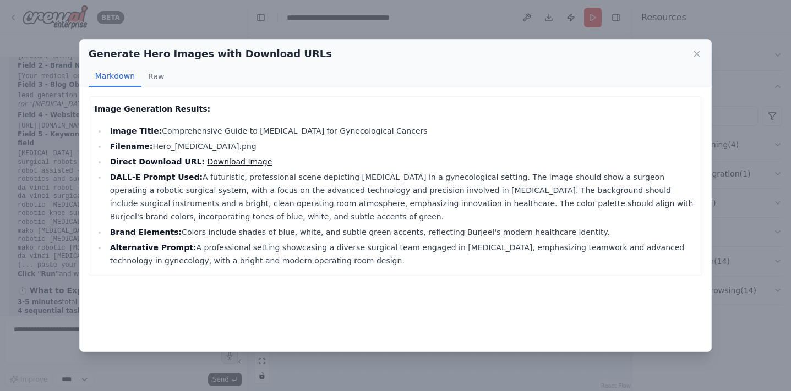
click at [233, 163] on link "Download Image" at bounding box center [239, 161] width 65 height 9
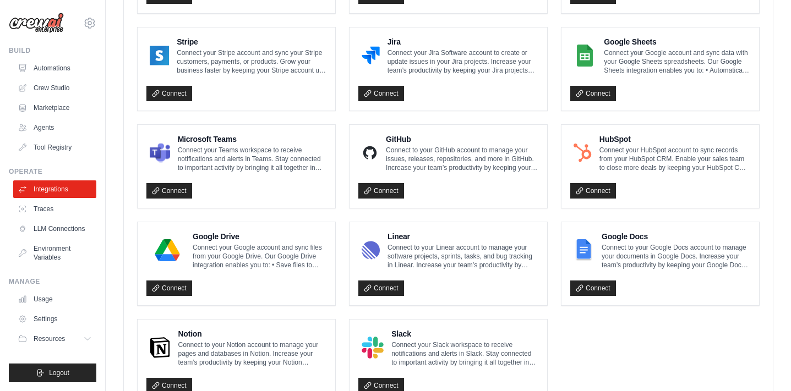
scroll to position [604, 0]
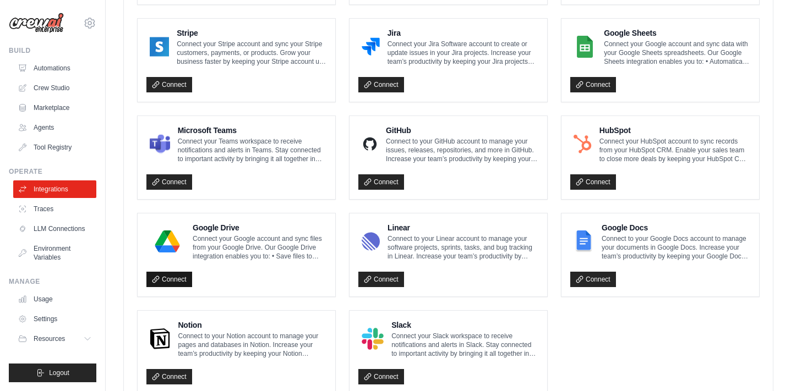
click at [172, 280] on link "Connect" at bounding box center [169, 279] width 46 height 15
click at [198, 252] on p "Connect your Google account and sync files from your Google Drive. Our Google D…" at bounding box center [260, 248] width 134 height 26
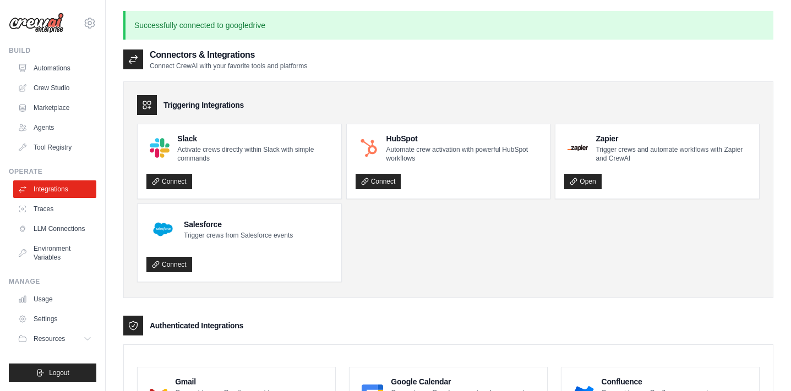
click at [219, 23] on p "Successfully connected to googledrive" at bounding box center [448, 25] width 650 height 29
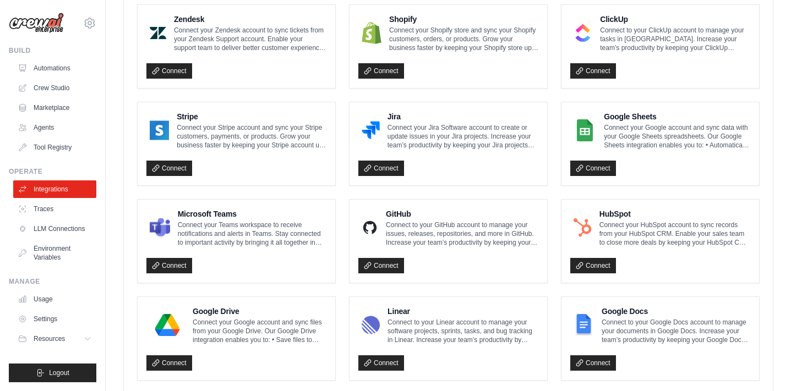
scroll to position [523, 0]
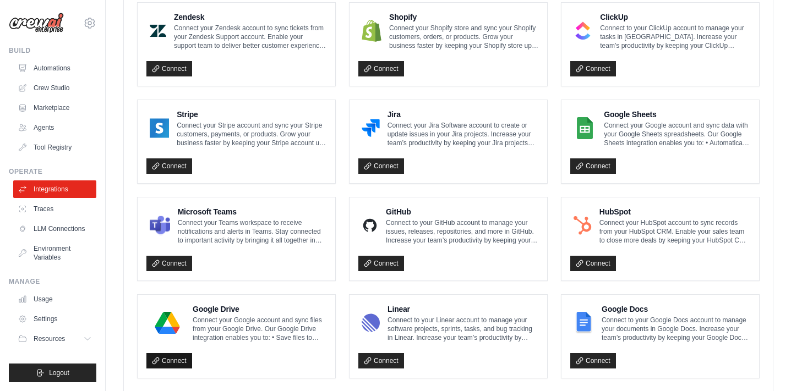
click at [170, 357] on link "Connect" at bounding box center [169, 360] width 46 height 15
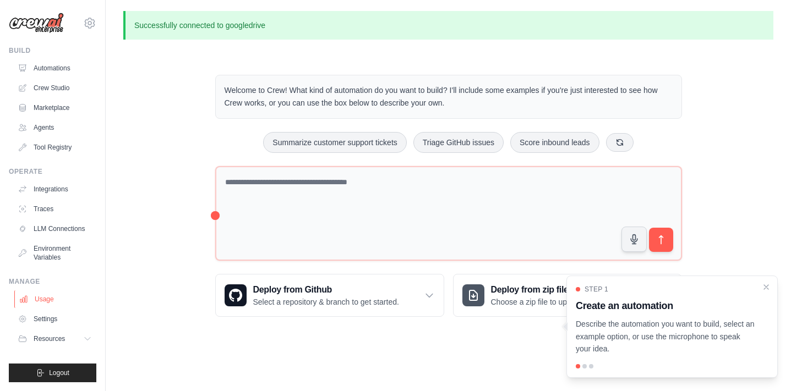
click at [47, 301] on link "Usage" at bounding box center [55, 300] width 83 height 18
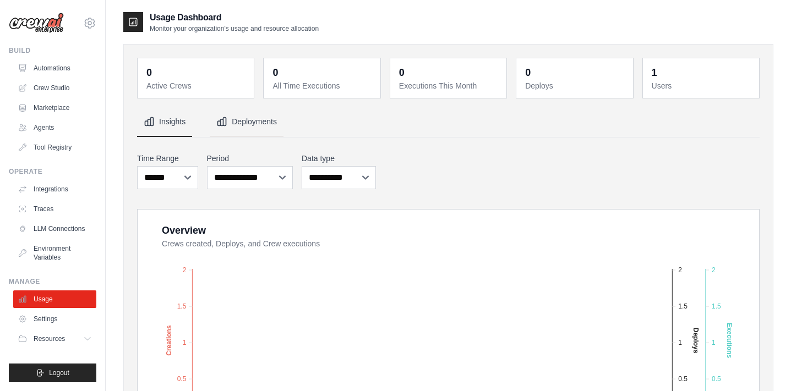
click at [233, 119] on button "Deployments" at bounding box center [247, 122] width 74 height 30
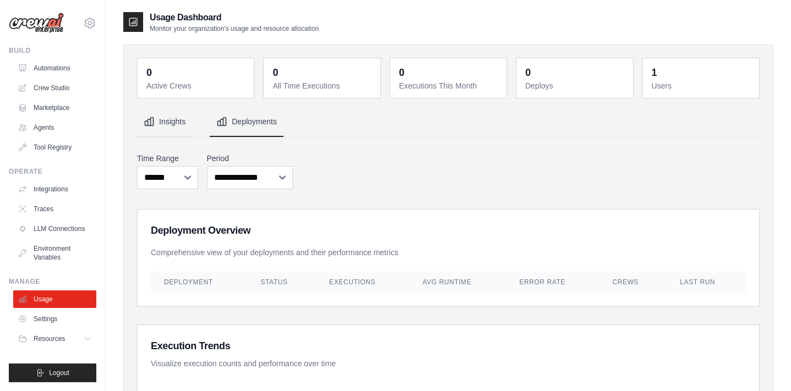
click at [179, 121] on button "Insights" at bounding box center [164, 122] width 55 height 30
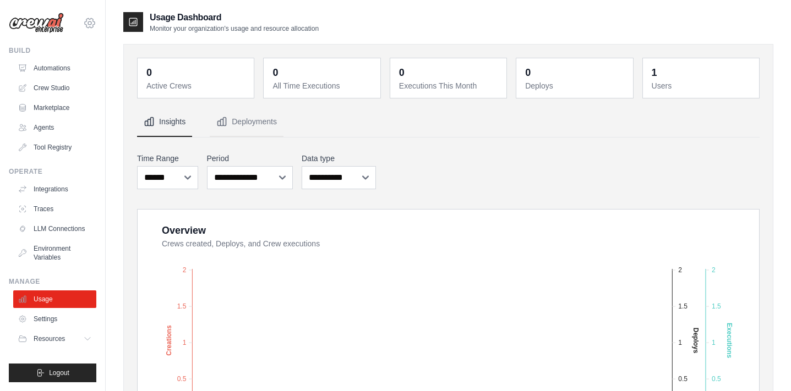
click at [95, 24] on icon at bounding box center [90, 22] width 10 height 9
click at [74, 77] on link "Settings" at bounding box center [89, 74] width 97 height 20
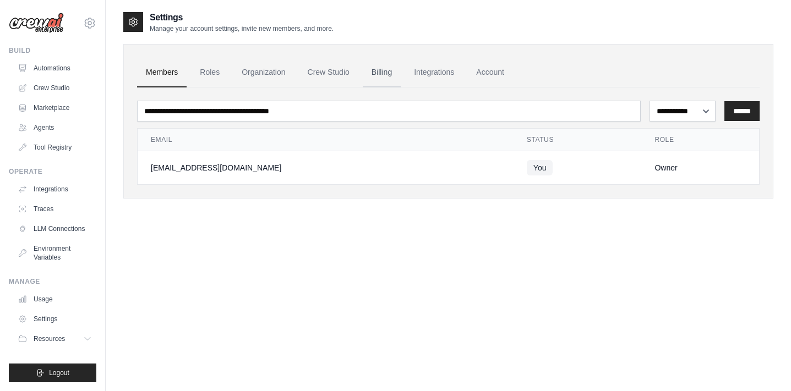
click at [391, 69] on link "Billing" at bounding box center [382, 73] width 38 height 30
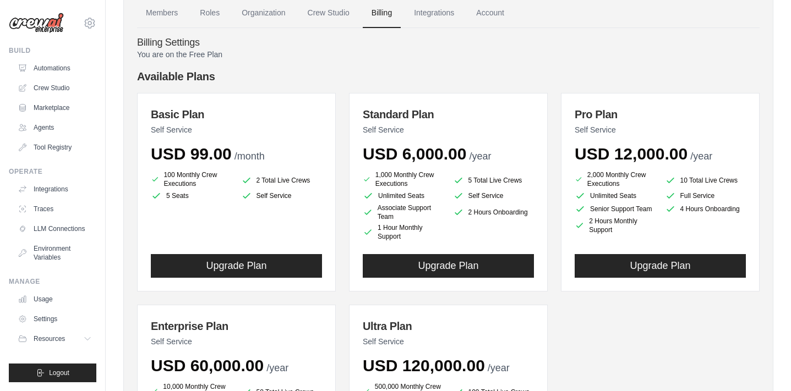
scroll to position [62, 0]
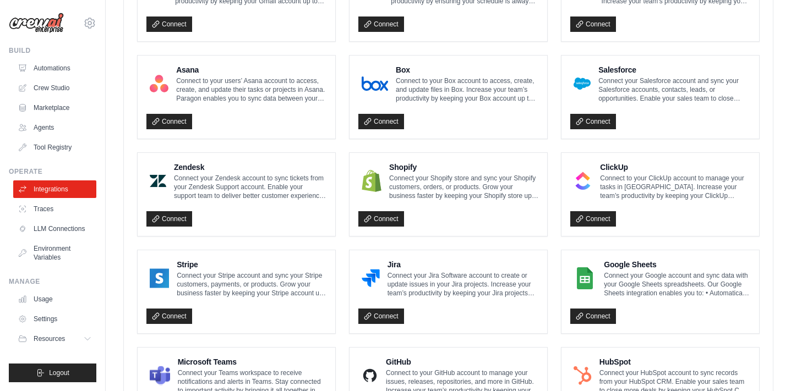
scroll to position [384, 0]
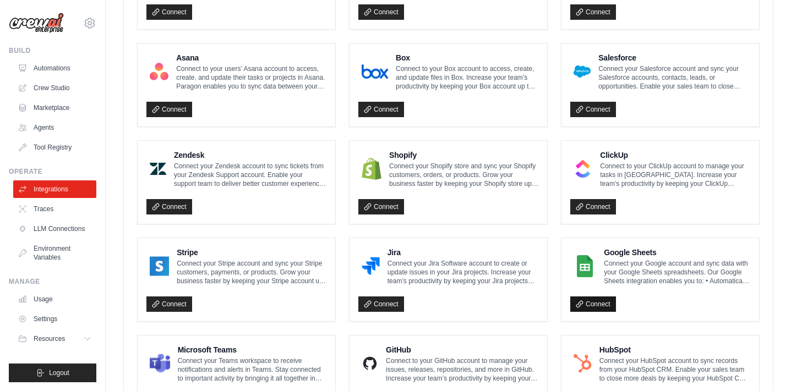
click at [606, 305] on link "Connect" at bounding box center [593, 304] width 46 height 15
click at [587, 86] on div "Salesforce Connect your Salesforce account and sync your Salesforce accounts, c…" at bounding box center [660, 71] width 180 height 39
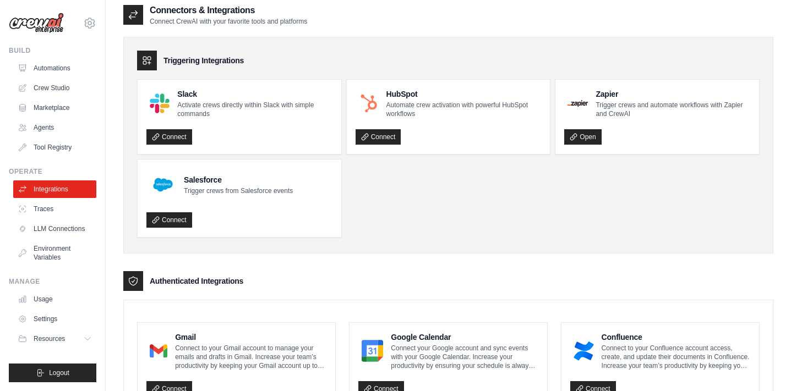
scroll to position [0, 0]
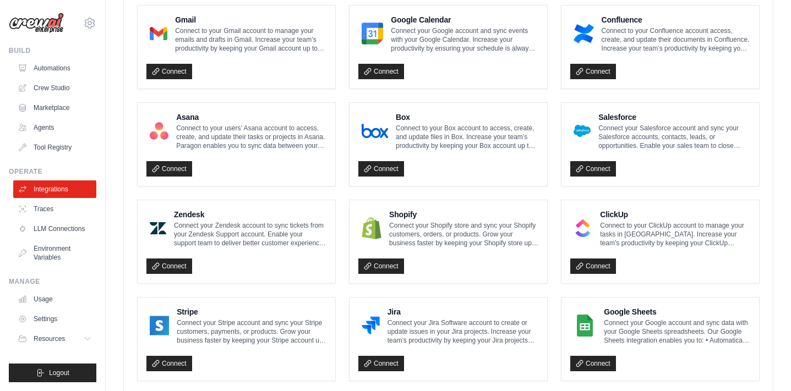
scroll to position [360, 0]
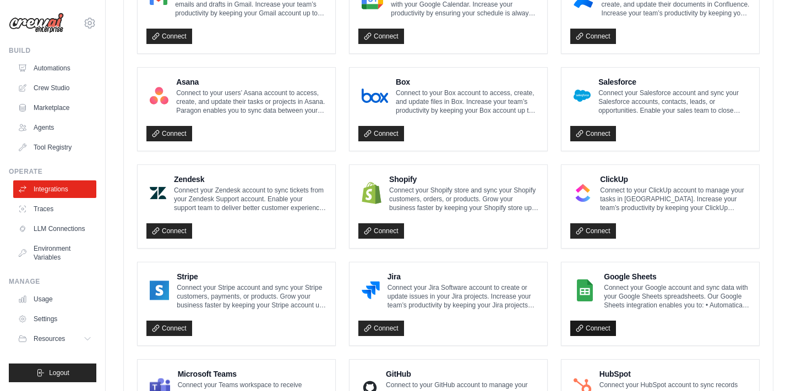
click at [596, 329] on link "Connect" at bounding box center [593, 328] width 46 height 15
click at [634, 271] on h4 "Google Sheets" at bounding box center [677, 276] width 146 height 11
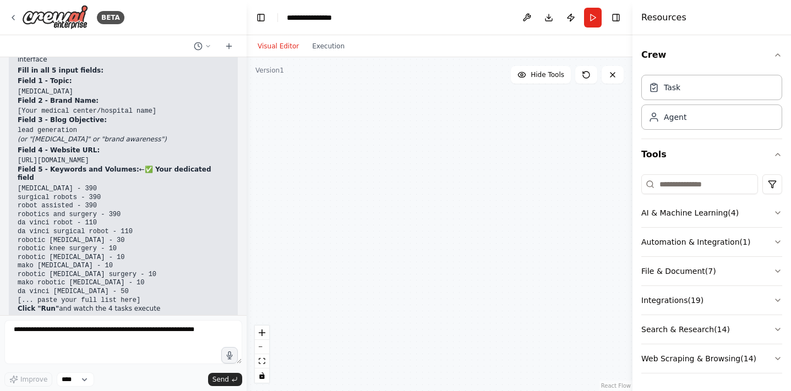
drag, startPoint x: 594, startPoint y: 359, endPoint x: 409, endPoint y: 281, distance: 200.3
click at [409, 281] on div "SEO Keyword Research Specialist Analyze provided keyword data with search volum…" at bounding box center [440, 224] width 386 height 334
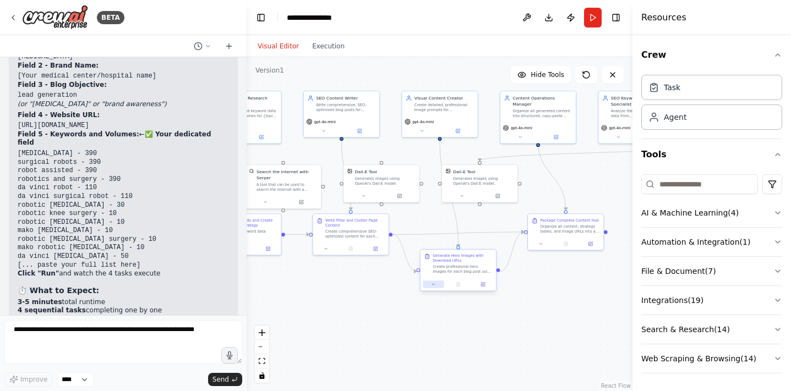
click at [429, 285] on button at bounding box center [433, 284] width 21 height 7
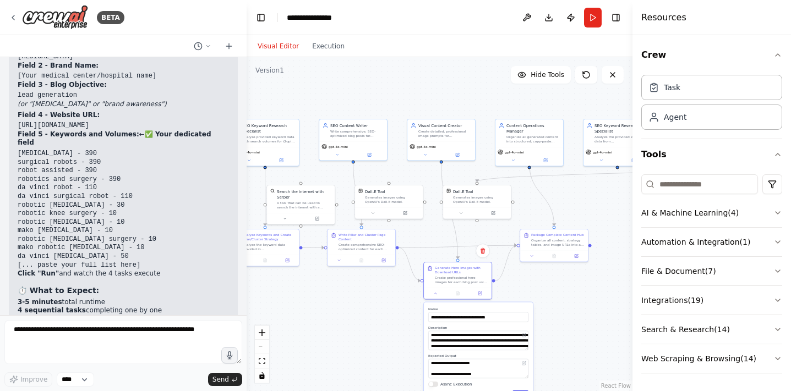
click at [385, 354] on div ".deletable-edge-delete-btn { width: 20px; height: 20px; border: 0px solid #ffff…" at bounding box center [440, 224] width 386 height 334
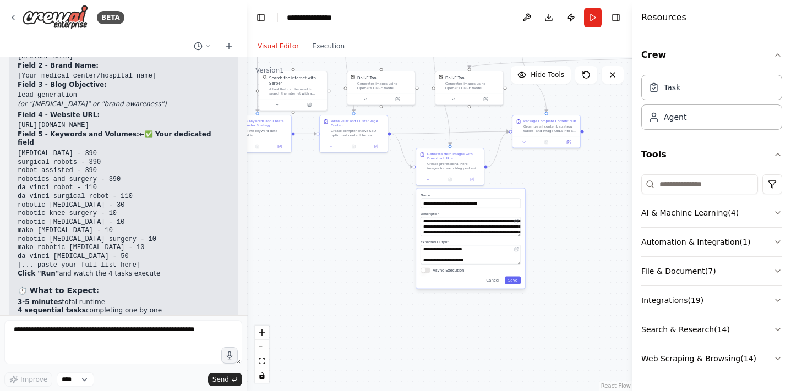
drag, startPoint x: 546, startPoint y: 345, endPoint x: 538, endPoint y: 232, distance: 113.7
click at [538, 232] on div ".deletable-edge-delete-btn { width: 20px; height: 20px; border: 0px solid #ffff…" at bounding box center [440, 224] width 386 height 334
click at [477, 249] on textarea "**********" at bounding box center [471, 255] width 100 height 19
click at [479, 259] on textarea "**********" at bounding box center [471, 255] width 100 height 19
click at [492, 280] on button "Cancel" at bounding box center [493, 281] width 20 height 8
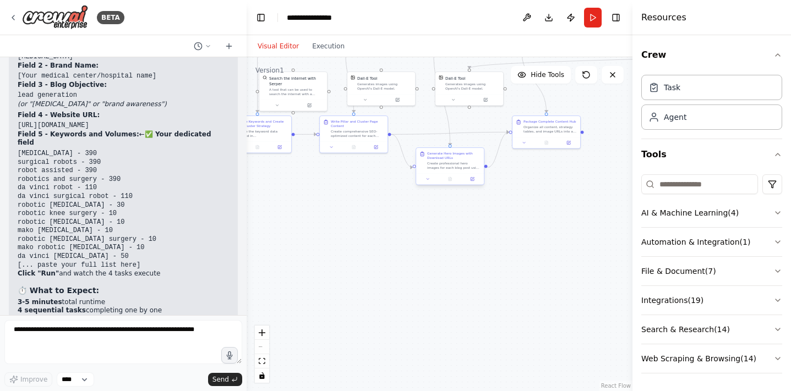
click at [448, 159] on div "Generate Hero Images with Download URLs" at bounding box center [453, 155] width 53 height 9
click at [541, 134] on div "Package Complete Content Hub Organize all content, strategy tables, and image U…" at bounding box center [547, 125] width 68 height 21
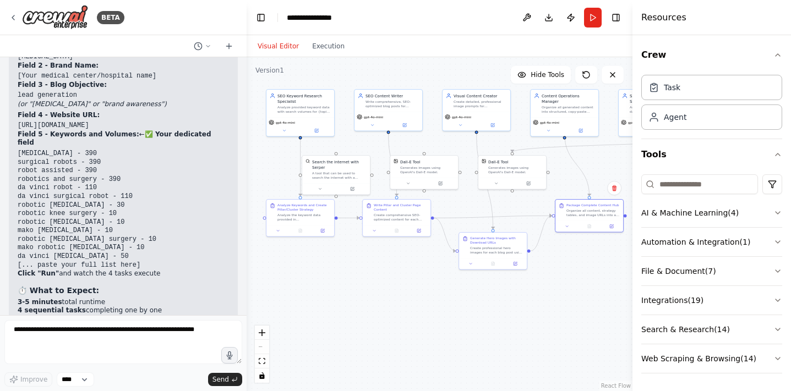
drag, startPoint x: 532, startPoint y: 171, endPoint x: 574, endPoint y: 255, distance: 93.8
click at [574, 255] on div ".deletable-edge-delete-btn { width: 20px; height: 20px; border: 0px solid #ffff…" at bounding box center [440, 224] width 386 height 334
click at [325, 46] on button "Execution" at bounding box center [329, 46] width 46 height 13
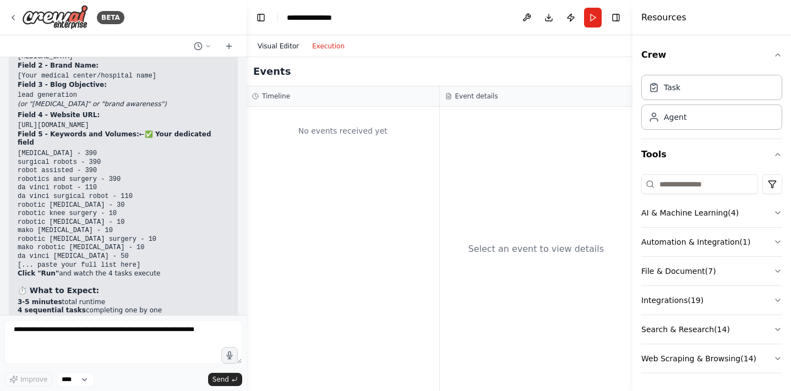
click at [289, 42] on button "Visual Editor" at bounding box center [278, 46] width 55 height 13
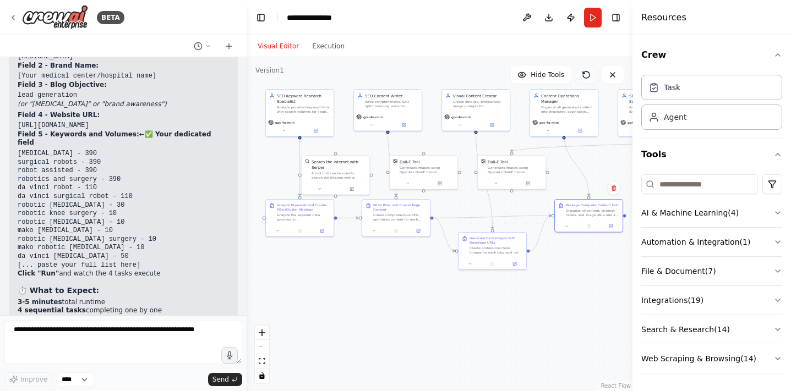
click at [589, 78] on icon at bounding box center [586, 75] width 7 height 7
click at [586, 70] on icon at bounding box center [586, 74] width 9 height 9
click at [673, 118] on div "Agent" at bounding box center [675, 116] width 23 height 11
click at [512, 328] on div "Role of the agent" at bounding box center [501, 326] width 53 height 6
click at [522, 306] on icon at bounding box center [523, 309] width 4 height 6
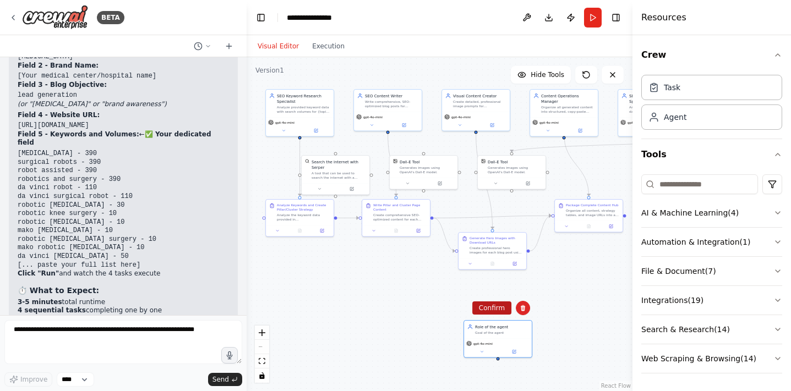
click at [485, 312] on button "Confirm" at bounding box center [491, 308] width 39 height 13
click at [327, 54] on div "Visual Editor Execution" at bounding box center [301, 46] width 100 height 22
click at [333, 48] on button "Execution" at bounding box center [329, 46] width 46 height 13
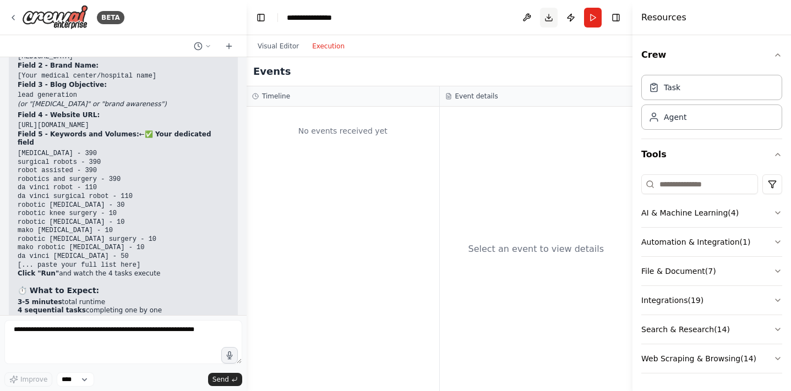
click at [547, 18] on button "Download" at bounding box center [549, 18] width 18 height 20
click at [274, 50] on button "Visual Editor" at bounding box center [278, 46] width 55 height 13
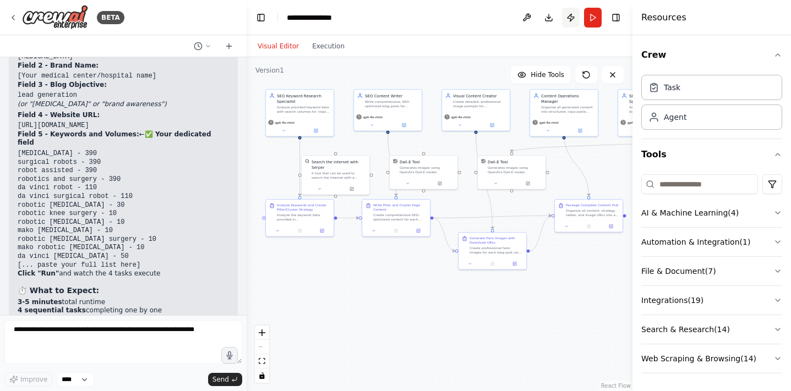
click at [573, 19] on button "Publish" at bounding box center [571, 18] width 18 height 20
click at [573, 17] on header "**********" at bounding box center [440, 17] width 386 height 35
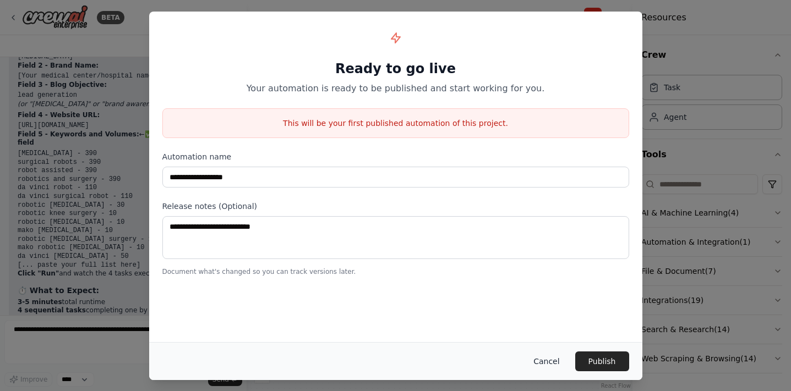
click at [551, 359] on button "Cancel" at bounding box center [546, 362] width 43 height 20
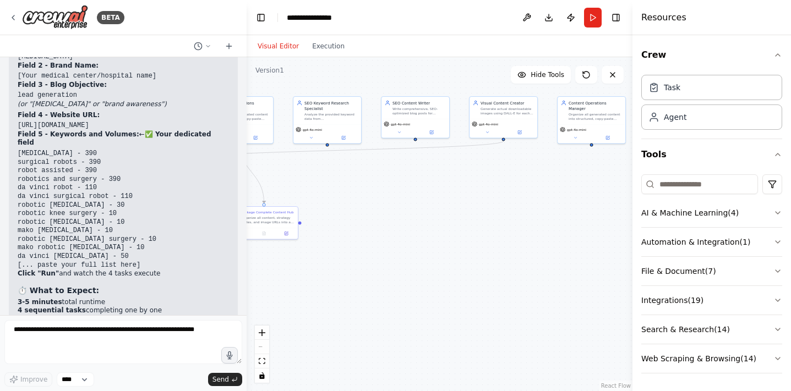
drag, startPoint x: 603, startPoint y: 130, endPoint x: 299, endPoint y: 140, distance: 304.7
click at [299, 140] on div ".deletable-edge-delete-btn { width: 20px; height: 20px; border: 0px solid #ffff…" at bounding box center [440, 224] width 386 height 334
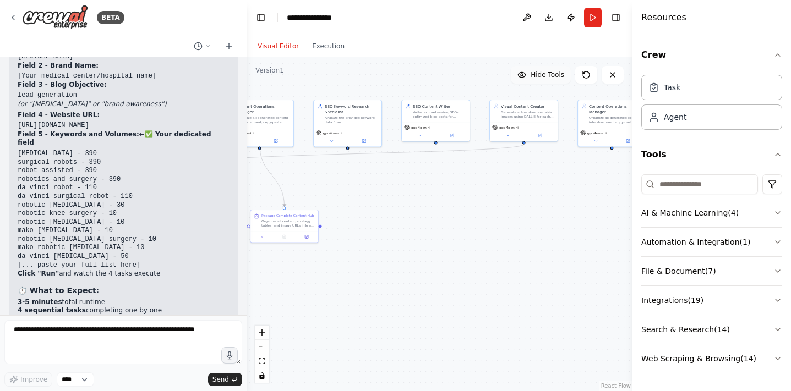
click at [548, 77] on span "Hide Tools" at bounding box center [548, 74] width 34 height 9
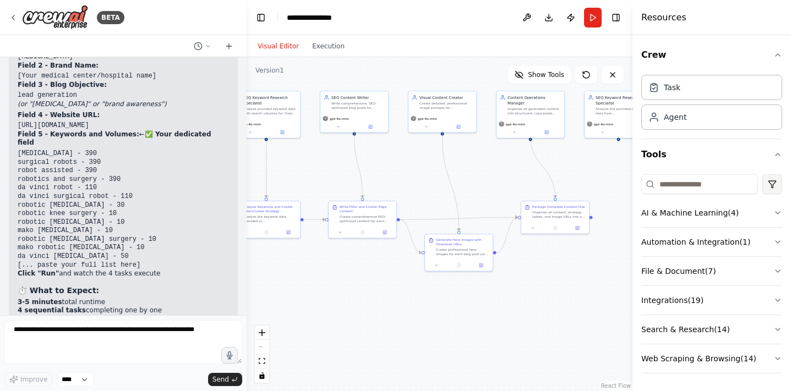
drag, startPoint x: 492, startPoint y: 193, endPoint x: 763, endPoint y: 184, distance: 271.0
click at [763, 184] on div "BETA AI-powered SEO content pipeline that takes a topic, generates keyword clus…" at bounding box center [395, 195] width 791 height 391
click at [527, 72] on button "Show Tools" at bounding box center [539, 75] width 63 height 18
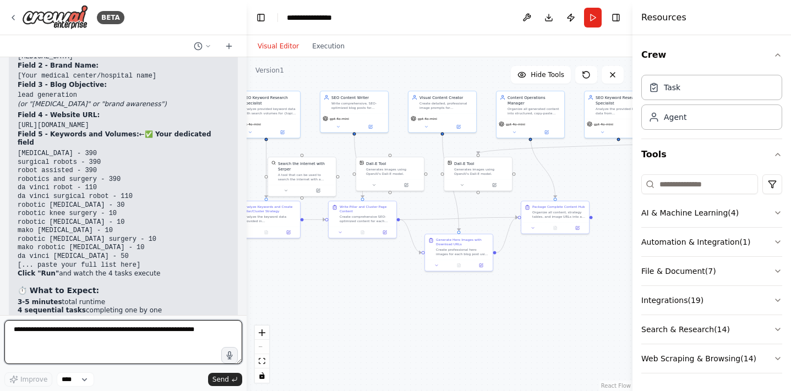
click at [81, 335] on textarea at bounding box center [123, 342] width 238 height 44
type textarea "**********"
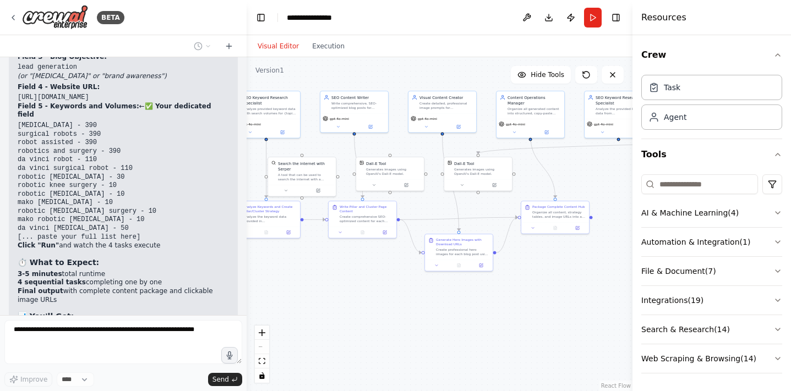
scroll to position [24900, 0]
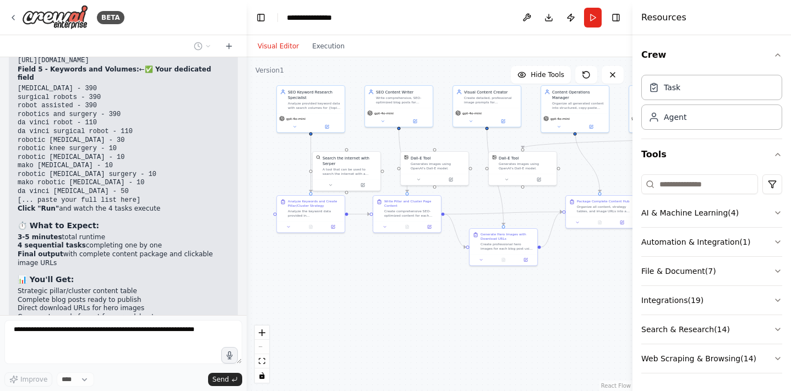
drag, startPoint x: 320, startPoint y: 298, endPoint x: 361, endPoint y: 291, distance: 40.8
click at [361, 291] on div ".deletable-edge-delete-btn { width: 20px; height: 20px; border: 0px solid #ffff…" at bounding box center [440, 224] width 386 height 334
click at [263, 348] on div "React Flow controls" at bounding box center [262, 354] width 14 height 57
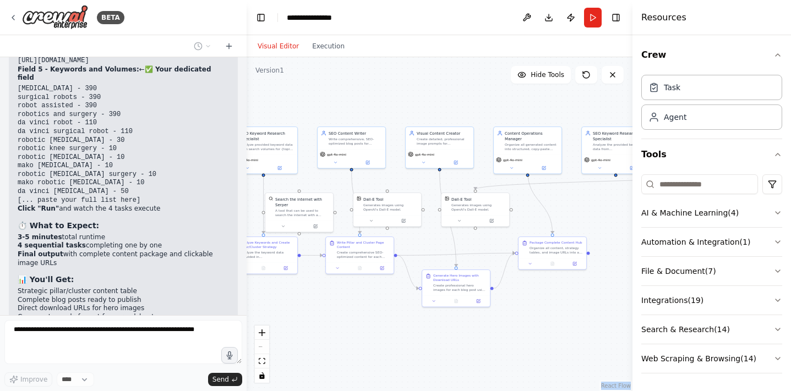
drag, startPoint x: 343, startPoint y: 282, endPoint x: 307, endPoint y: 313, distance: 47.7
click at [306, 317] on div ".deletable-edge-delete-btn { width: 20px; height: 20px; border: 0px solid #ffff…" at bounding box center [440, 224] width 386 height 334
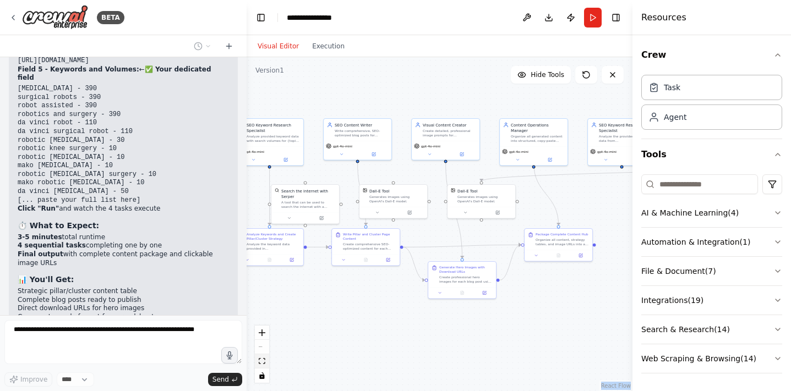
click at [260, 358] on icon "fit view" at bounding box center [262, 361] width 7 height 6
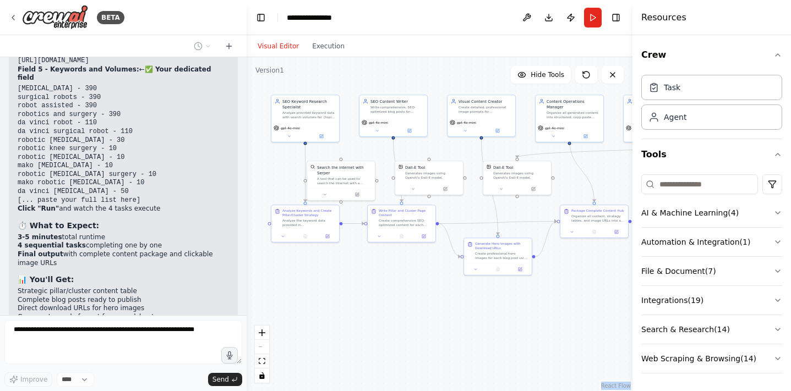
drag, startPoint x: 369, startPoint y: 361, endPoint x: 543, endPoint y: 322, distance: 178.3
click at [543, 322] on div ".deletable-edge-delete-btn { width: 20px; height: 20px; border: 0px solid #ffff…" at bounding box center [440, 224] width 386 height 334
click at [595, 16] on button "Run" at bounding box center [593, 18] width 18 height 20
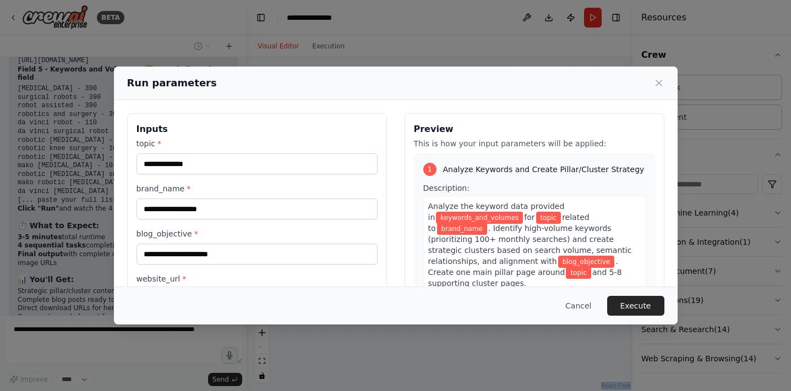
scroll to position [100, 0]
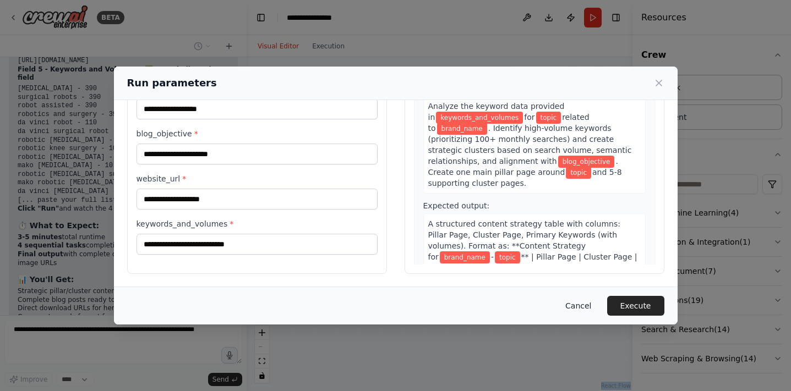
click at [572, 300] on button "Cancel" at bounding box center [578, 306] width 43 height 20
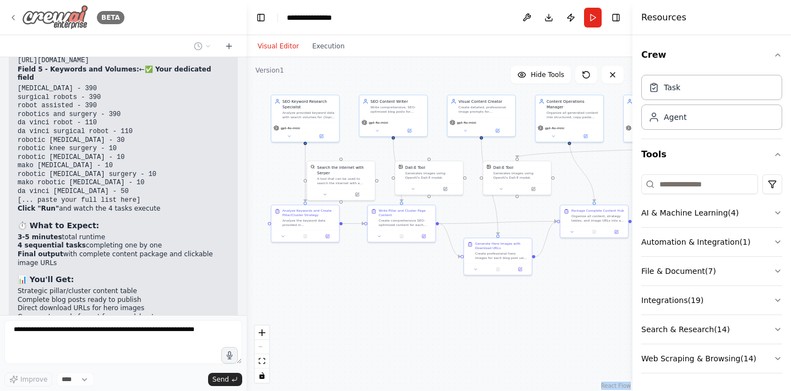
click at [15, 25] on div "BETA" at bounding box center [67, 17] width 116 height 25
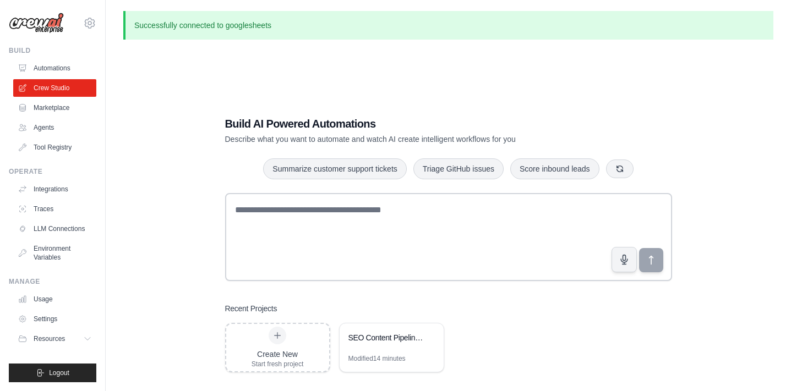
scroll to position [59, 0]
